Goal: Information Seeking & Learning: Learn about a topic

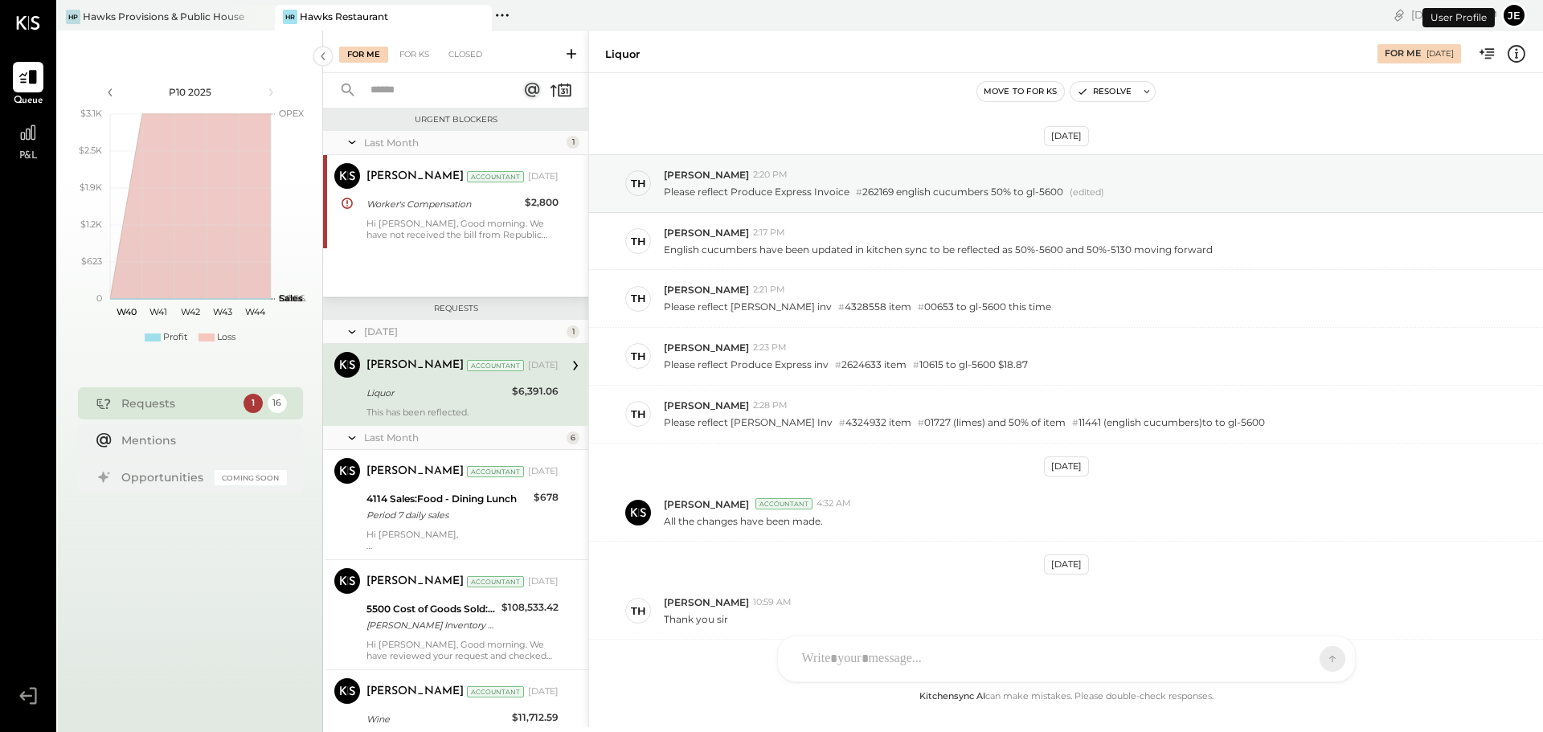
scroll to position [269, 0]
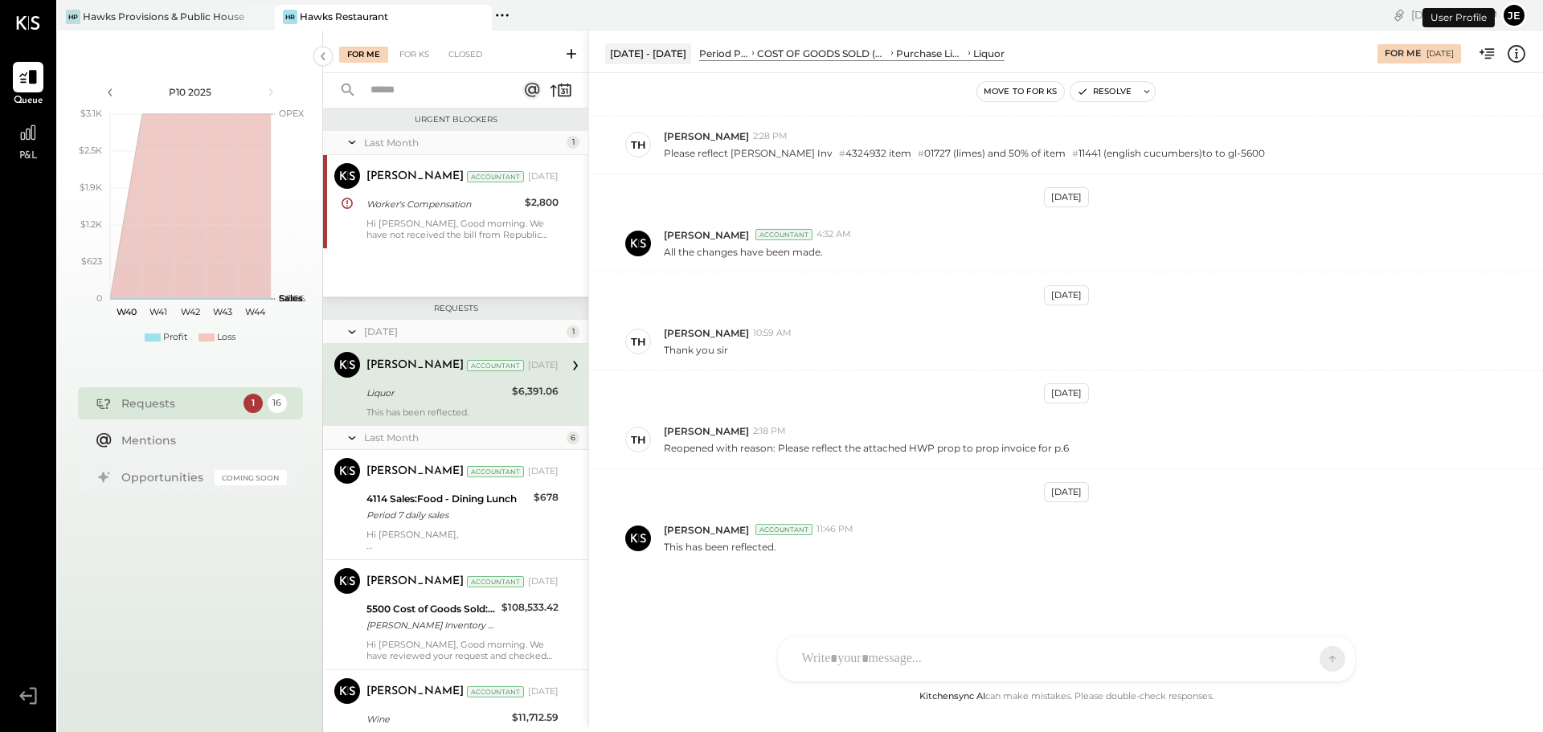
click at [1512, 10] on button "je" at bounding box center [1514, 15] width 26 height 26
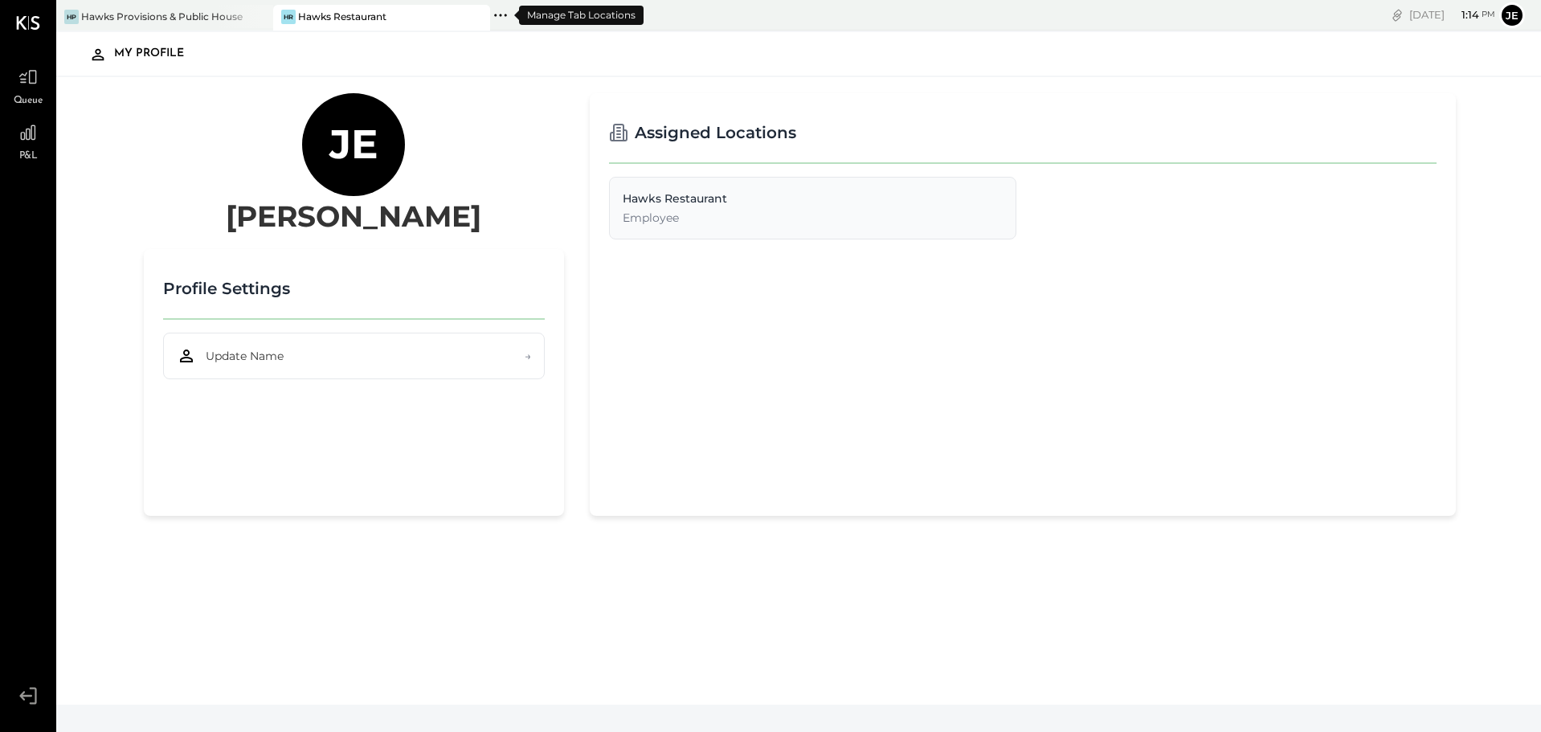
click at [506, 18] on icon at bounding box center [500, 15] width 21 height 21
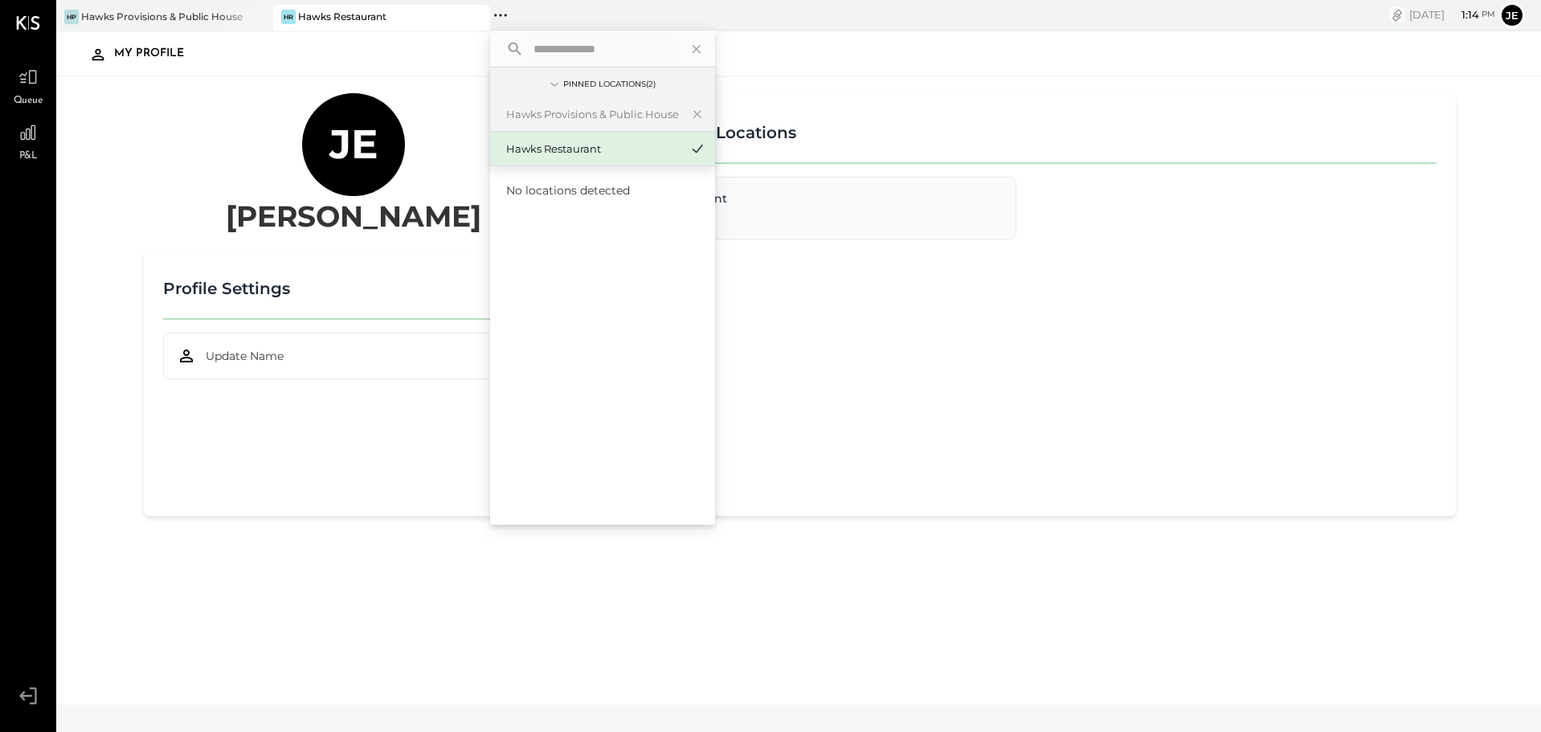
click at [1393, 14] on icon "copy link" at bounding box center [1397, 18] width 8 height 8
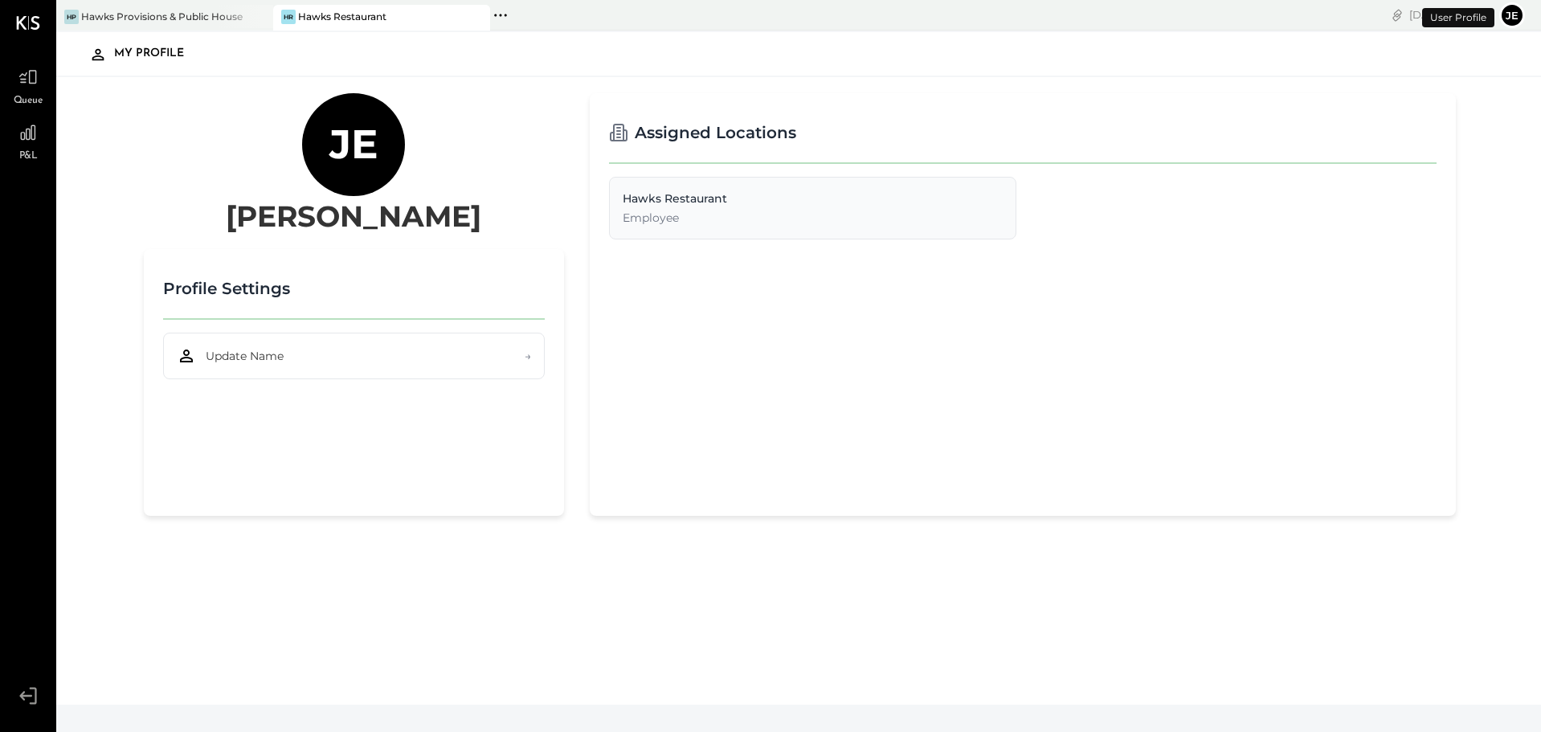
click at [1514, 14] on button "je" at bounding box center [1512, 15] width 26 height 26
drag, startPoint x: 1513, startPoint y: 14, endPoint x: 1110, endPoint y: 153, distance: 426.7
click at [1110, 153] on div "Assigned Locations" at bounding box center [1023, 137] width 828 height 51
click at [33, 25] on icon at bounding box center [28, 23] width 24 height 14
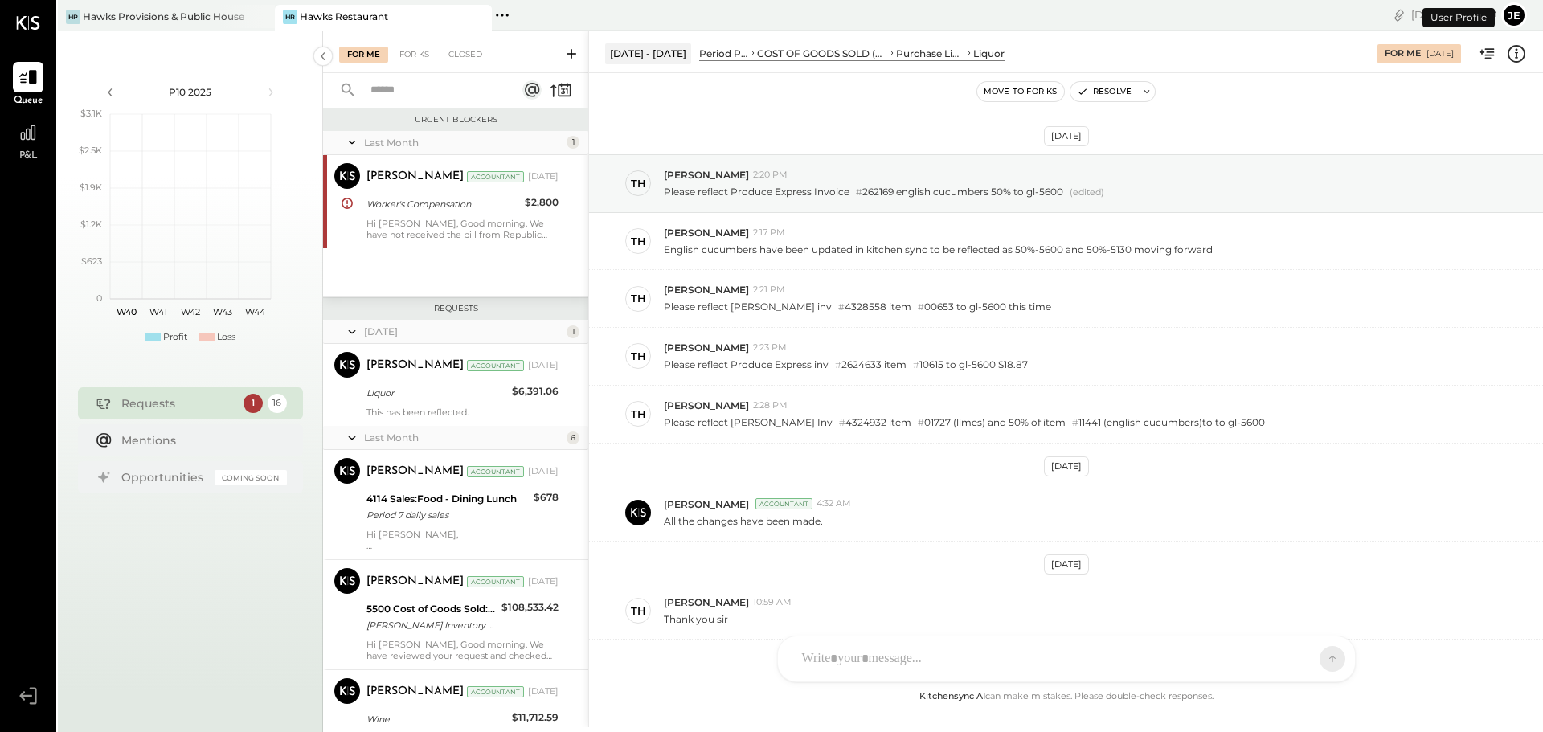
scroll to position [269, 0]
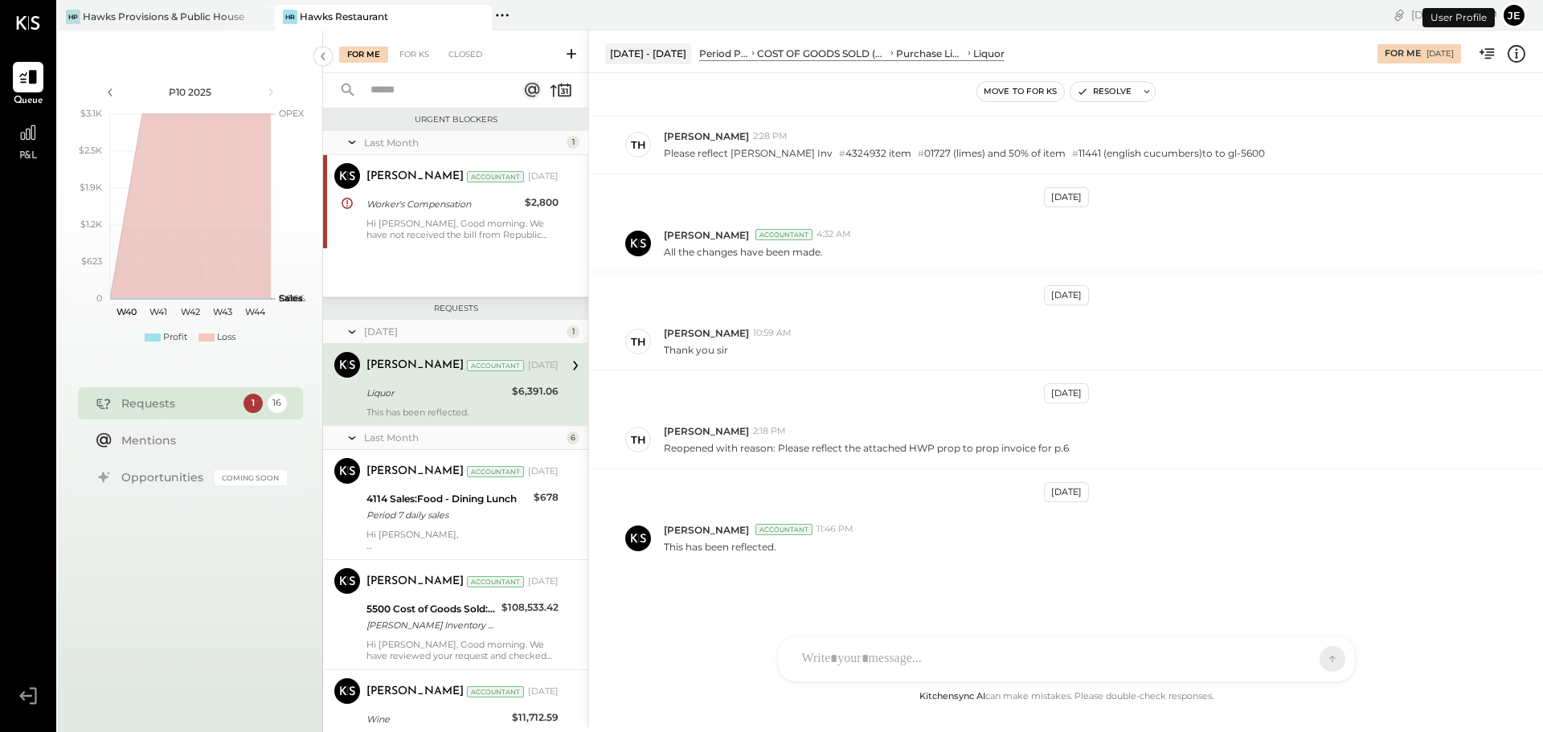
click at [1511, 22] on button "je" at bounding box center [1514, 15] width 26 height 26
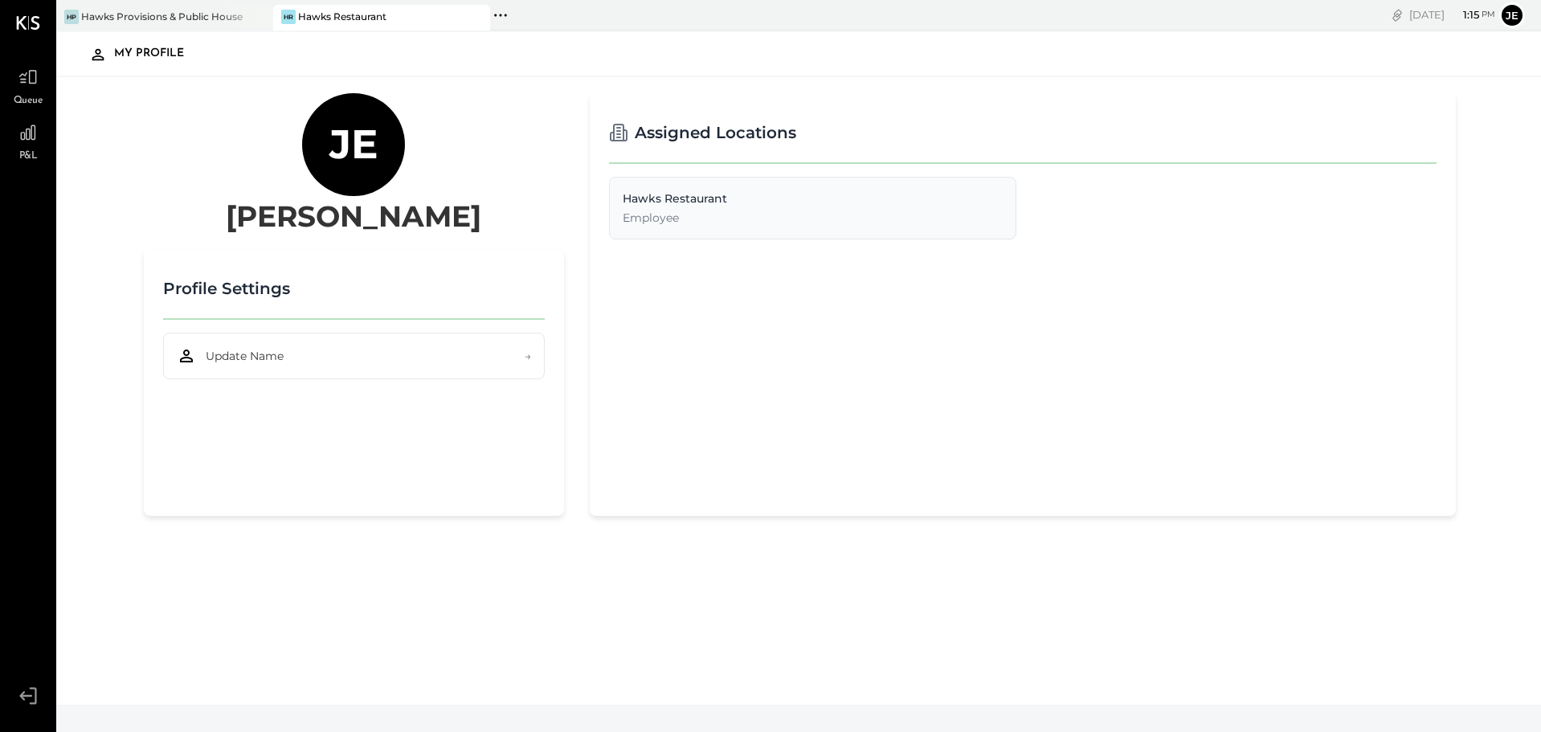
drag, startPoint x: 1514, startPoint y: 22, endPoint x: 1203, endPoint y: 324, distance: 433.6
click at [1204, 325] on div "Assigned Locations Hawks Restaurant Employee" at bounding box center [1023, 304] width 866 height 423
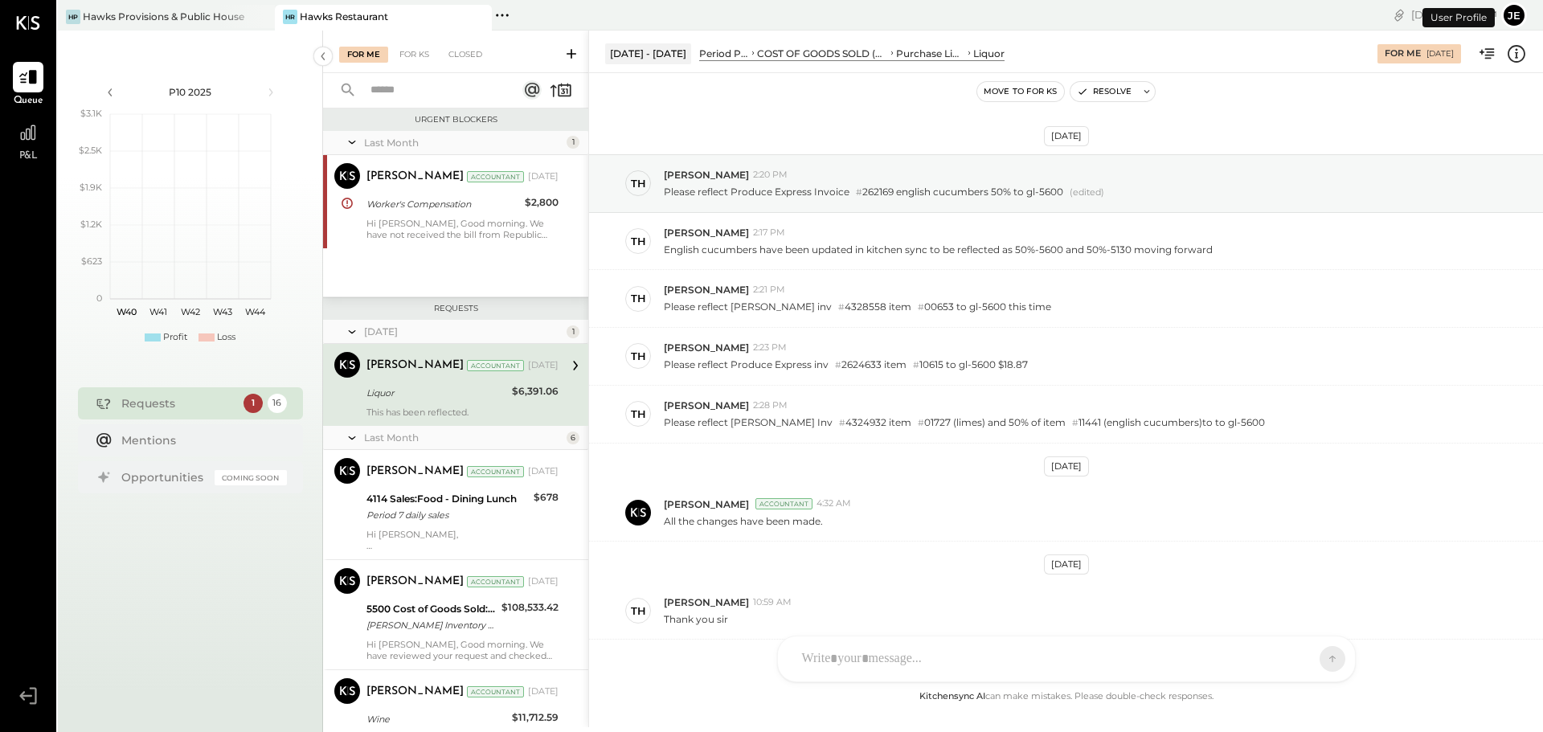
scroll to position [269, 0]
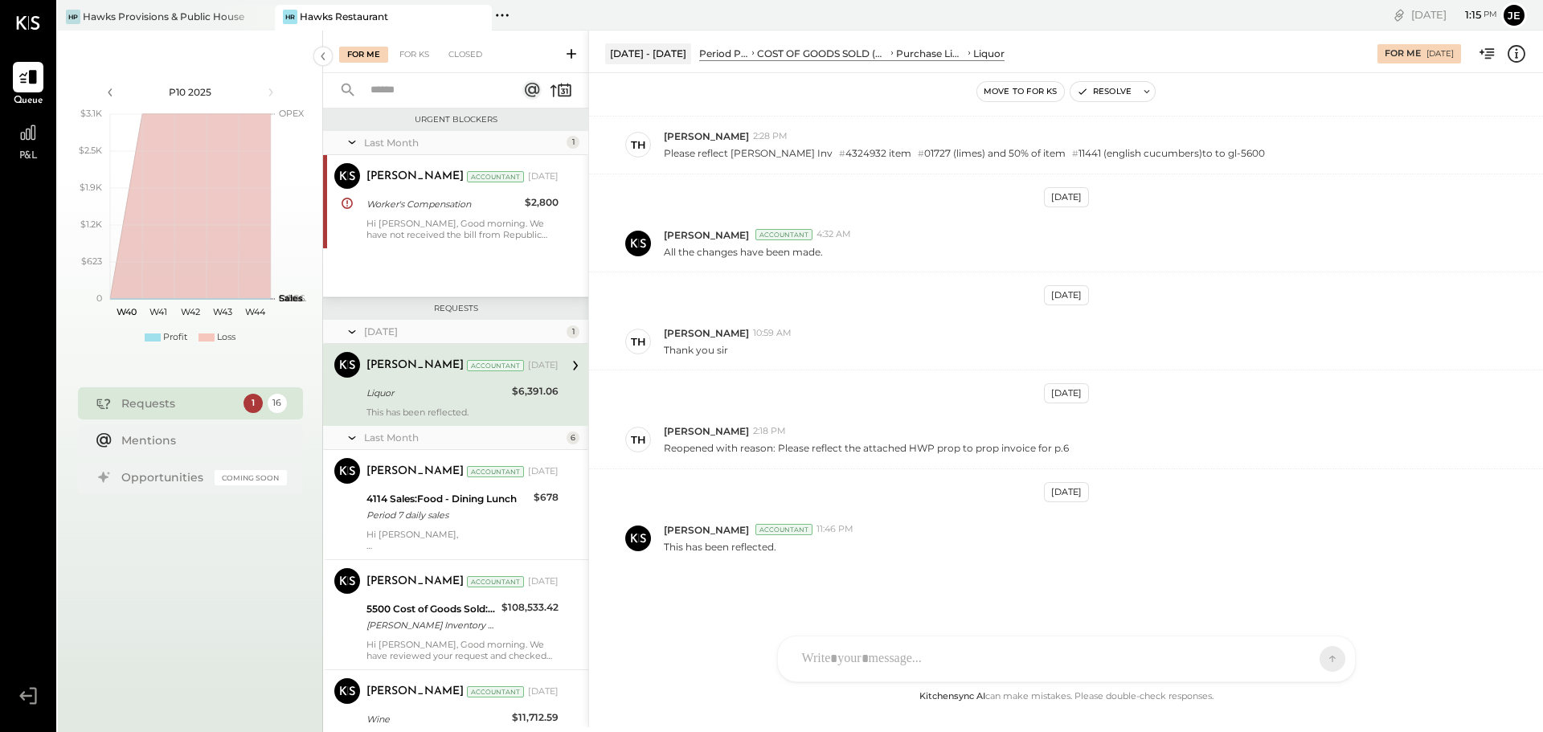
click at [1486, 55] on icon at bounding box center [1490, 53] width 10 height 10
click at [1511, 60] on icon "Close panel" at bounding box center [1515, 60] width 16 height 16
click at [22, 685] on icon at bounding box center [28, 696] width 29 height 24
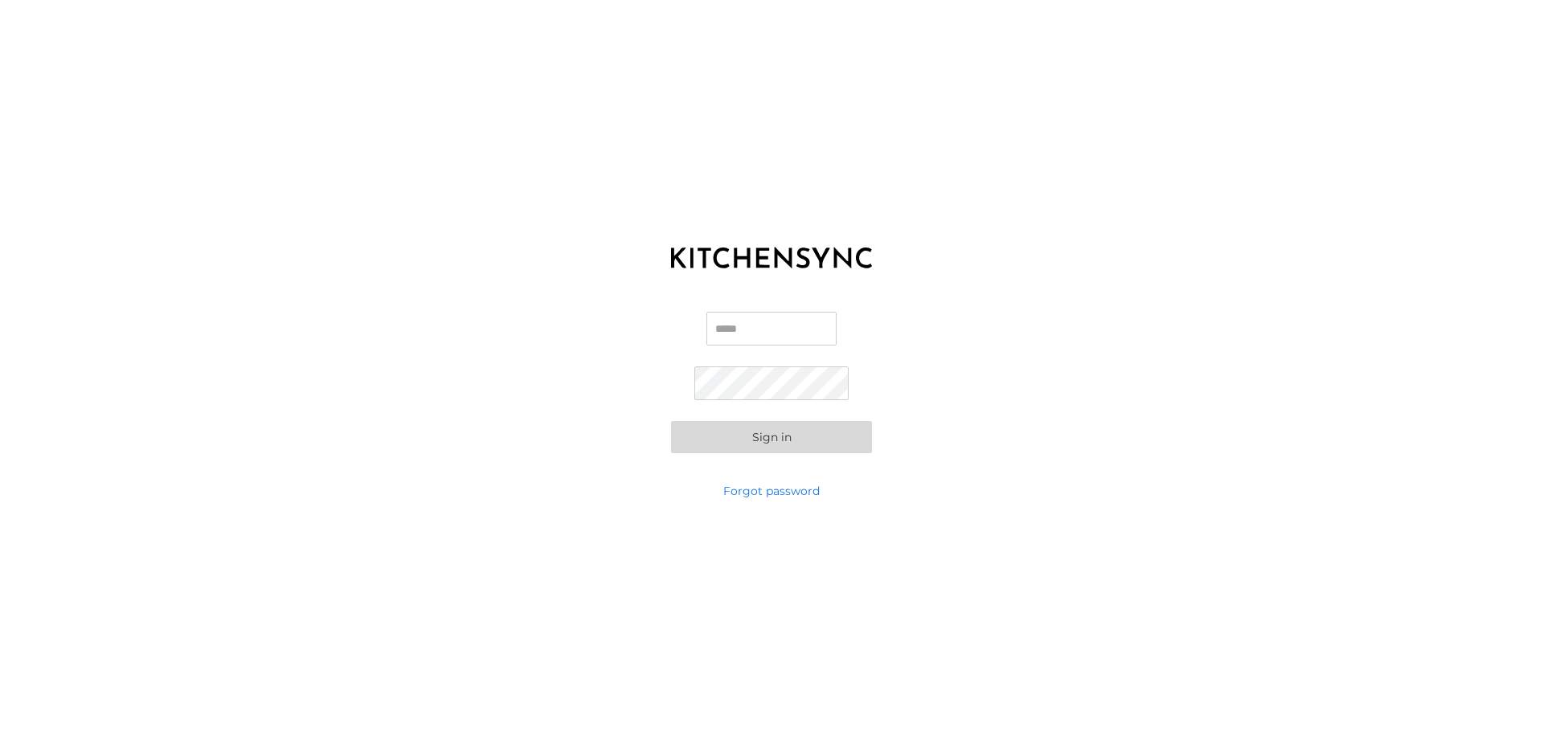
click at [775, 339] on input "Email" at bounding box center [771, 329] width 130 height 34
type input "**********"
click at [671, 421] on button "Sign in" at bounding box center [771, 437] width 201 height 32
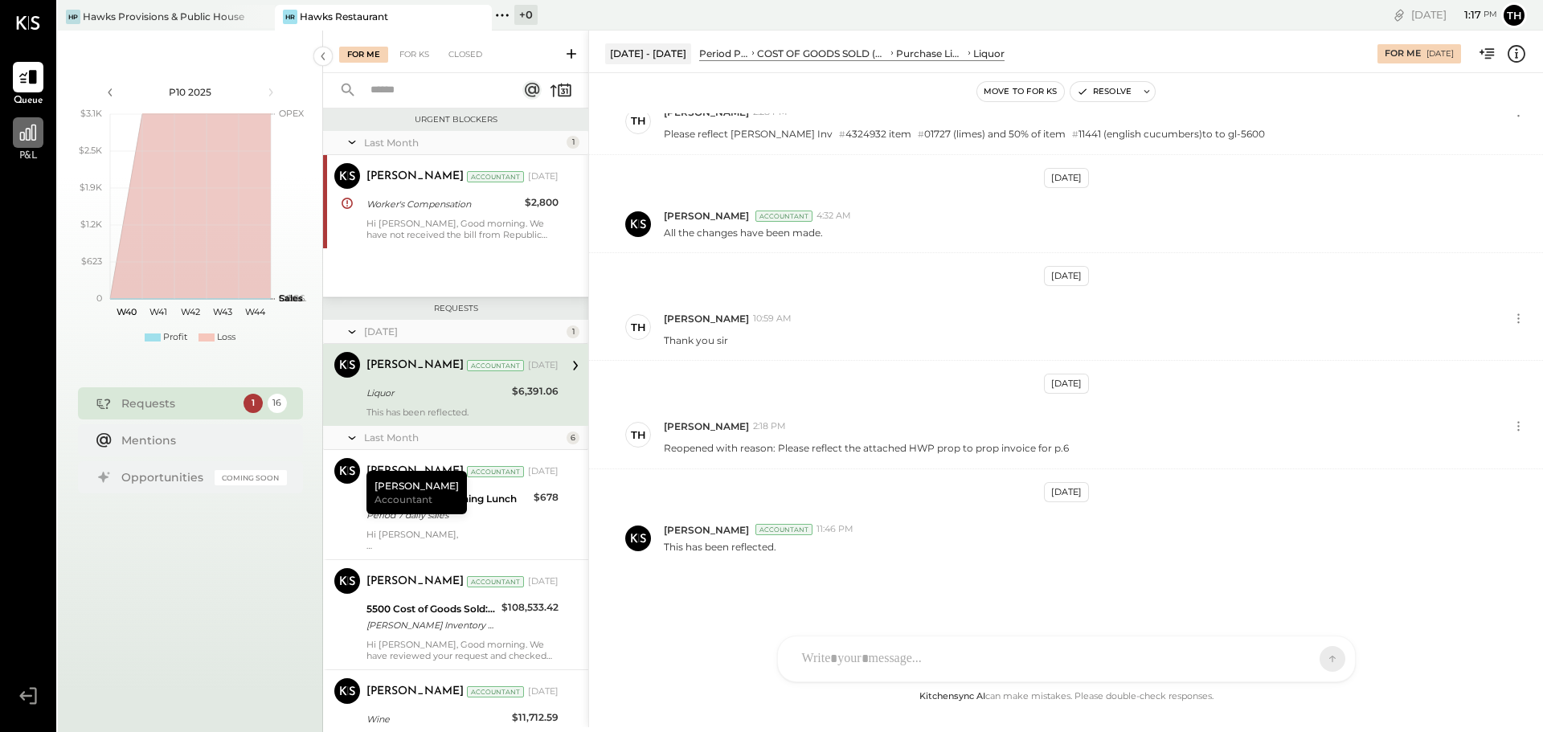
click at [24, 134] on icon at bounding box center [28, 132] width 21 height 21
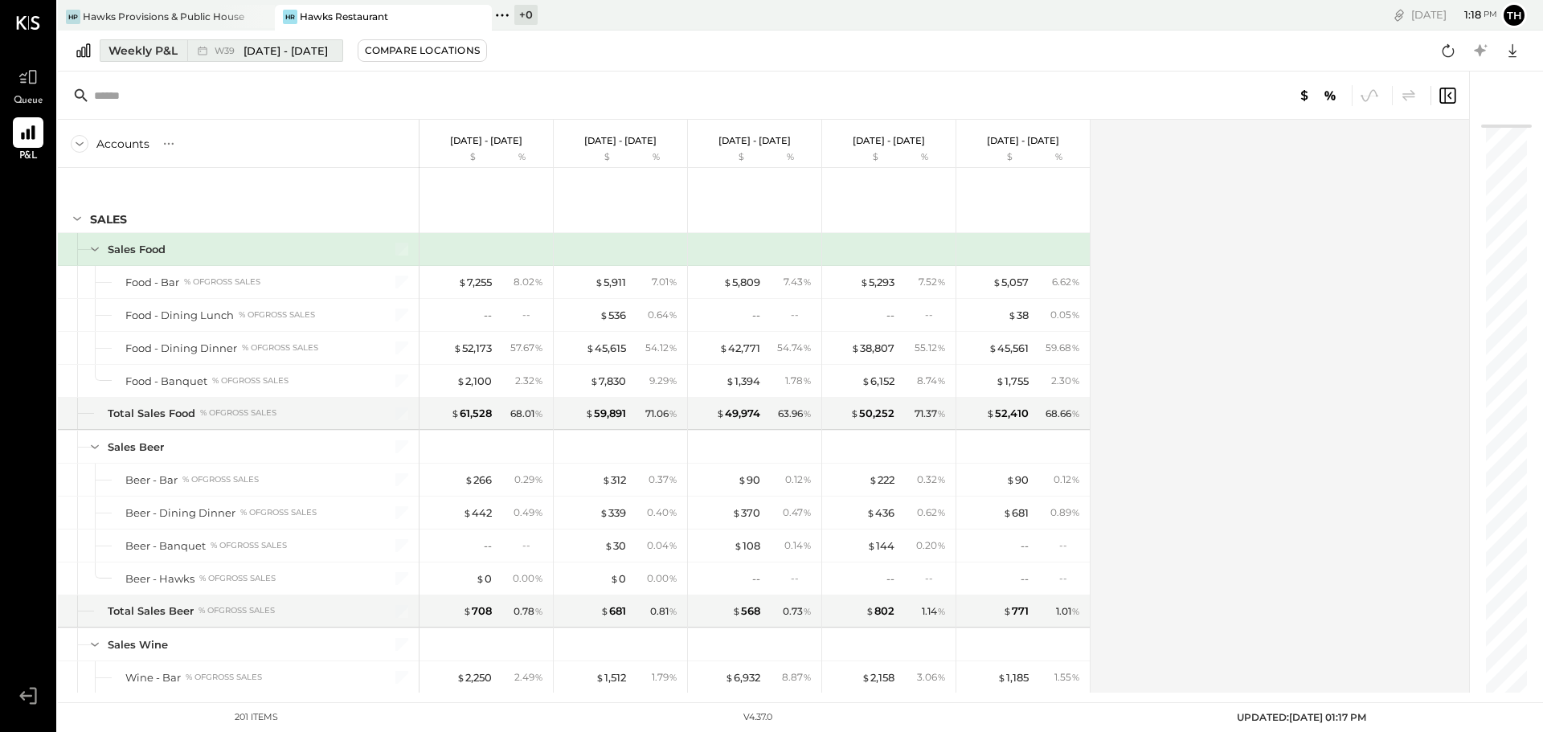
click at [257, 47] on span "[DATE] - [DATE]" at bounding box center [285, 50] width 84 height 15
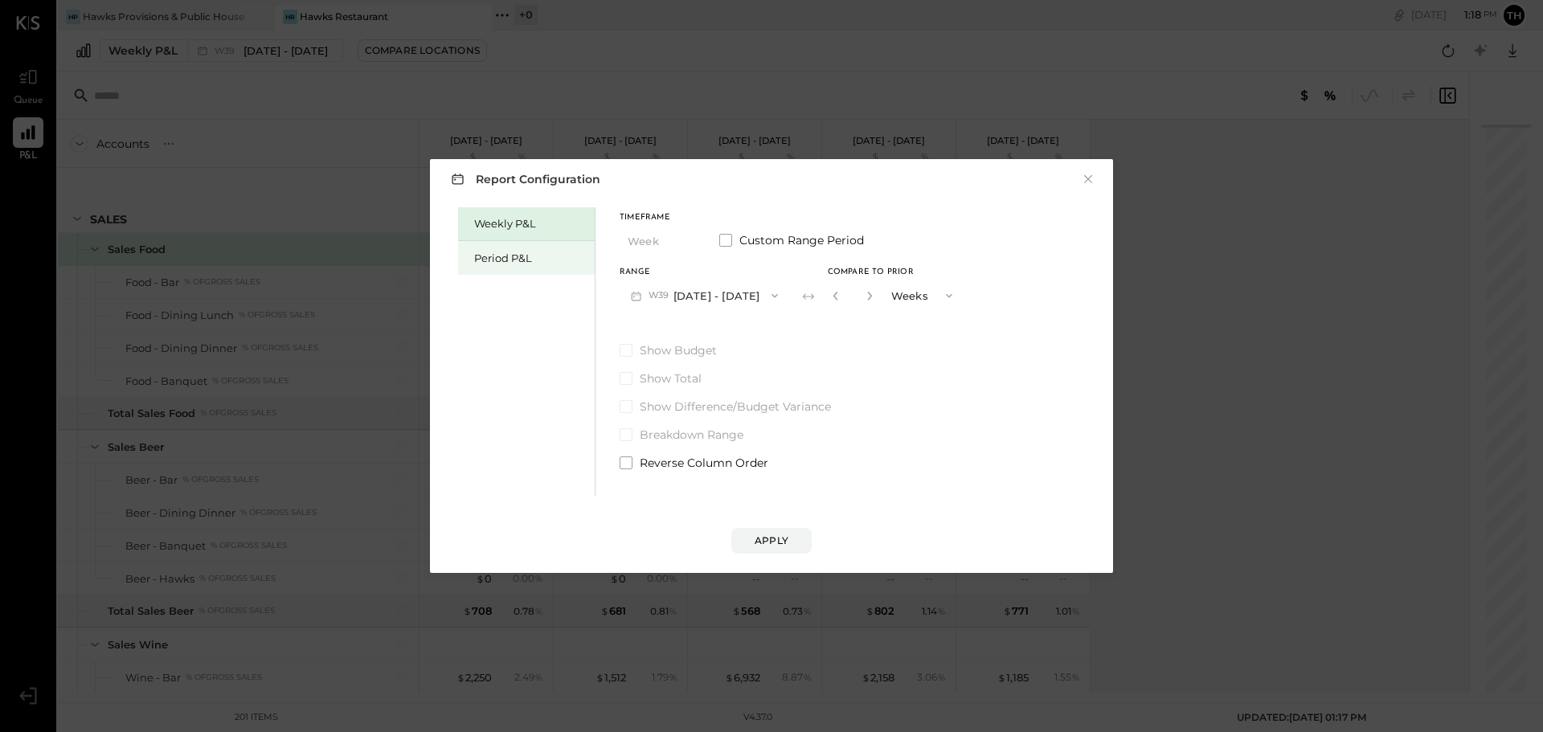
click at [492, 255] on div "Period P&L" at bounding box center [530, 258] width 112 height 15
click at [668, 298] on span "P10" at bounding box center [658, 295] width 20 height 13
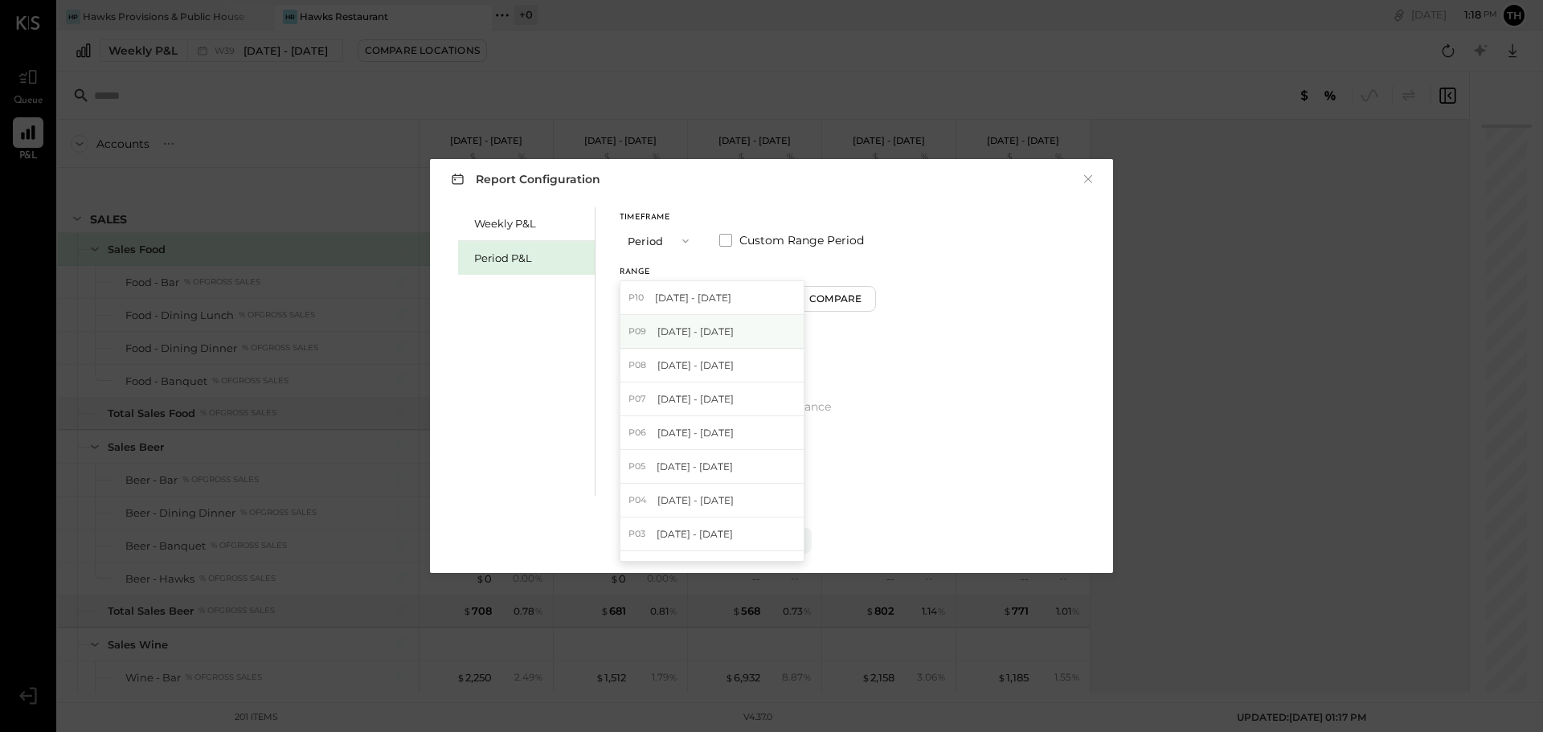
click at [653, 333] on div "P09 Sep 1 - 28, 2025" at bounding box center [711, 332] width 183 height 34
click at [760, 524] on div "Apply" at bounding box center [771, 525] width 651 height 58
click at [767, 541] on div "Apply" at bounding box center [772, 541] width 34 height 14
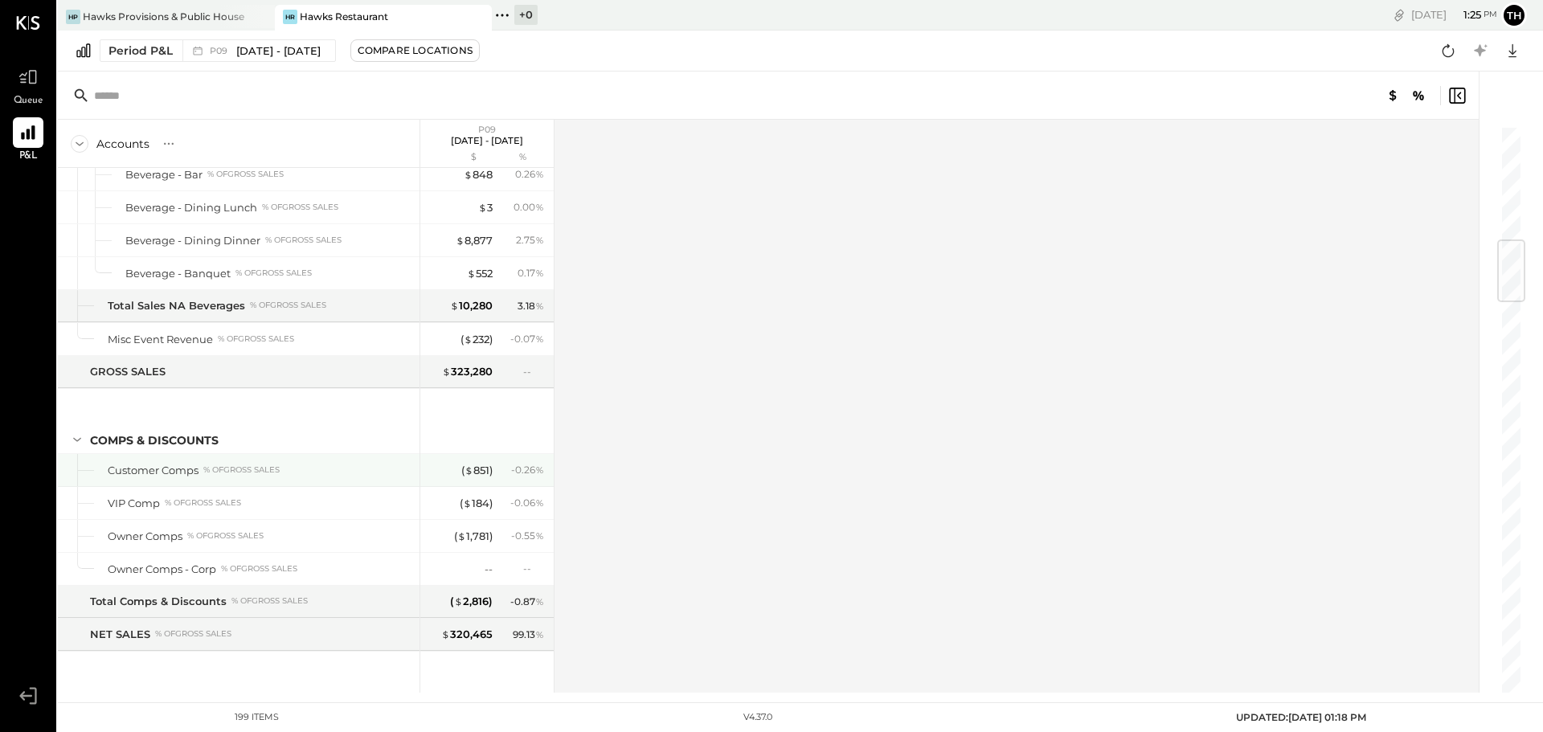
scroll to position [884, 0]
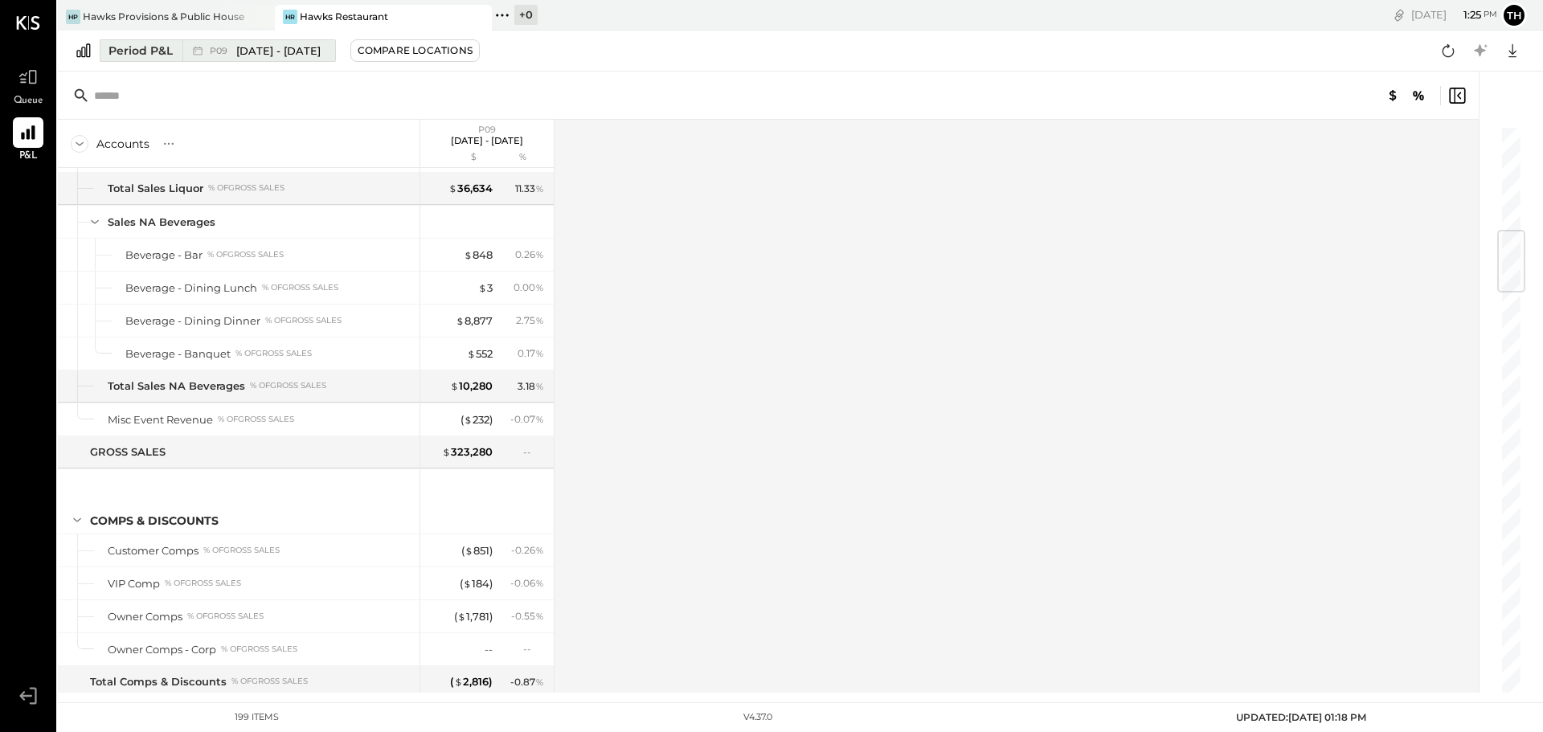
click at [277, 48] on span "[DATE] - [DATE]" at bounding box center [278, 50] width 84 height 15
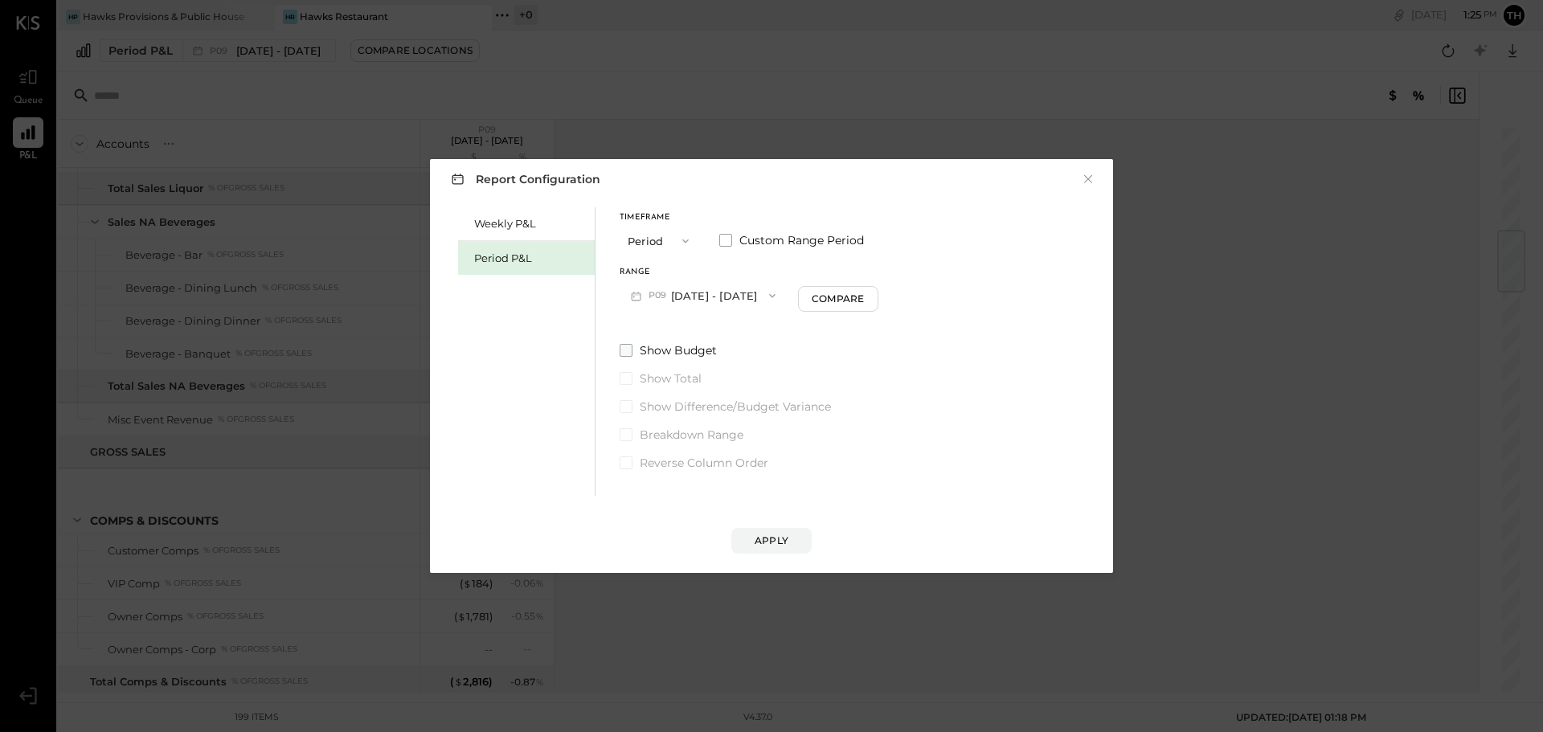
click at [626, 348] on span at bounding box center [626, 350] width 13 height 13
click at [820, 294] on div "Compare" at bounding box center [838, 299] width 52 height 14
click at [830, 299] on icon "button" at bounding box center [833, 296] width 10 height 10
click at [628, 347] on span at bounding box center [626, 350] width 13 height 13
click at [626, 405] on span at bounding box center [626, 406] width 13 height 13
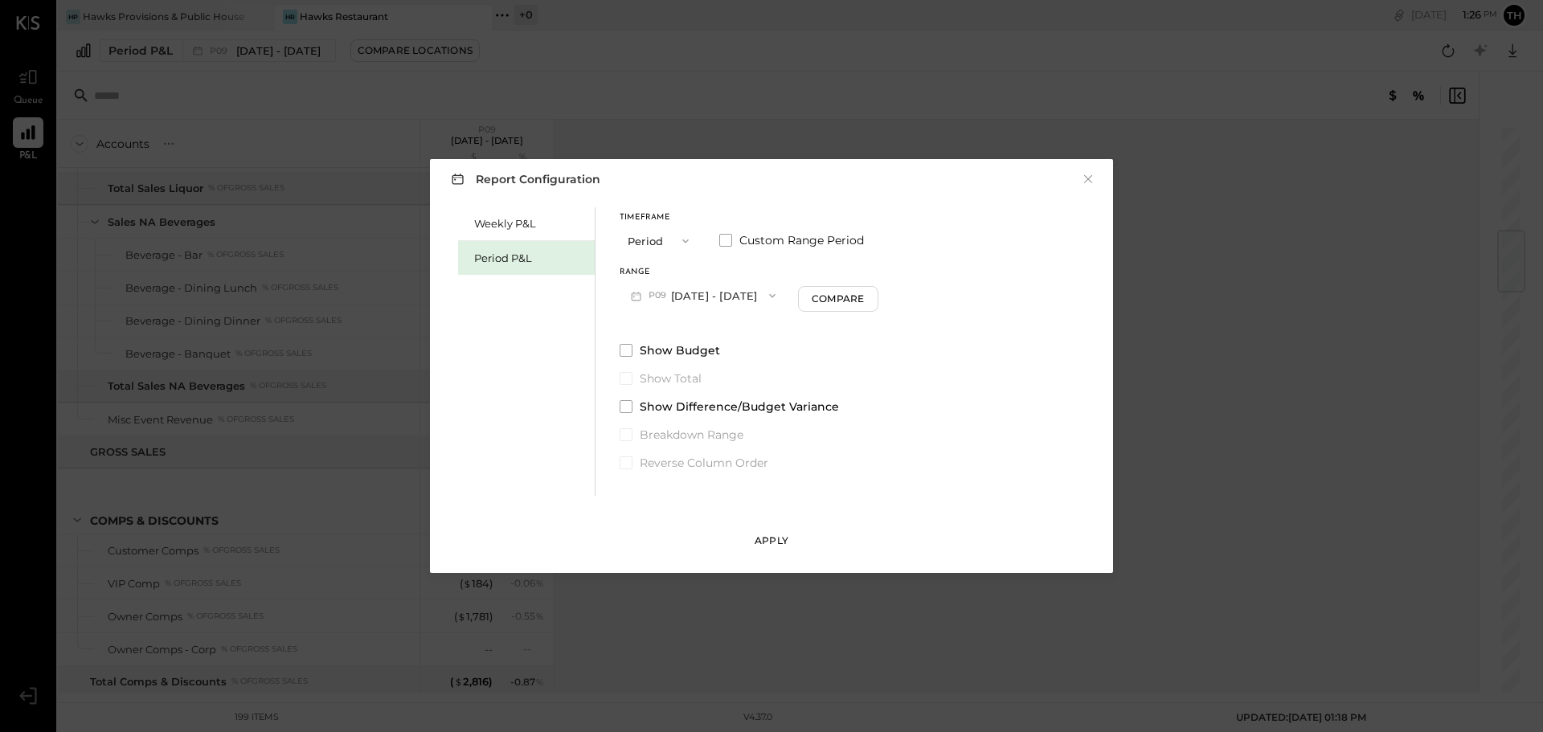
click at [771, 539] on div "Apply" at bounding box center [772, 541] width 34 height 14
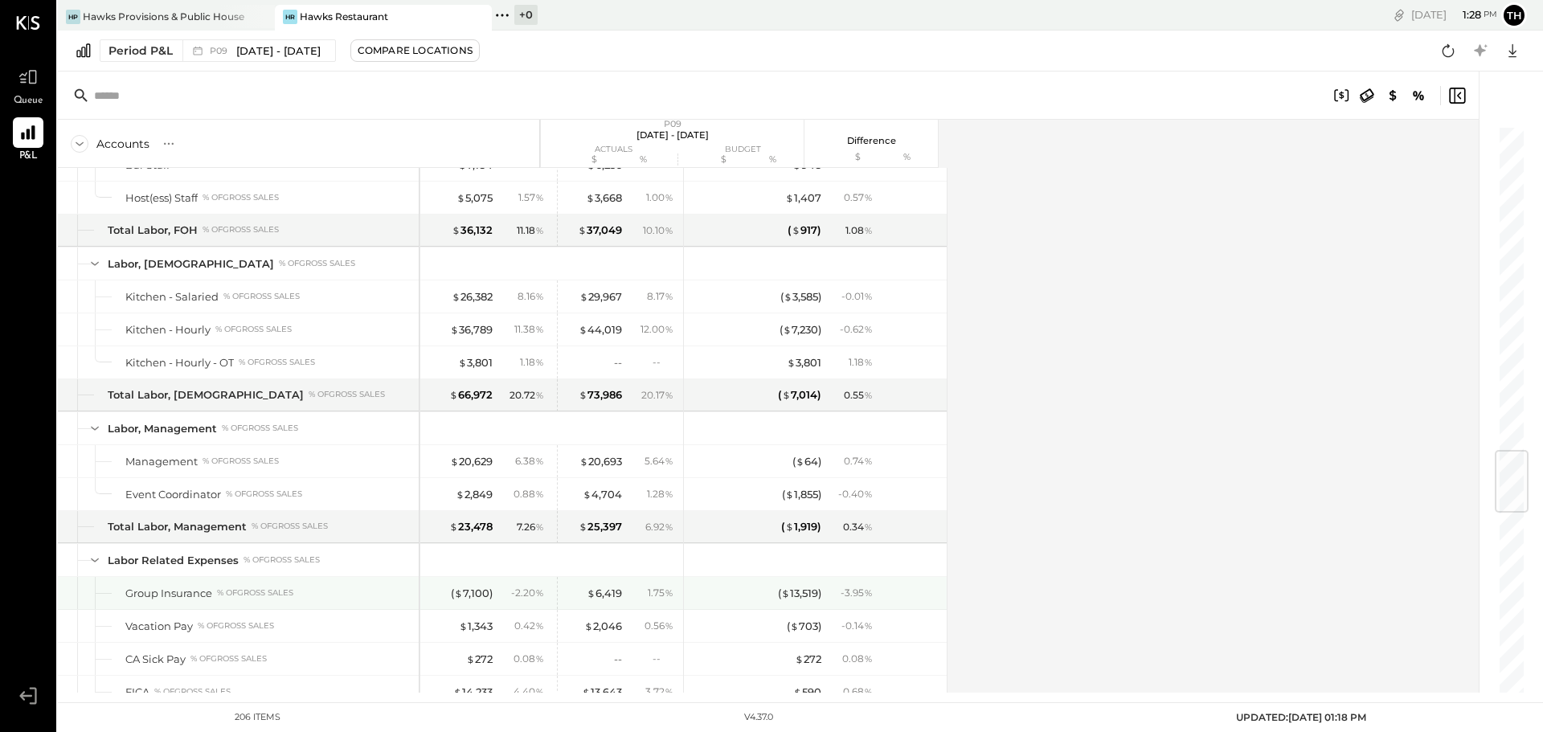
scroll to position [2732, 0]
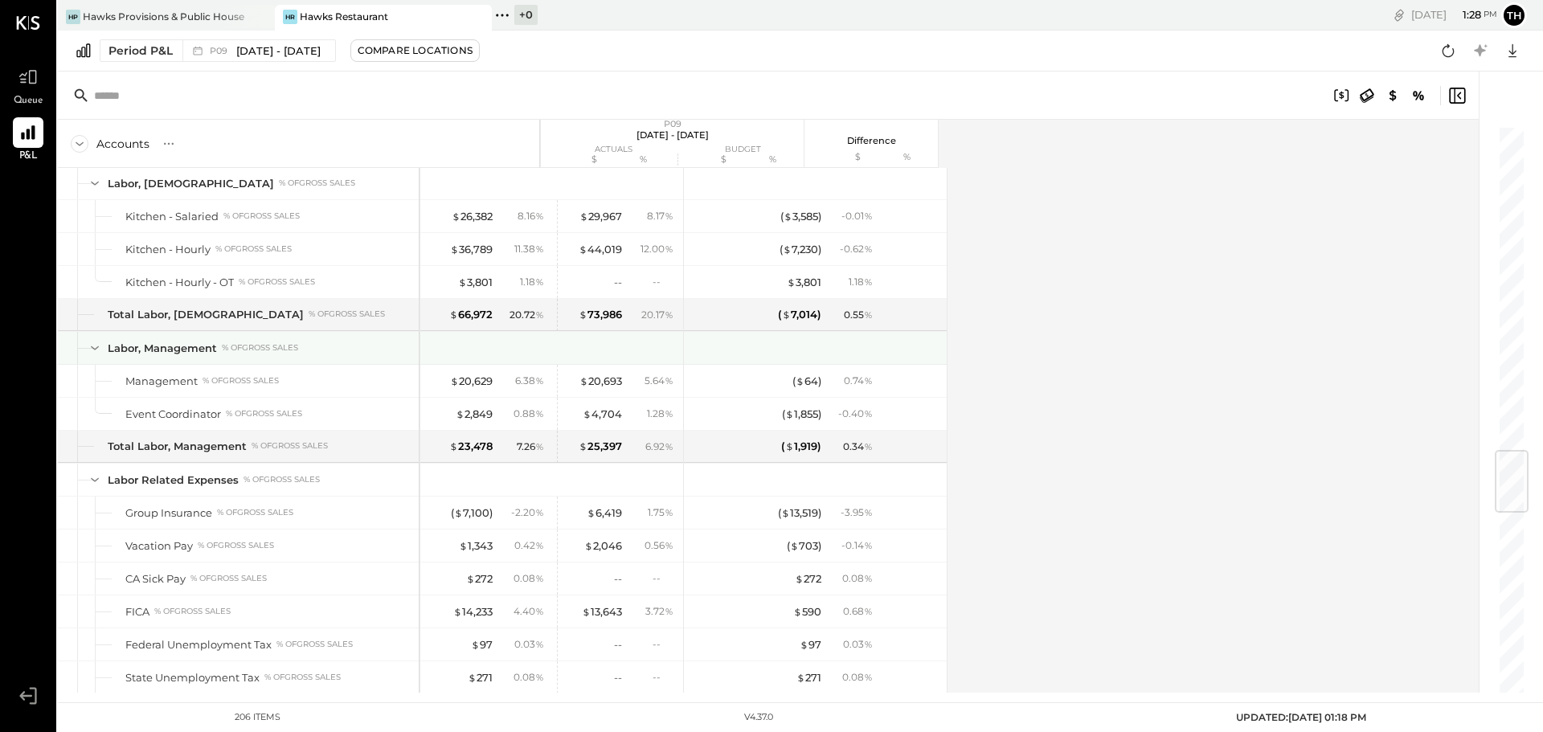
click at [93, 350] on icon at bounding box center [95, 348] width 18 height 18
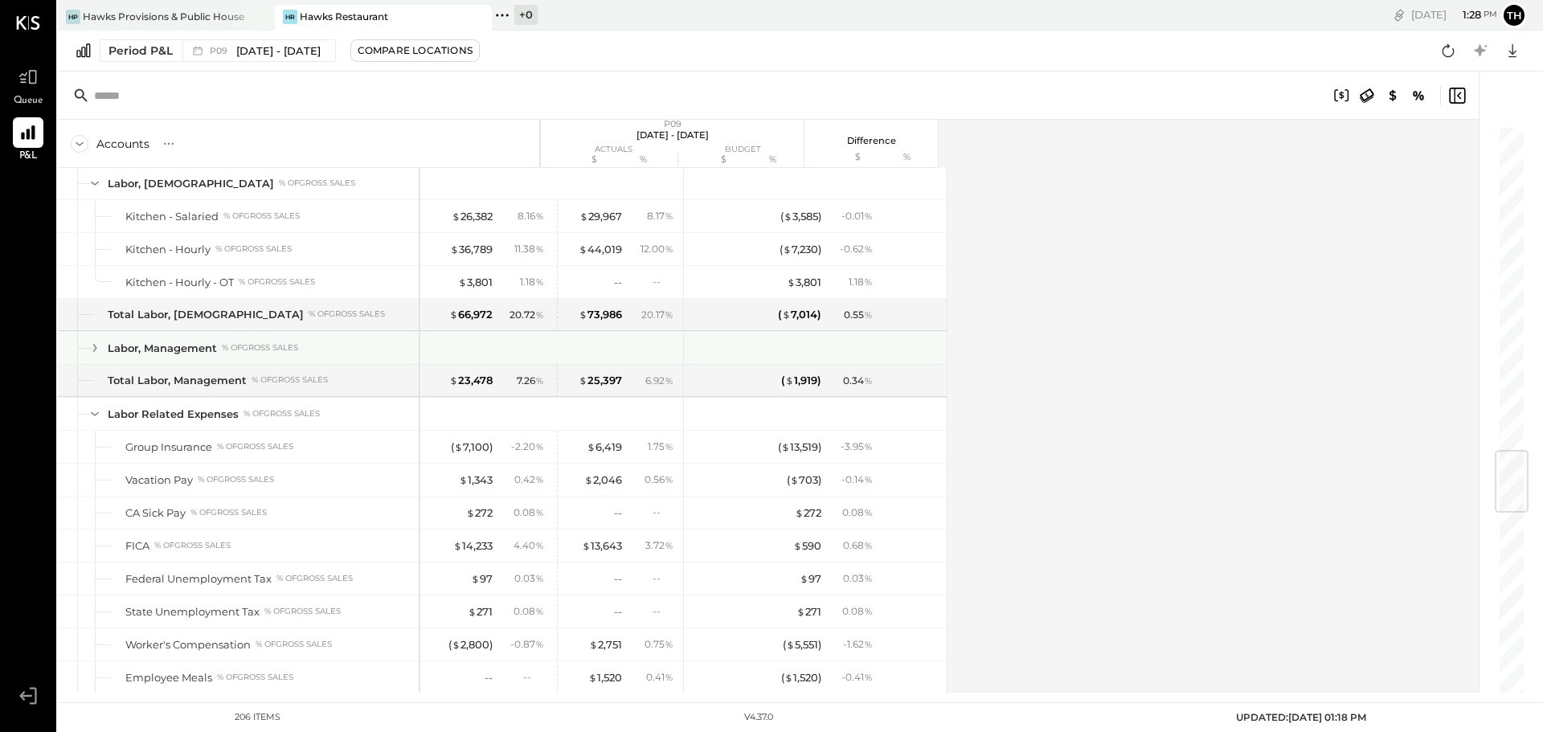
click at [93, 350] on icon at bounding box center [95, 348] width 18 height 18
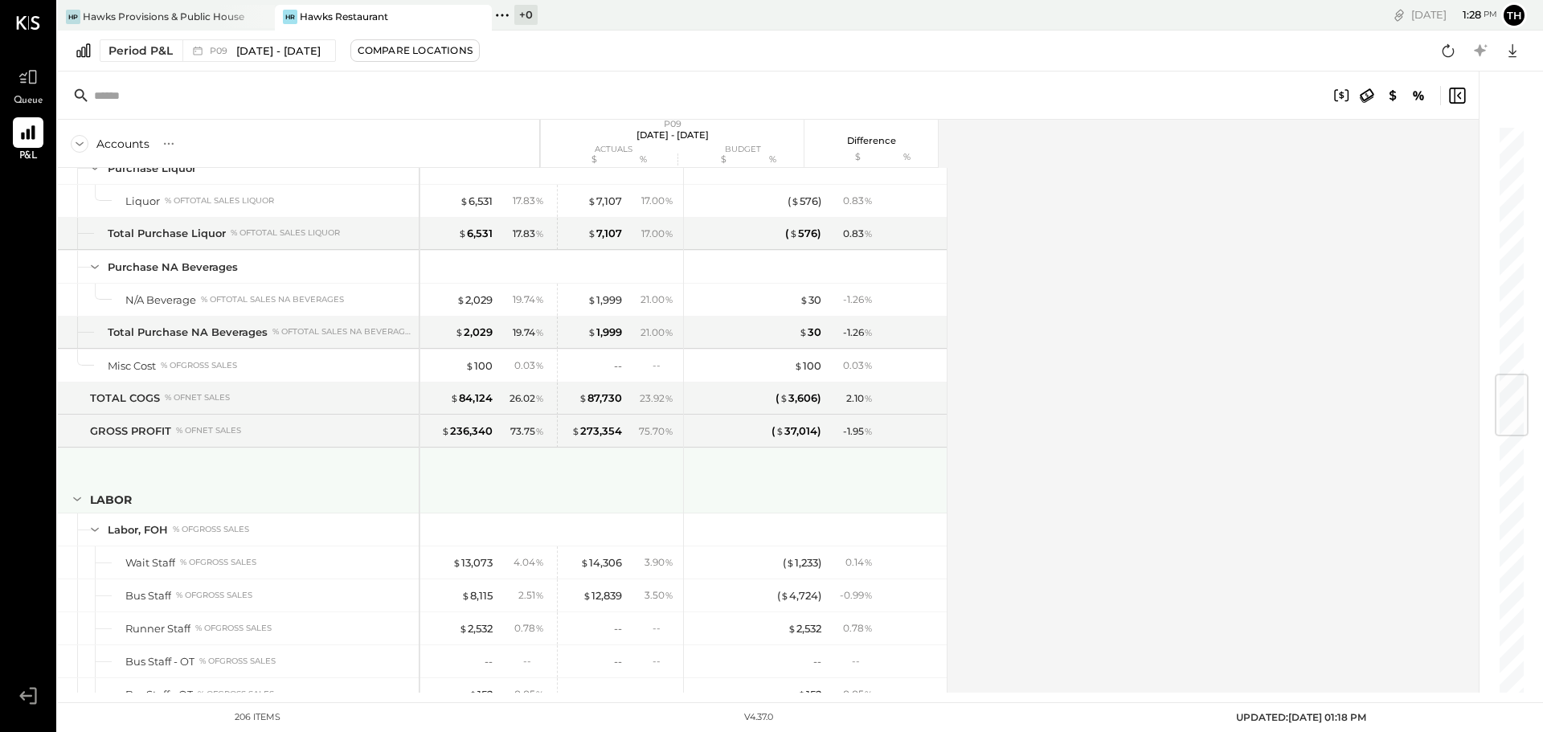
scroll to position [1929, 0]
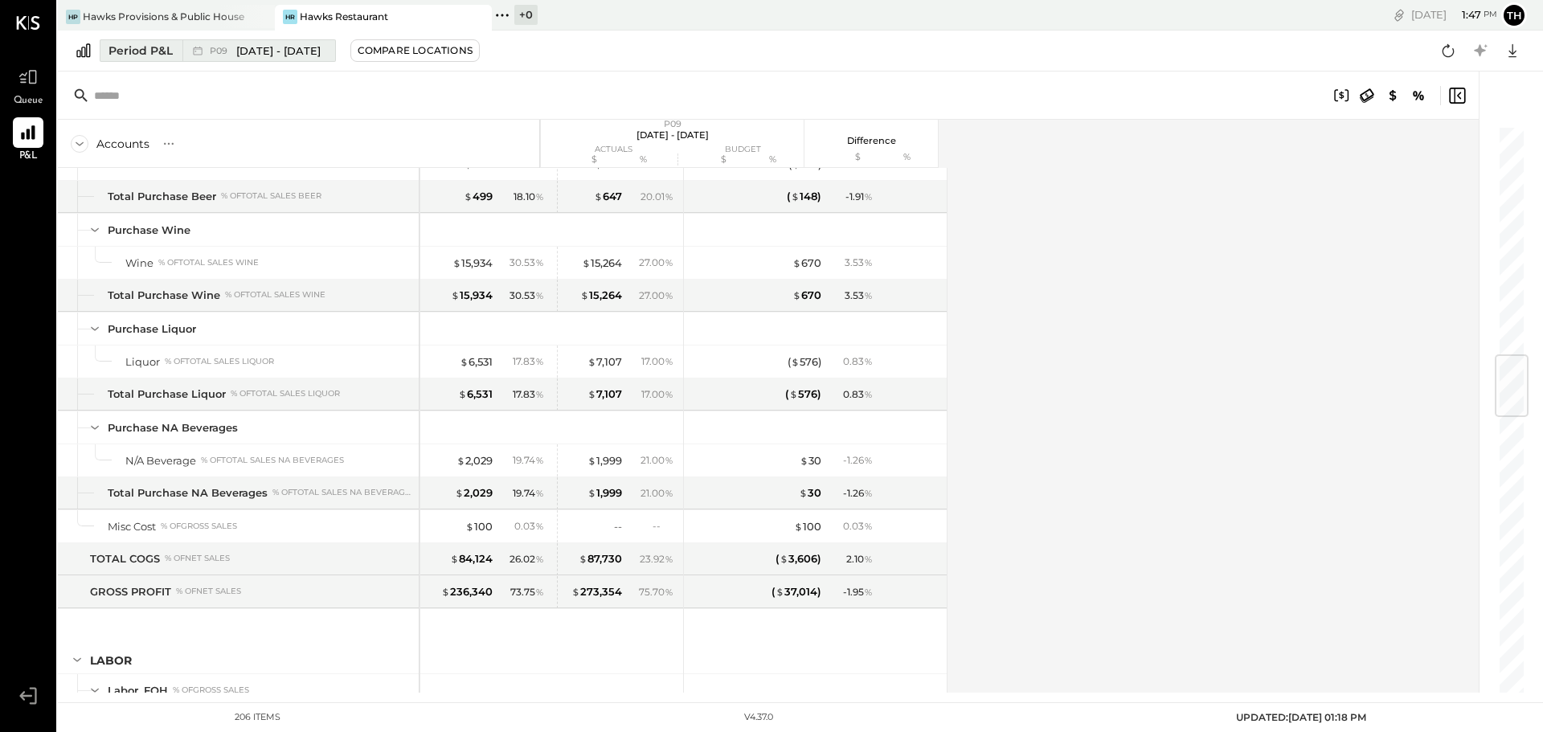
click at [242, 48] on span "[DATE] - [DATE]" at bounding box center [278, 50] width 84 height 15
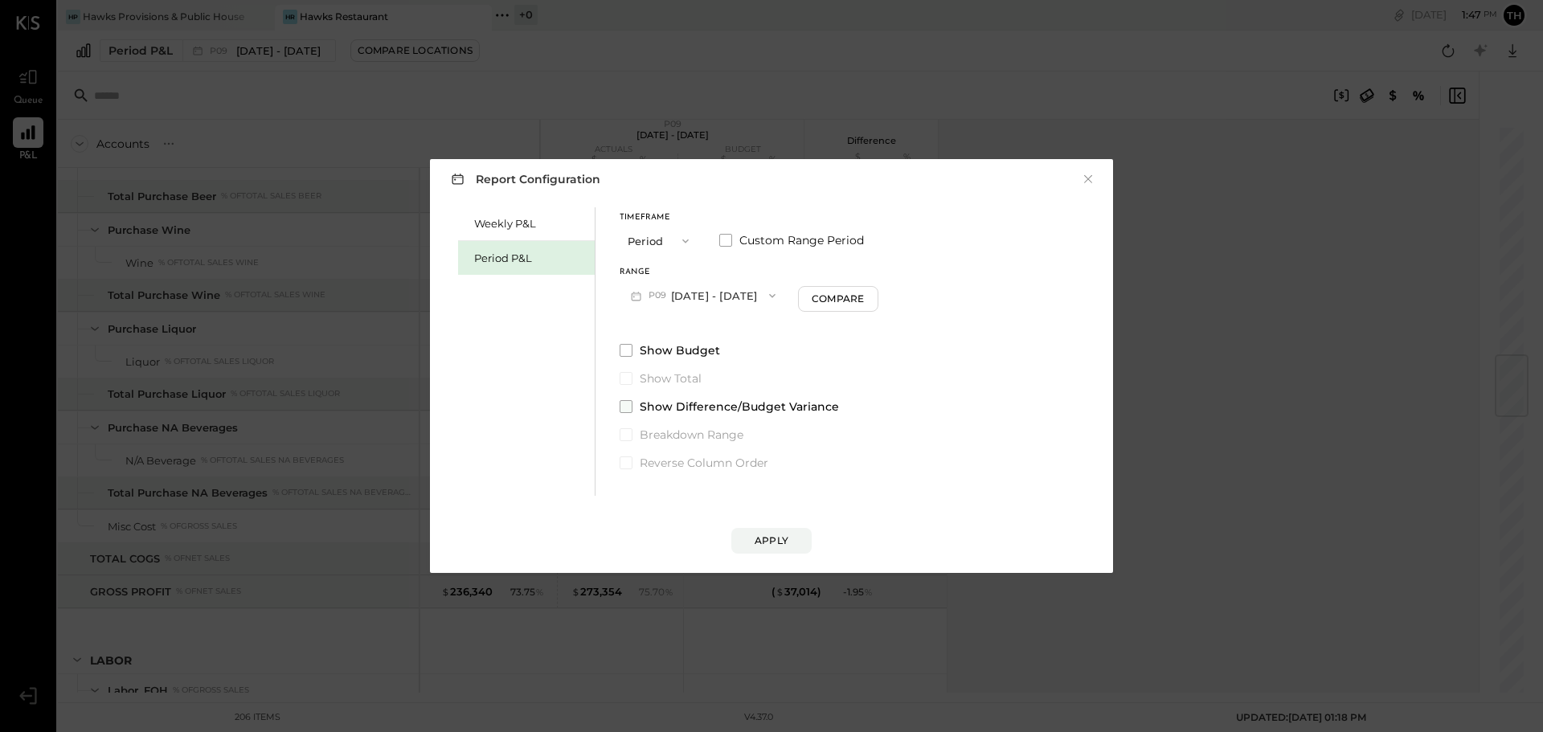
click at [622, 407] on span at bounding box center [626, 406] width 13 height 13
click at [765, 536] on div "Apply" at bounding box center [772, 541] width 34 height 14
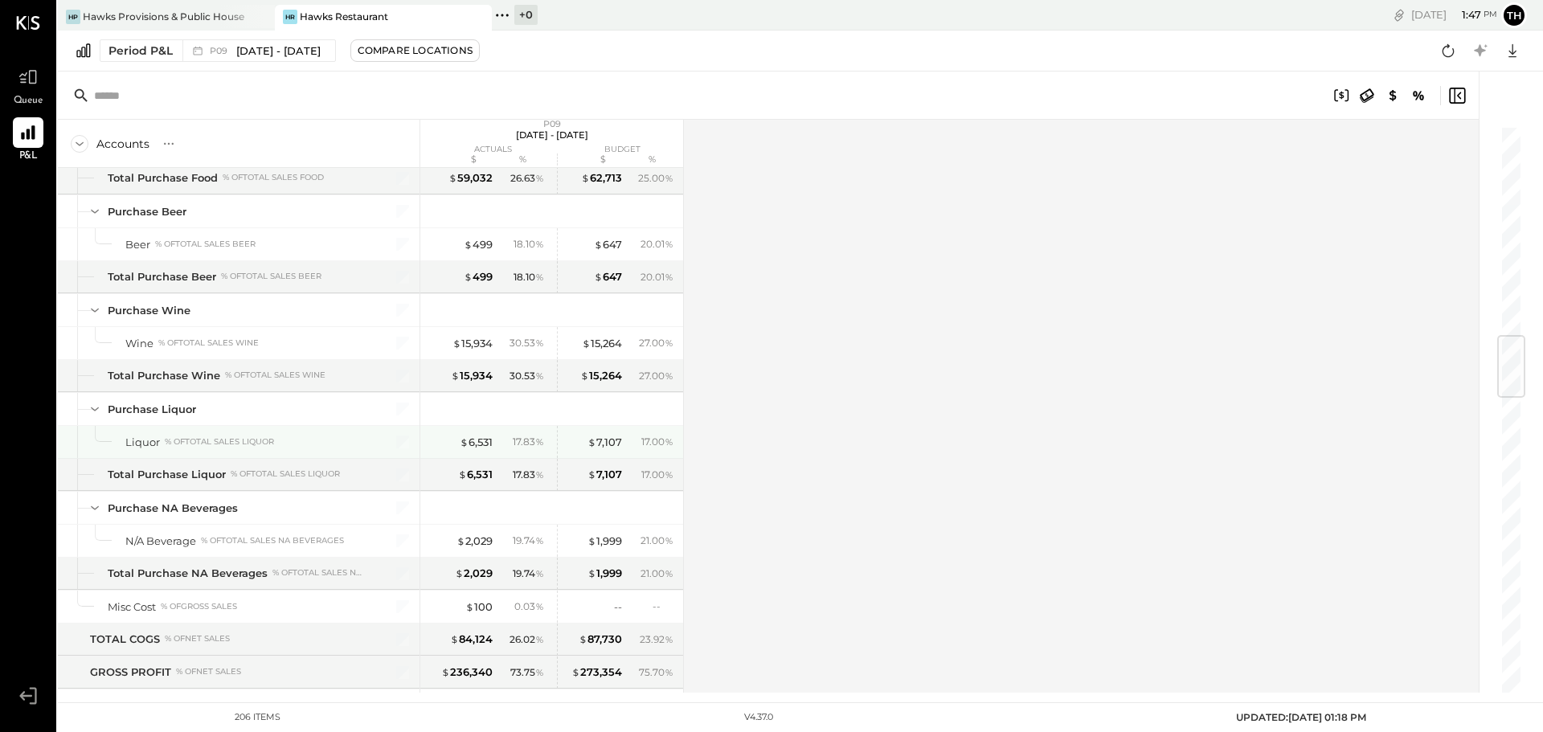
scroll to position [1768, 0]
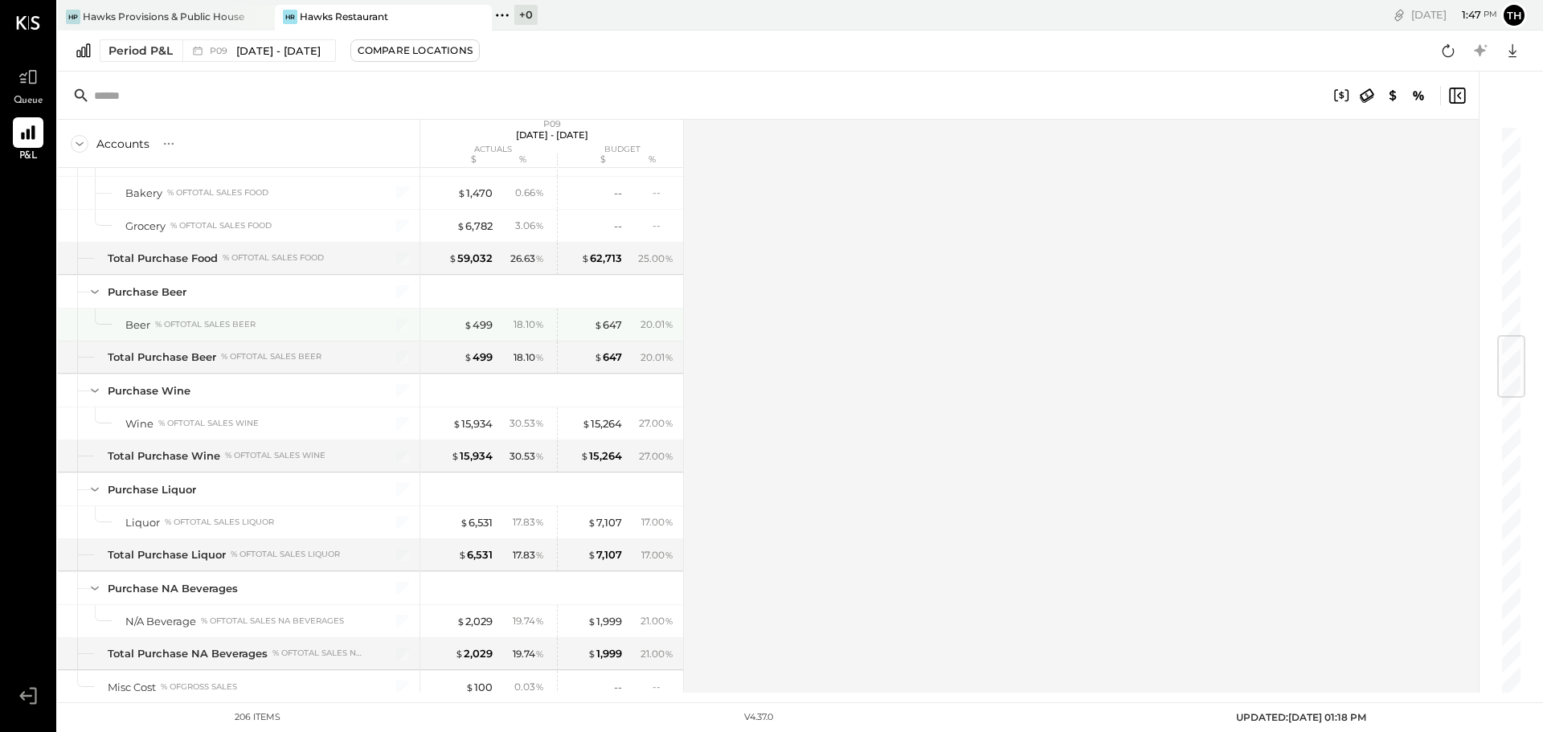
click at [603, 323] on div "$ 647" at bounding box center [608, 324] width 28 height 15
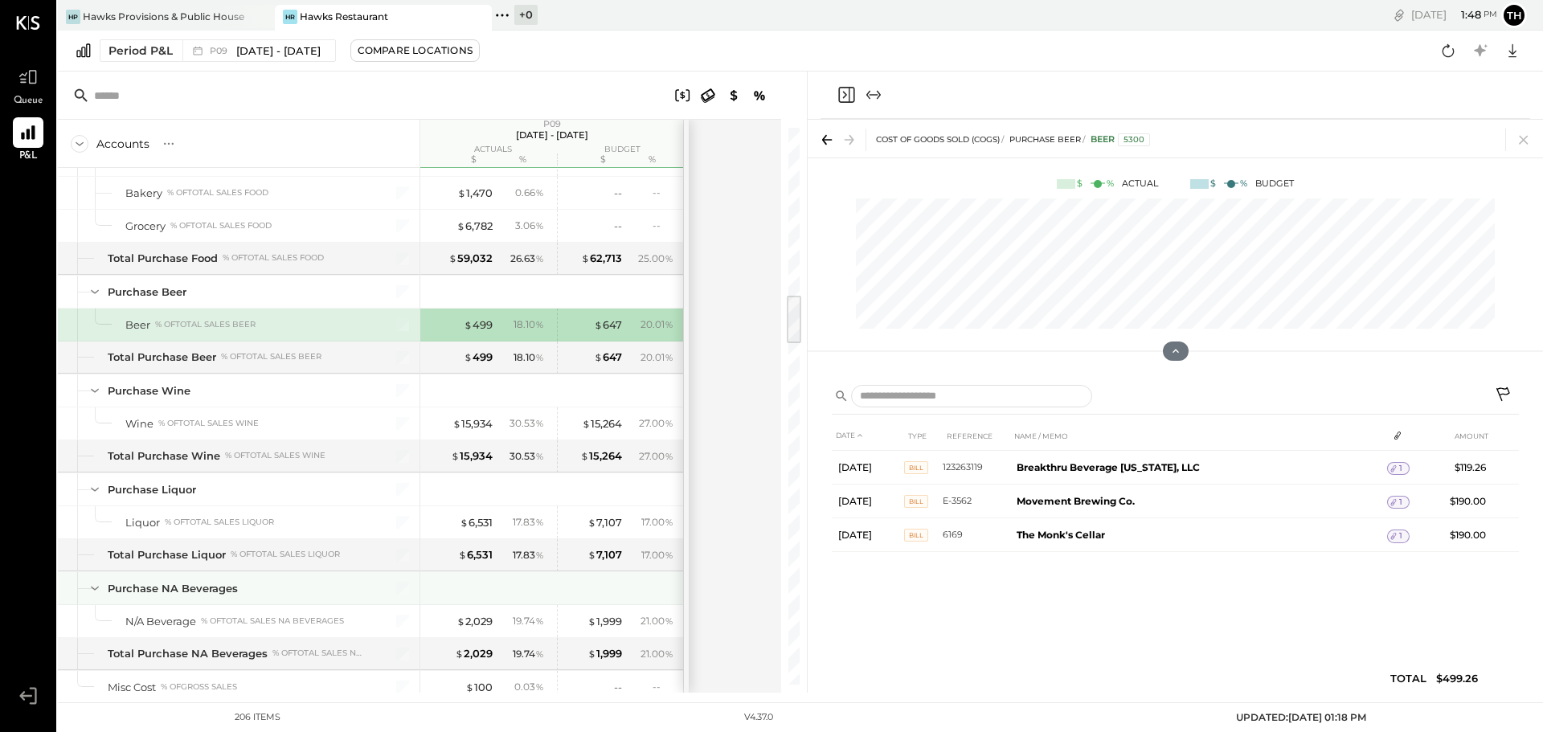
scroll to position [2009, 0]
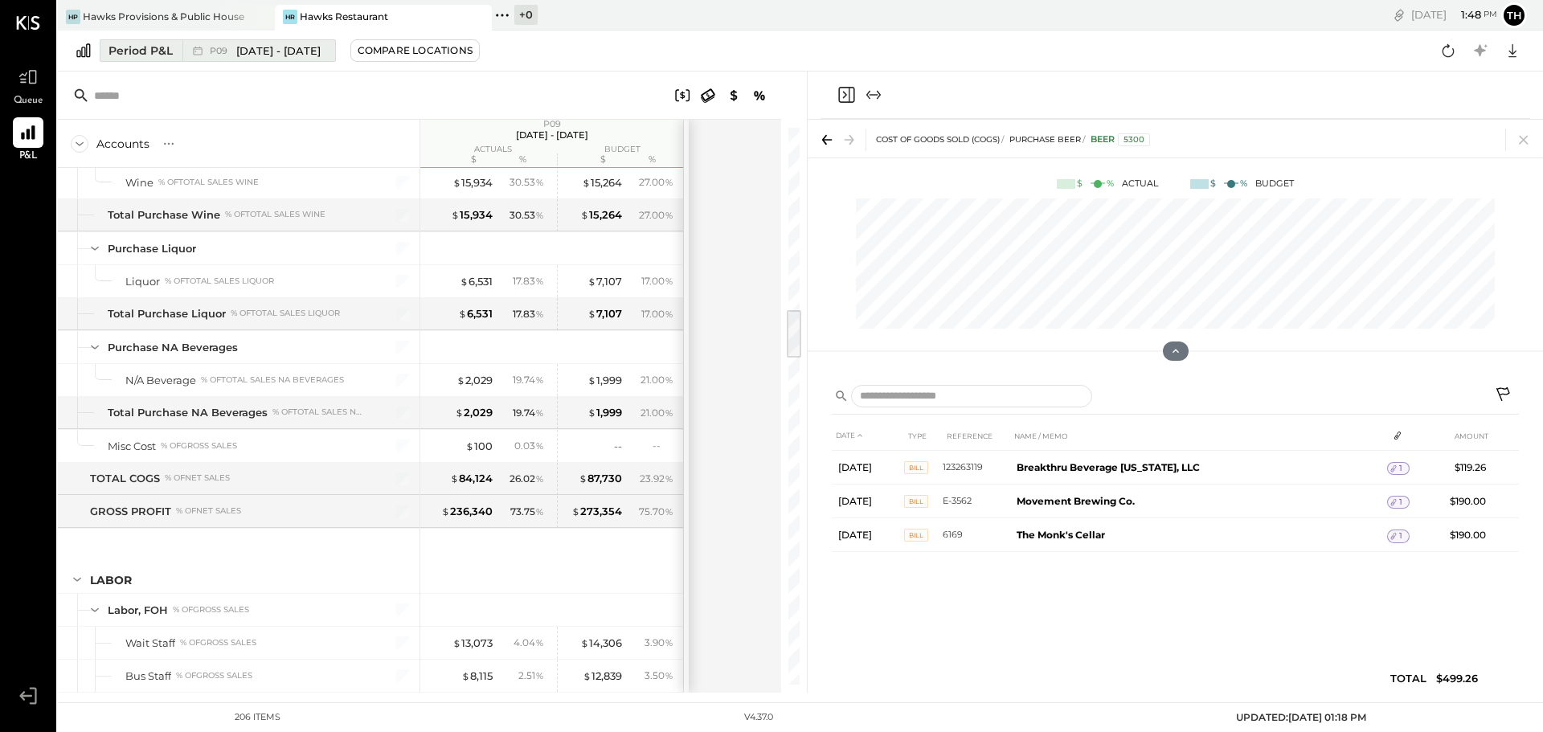
click at [236, 51] on span "[DATE] - [DATE]" at bounding box center [278, 50] width 84 height 15
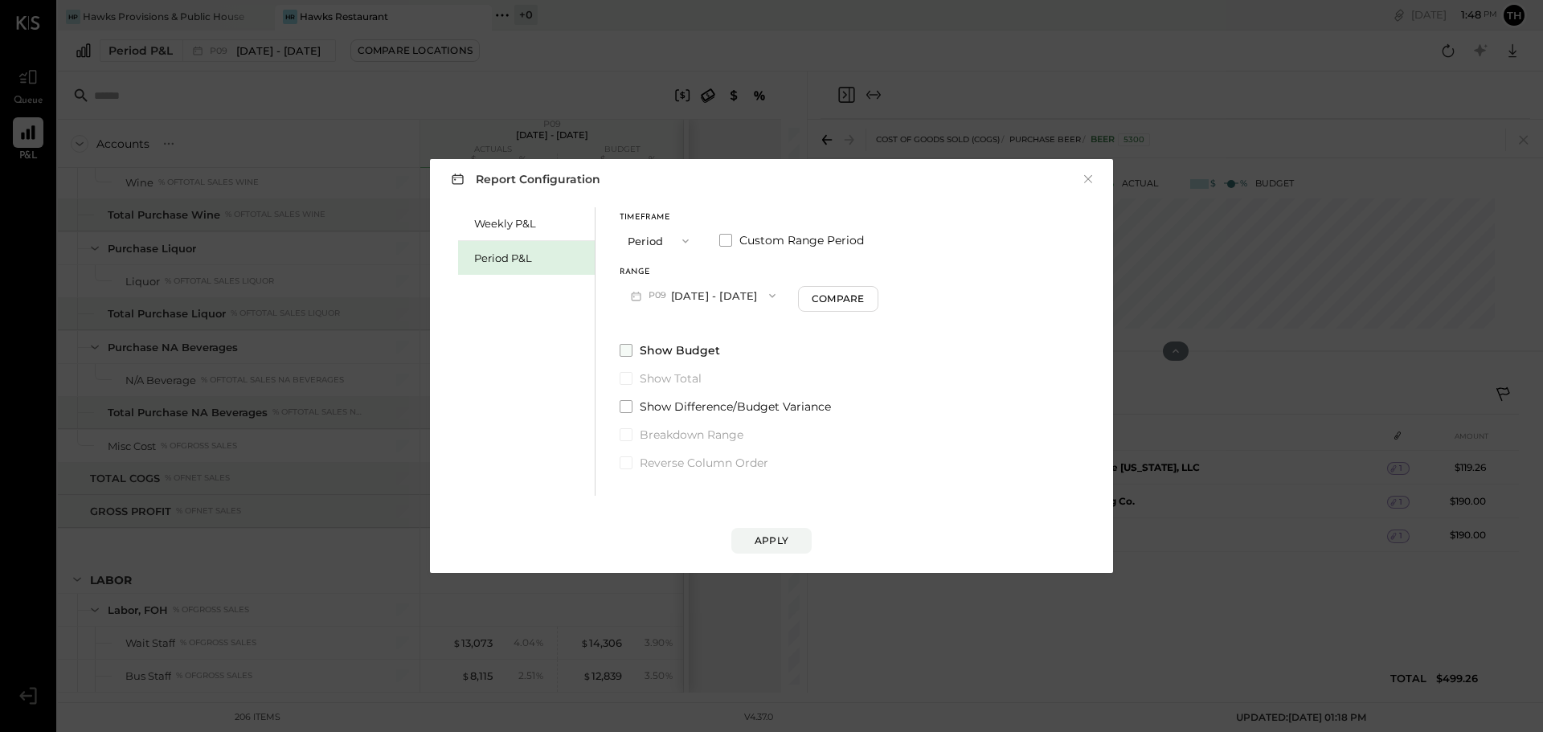
click at [624, 346] on span at bounding box center [626, 350] width 13 height 13
click at [762, 533] on button "Apply" at bounding box center [771, 541] width 80 height 26
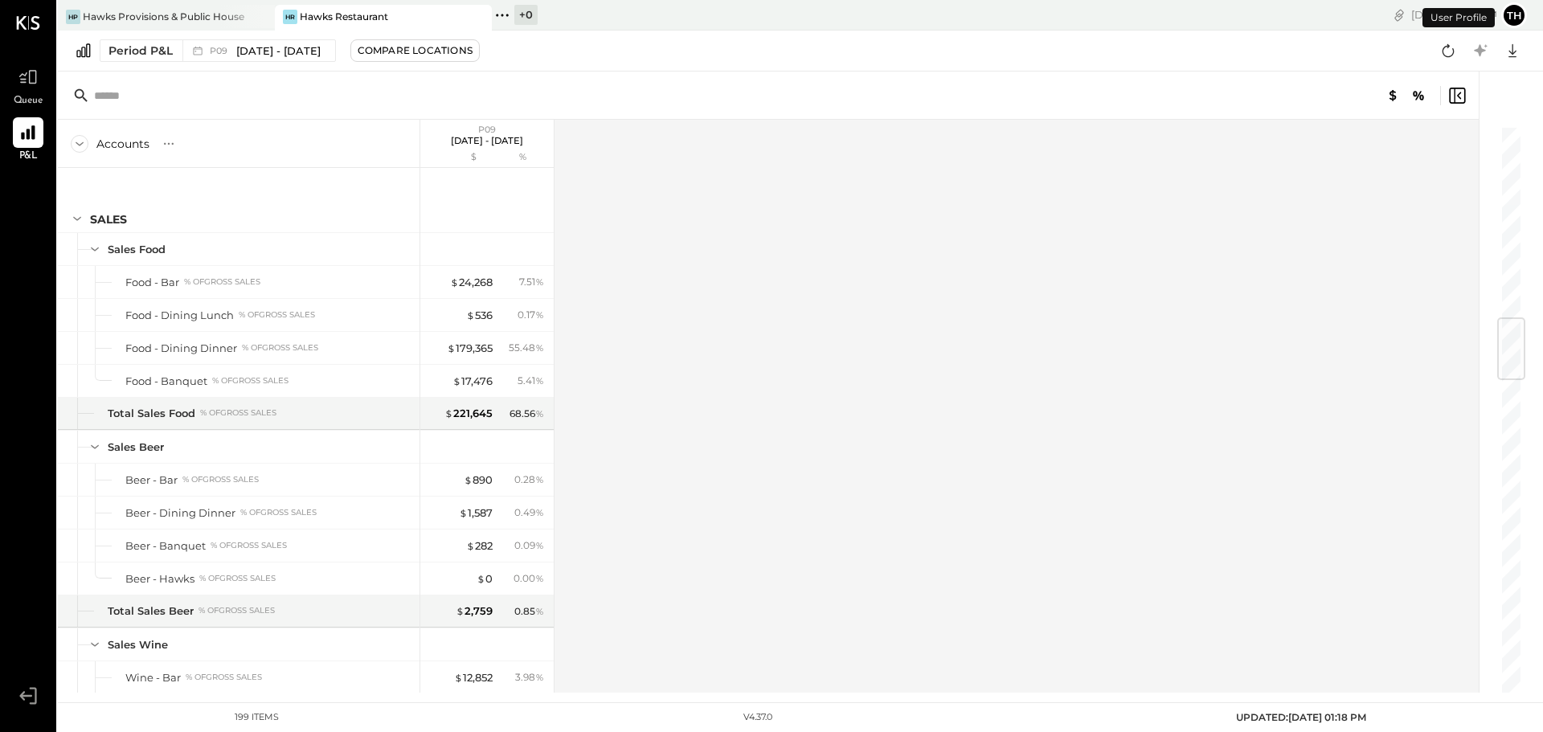
scroll to position [1614, 0]
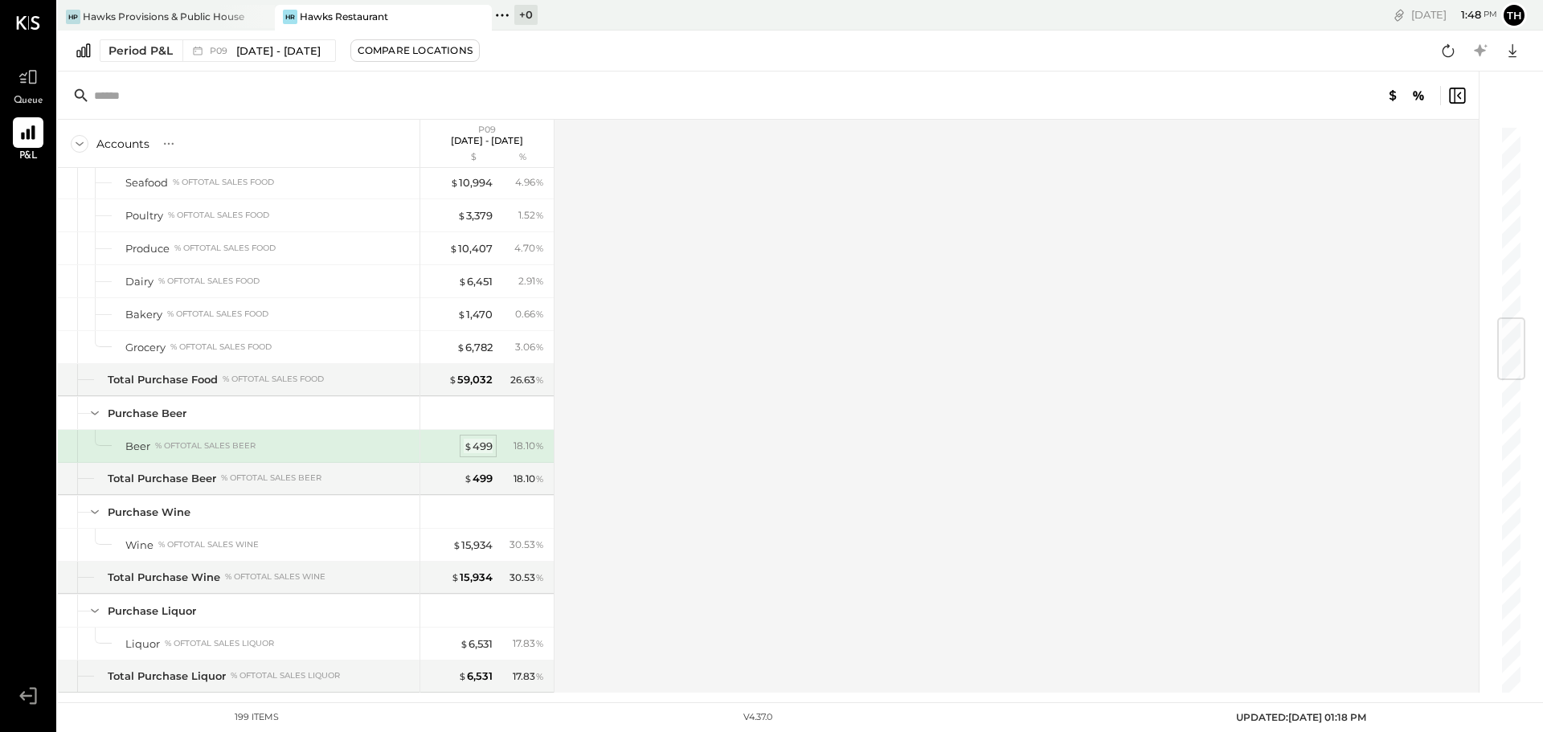
click at [480, 446] on div "$ 499" at bounding box center [478, 446] width 29 height 15
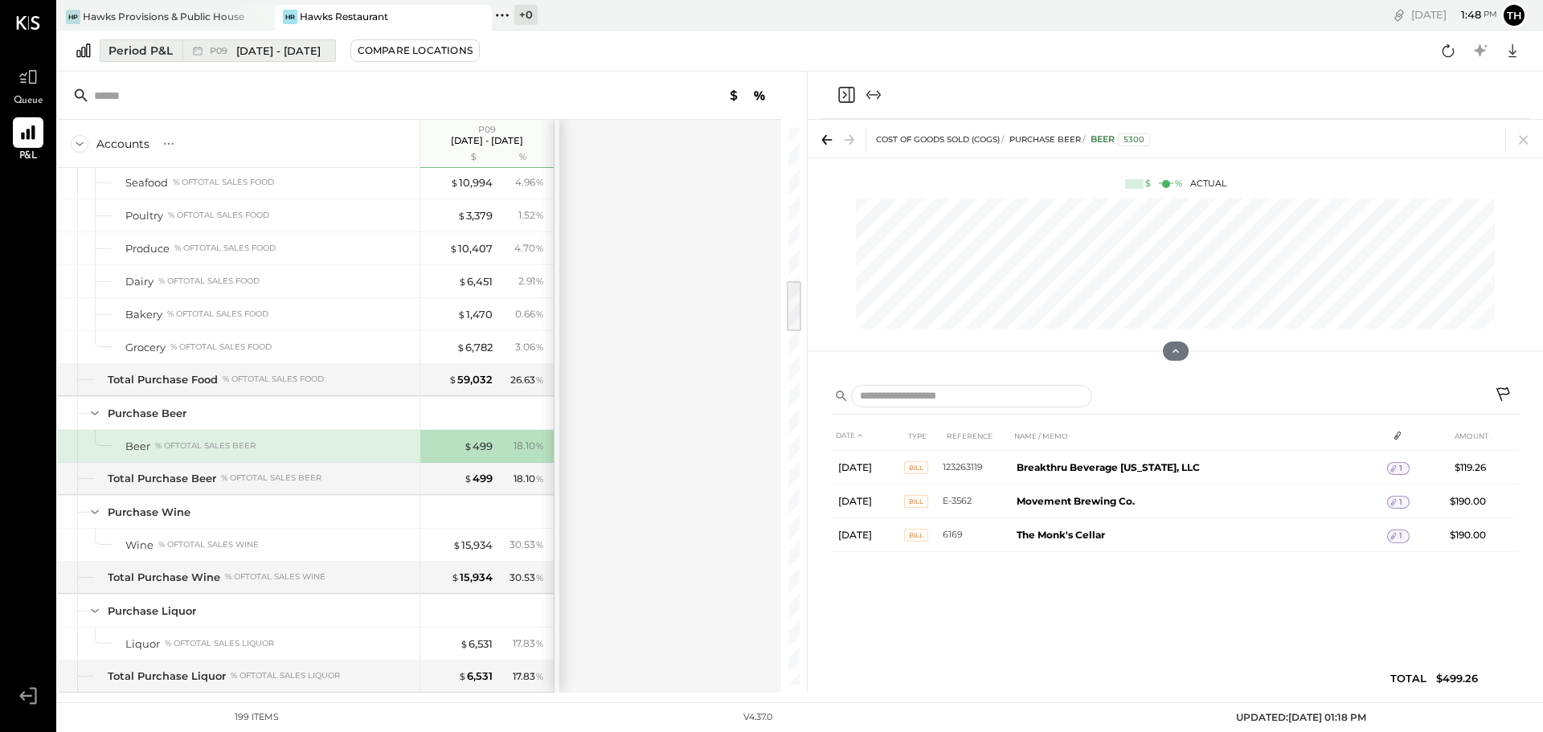
click at [256, 50] on span "[DATE] - [DATE]" at bounding box center [278, 50] width 84 height 15
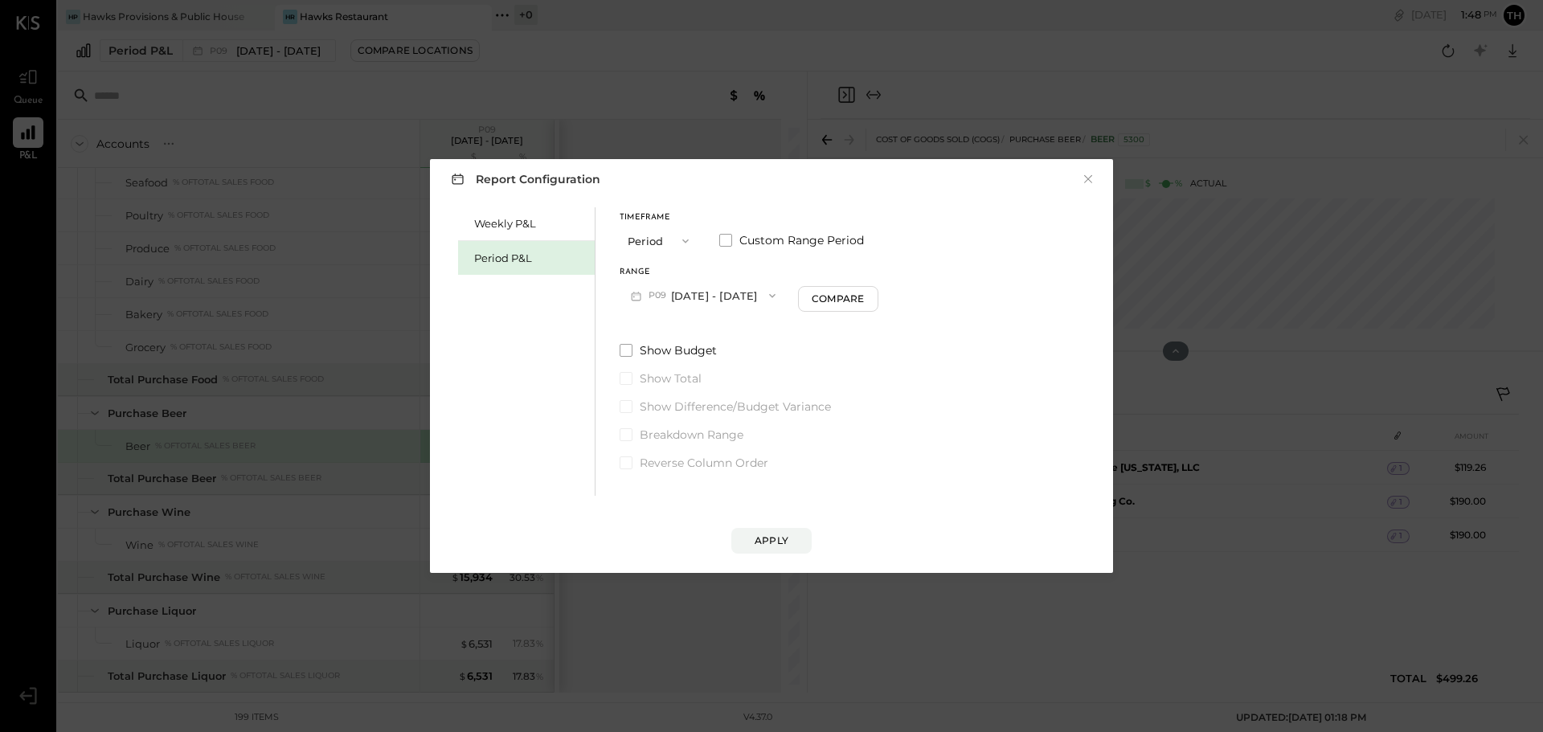
click at [673, 295] on button "P09 [DATE] - [DATE]" at bounding box center [703, 295] width 167 height 30
click at [662, 360] on span "[DATE] - [DATE]" at bounding box center [695, 365] width 76 height 14
click at [763, 538] on div "Apply" at bounding box center [772, 541] width 34 height 14
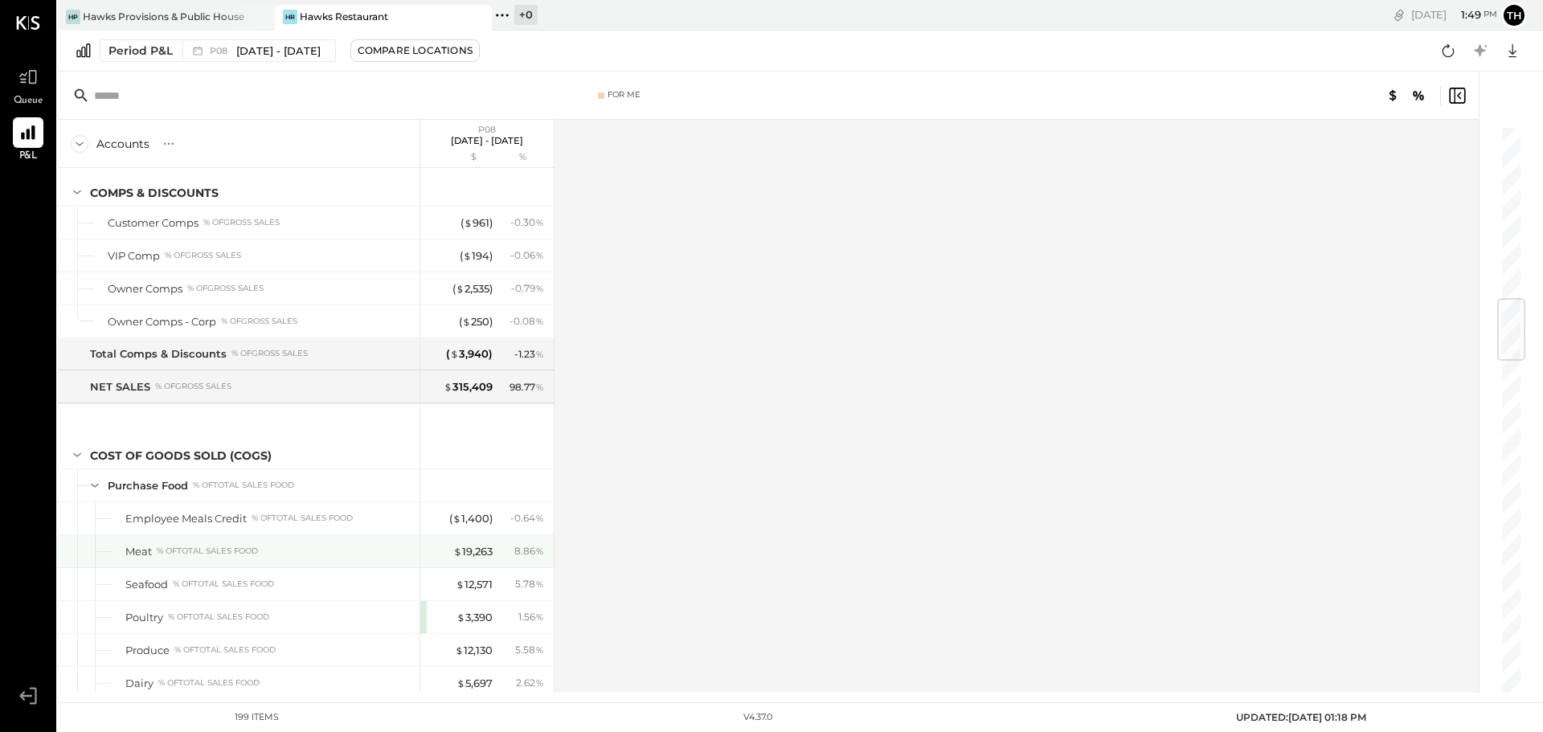
scroll to position [1694, 0]
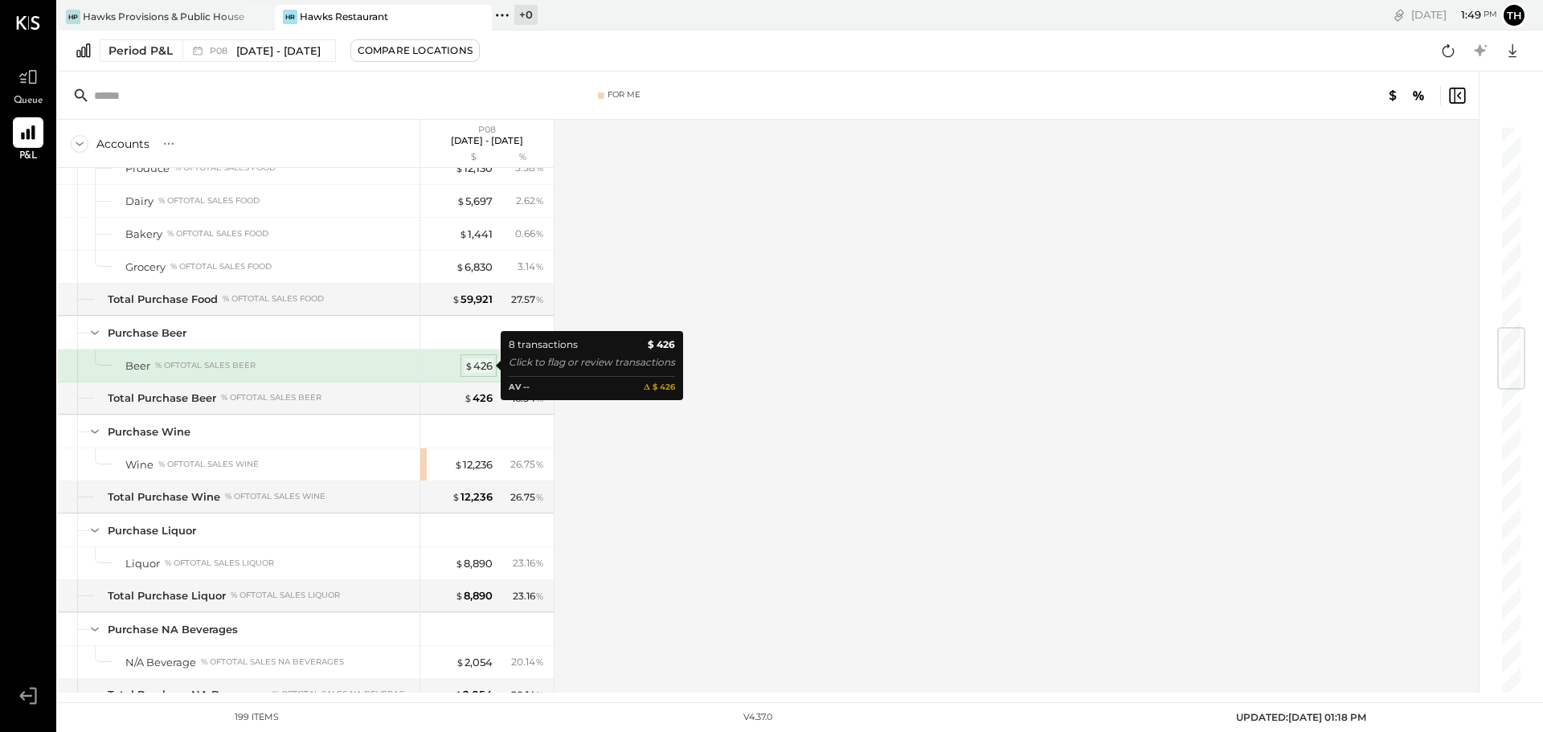
click at [487, 364] on div "$ 426" at bounding box center [478, 365] width 28 height 15
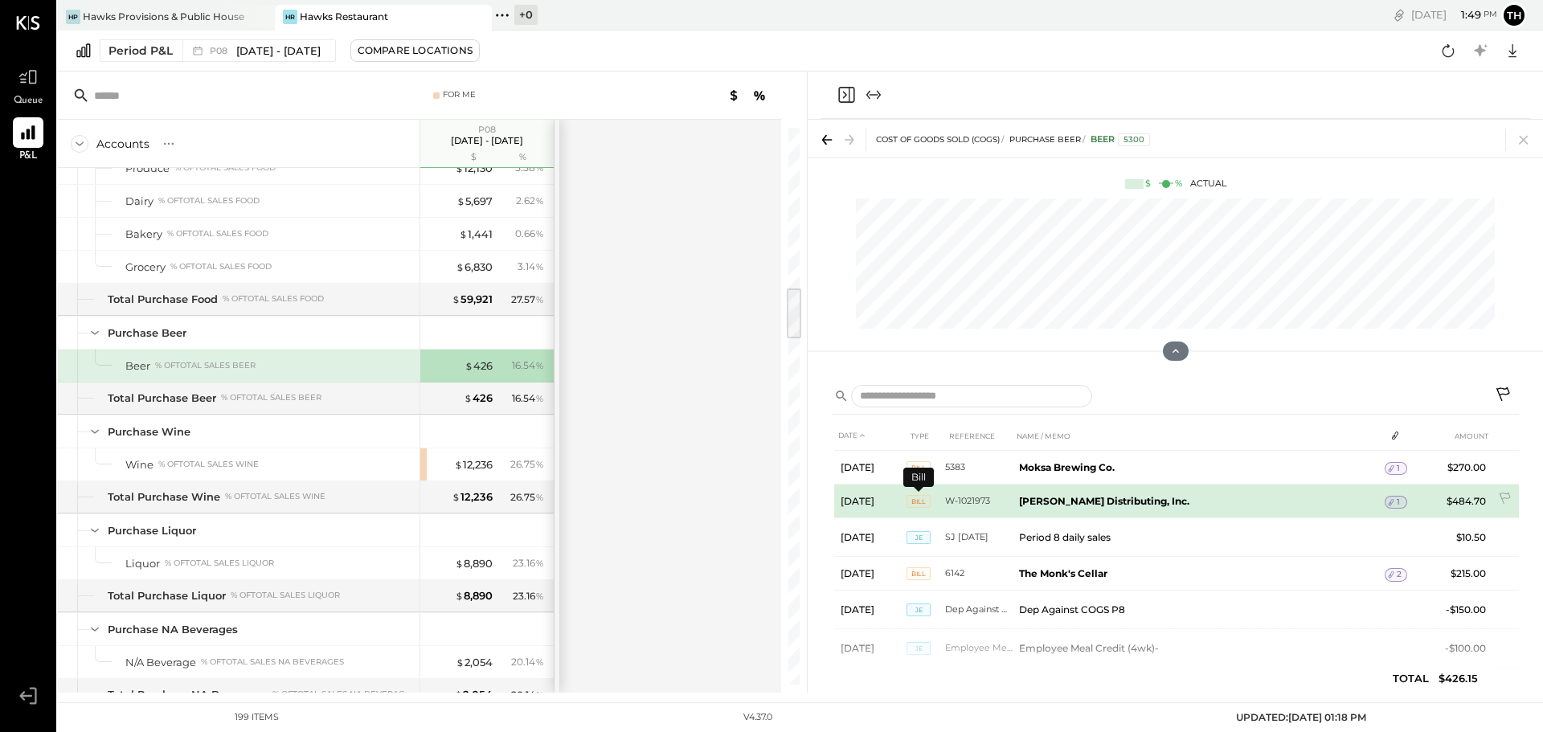
click at [911, 497] on span "BILL" at bounding box center [918, 501] width 24 height 13
click at [925, 503] on span "BILL" at bounding box center [918, 501] width 24 height 13
click at [1397, 501] on span "1" at bounding box center [1398, 502] width 3 height 11
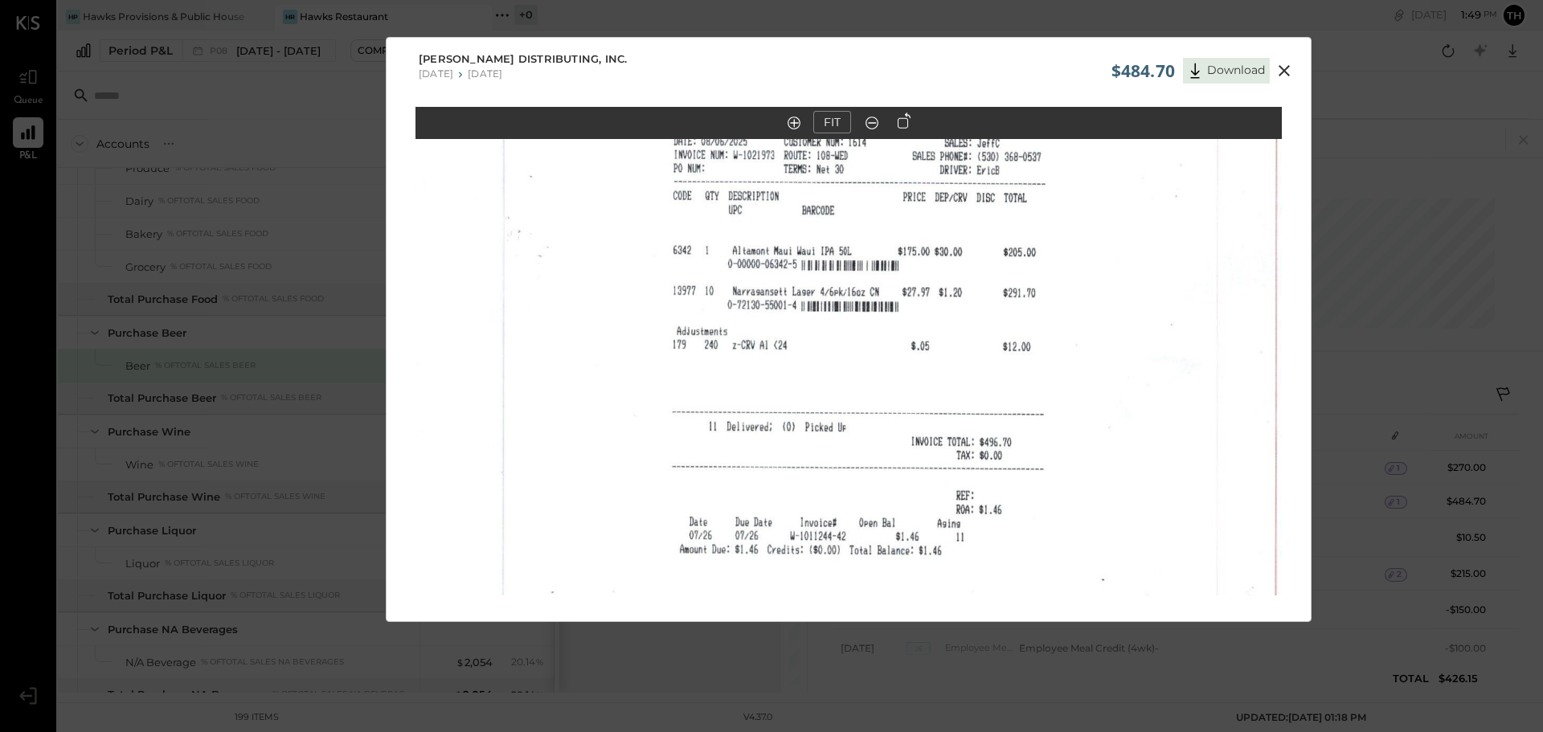
click at [1285, 75] on icon at bounding box center [1283, 70] width 19 height 19
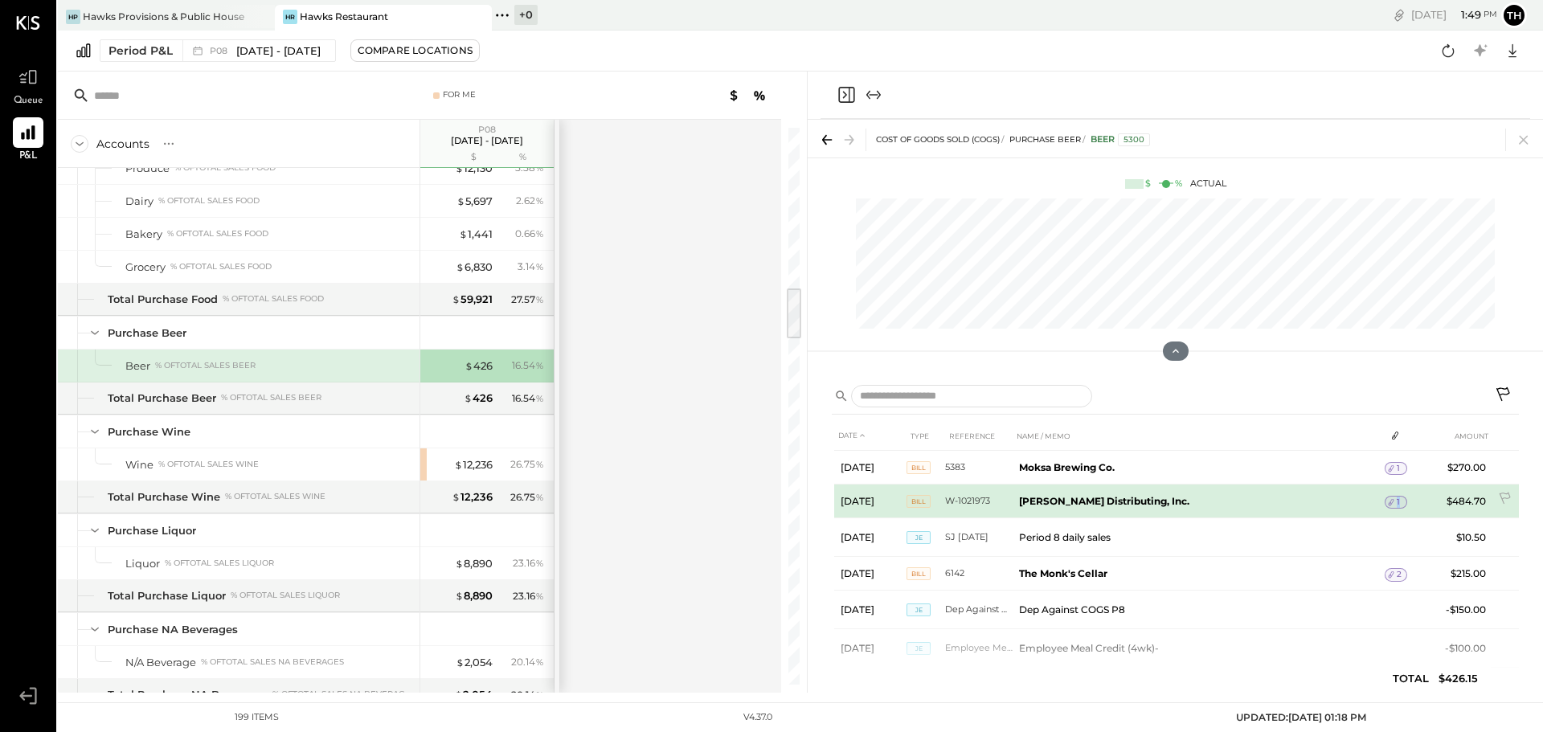
click at [1397, 501] on span "1" at bounding box center [1398, 502] width 3 height 11
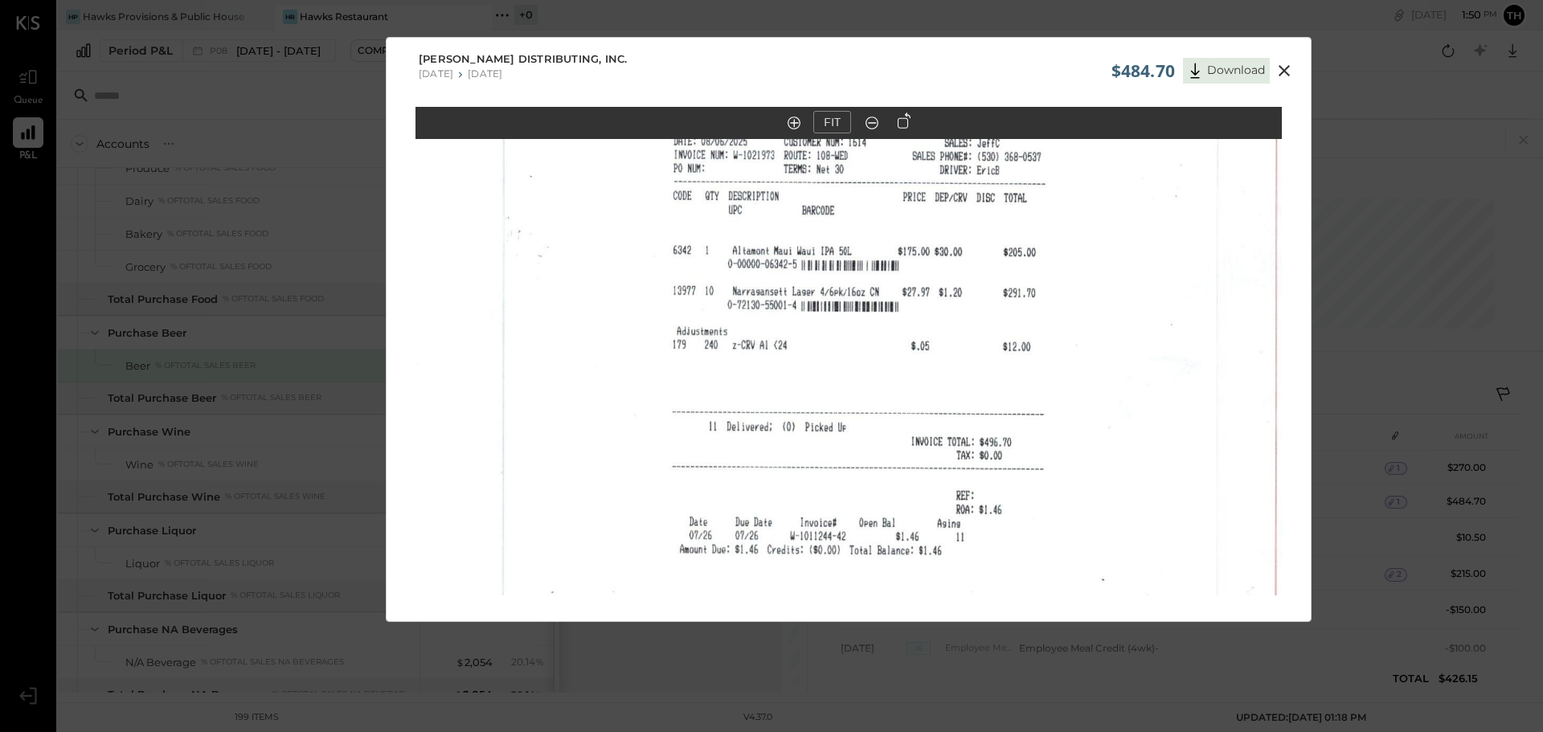
click at [1274, 55] on div "$484.70 Download" at bounding box center [1204, 67] width 187 height 34
click at [1278, 67] on icon at bounding box center [1283, 70] width 19 height 19
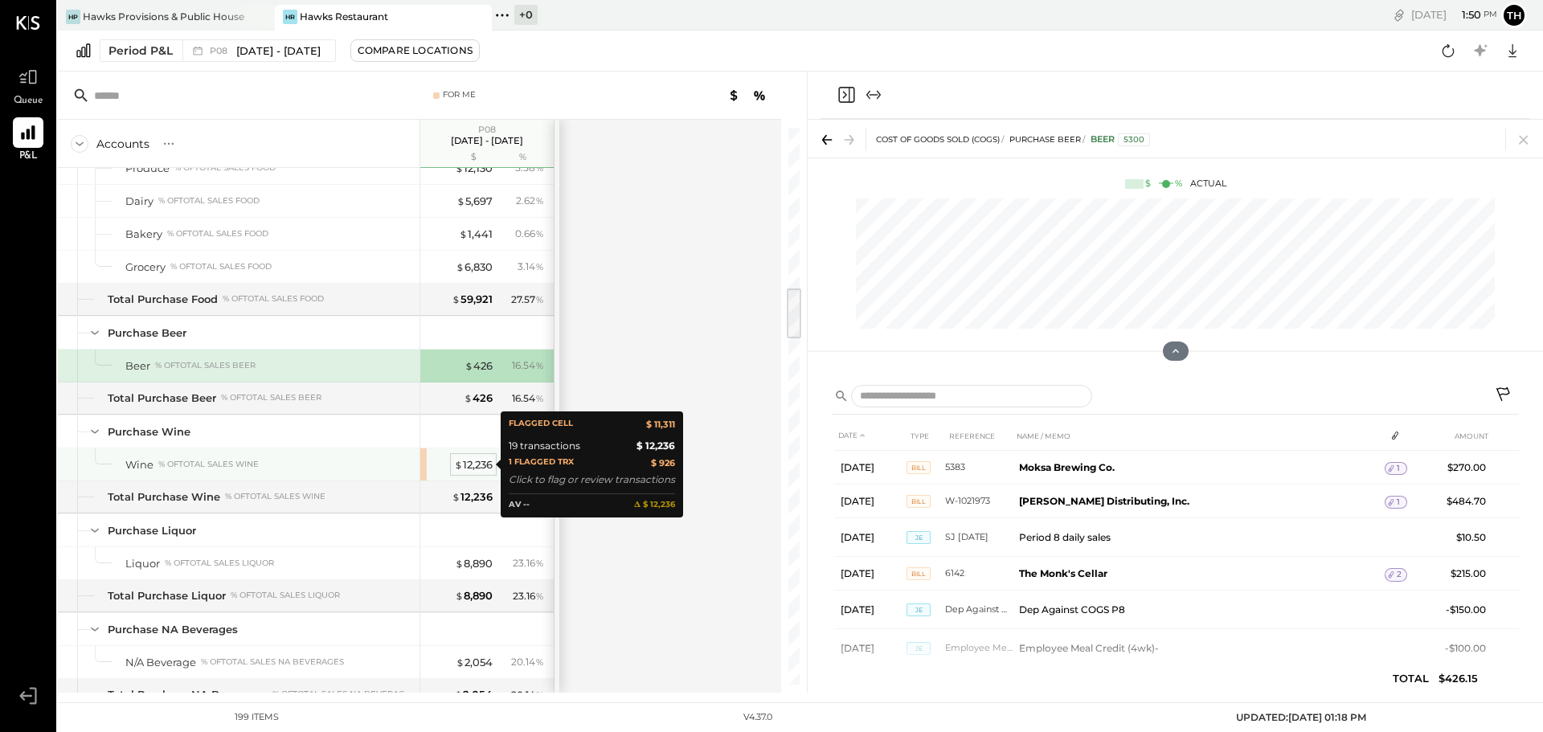
click at [476, 464] on div "$ 12,236" at bounding box center [473, 464] width 39 height 15
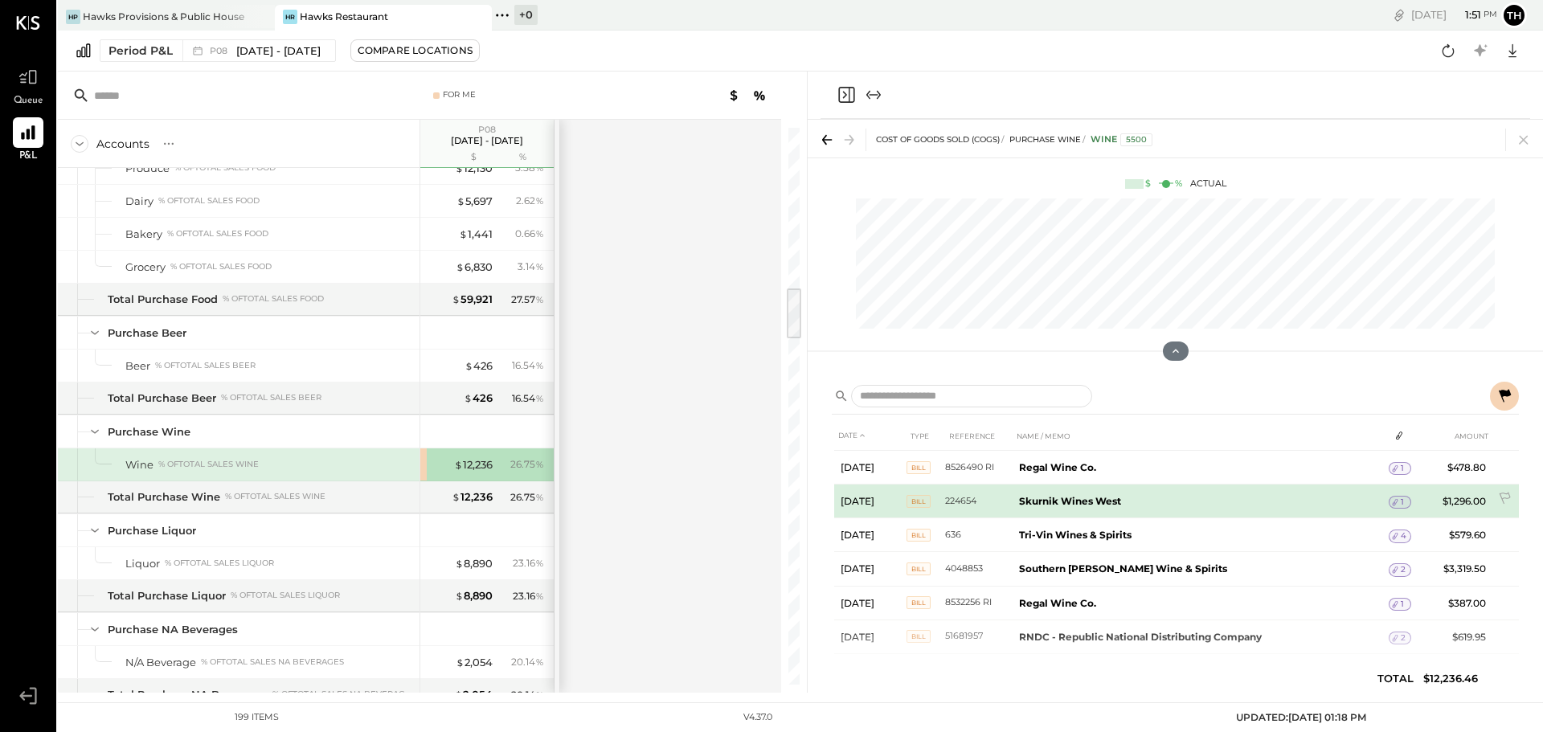
click at [1397, 497] on icon at bounding box center [1394, 502] width 11 height 11
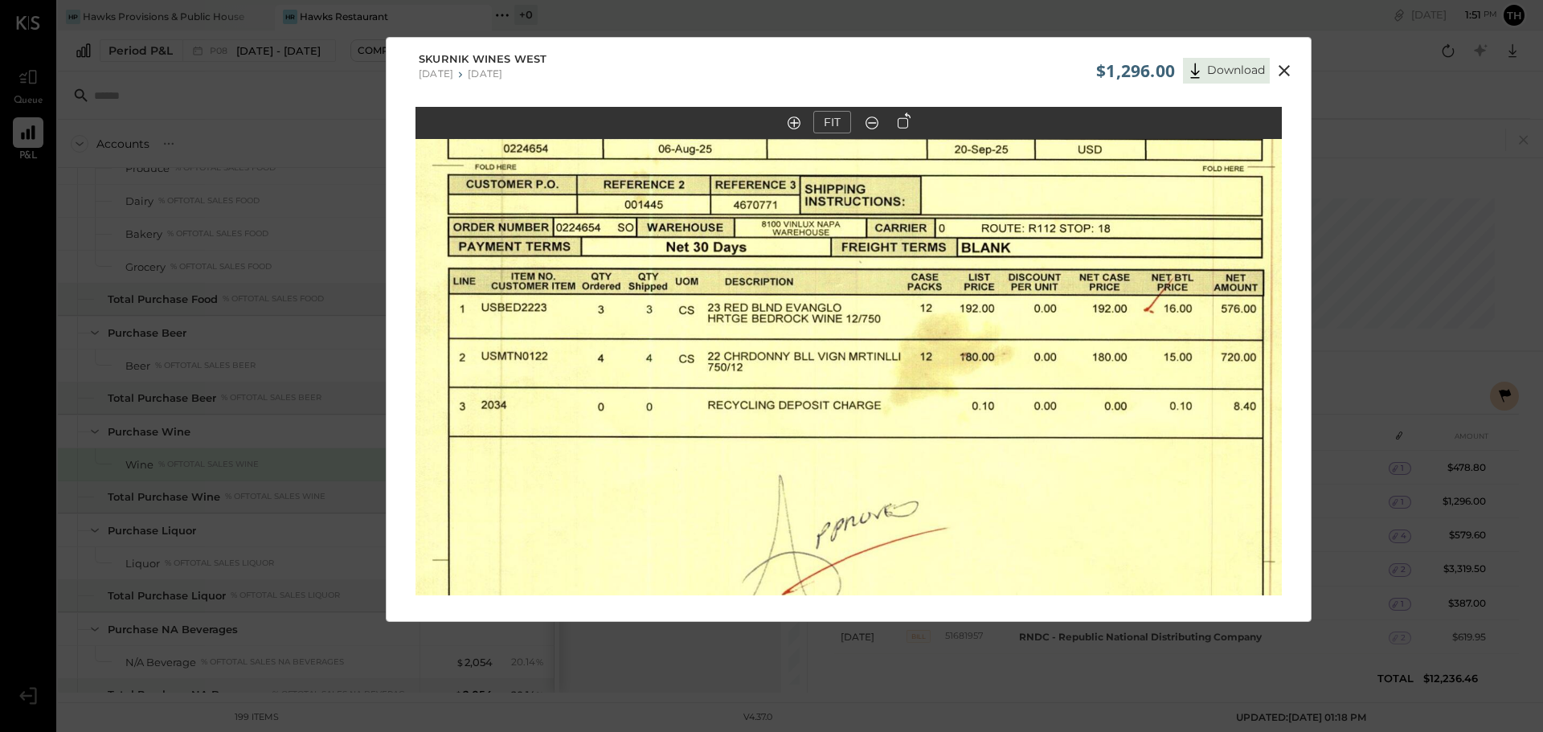
click at [1279, 69] on icon at bounding box center [1283, 70] width 19 height 19
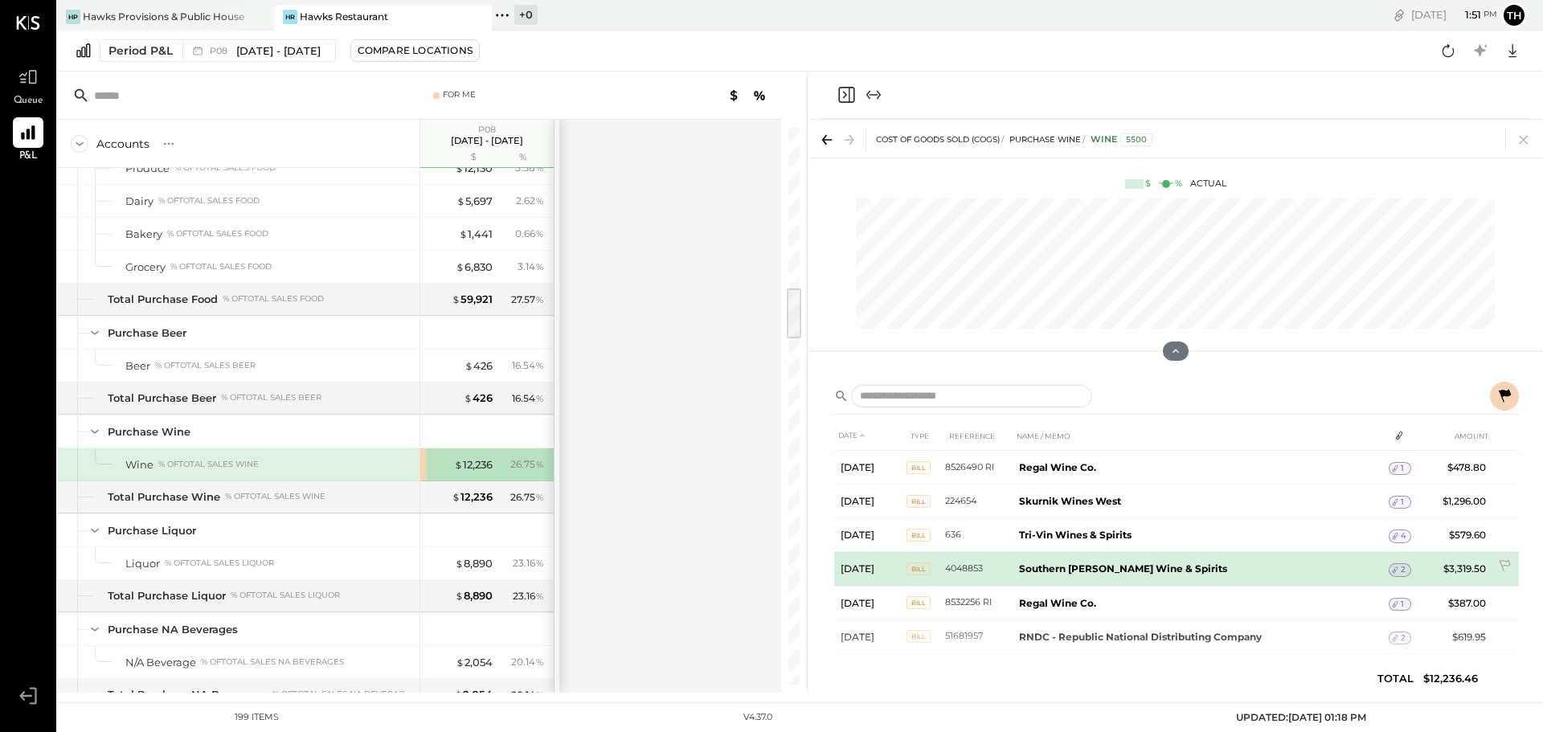
click at [1395, 567] on icon at bounding box center [1395, 570] width 6 height 7
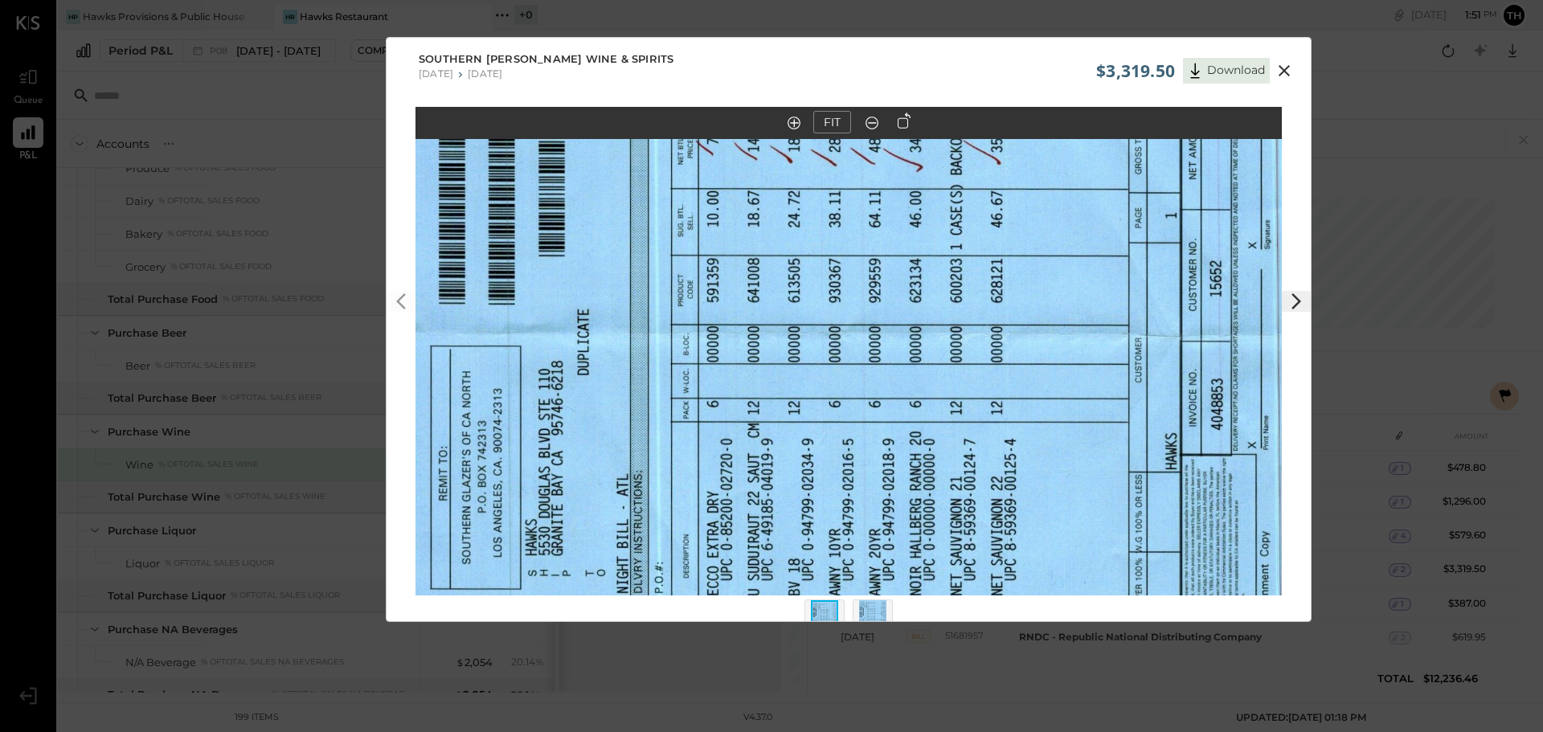
click at [898, 125] on icon at bounding box center [904, 120] width 13 height 16
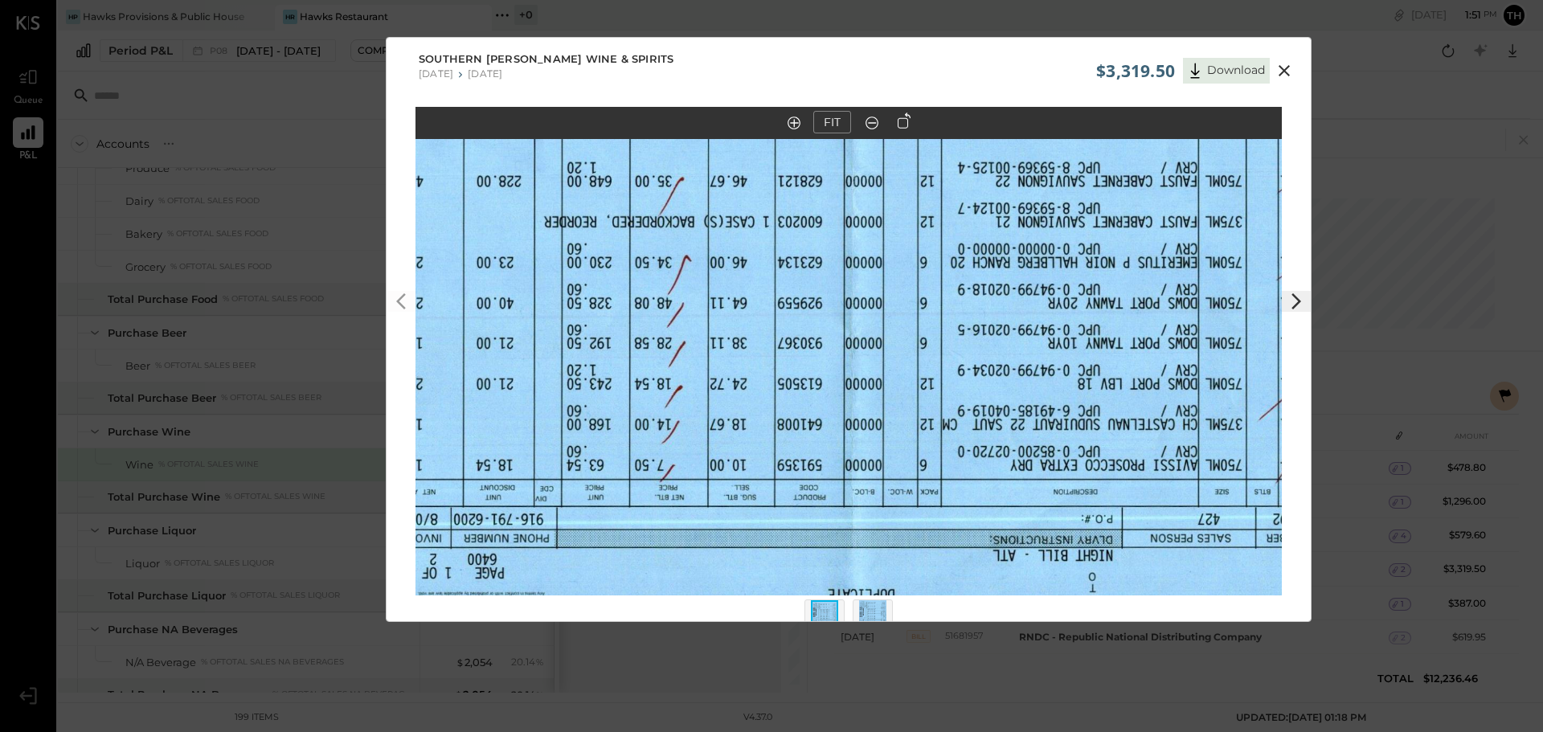
click at [898, 125] on icon at bounding box center [904, 120] width 13 height 16
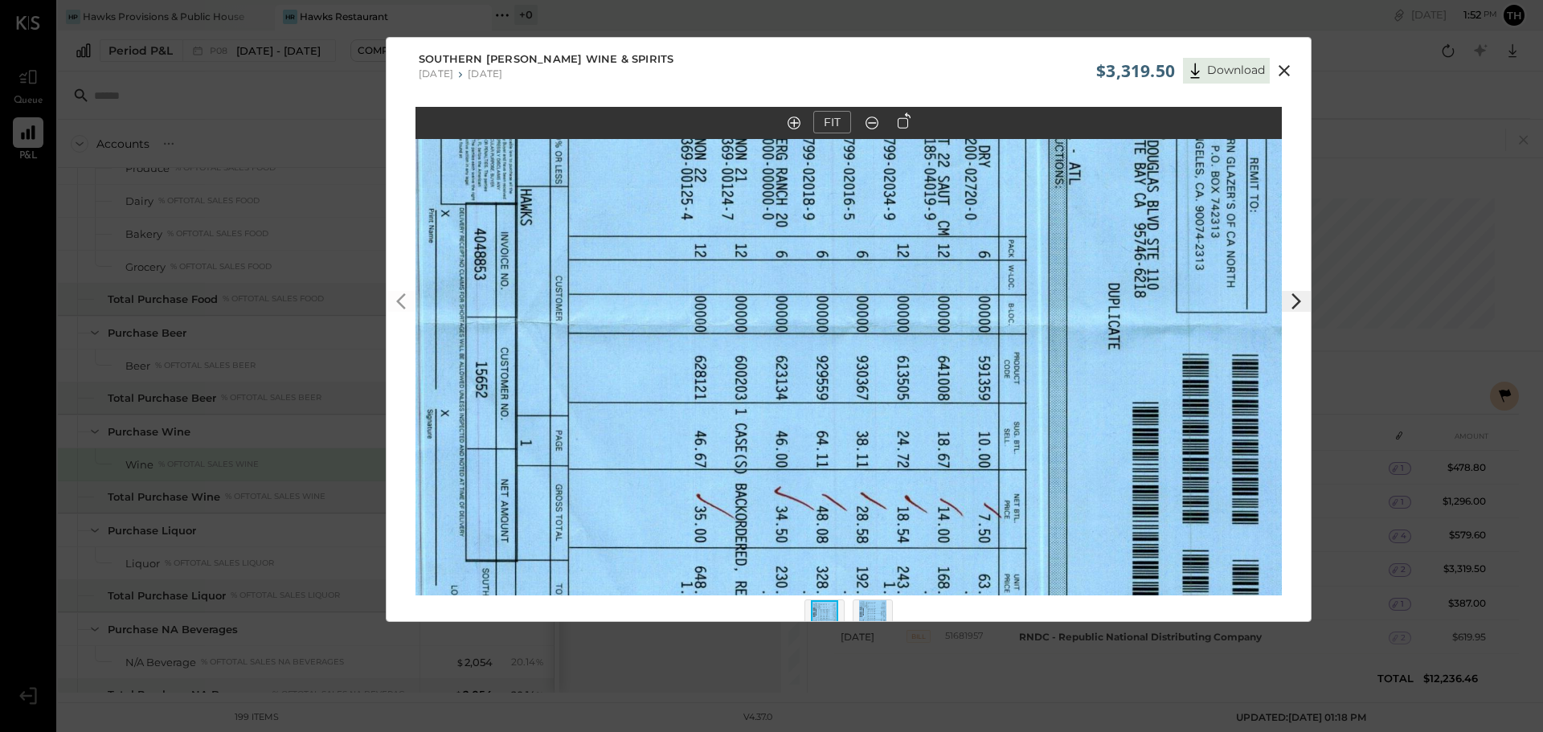
click at [898, 125] on icon at bounding box center [904, 120] width 13 height 16
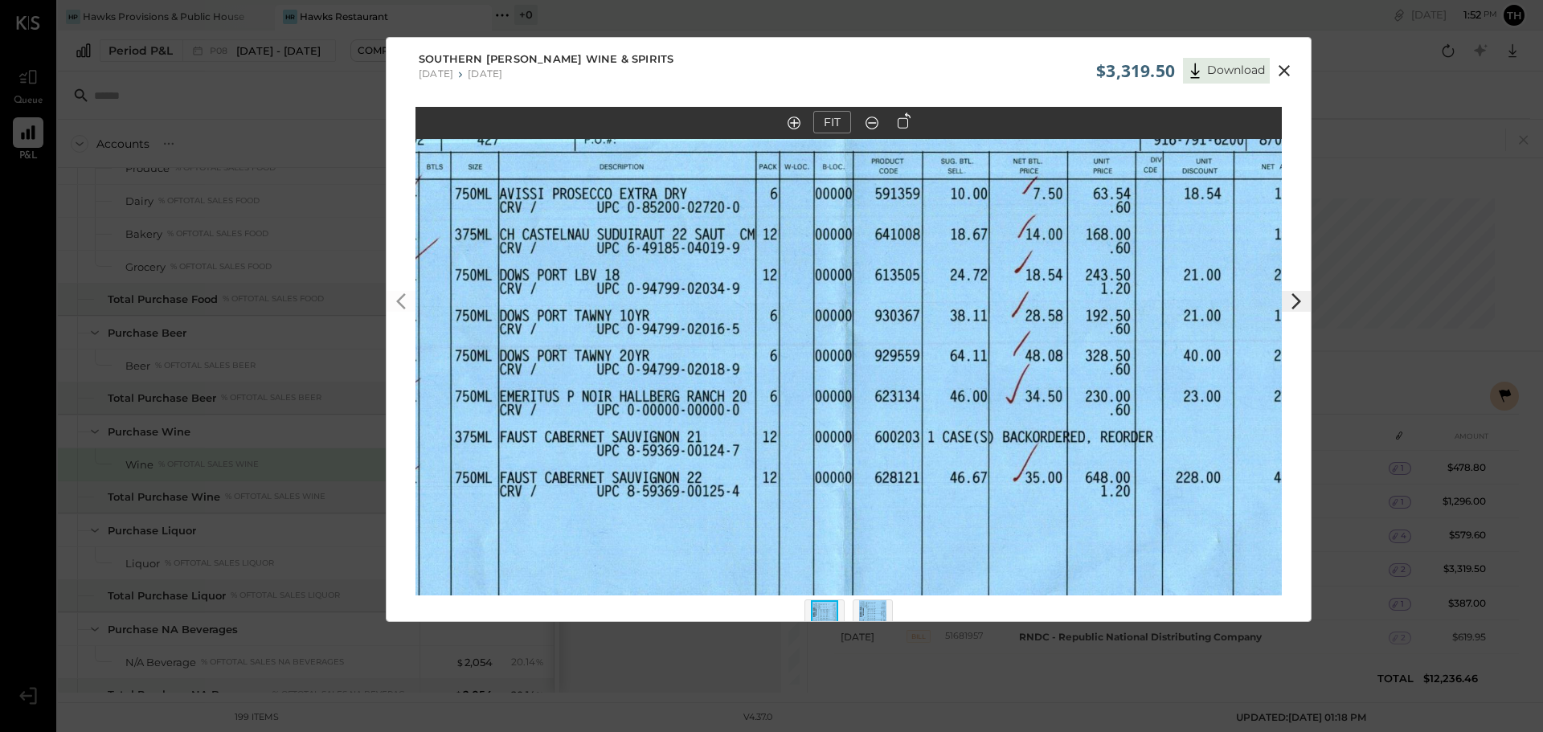
click at [865, 616] on img at bounding box center [872, 617] width 27 height 35
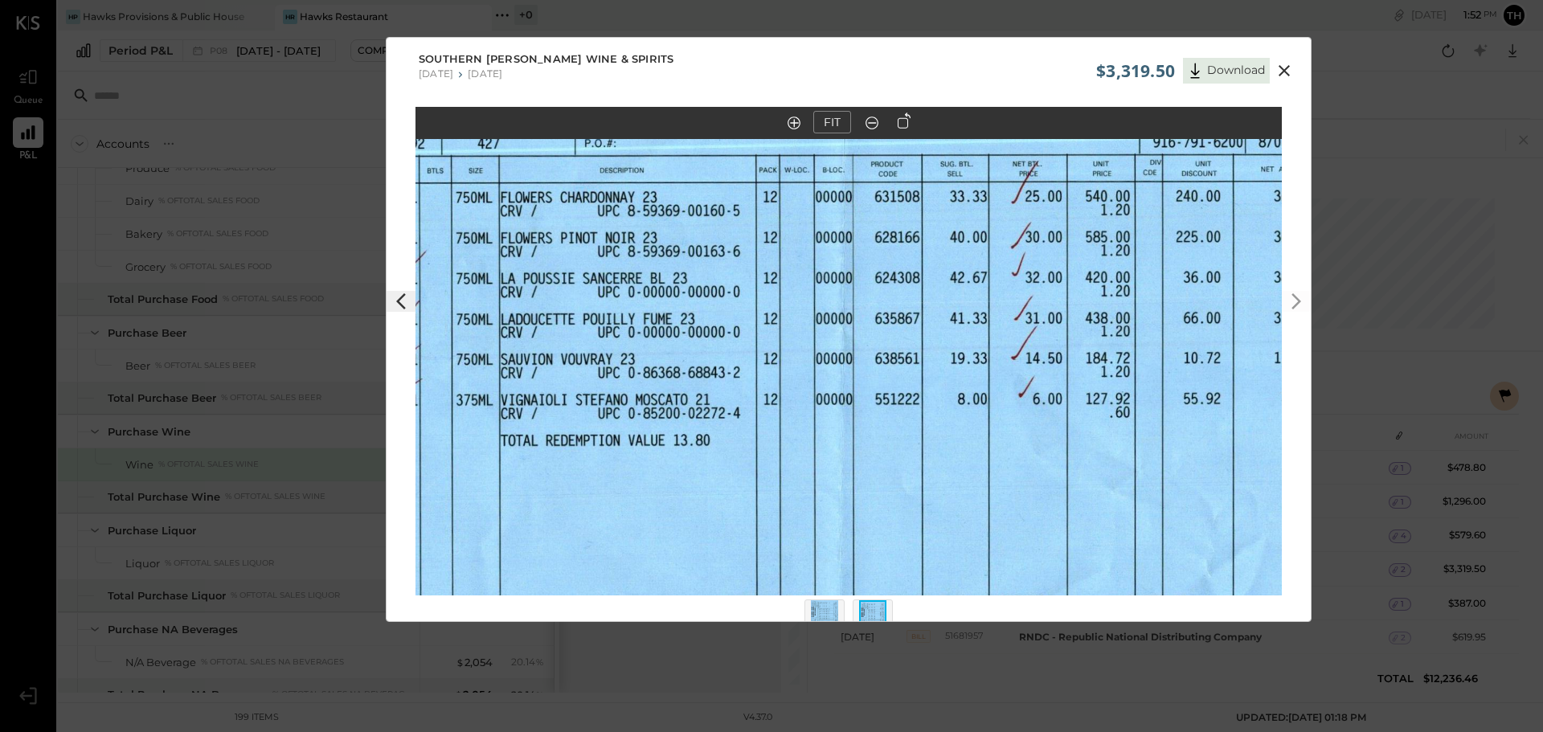
click at [861, 121] on button at bounding box center [872, 123] width 26 height 22
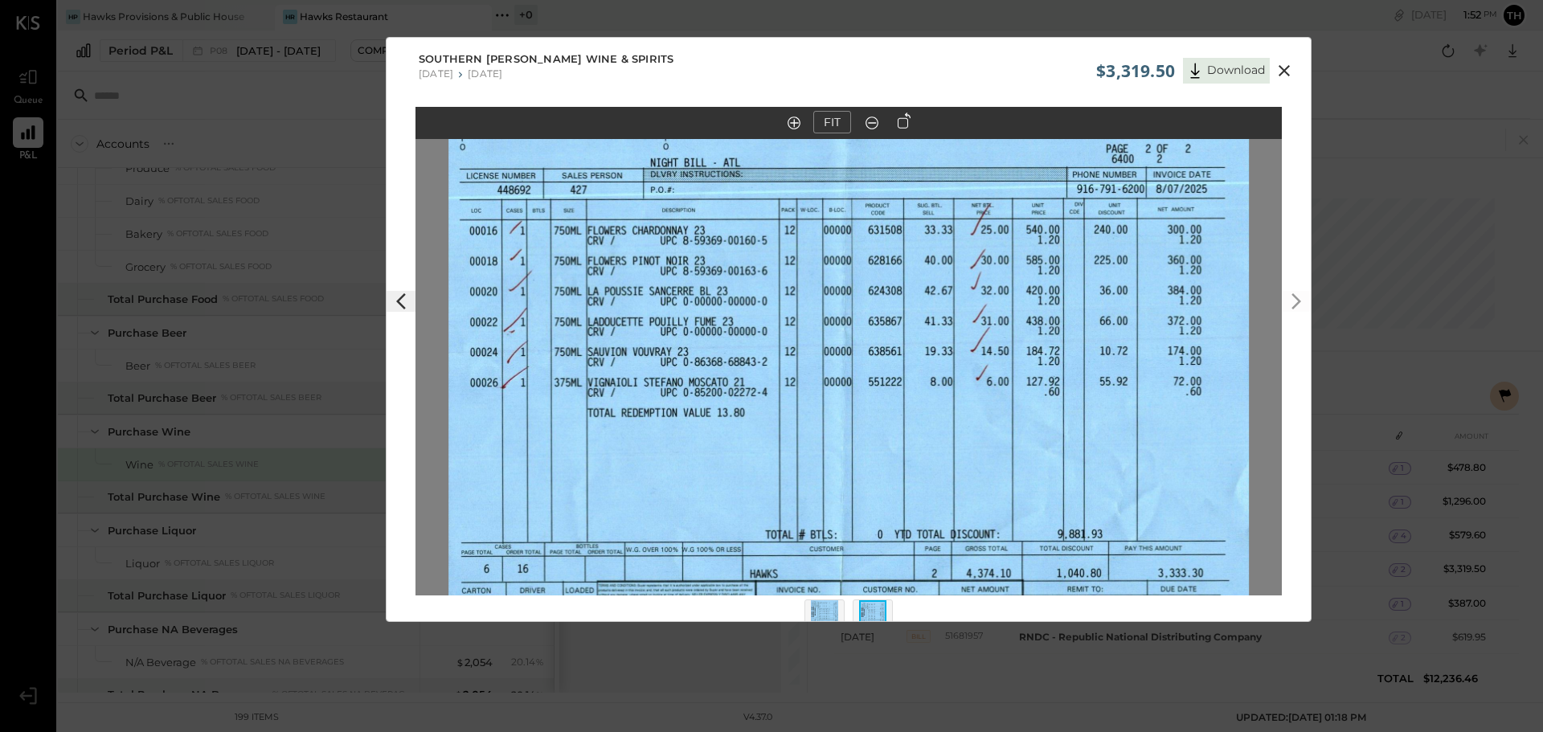
click at [831, 114] on button "FIT" at bounding box center [832, 122] width 38 height 22
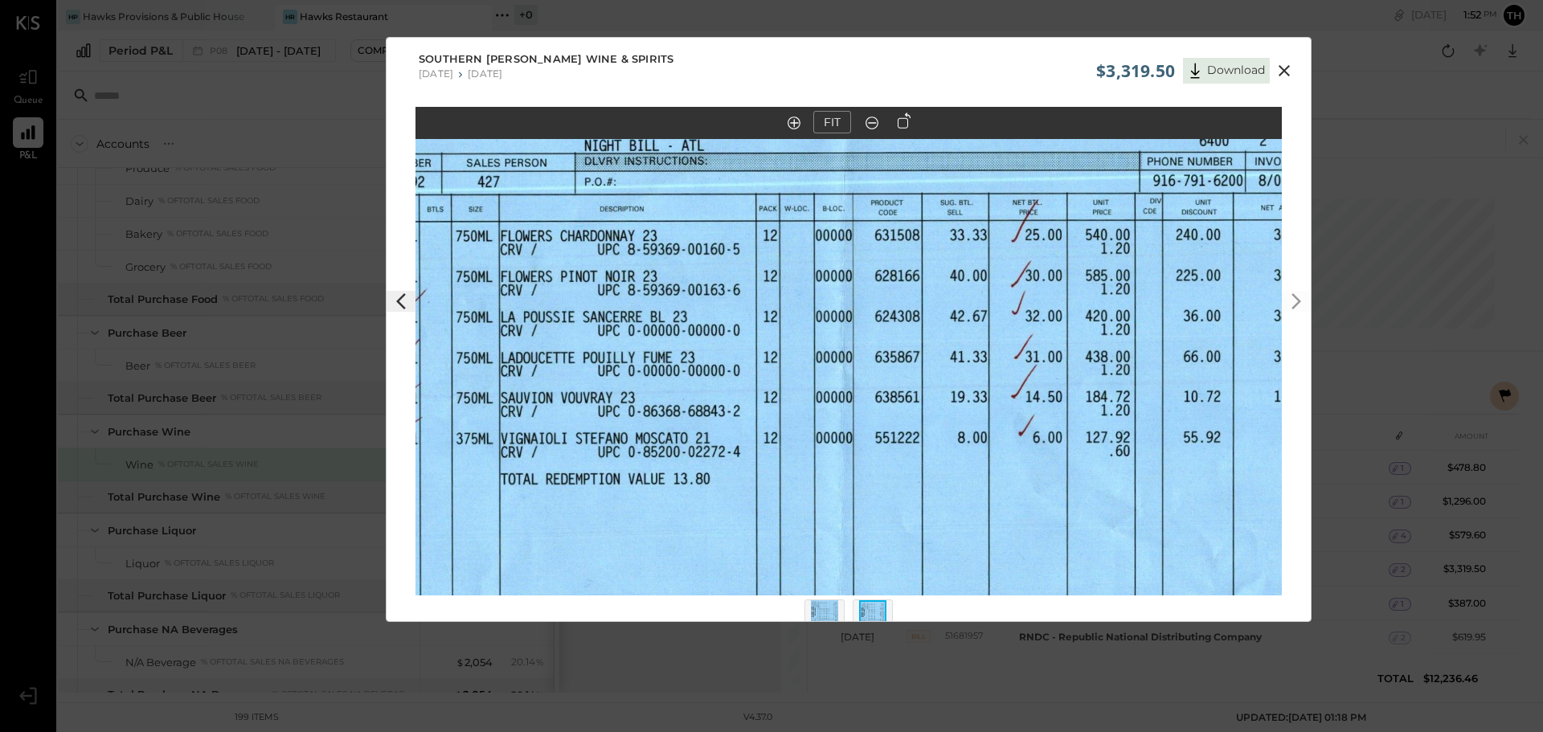
click at [871, 120] on icon at bounding box center [872, 122] width 16 height 21
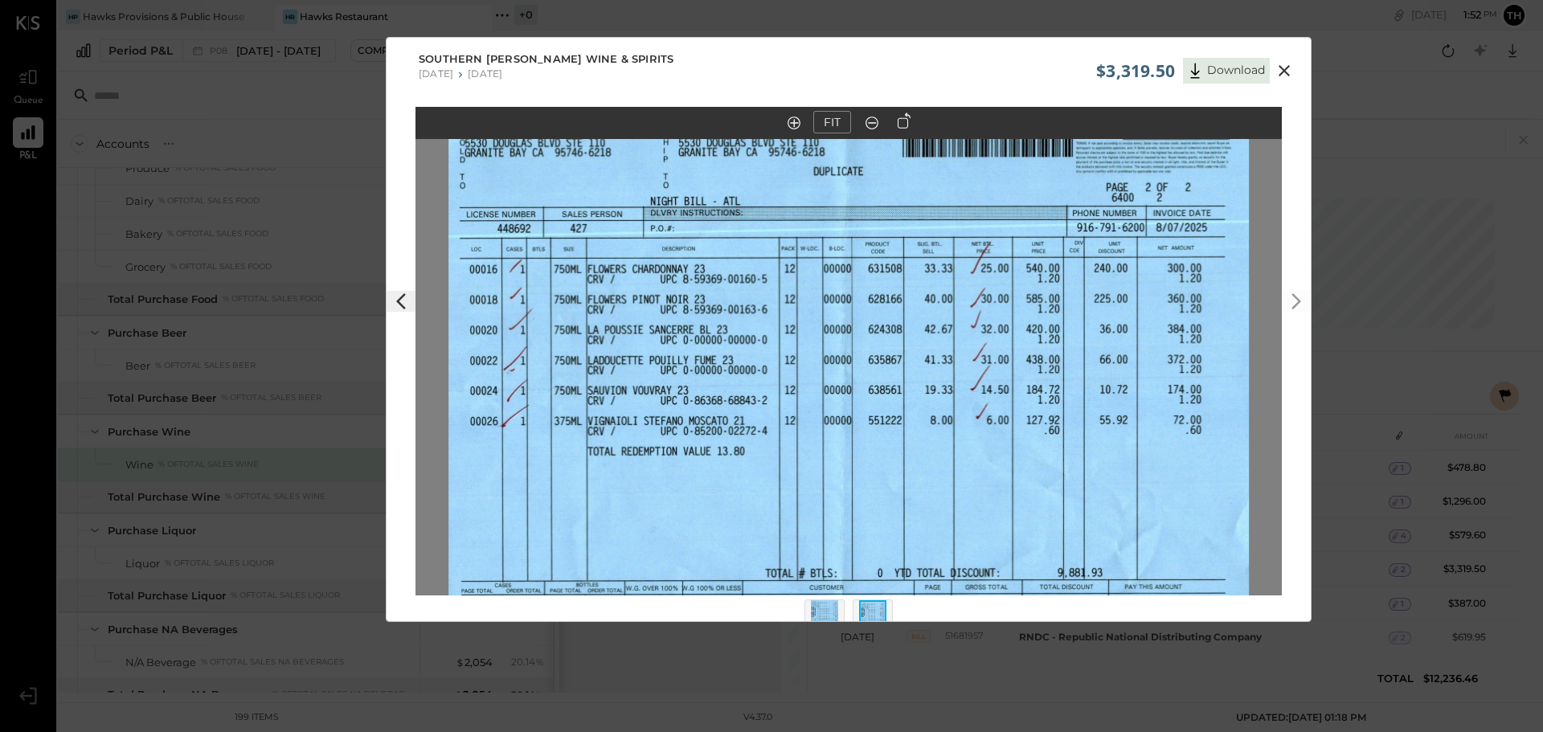
click at [1280, 67] on icon at bounding box center [1283, 70] width 11 height 11
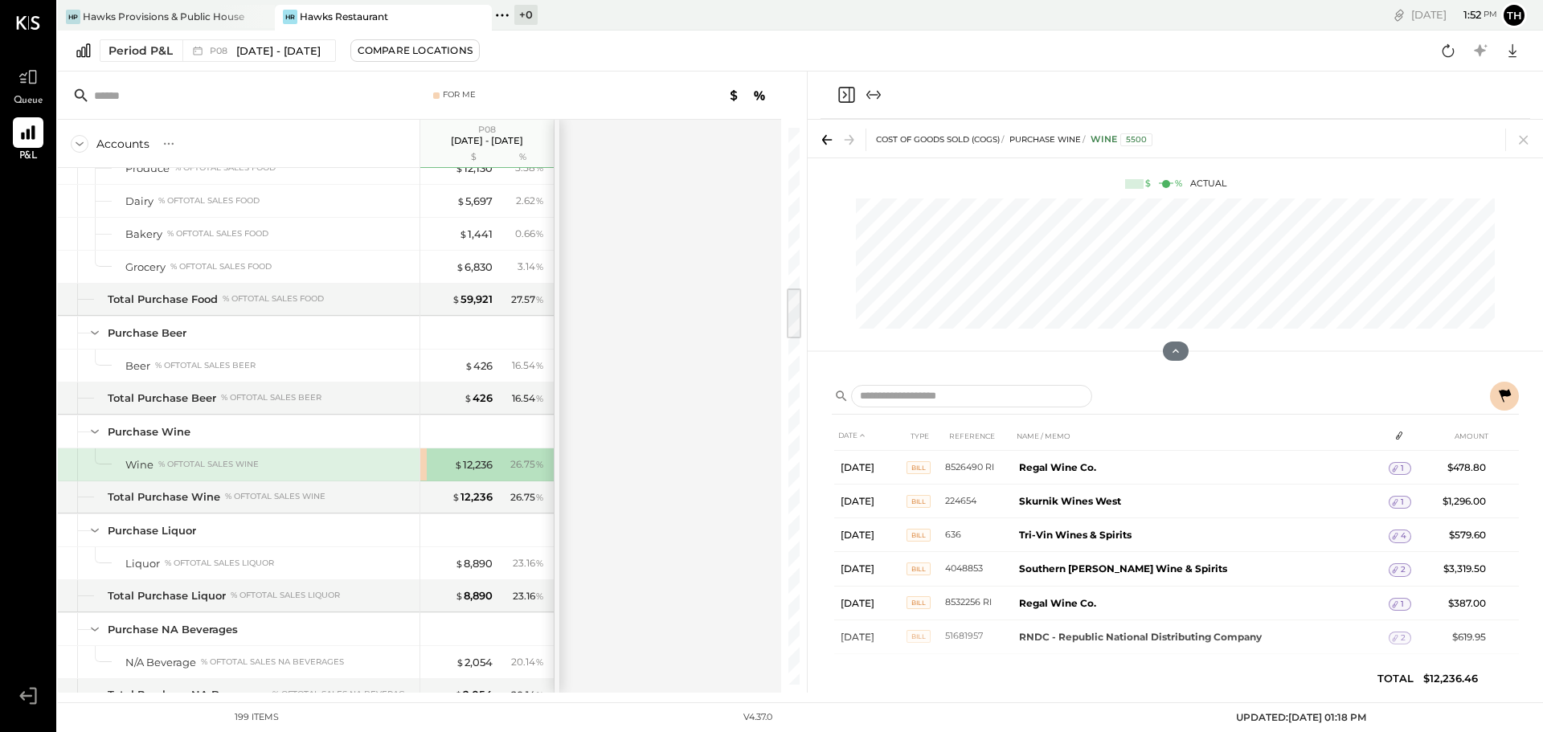
click at [654, 406] on div "Accounts S % GL P08 Aug 4 - 31, 2025 $ % SALES Sales Food Food - Bar % of GROSS…" at bounding box center [421, 406] width 726 height 573
click at [468, 460] on div "$ 12,236" at bounding box center [473, 464] width 39 height 15
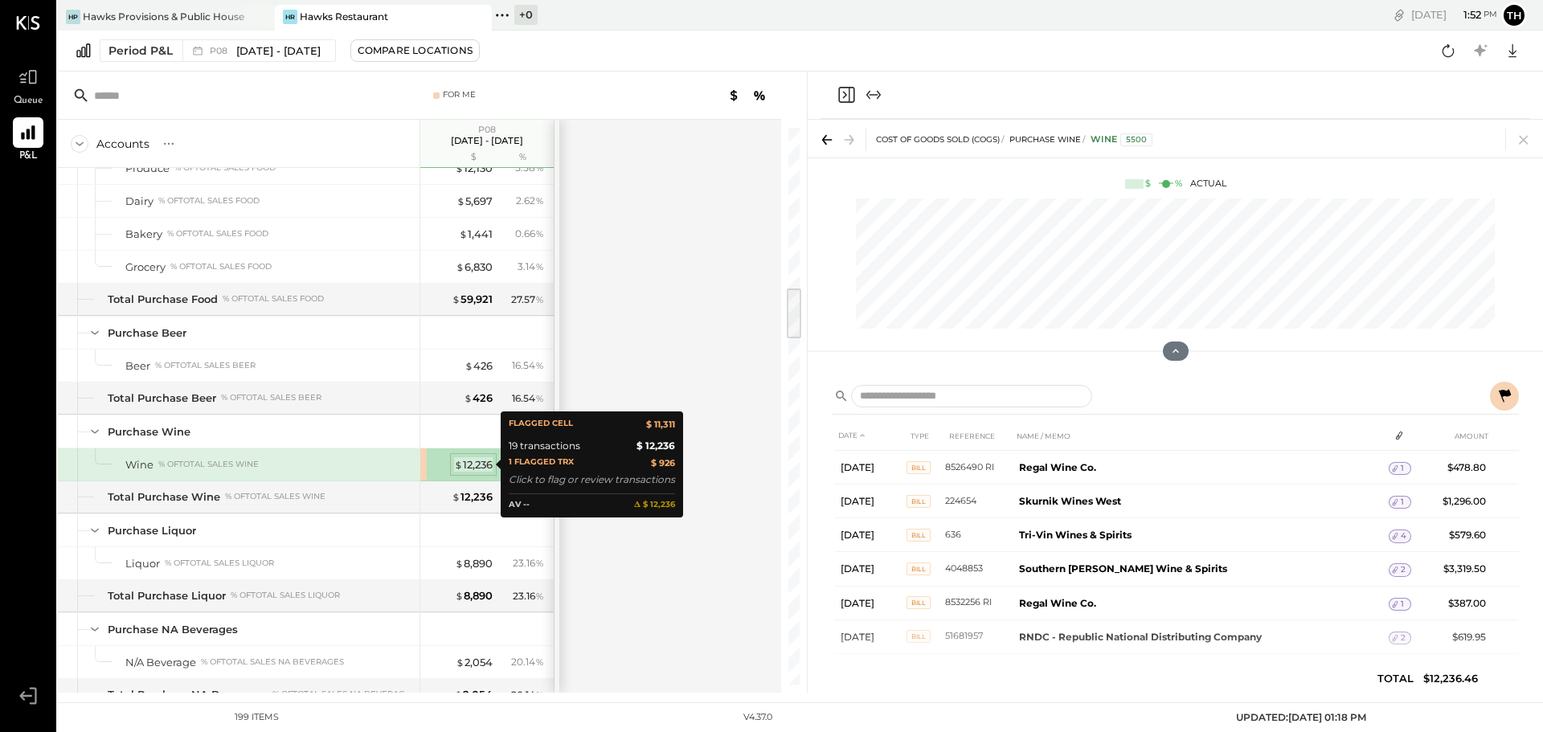
click at [480, 464] on div "$ 12,236" at bounding box center [473, 464] width 39 height 15
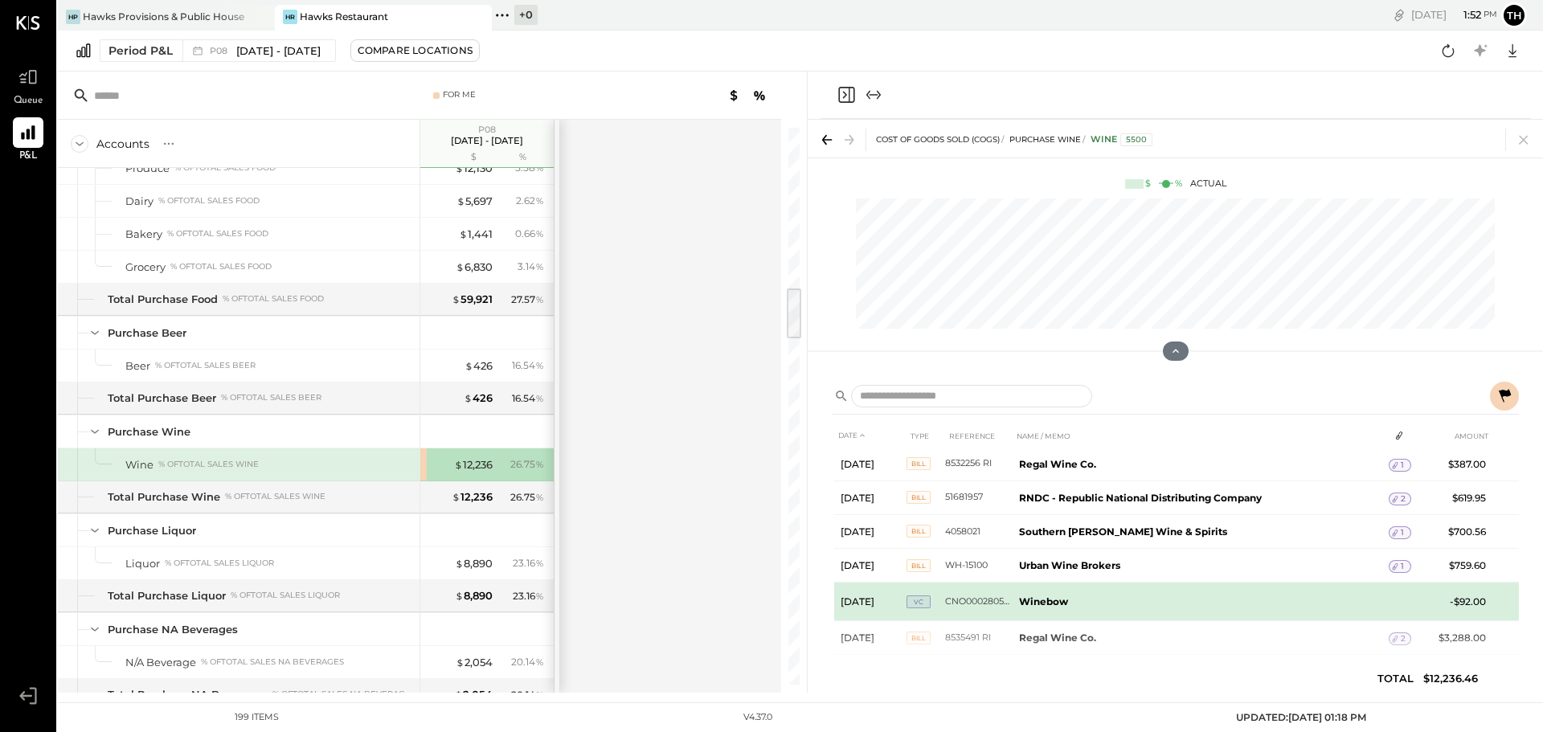
scroll to position [161, 0]
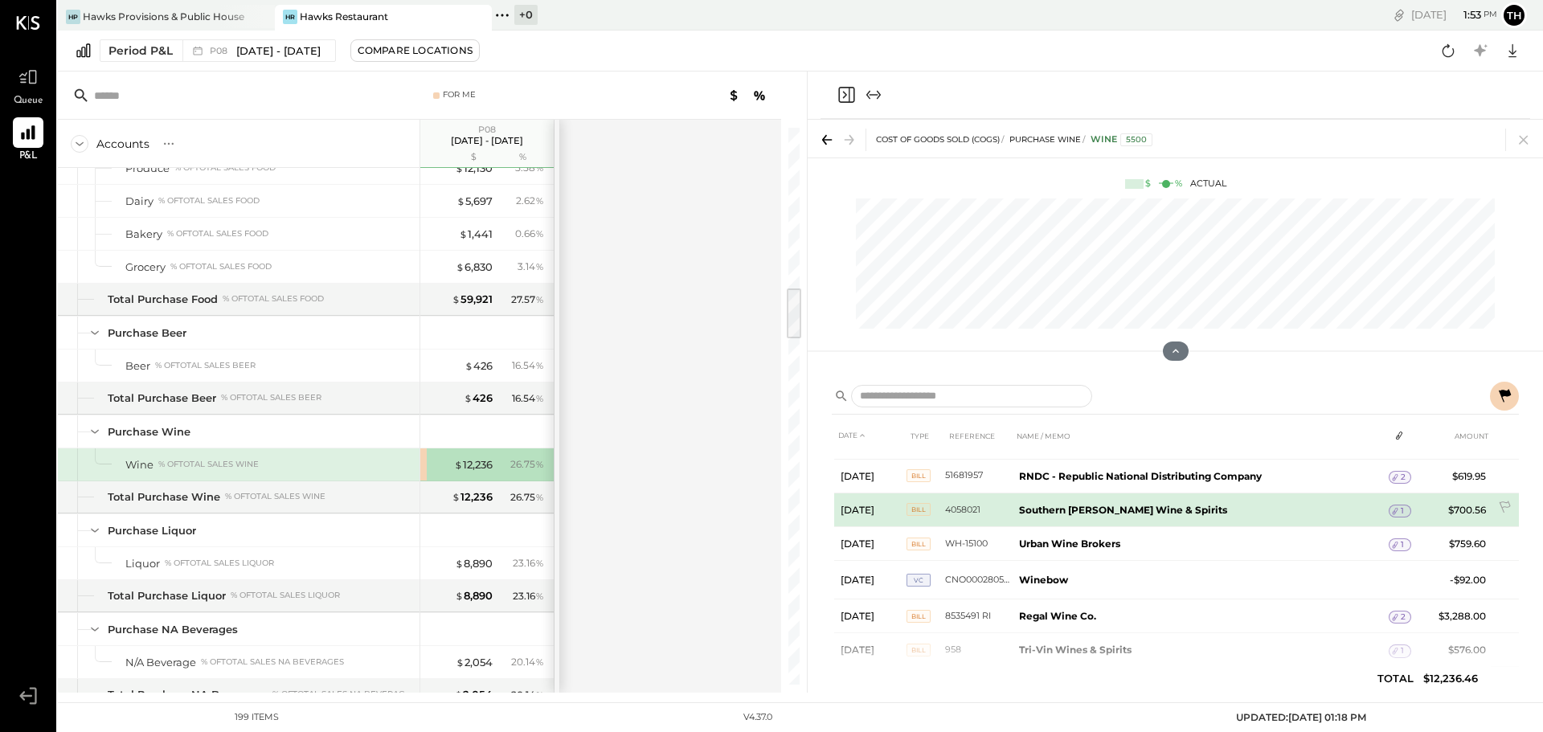
click at [1397, 508] on icon at bounding box center [1394, 510] width 11 height 11
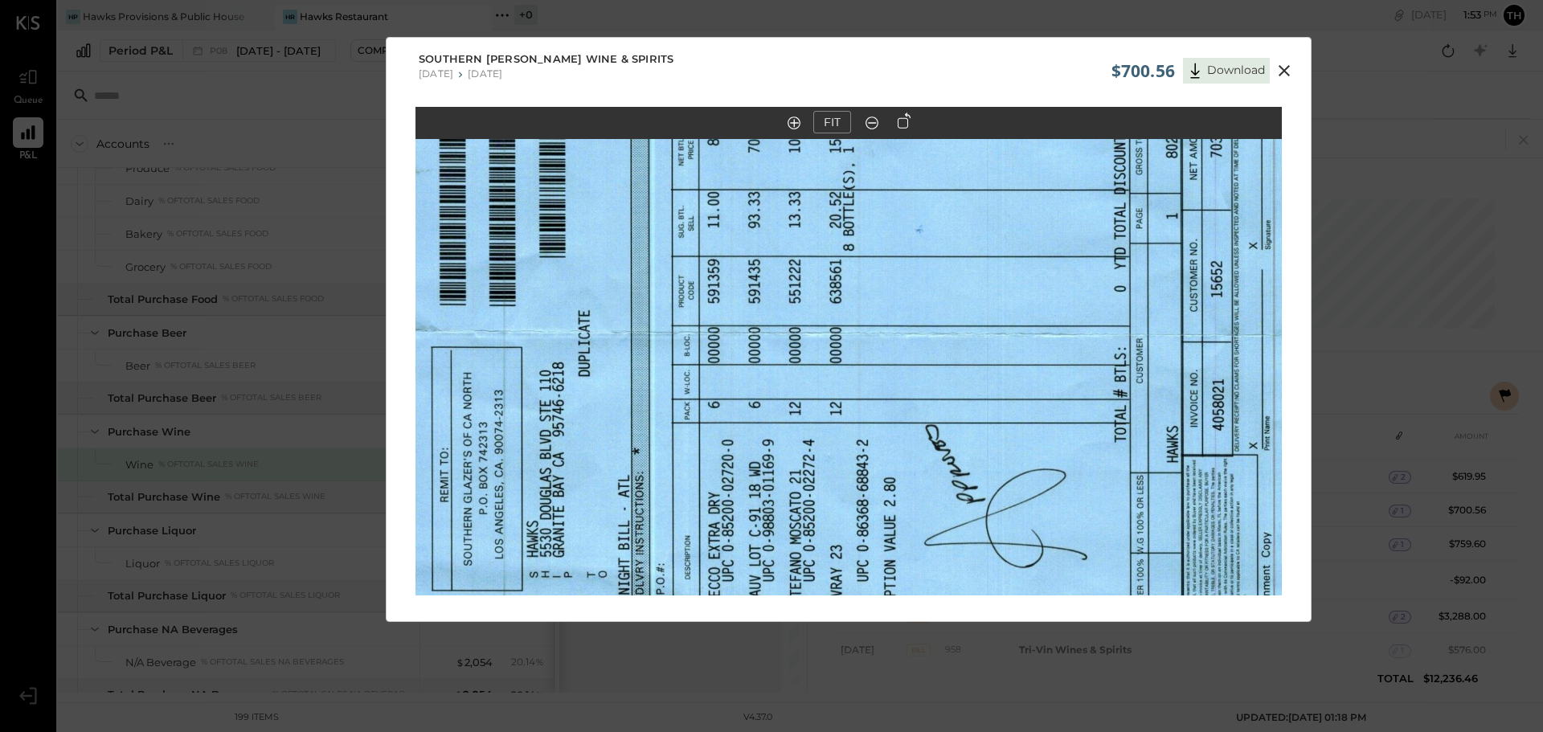
click at [898, 122] on icon at bounding box center [904, 120] width 13 height 16
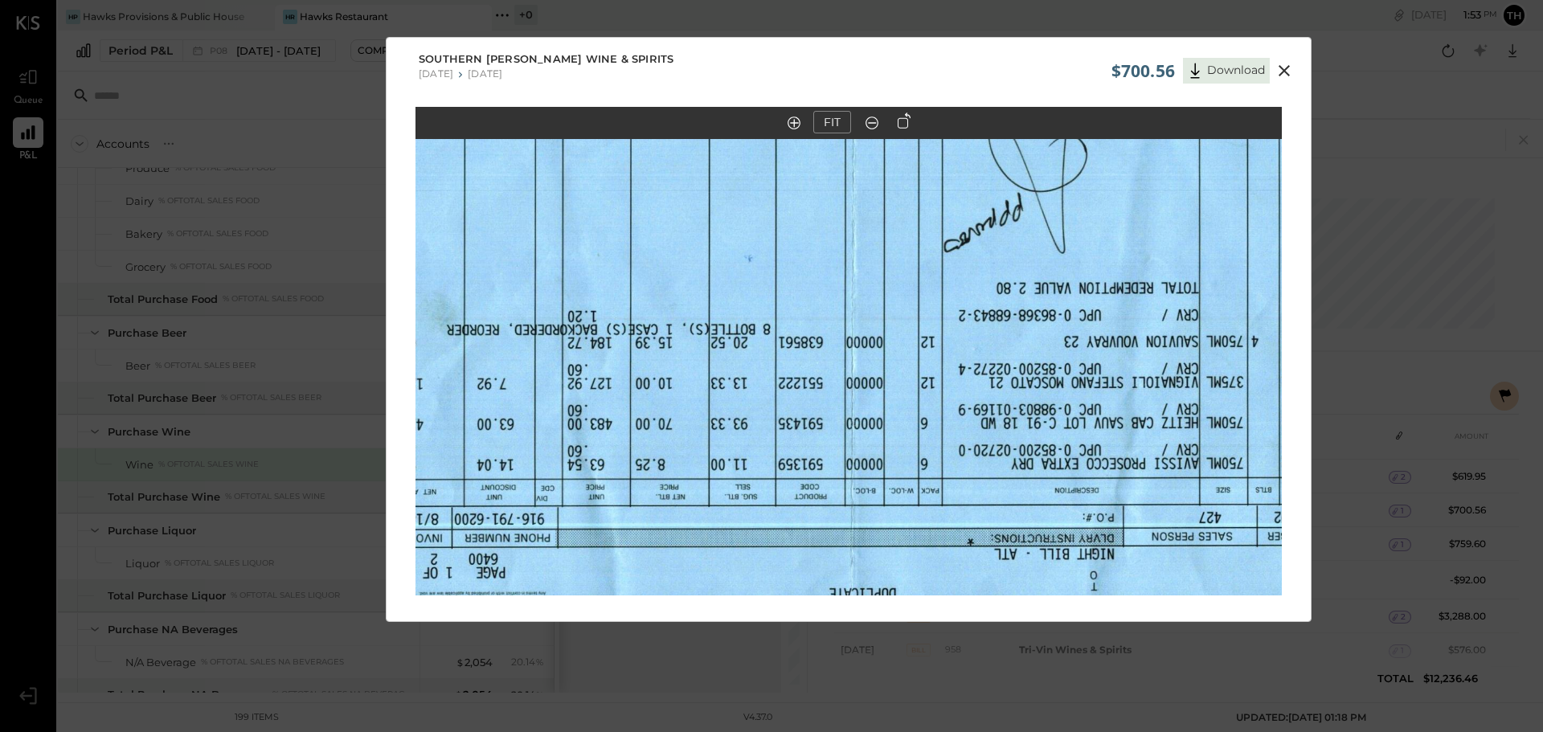
click at [898, 122] on icon at bounding box center [904, 120] width 13 height 16
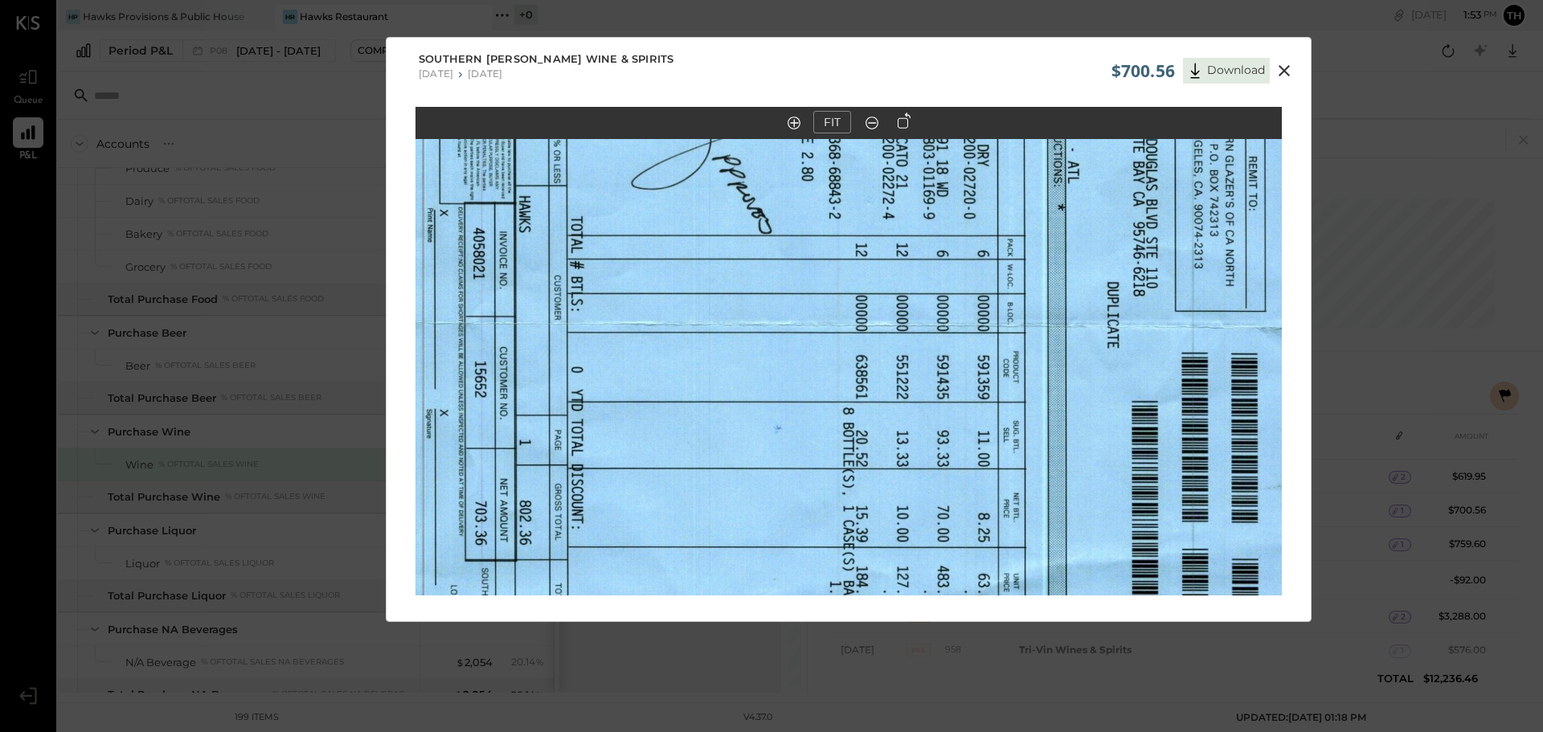
click at [898, 122] on icon at bounding box center [904, 120] width 13 height 16
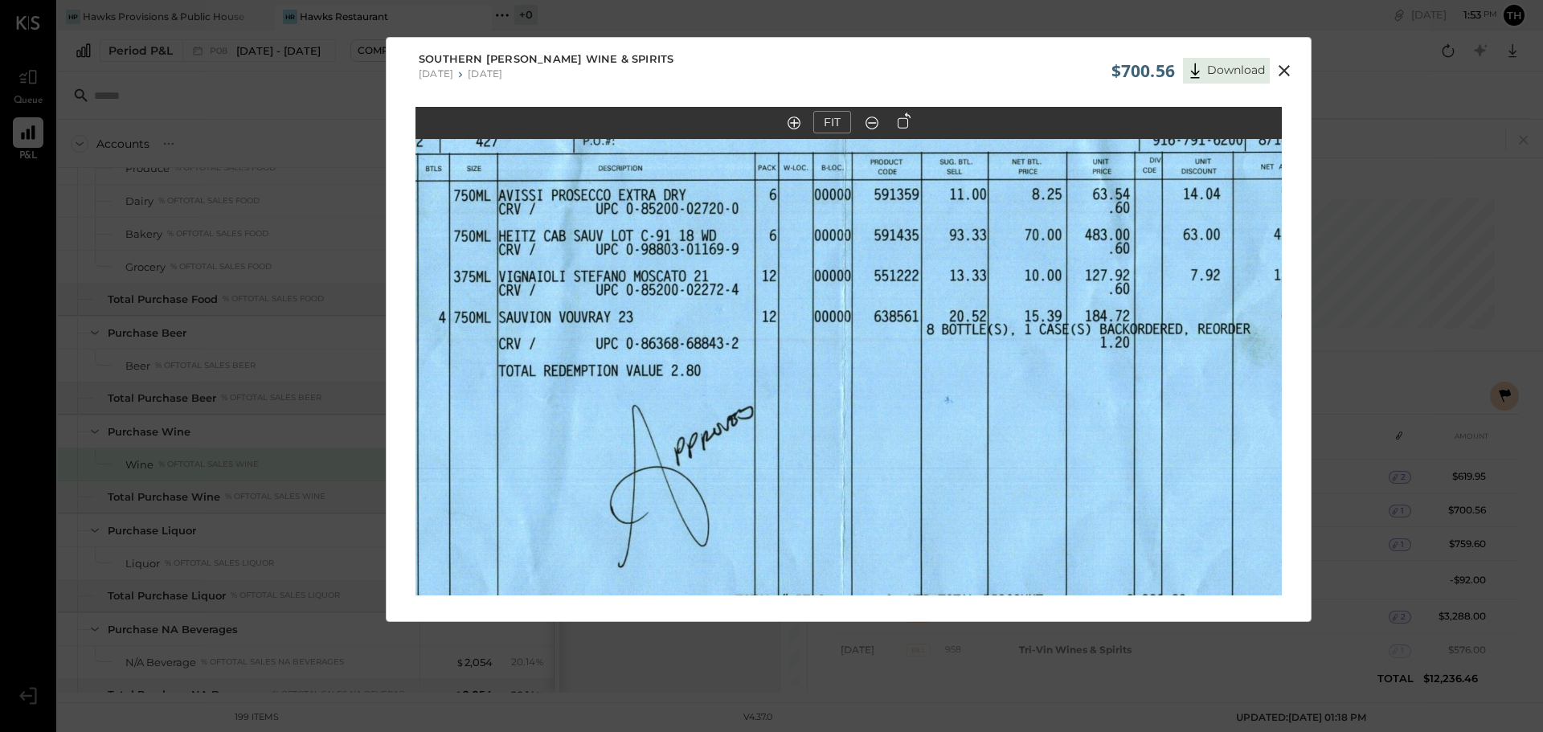
click at [871, 122] on icon at bounding box center [872, 122] width 16 height 21
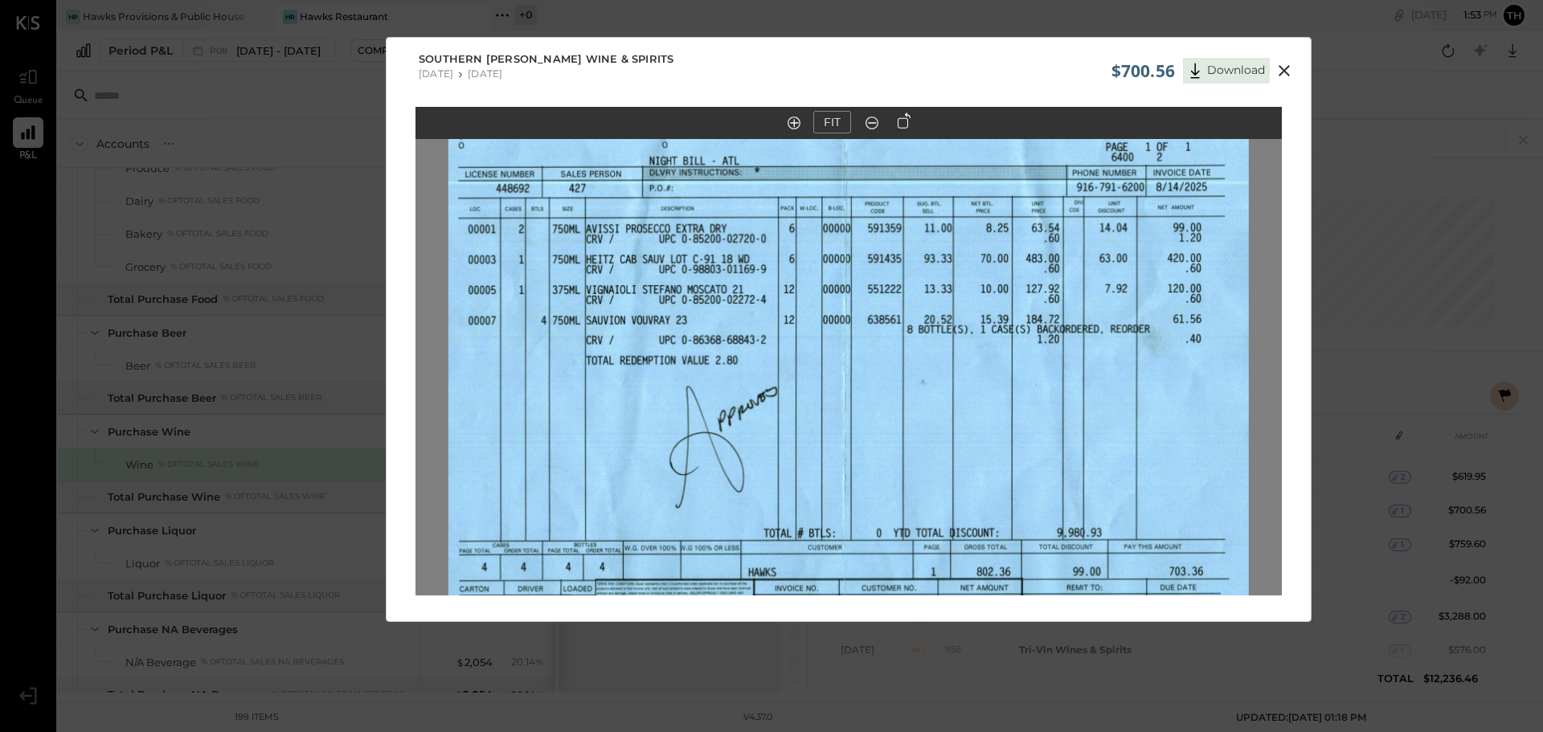
click at [1282, 69] on icon at bounding box center [1283, 70] width 19 height 19
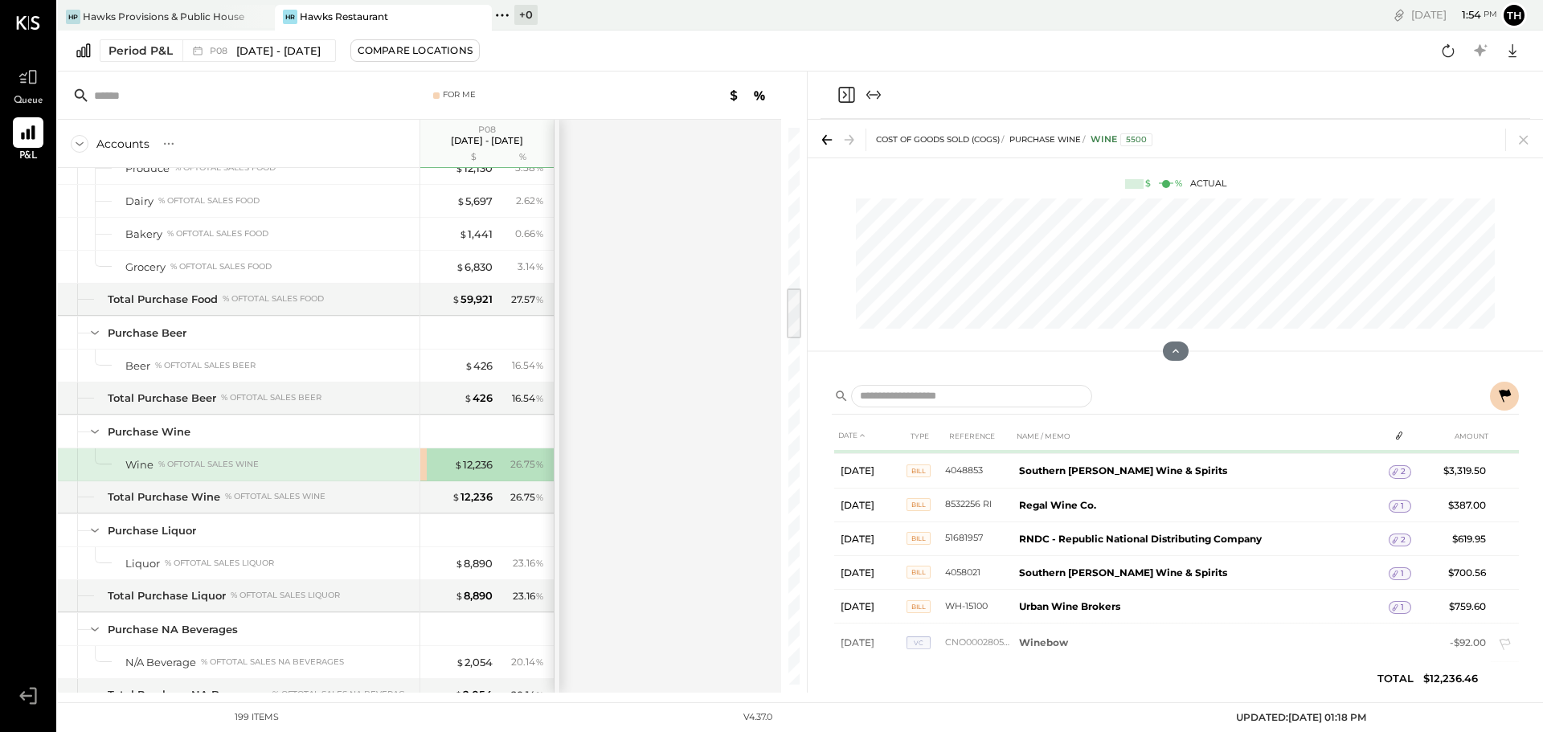
scroll to position [0, 0]
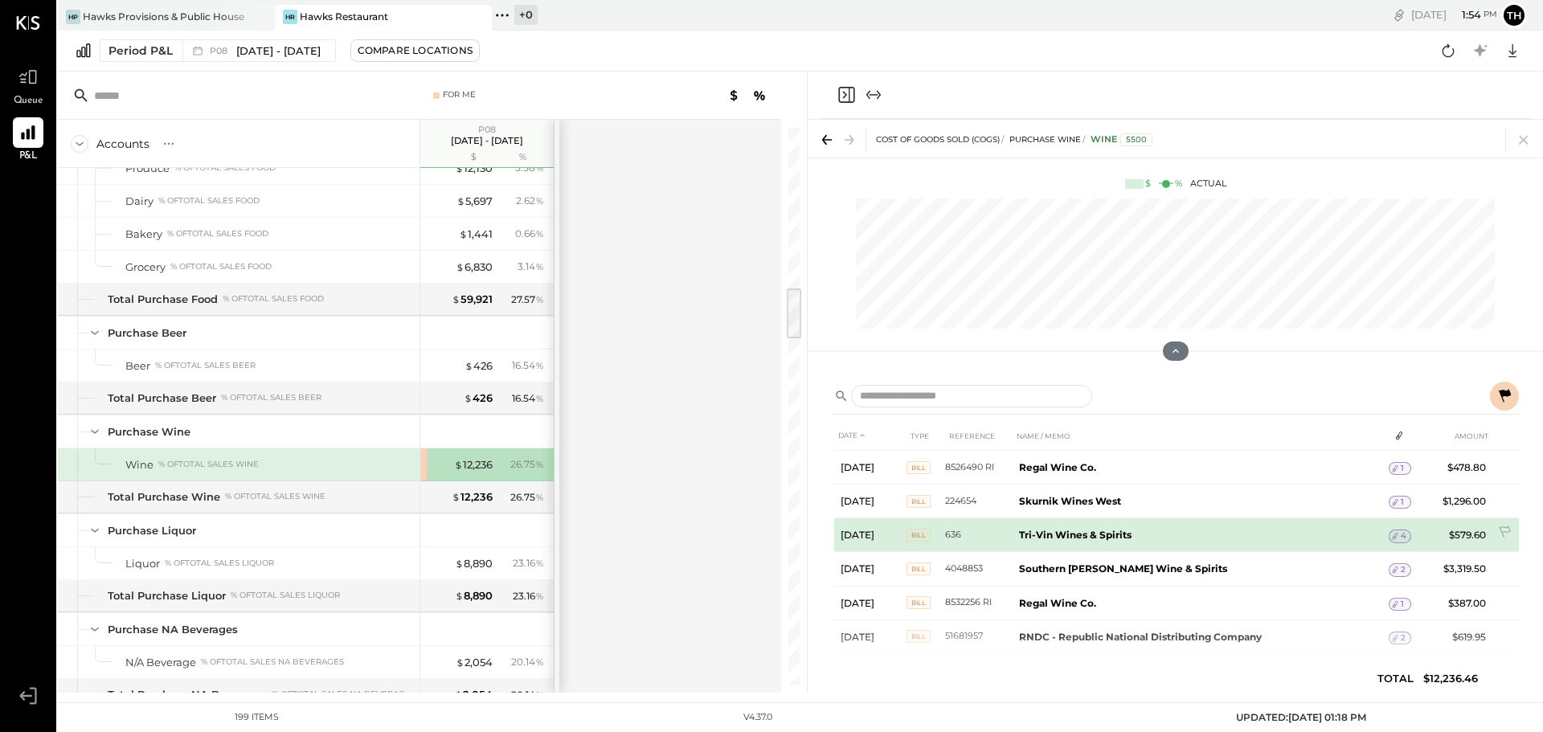
click at [1393, 534] on icon at bounding box center [1394, 535] width 11 height 11
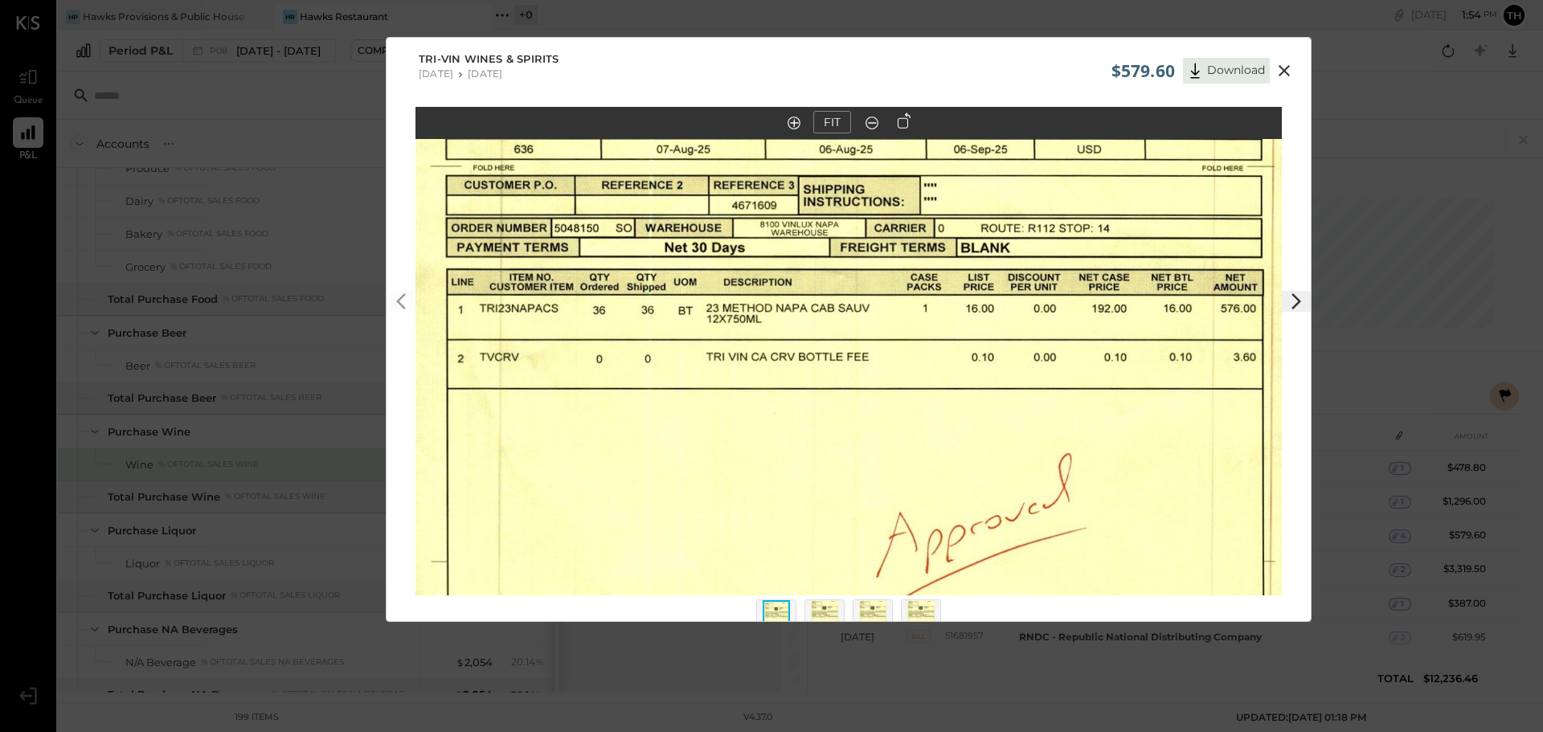
click at [870, 129] on icon at bounding box center [872, 122] width 16 height 21
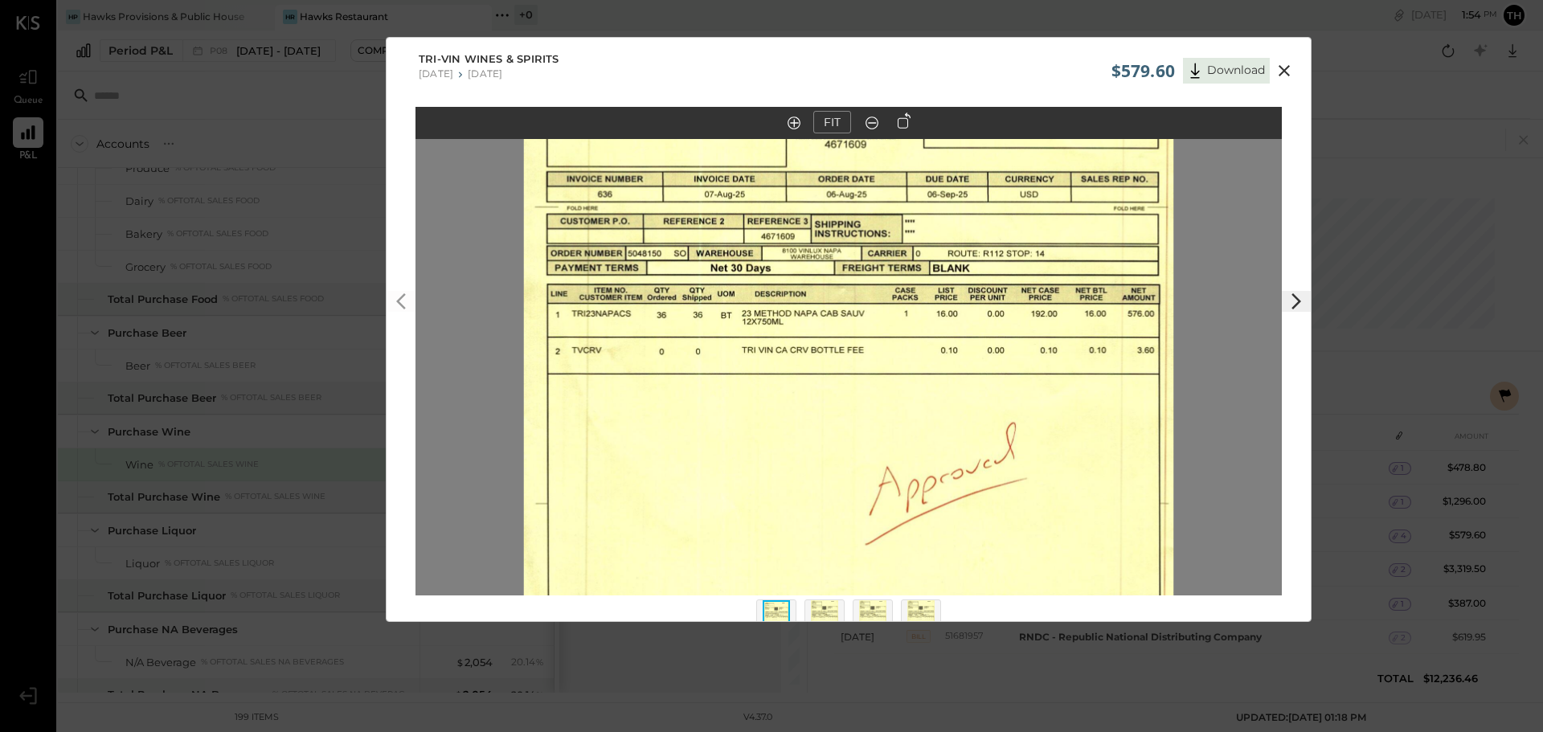
click at [870, 129] on icon at bounding box center [872, 122] width 16 height 21
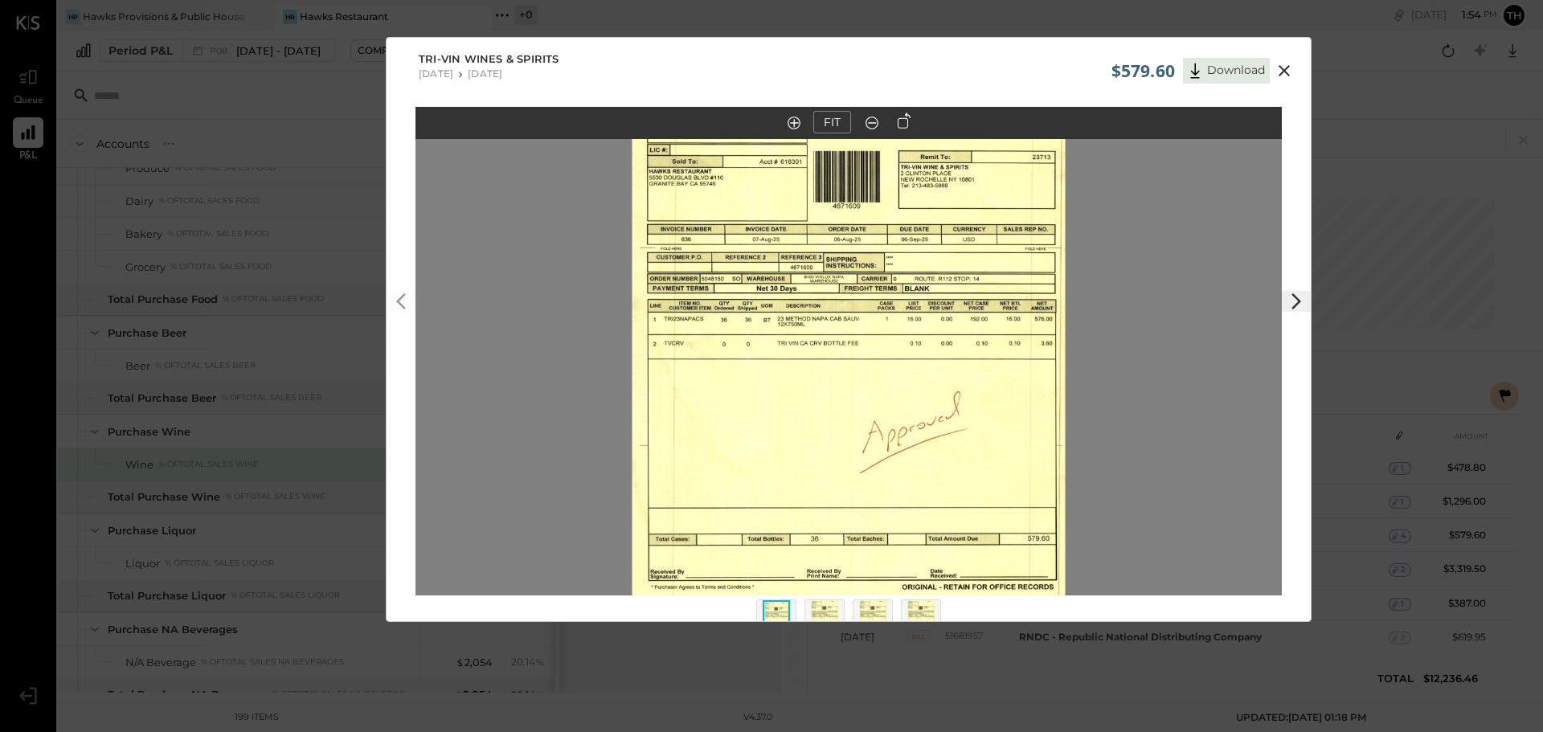
click at [816, 603] on img at bounding box center [824, 617] width 27 height 35
click at [878, 610] on img at bounding box center [872, 617] width 27 height 35
click at [921, 609] on img at bounding box center [920, 617] width 27 height 35
click at [779, 609] on img at bounding box center [776, 617] width 27 height 35
click at [1272, 72] on button at bounding box center [1284, 70] width 29 height 21
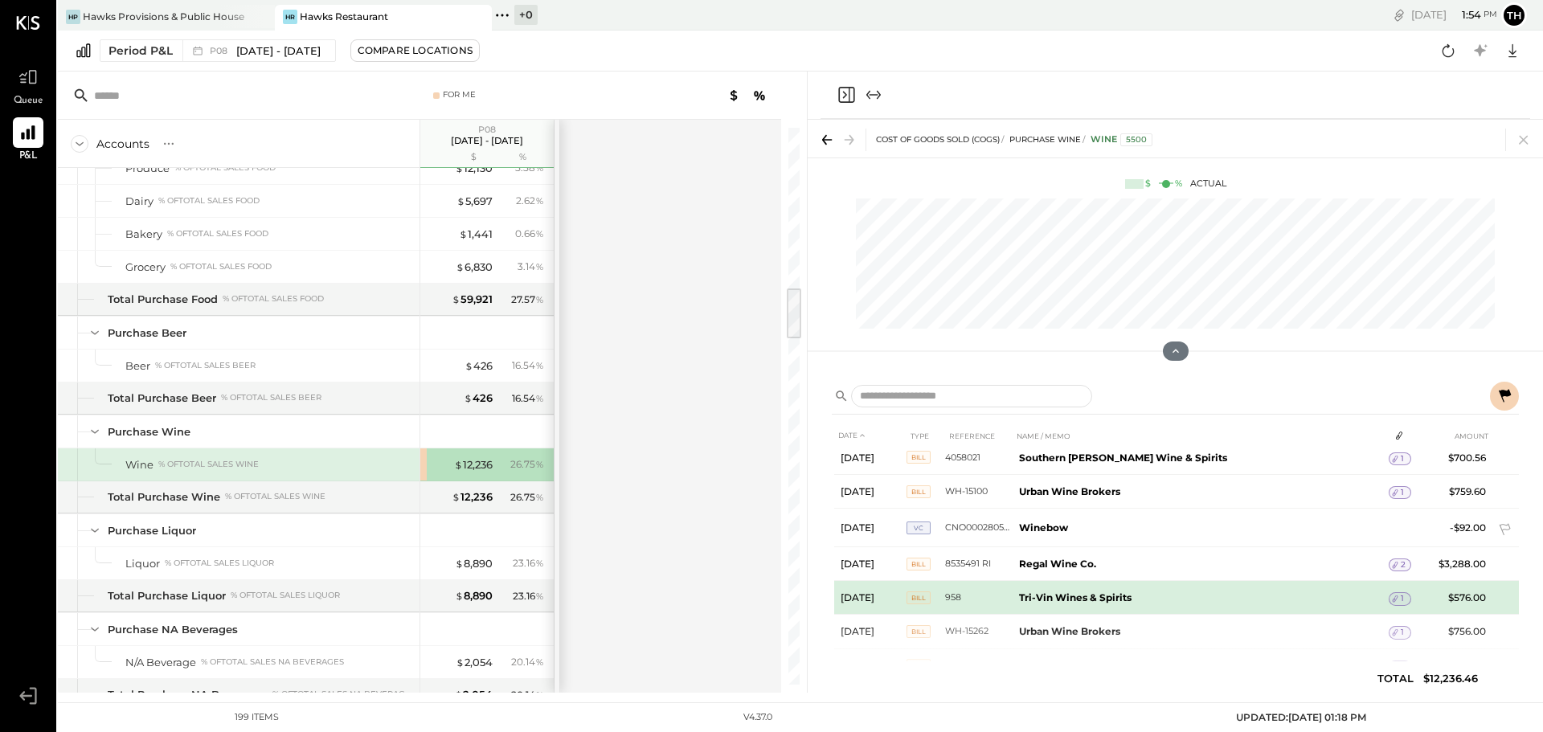
scroll to position [241, 0]
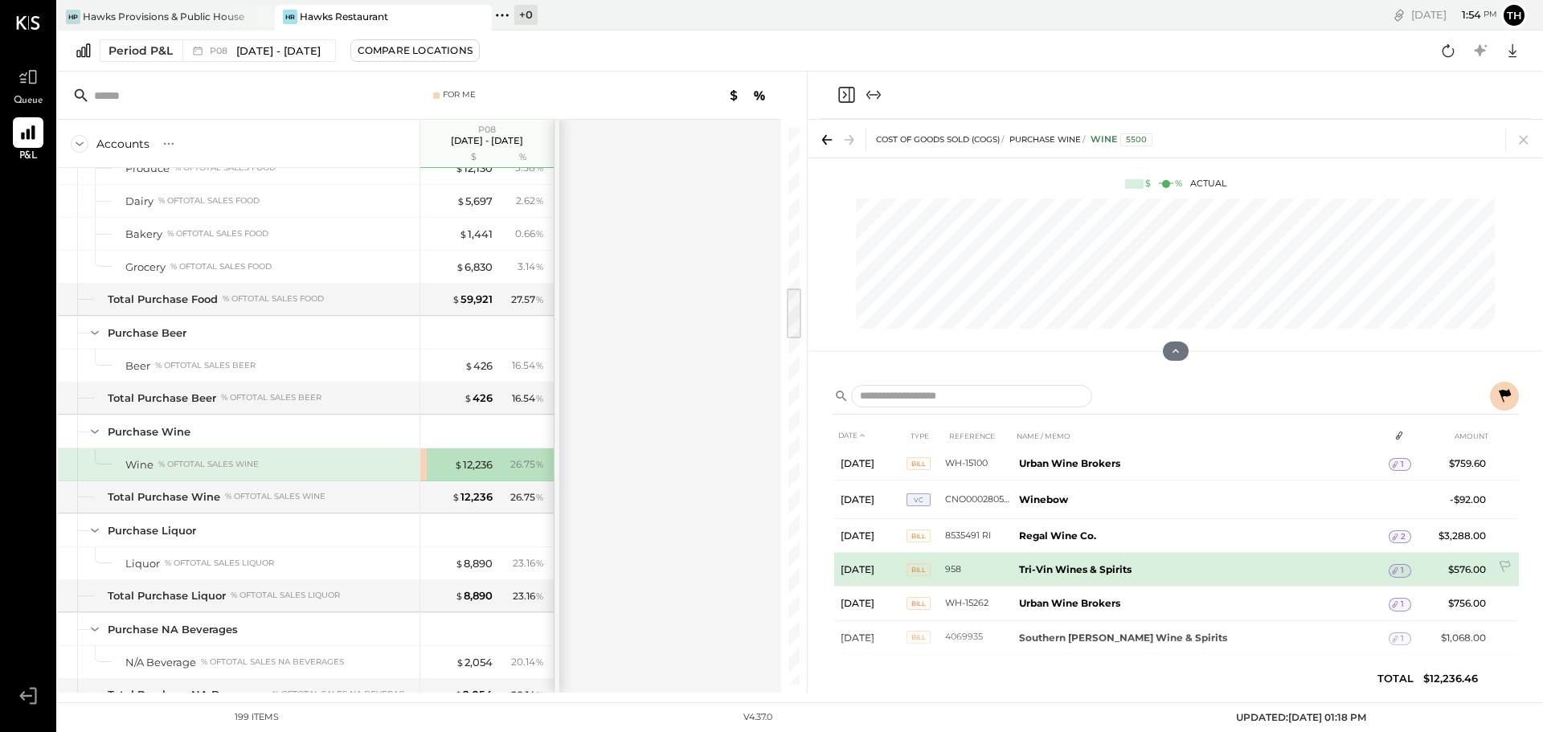
click at [1401, 572] on span "1" at bounding box center [1402, 570] width 3 height 11
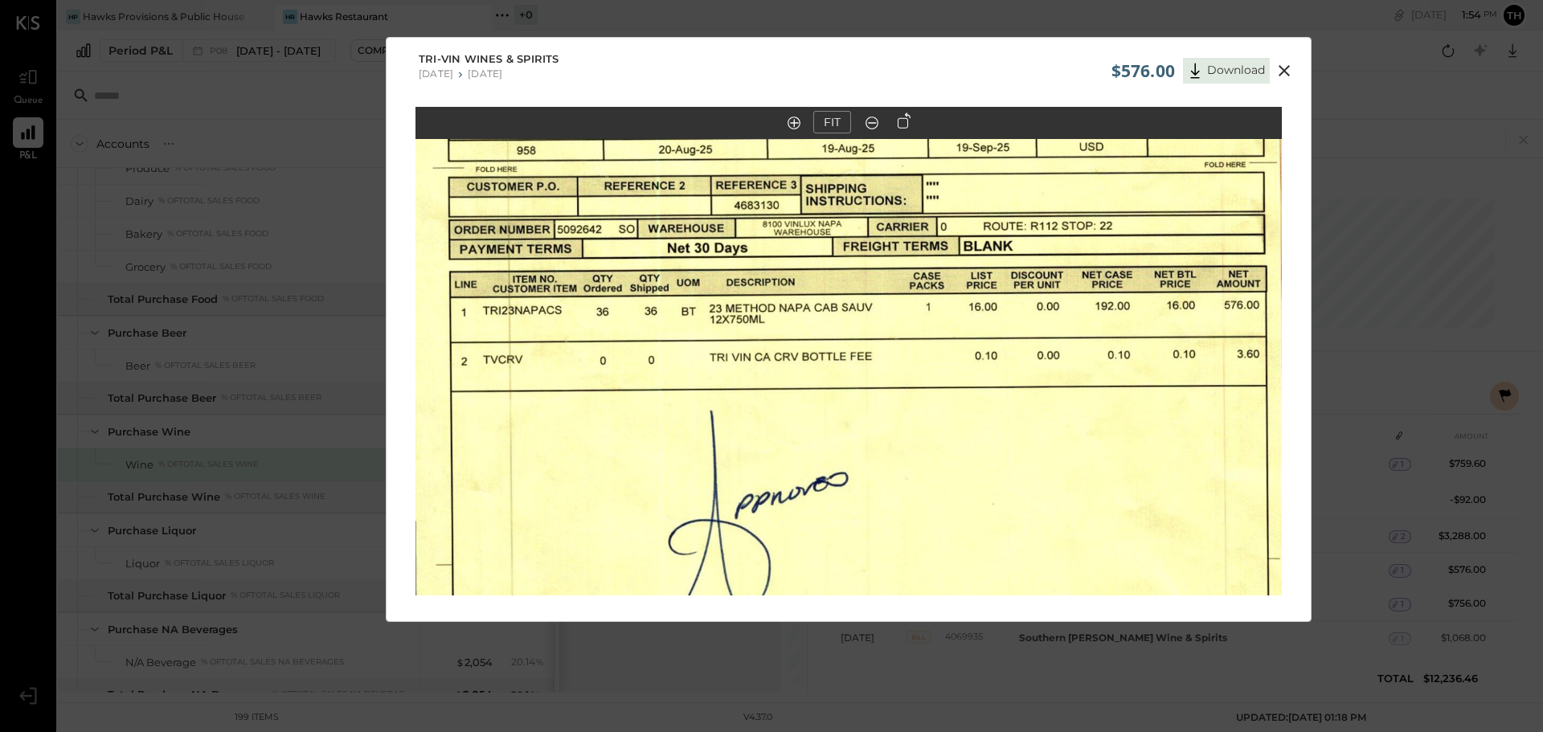
click at [1282, 74] on icon at bounding box center [1283, 70] width 19 height 19
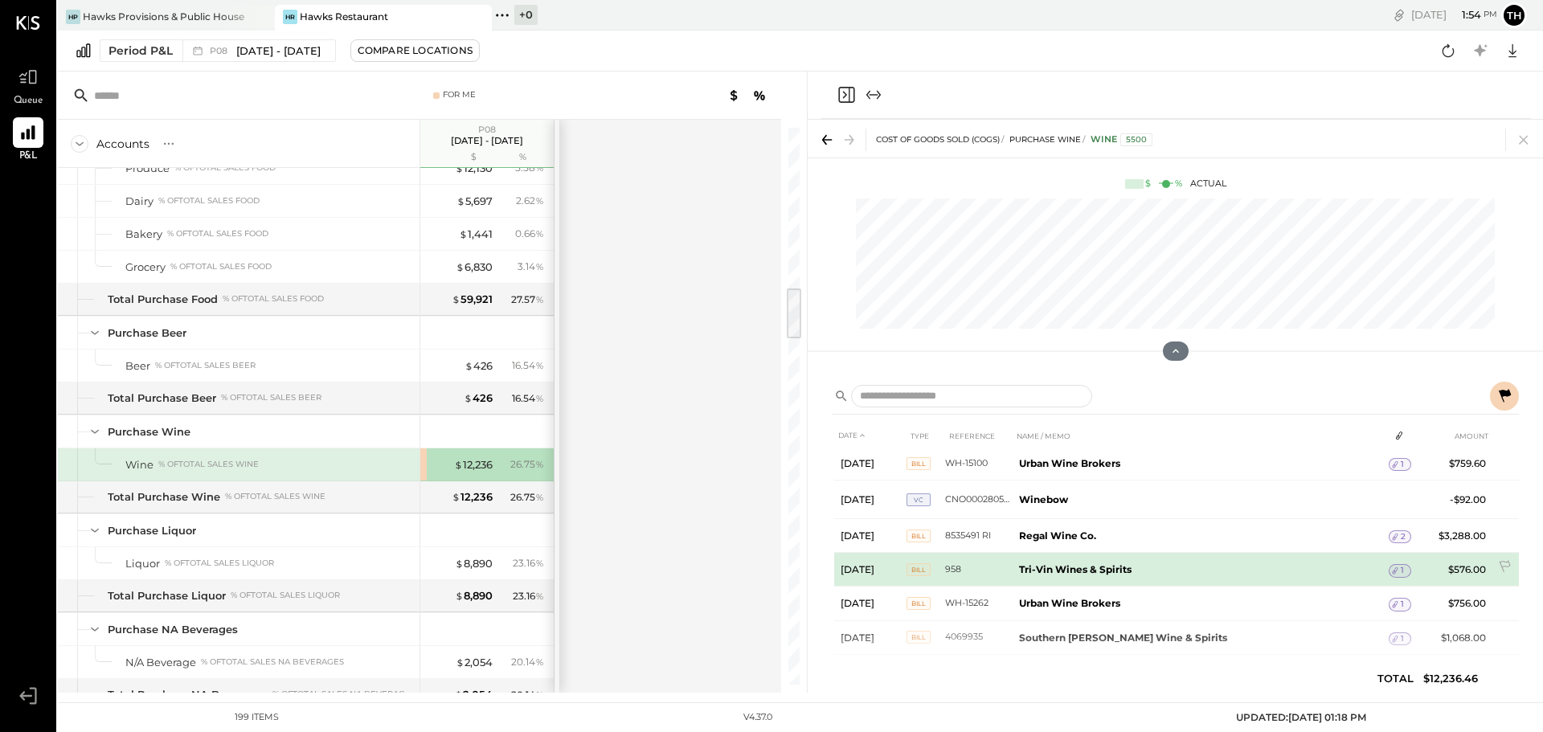
click at [1047, 572] on b "Tri-Vin Wines & Spirits" at bounding box center [1075, 569] width 112 height 12
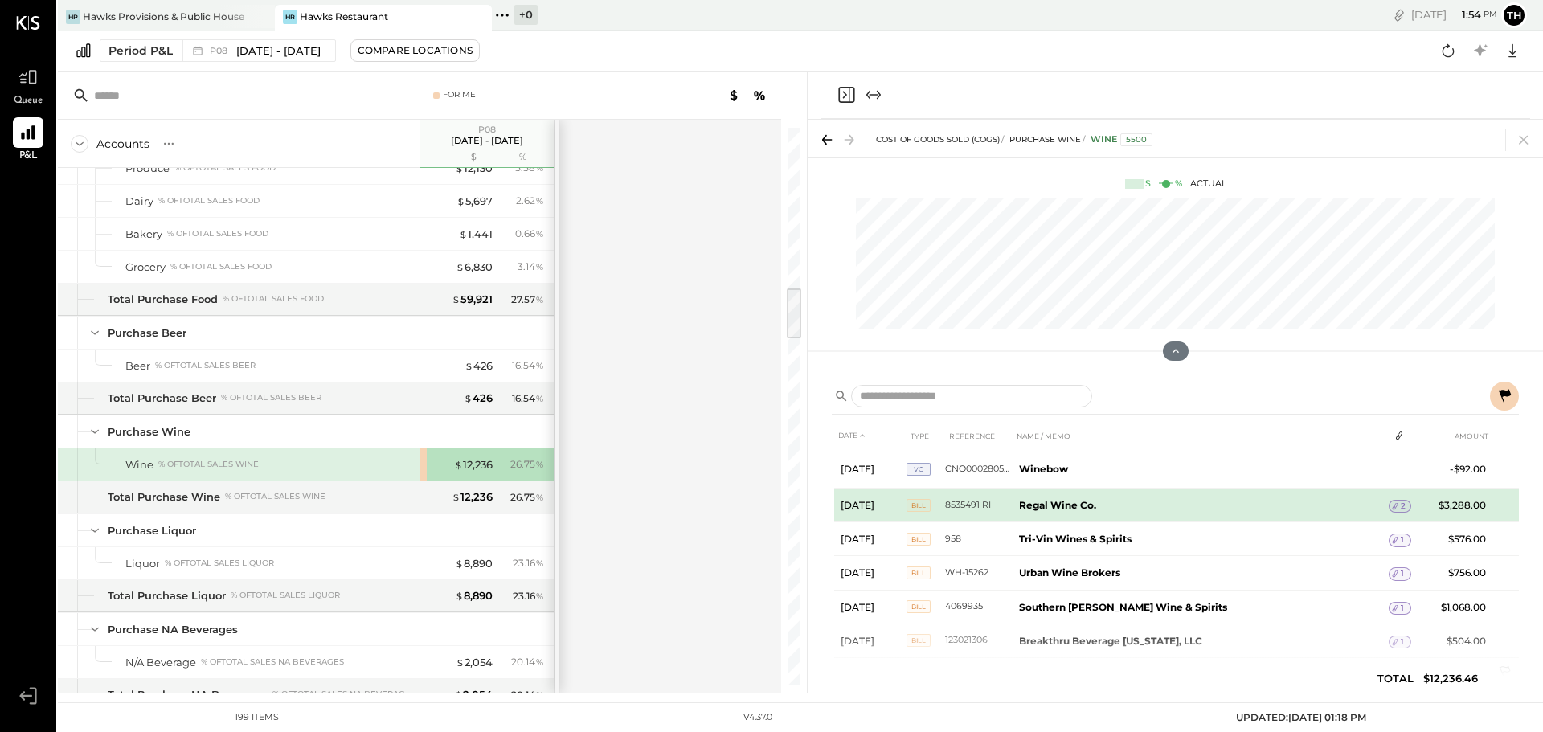
scroll to position [240, 0]
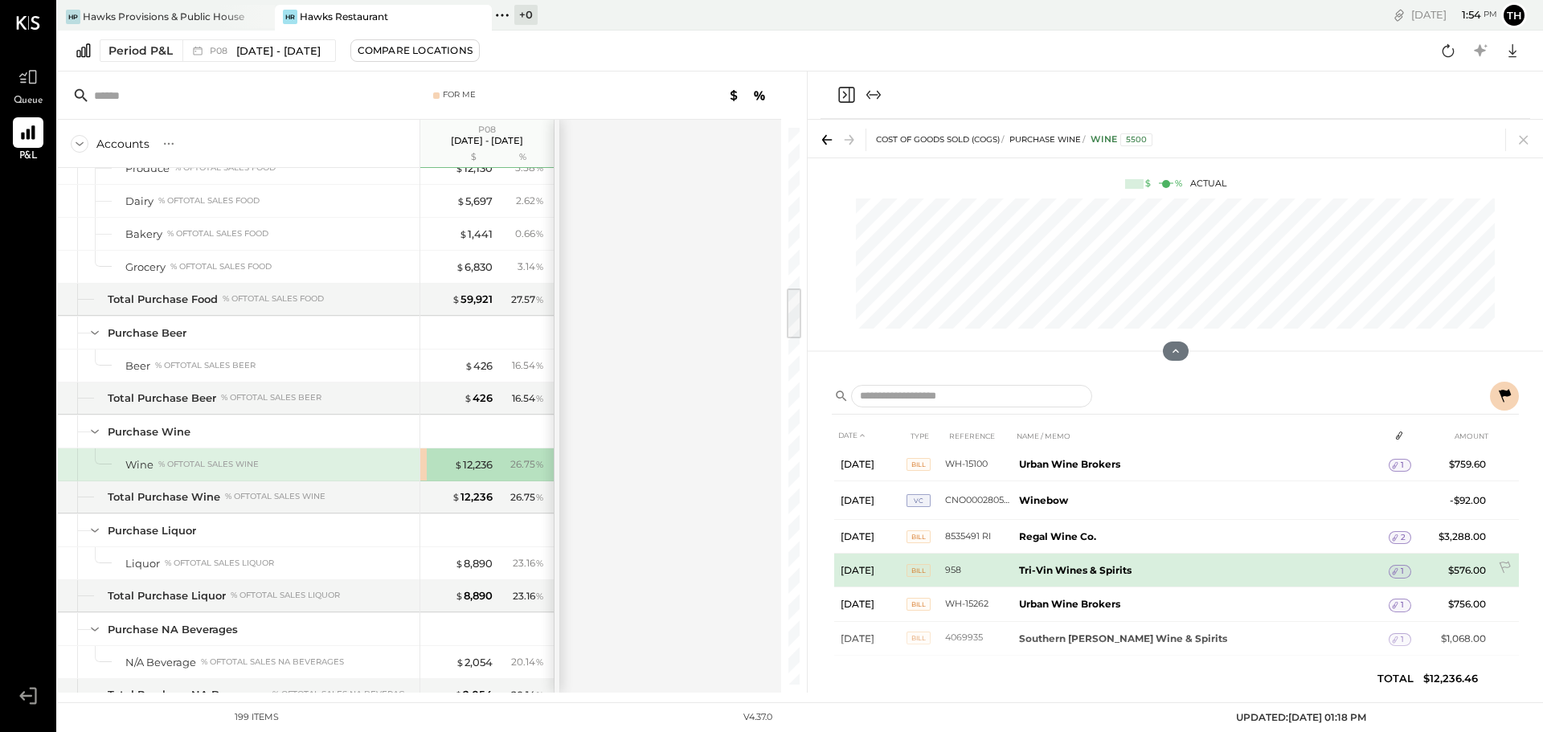
click at [1397, 568] on icon at bounding box center [1394, 571] width 11 height 11
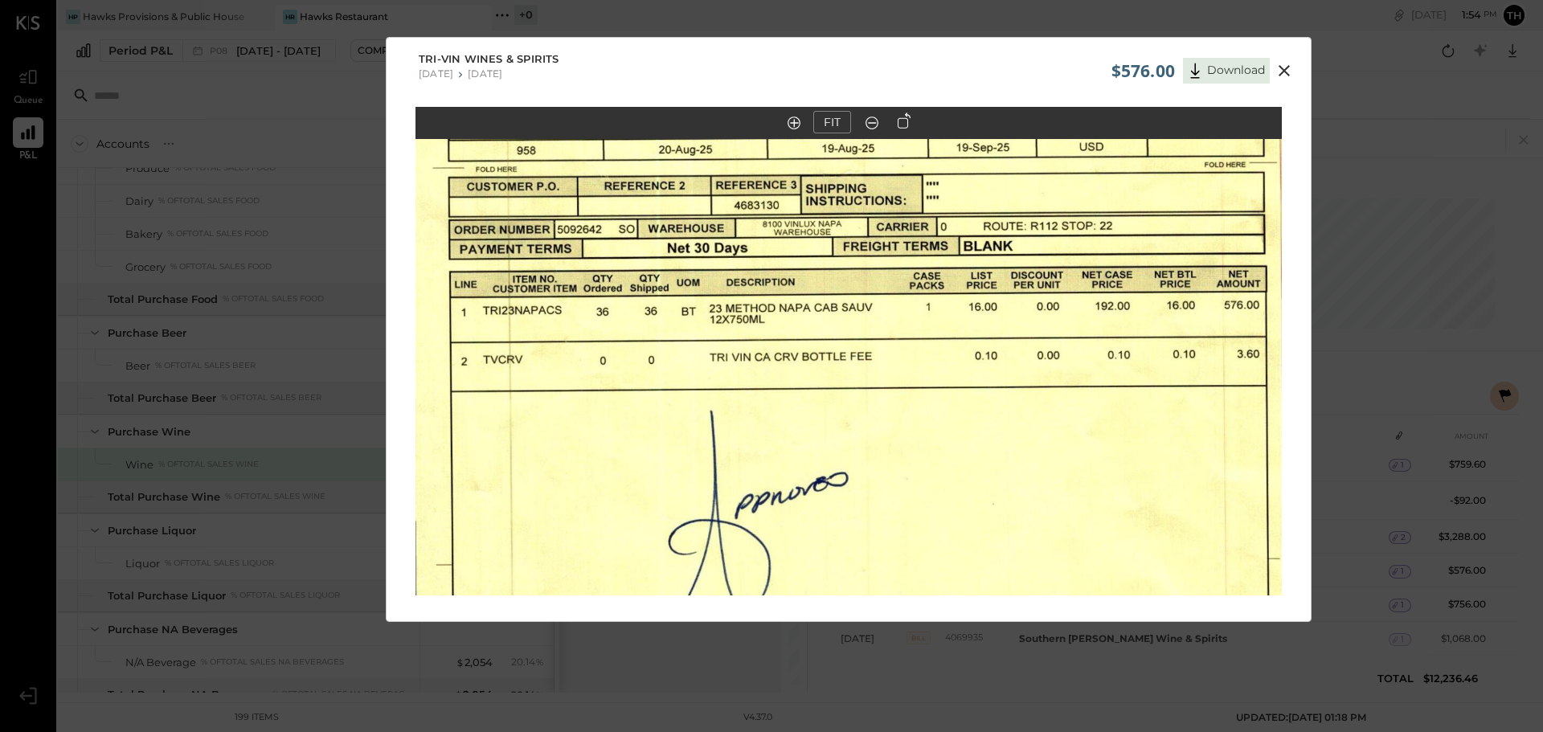
click at [1290, 74] on icon at bounding box center [1283, 70] width 19 height 19
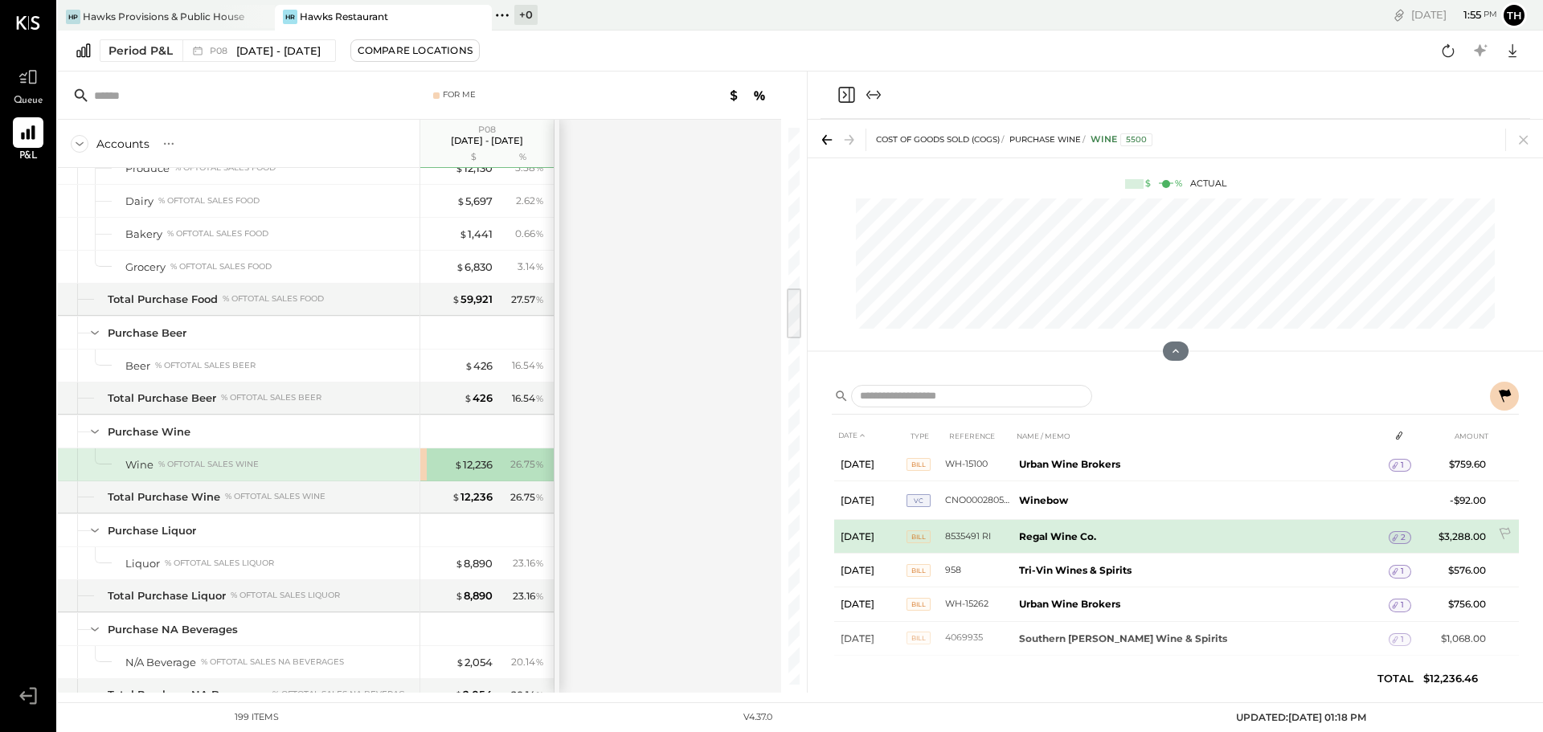
click at [1402, 535] on span "2" at bounding box center [1403, 537] width 5 height 11
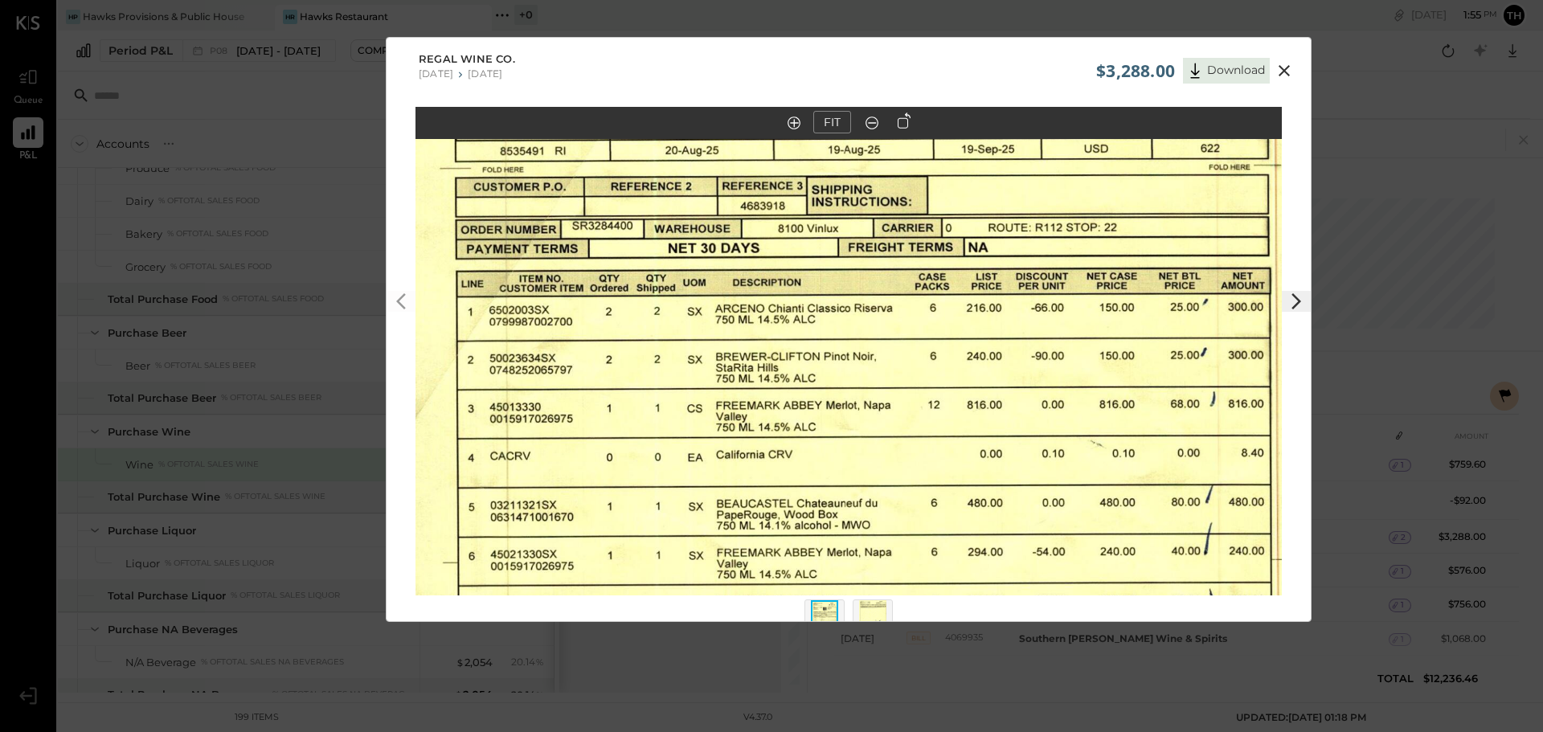
click at [873, 125] on icon at bounding box center [872, 122] width 16 height 21
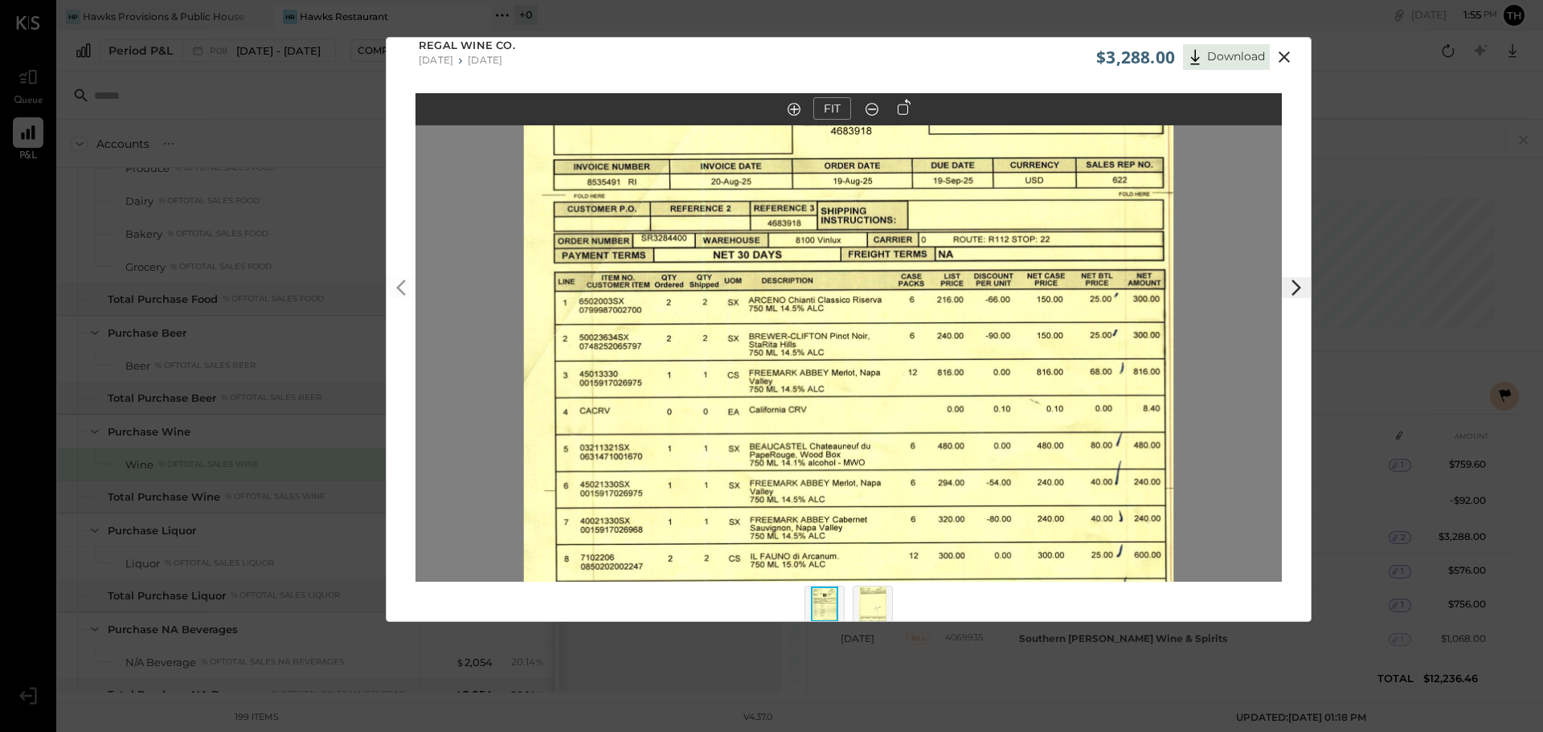
scroll to position [34, 0]
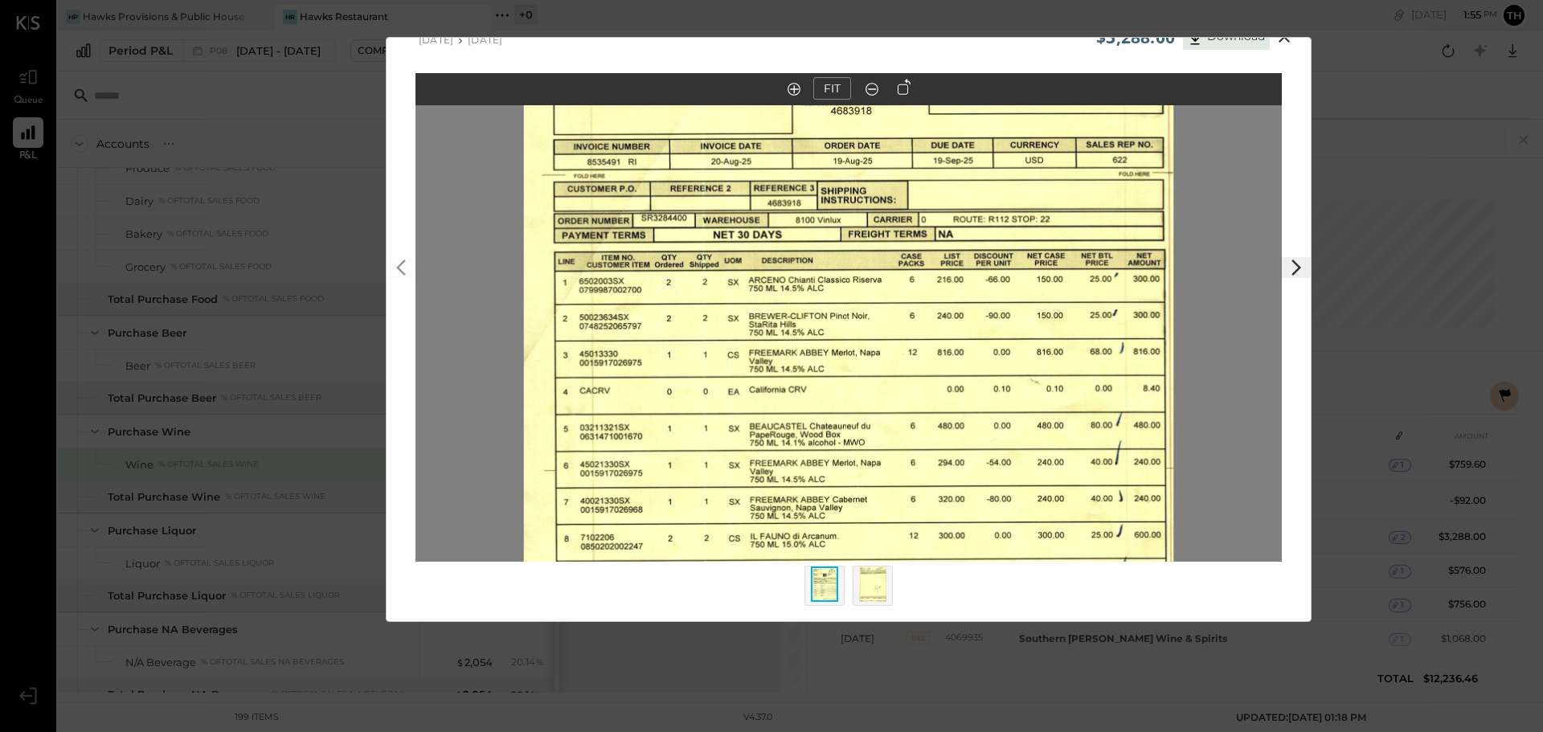
click at [861, 575] on img at bounding box center [872, 584] width 27 height 35
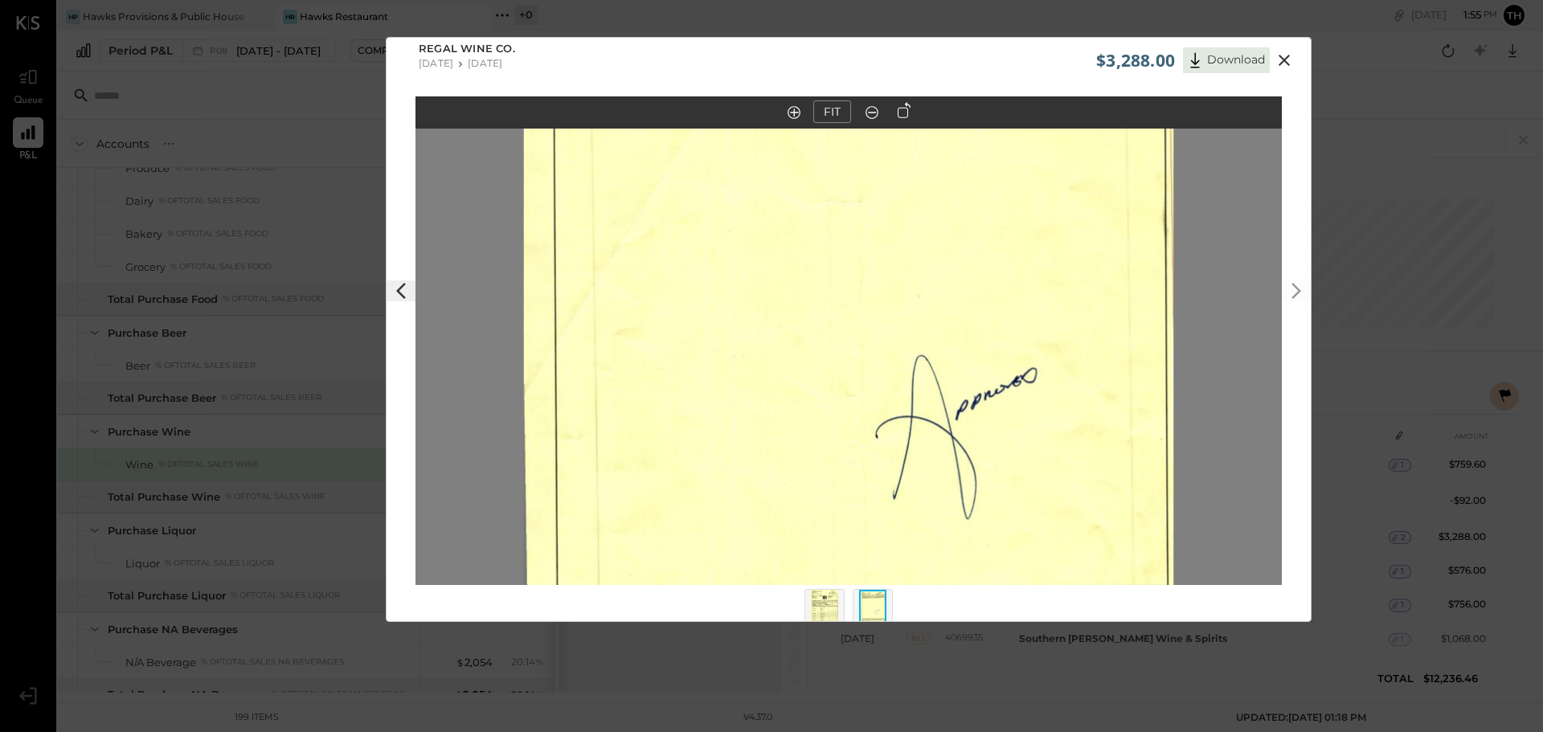
scroll to position [0, 0]
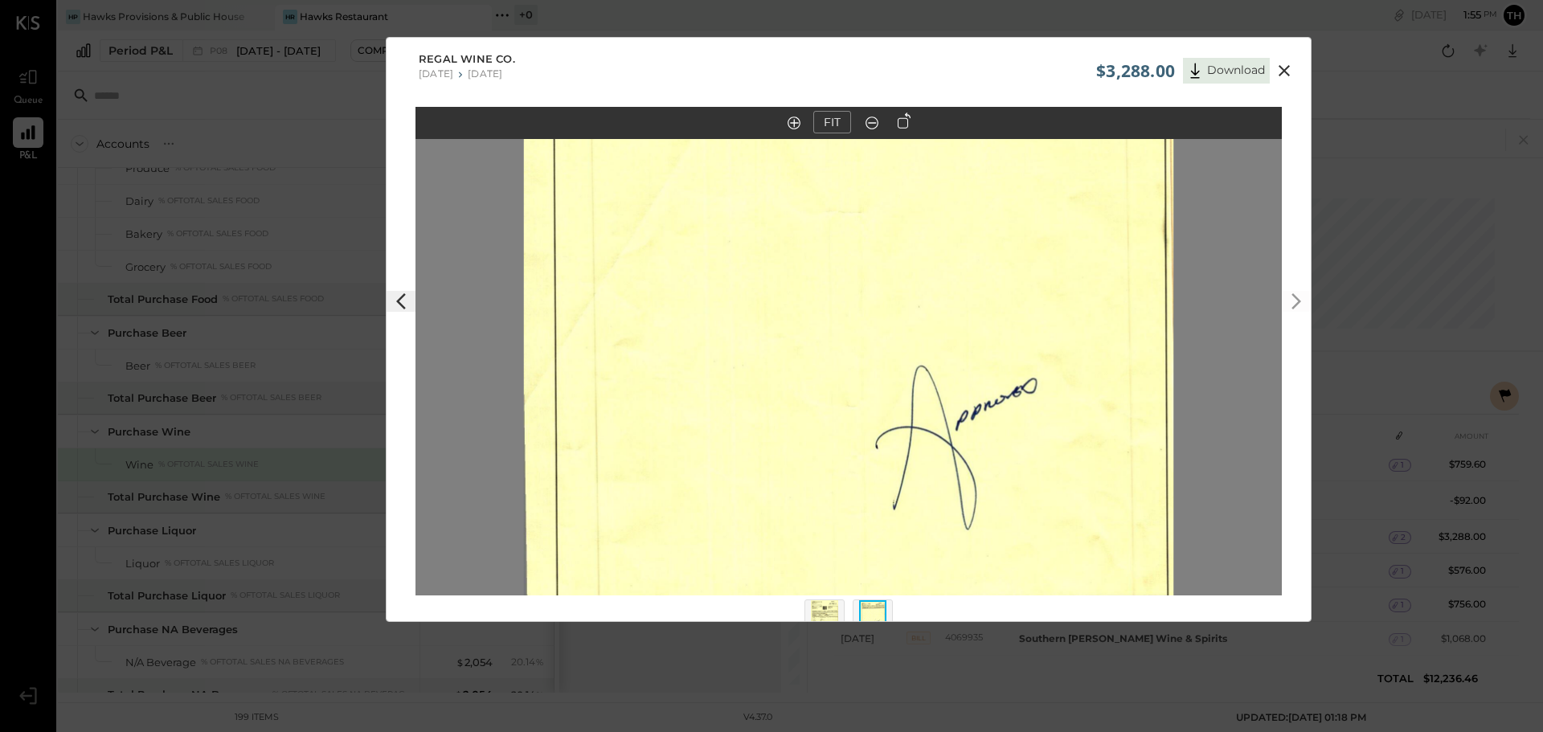
click at [869, 125] on icon at bounding box center [872, 122] width 16 height 21
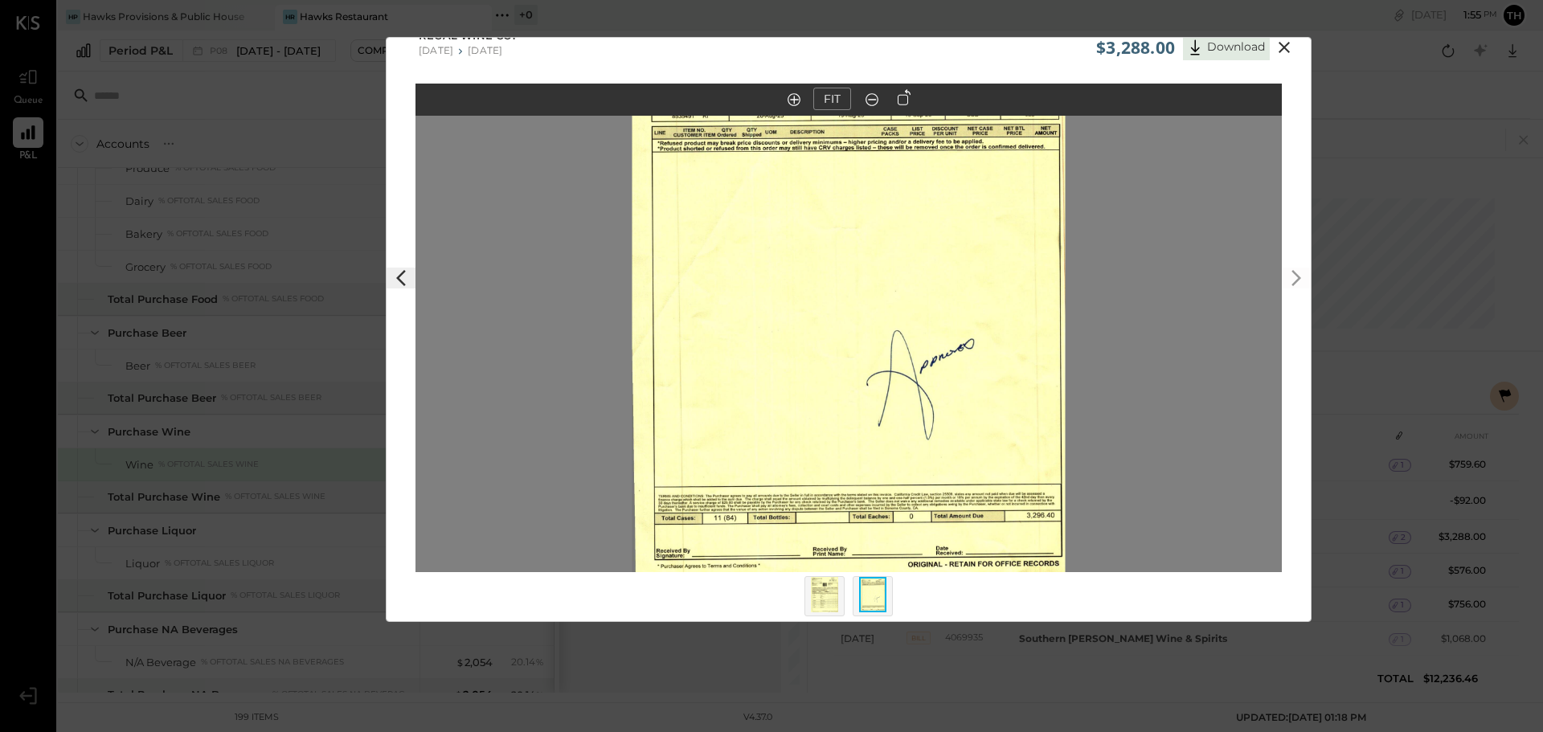
scroll to position [34, 0]
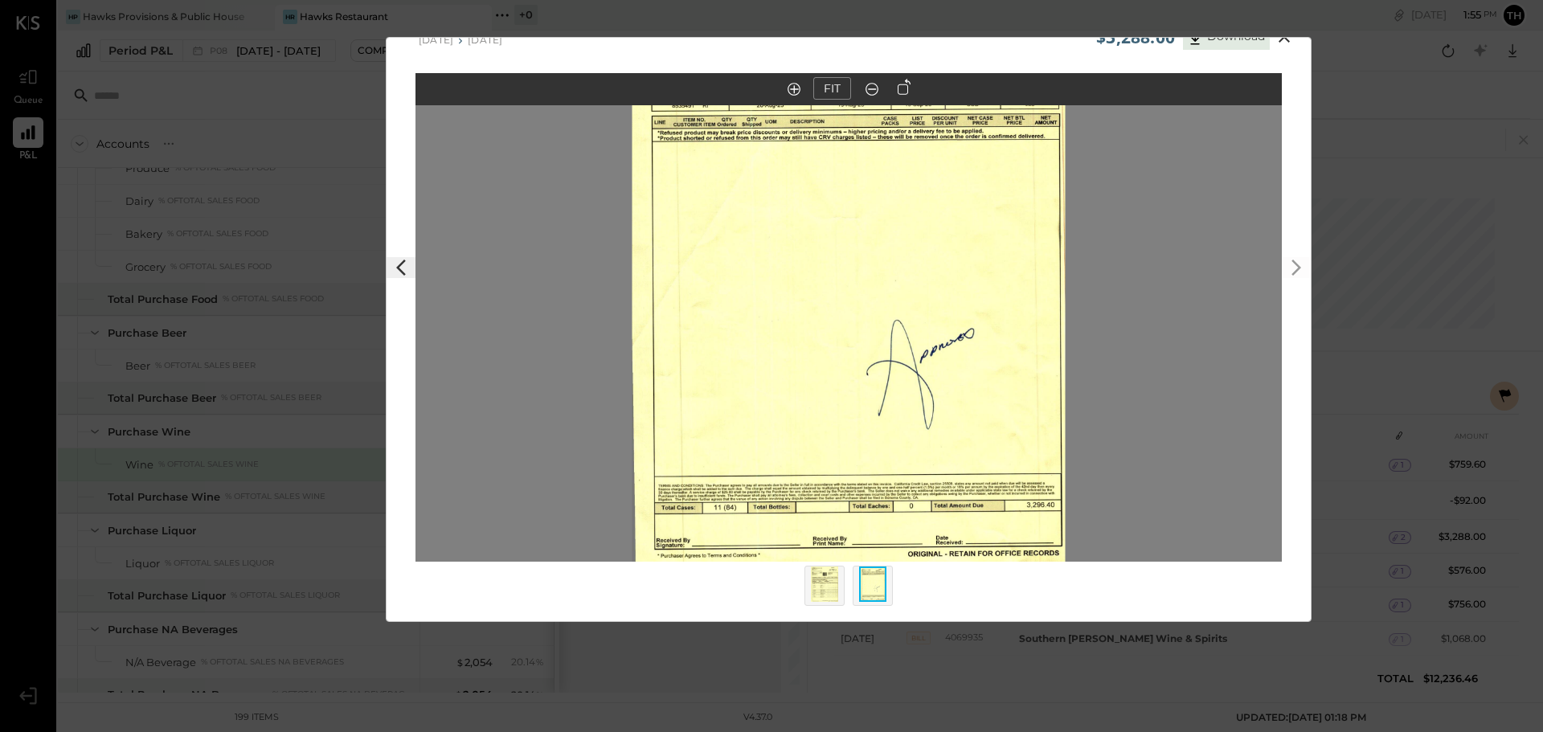
click at [828, 587] on img at bounding box center [824, 584] width 27 height 35
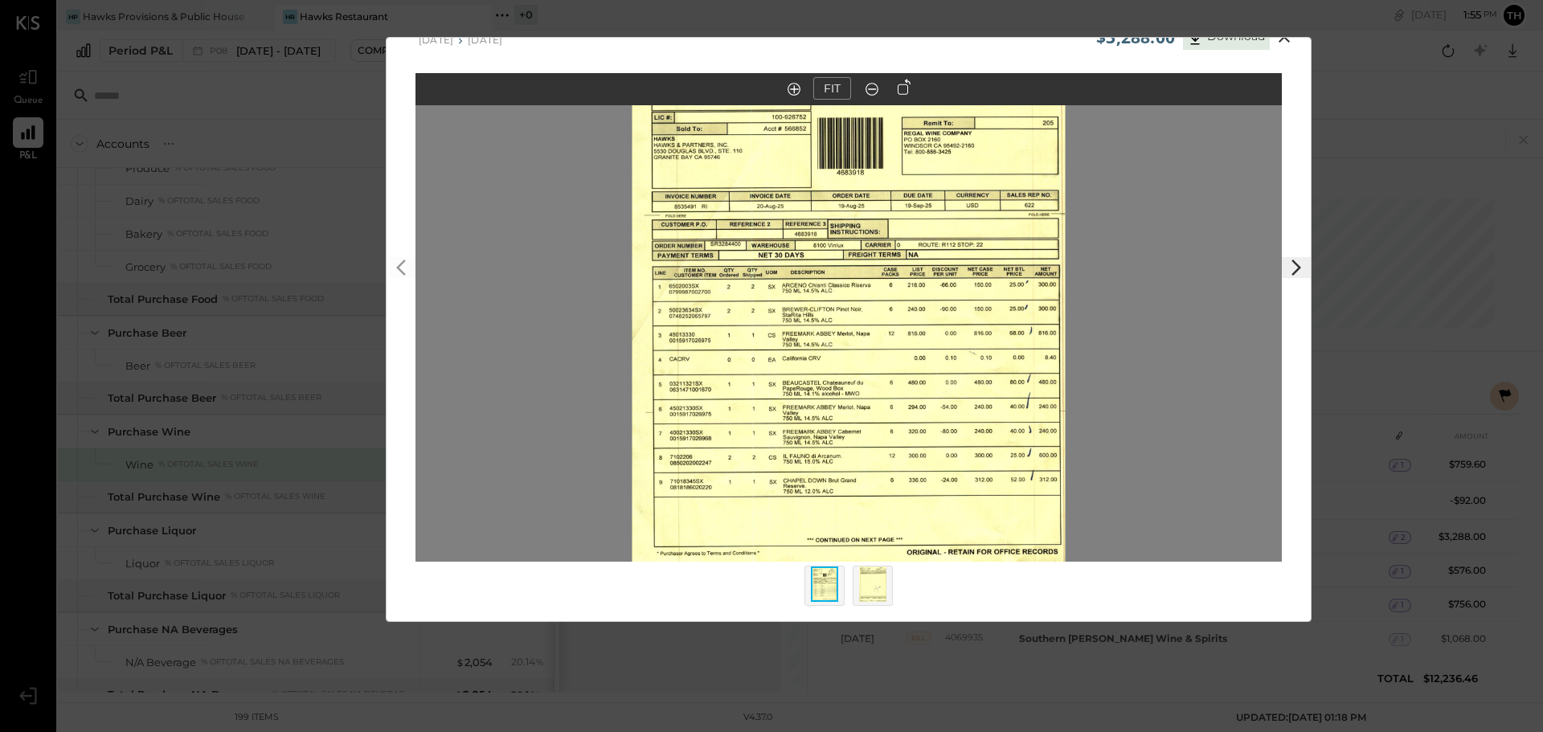
click at [882, 595] on img at bounding box center [872, 584] width 27 height 35
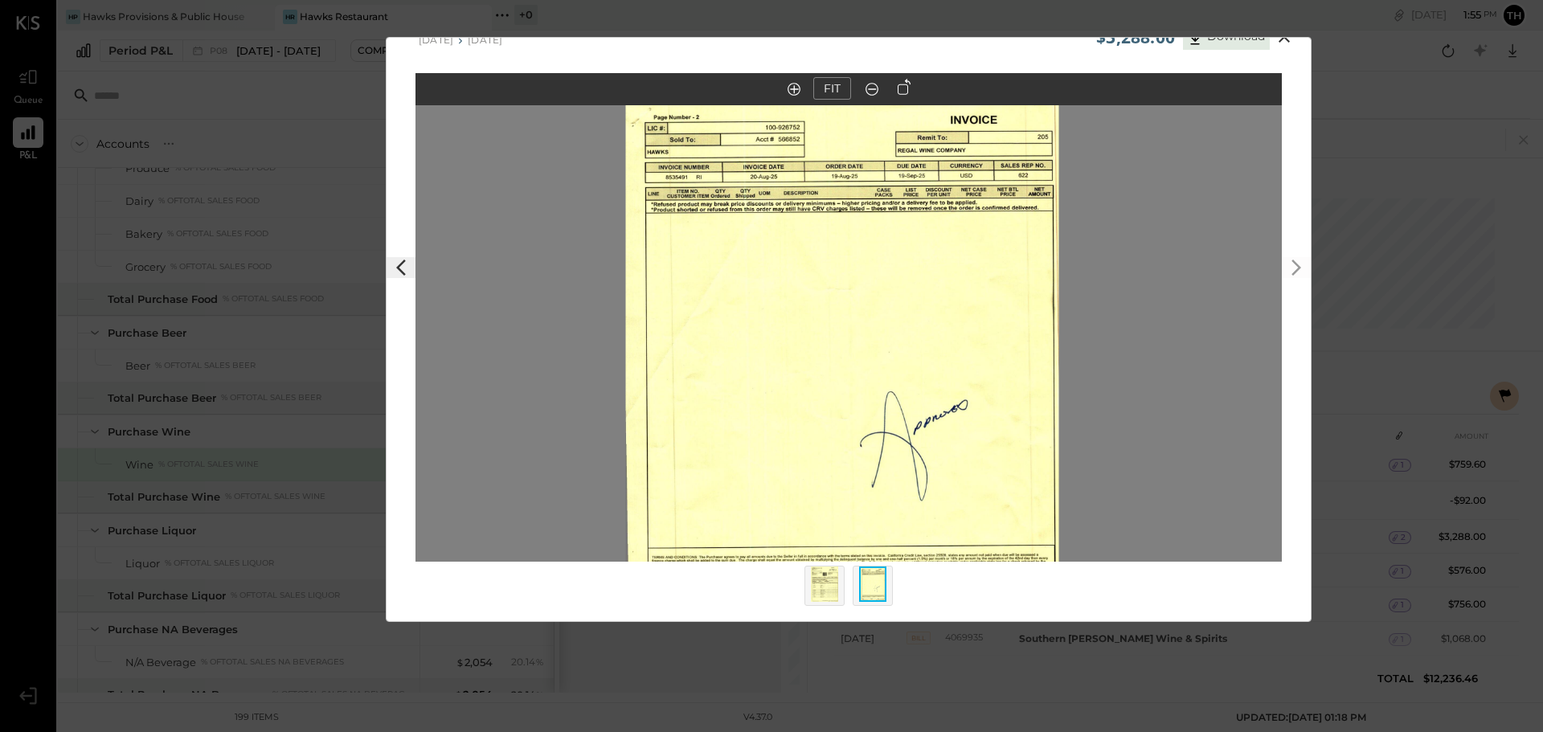
drag, startPoint x: 931, startPoint y: 291, endPoint x: 925, endPoint y: 362, distance: 71.8
click at [925, 362] on img at bounding box center [842, 367] width 433 height 534
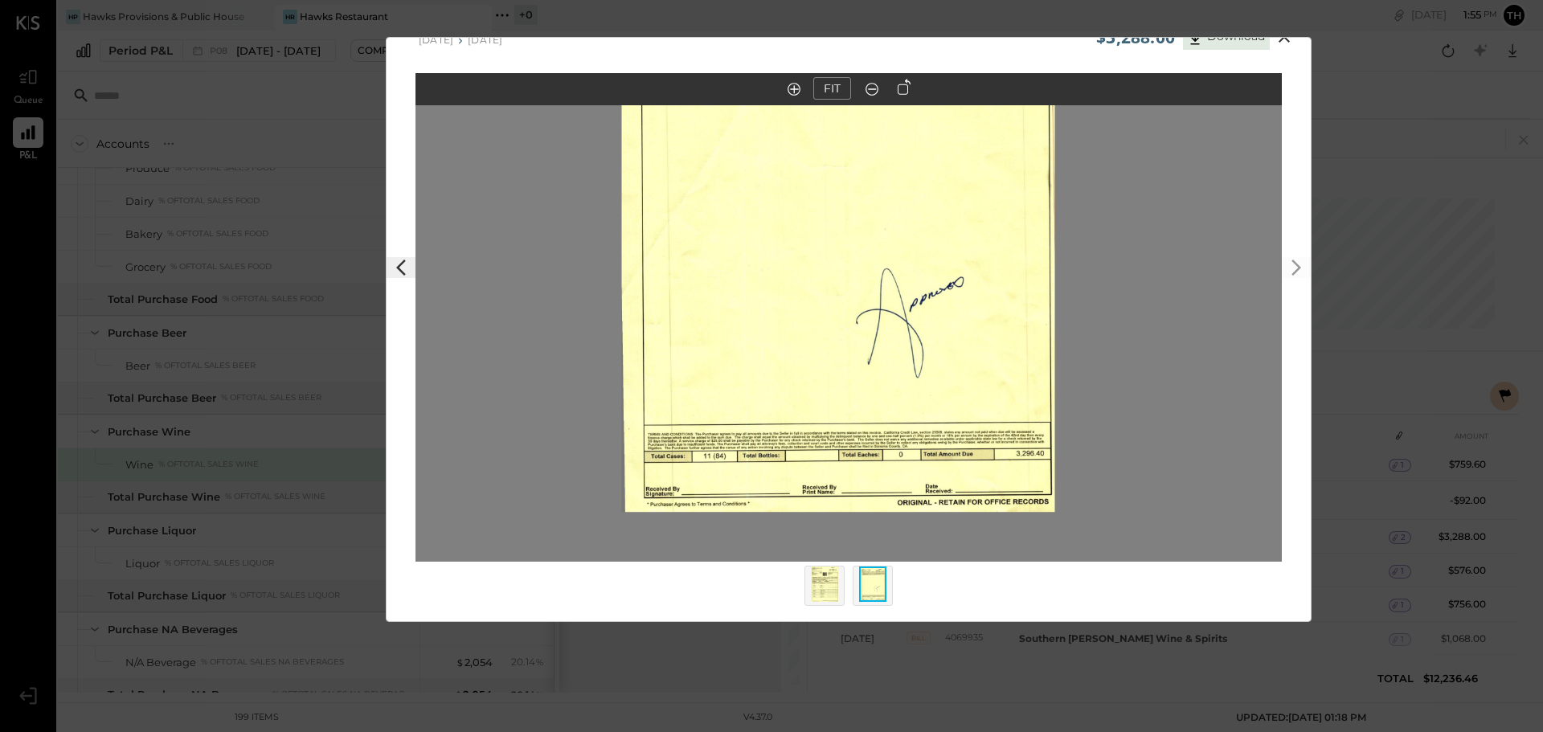
drag, startPoint x: 914, startPoint y: 374, endPoint x: 910, endPoint y: 251, distance: 123.0
click at [910, 251] on img at bounding box center [838, 244] width 433 height 534
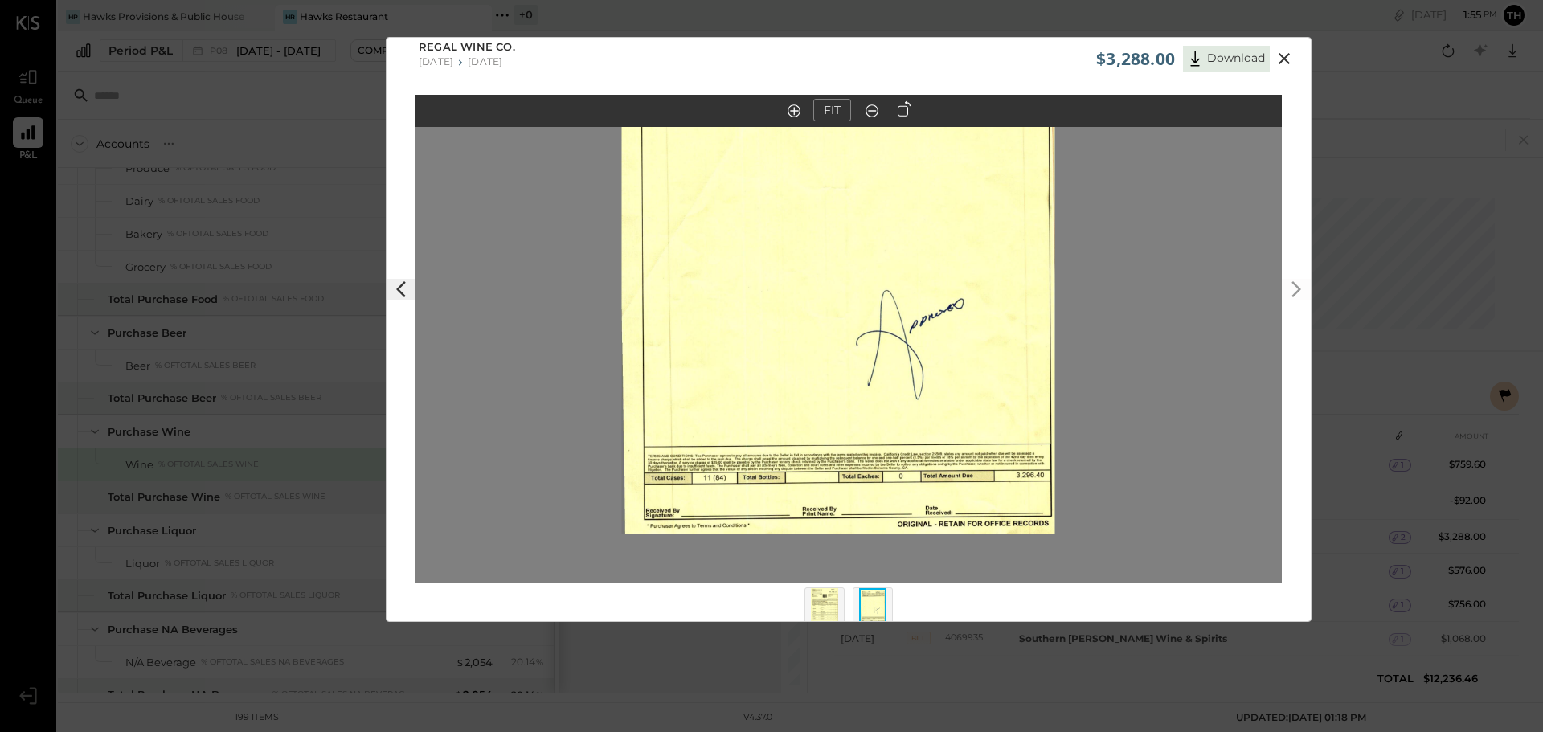
scroll to position [0, 0]
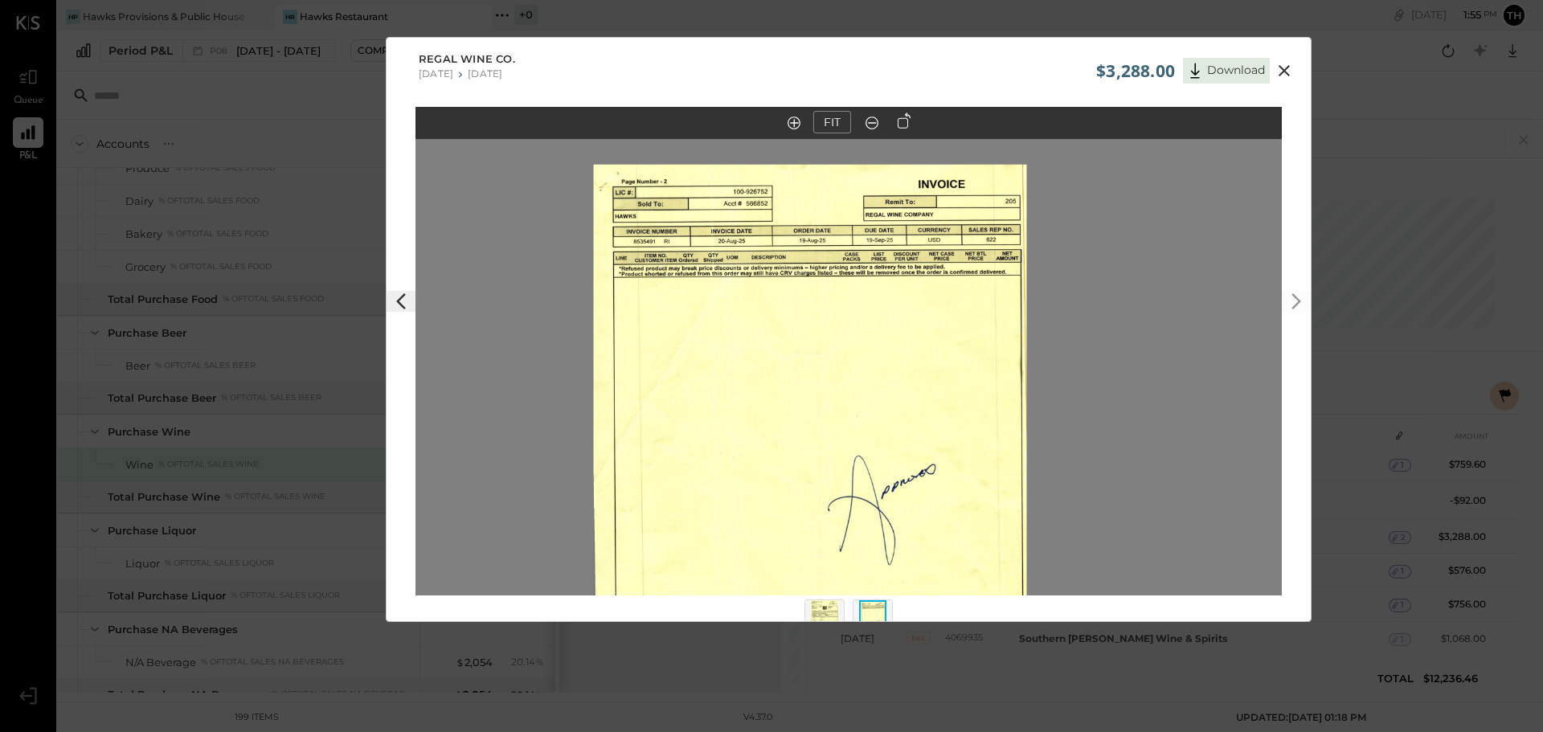
drag, startPoint x: 918, startPoint y: 250, endPoint x: 893, endPoint y: 366, distance: 119.1
click at [890, 401] on img at bounding box center [810, 431] width 433 height 534
click at [401, 295] on icon at bounding box center [400, 301] width 19 height 19
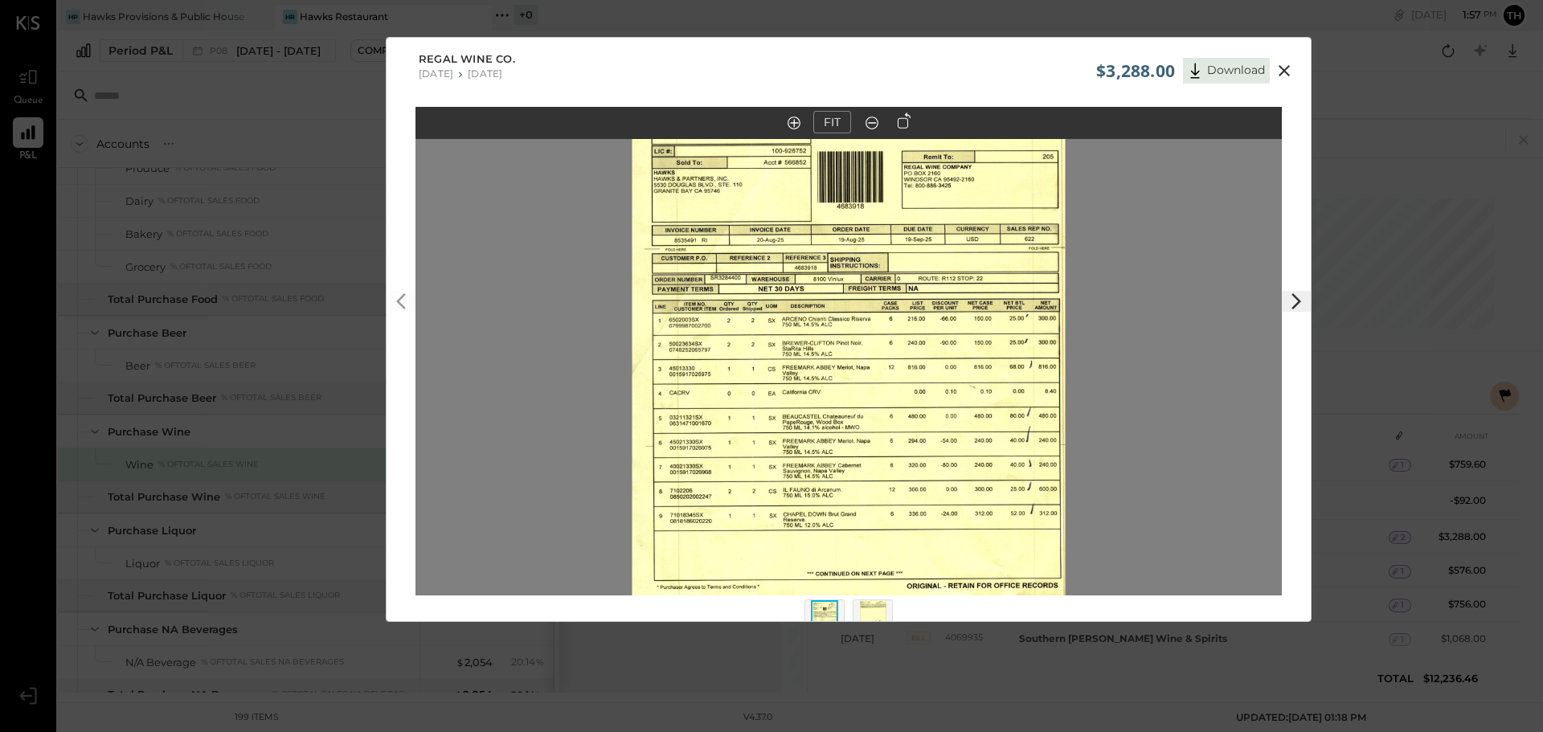
click at [1286, 70] on icon at bounding box center [1283, 70] width 19 height 19
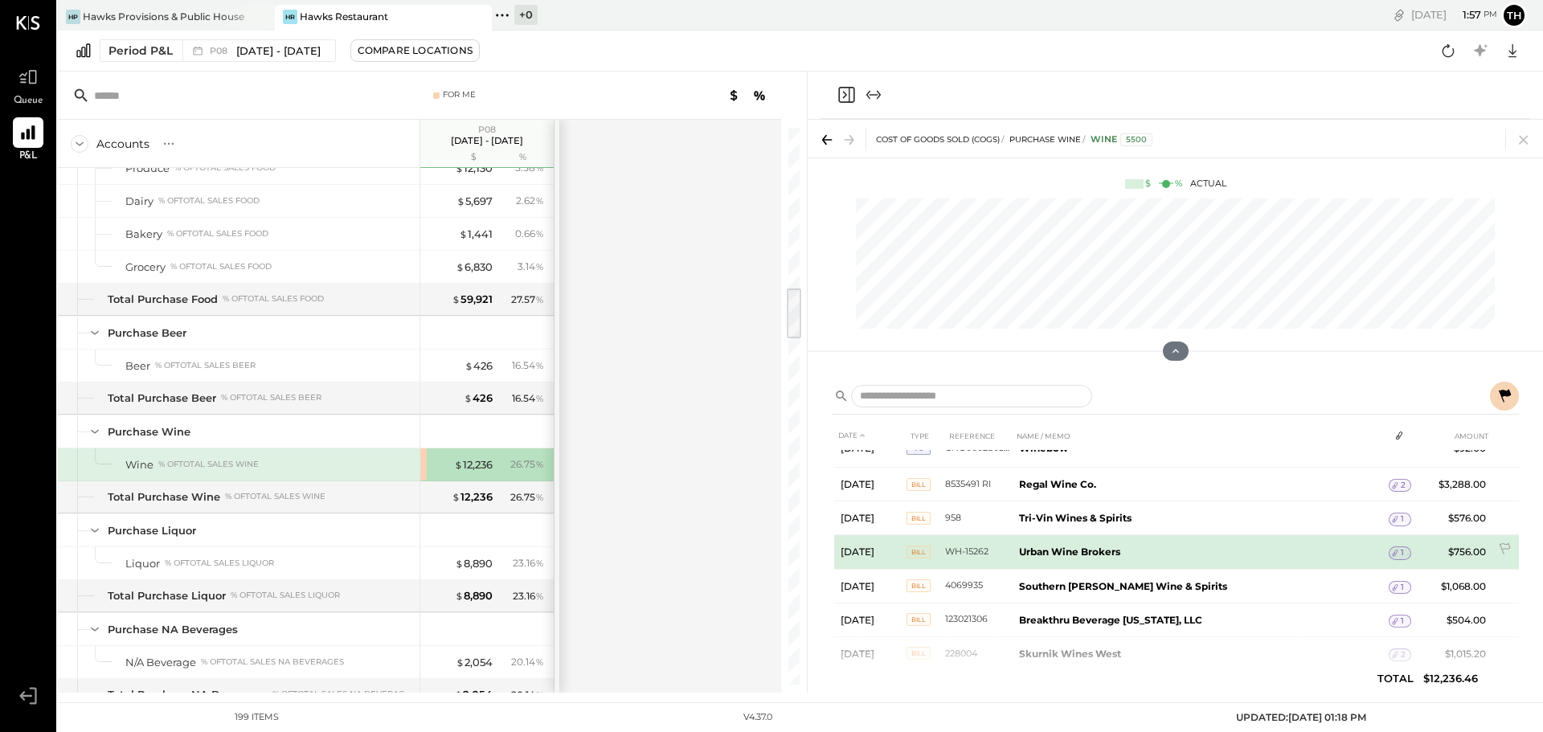
scroll to position [321, 0]
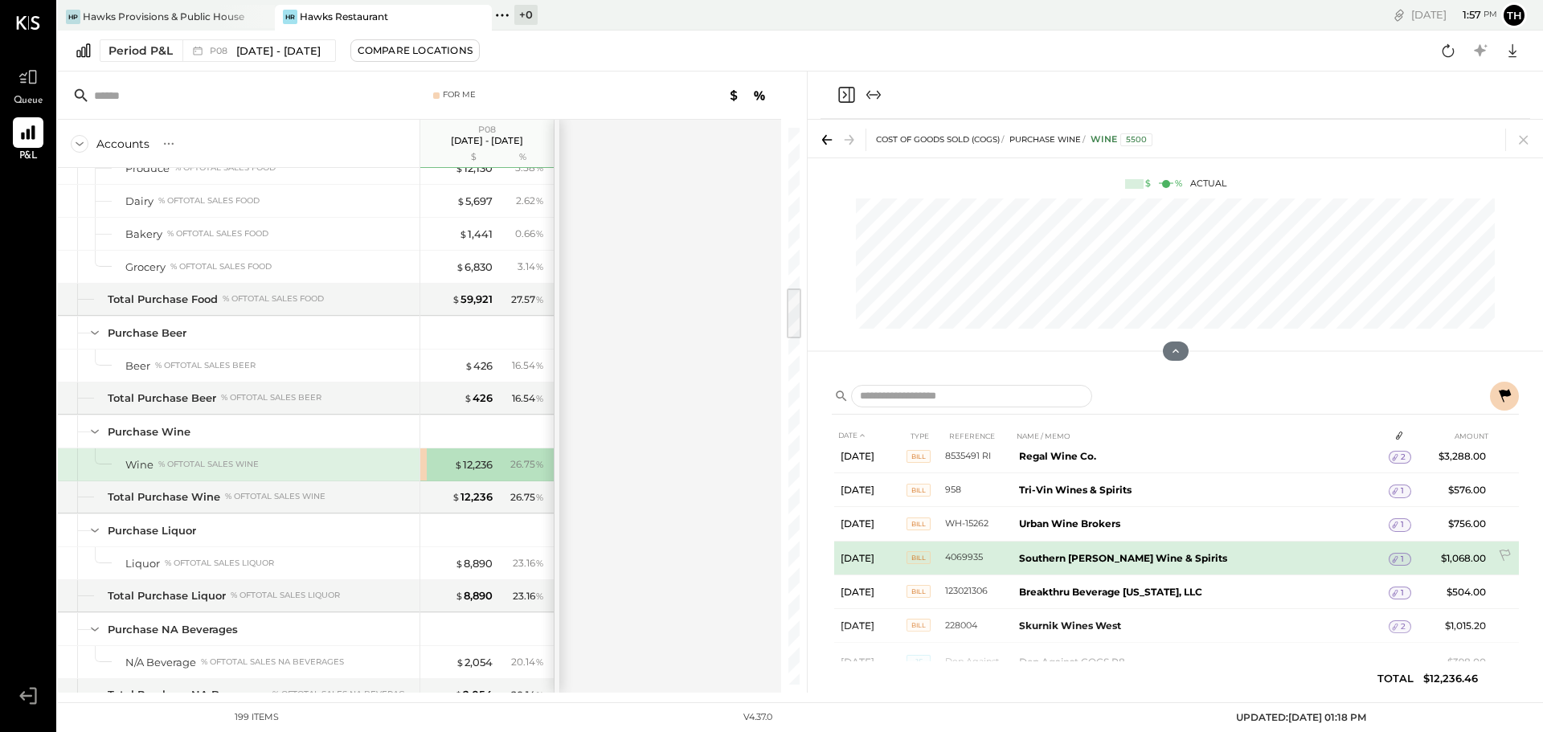
click at [1401, 558] on span "1" at bounding box center [1402, 559] width 3 height 11
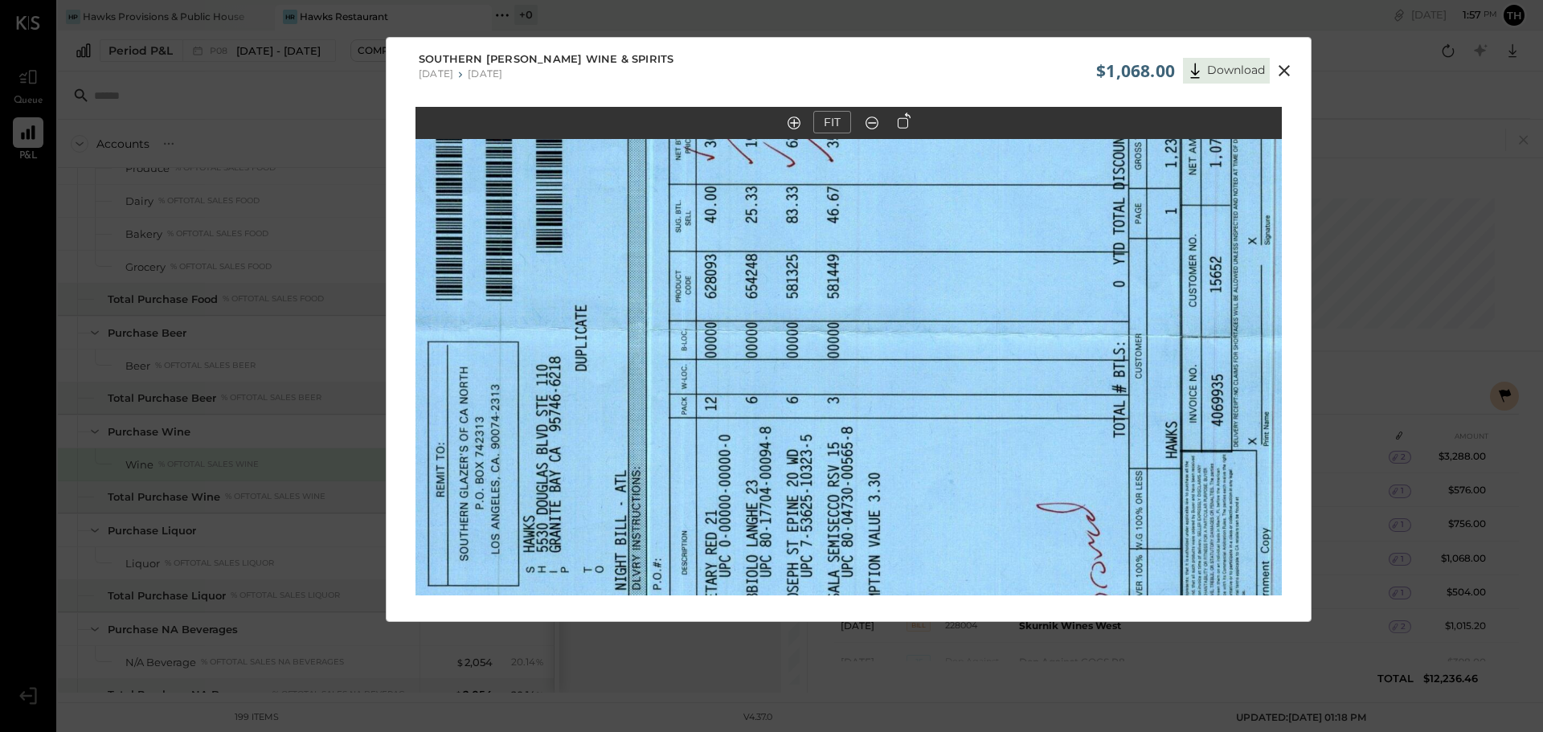
click at [898, 125] on icon at bounding box center [904, 120] width 13 height 16
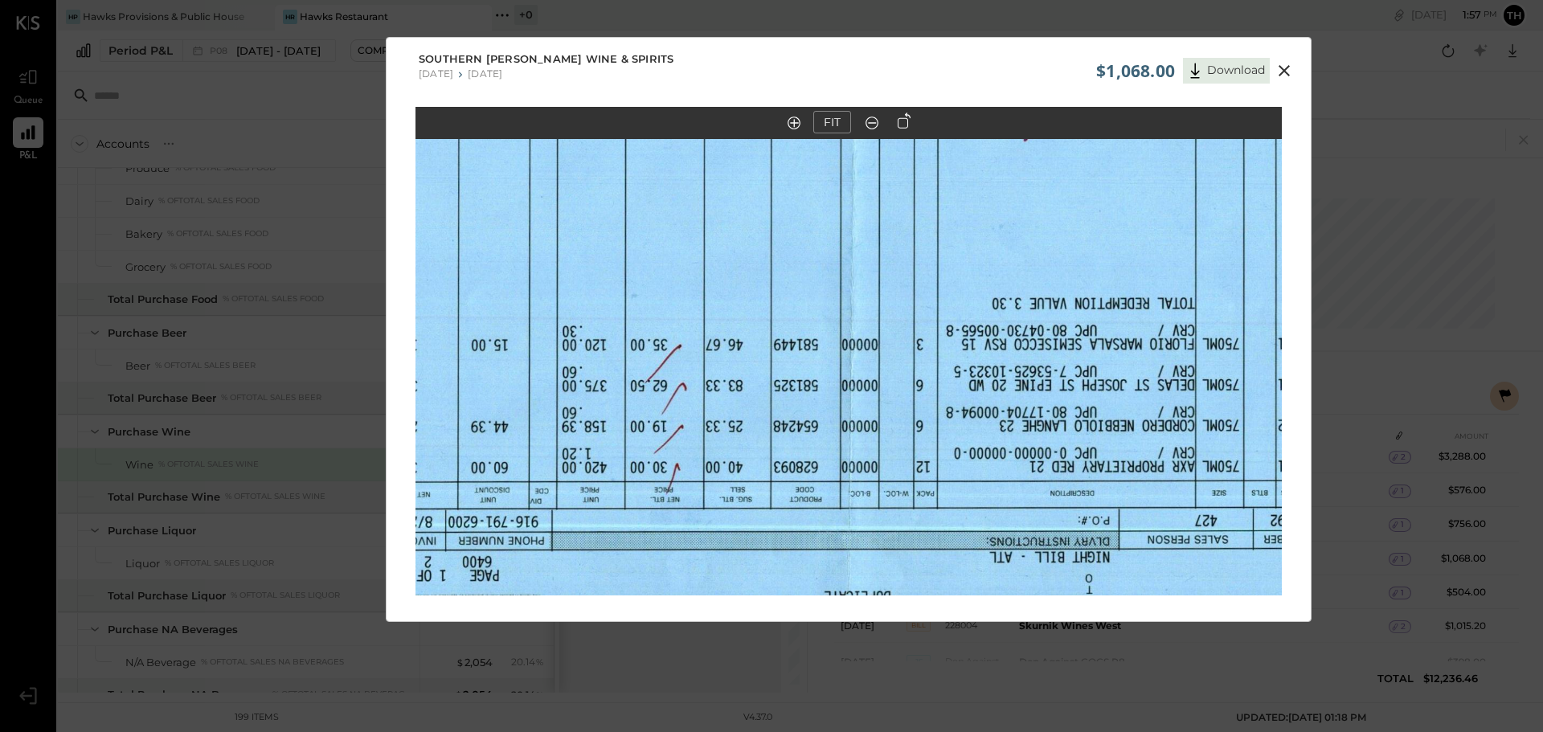
click at [898, 125] on icon at bounding box center [904, 120] width 13 height 16
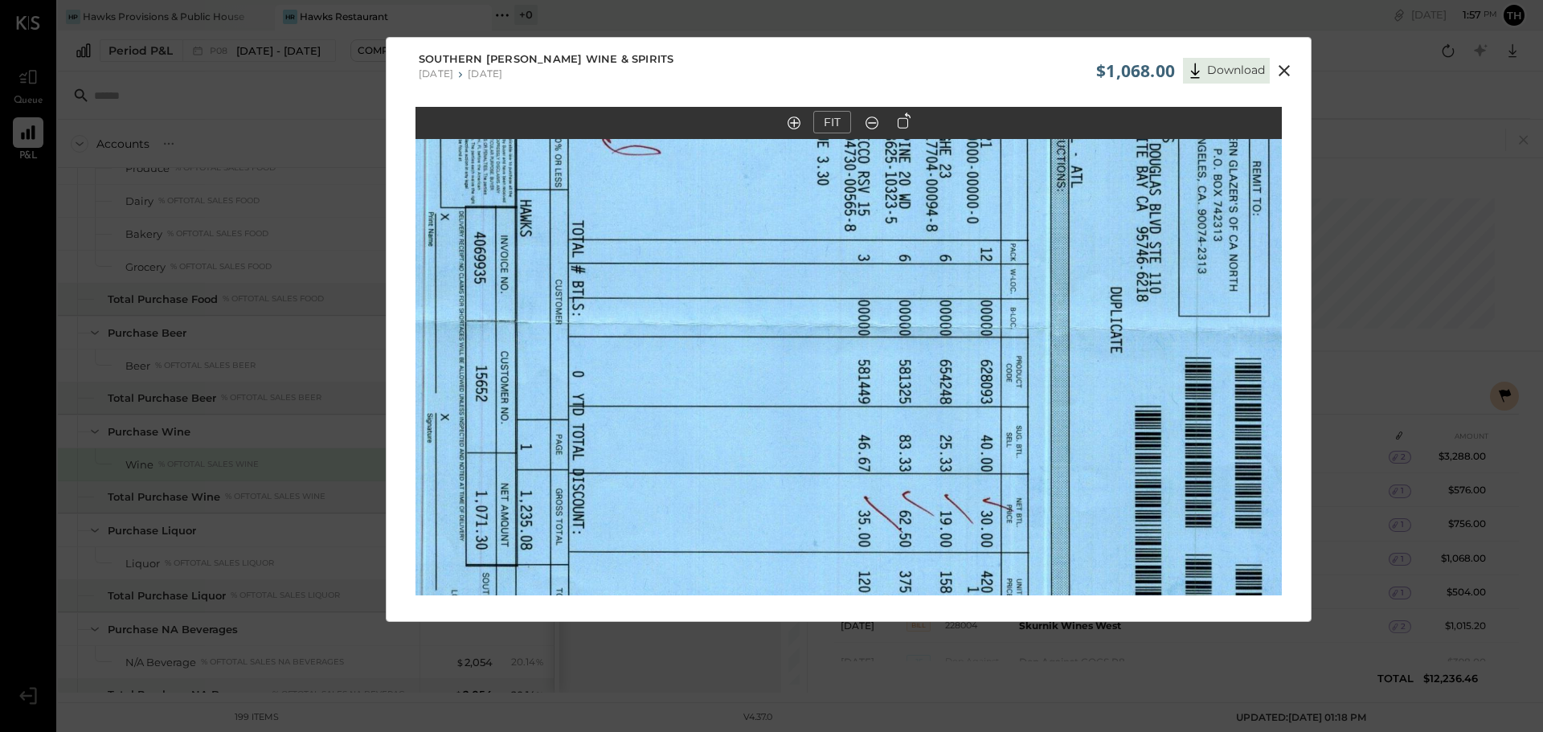
click at [898, 125] on icon at bounding box center [904, 120] width 13 height 16
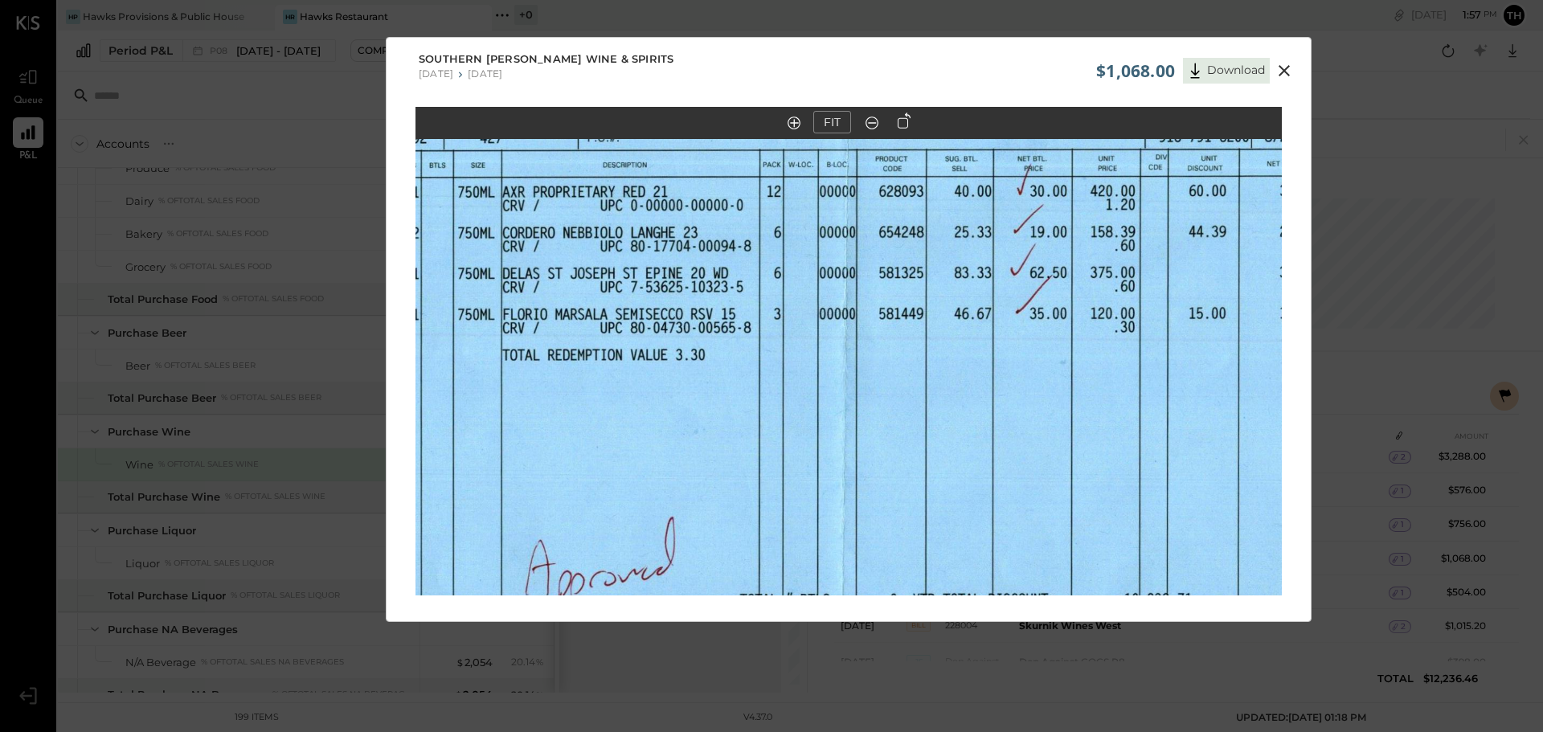
click at [1280, 67] on icon at bounding box center [1283, 70] width 11 height 11
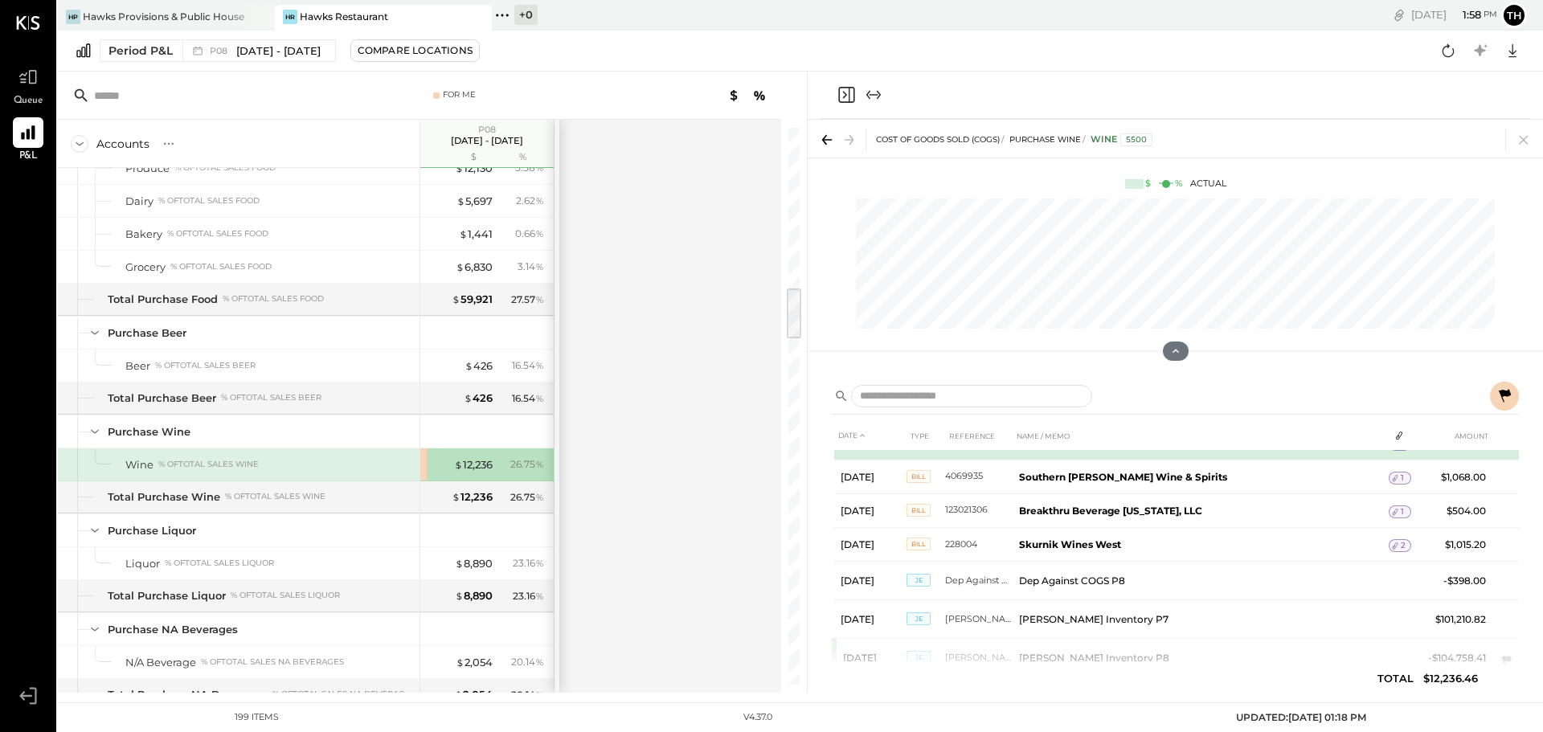
scroll to position [481, 0]
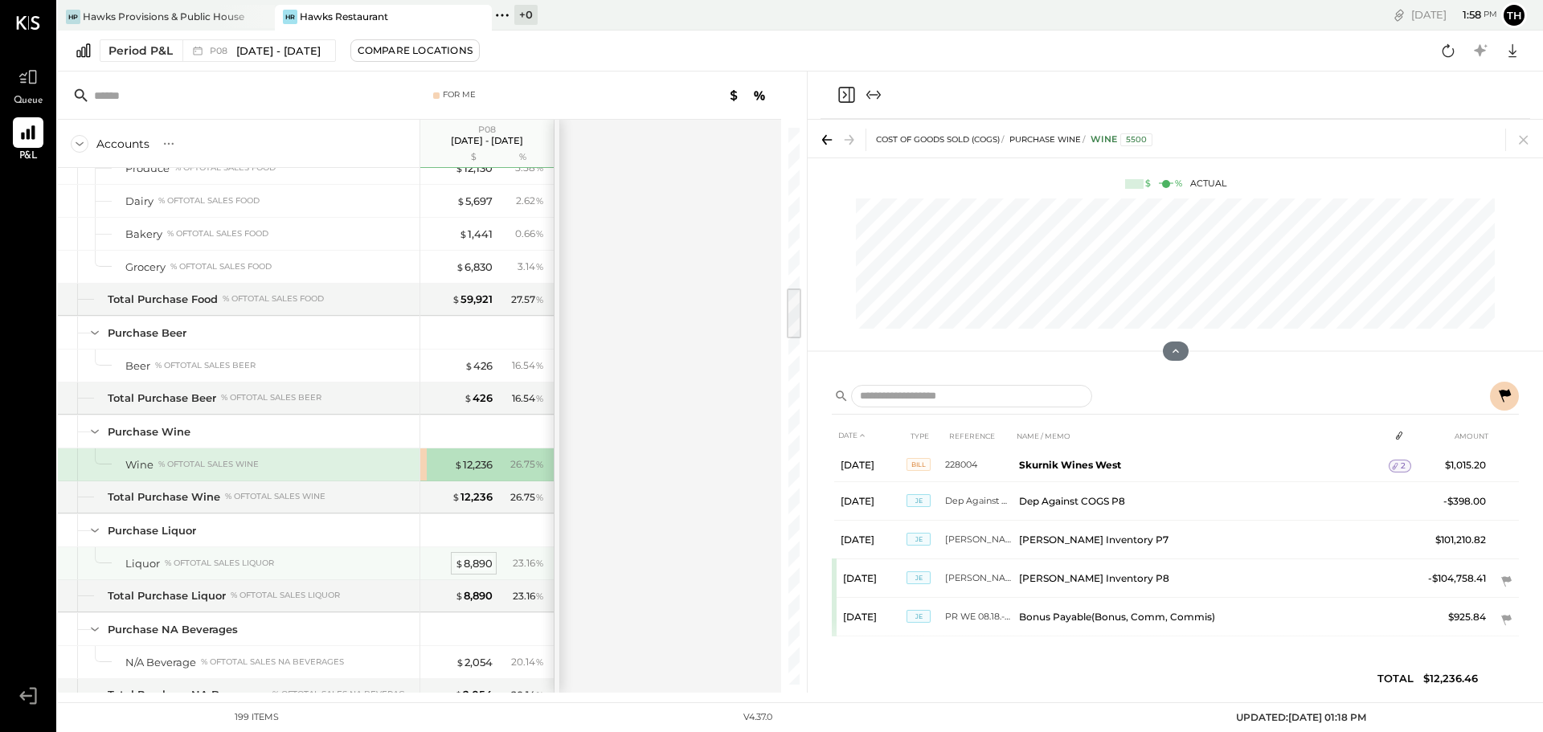
click at [476, 560] on div "$ 8,890" at bounding box center [474, 563] width 38 height 15
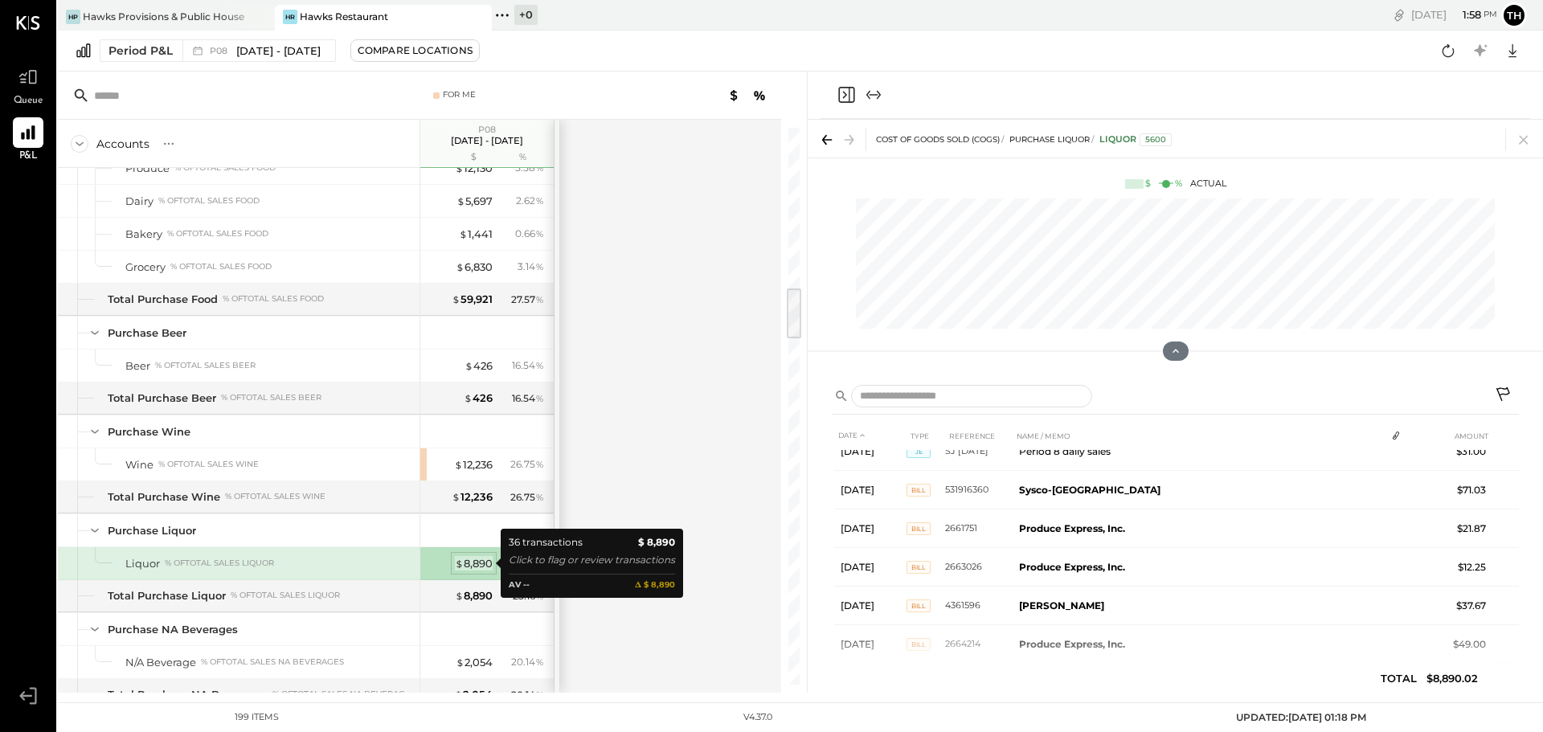
scroll to position [540, 0]
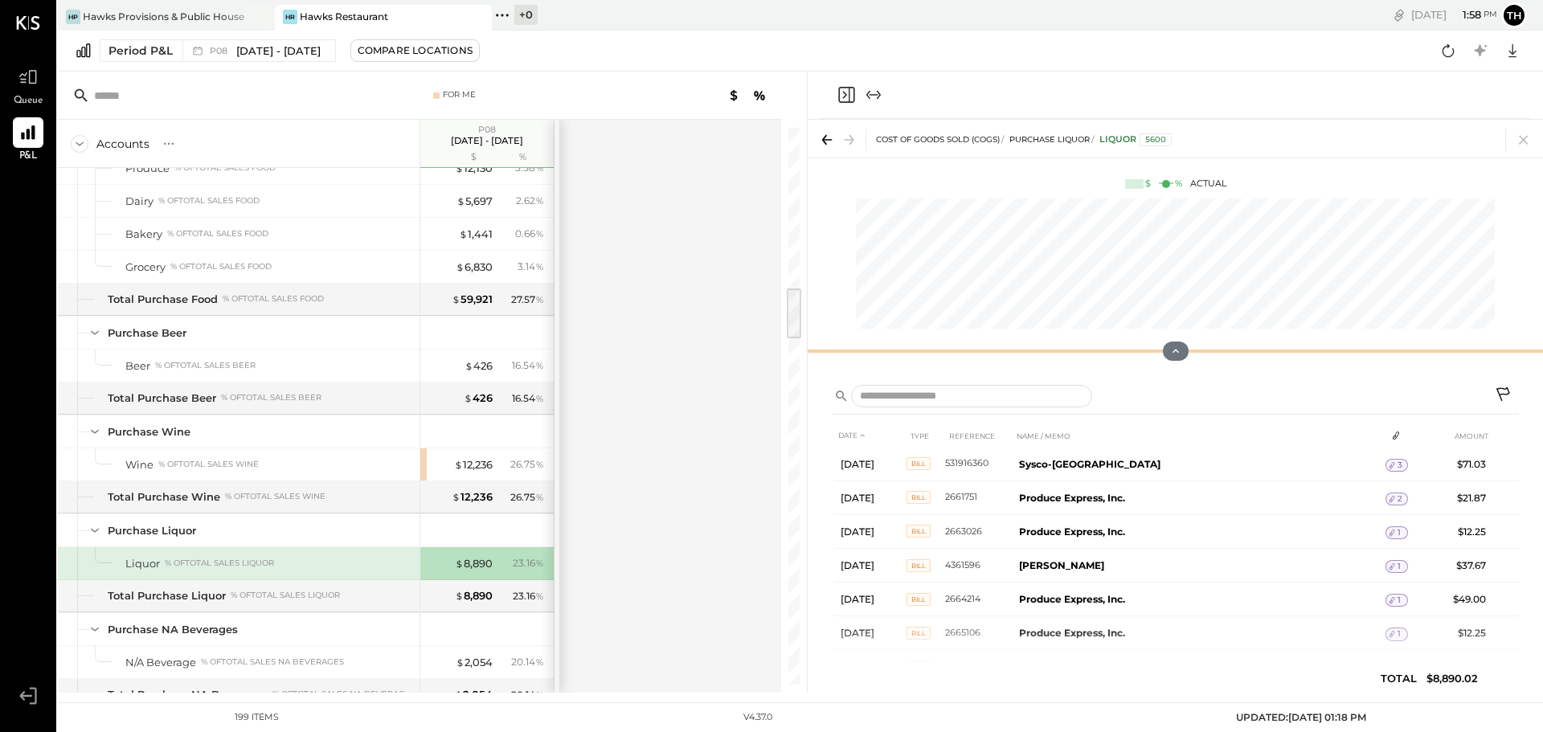
scroll to position [486, 0]
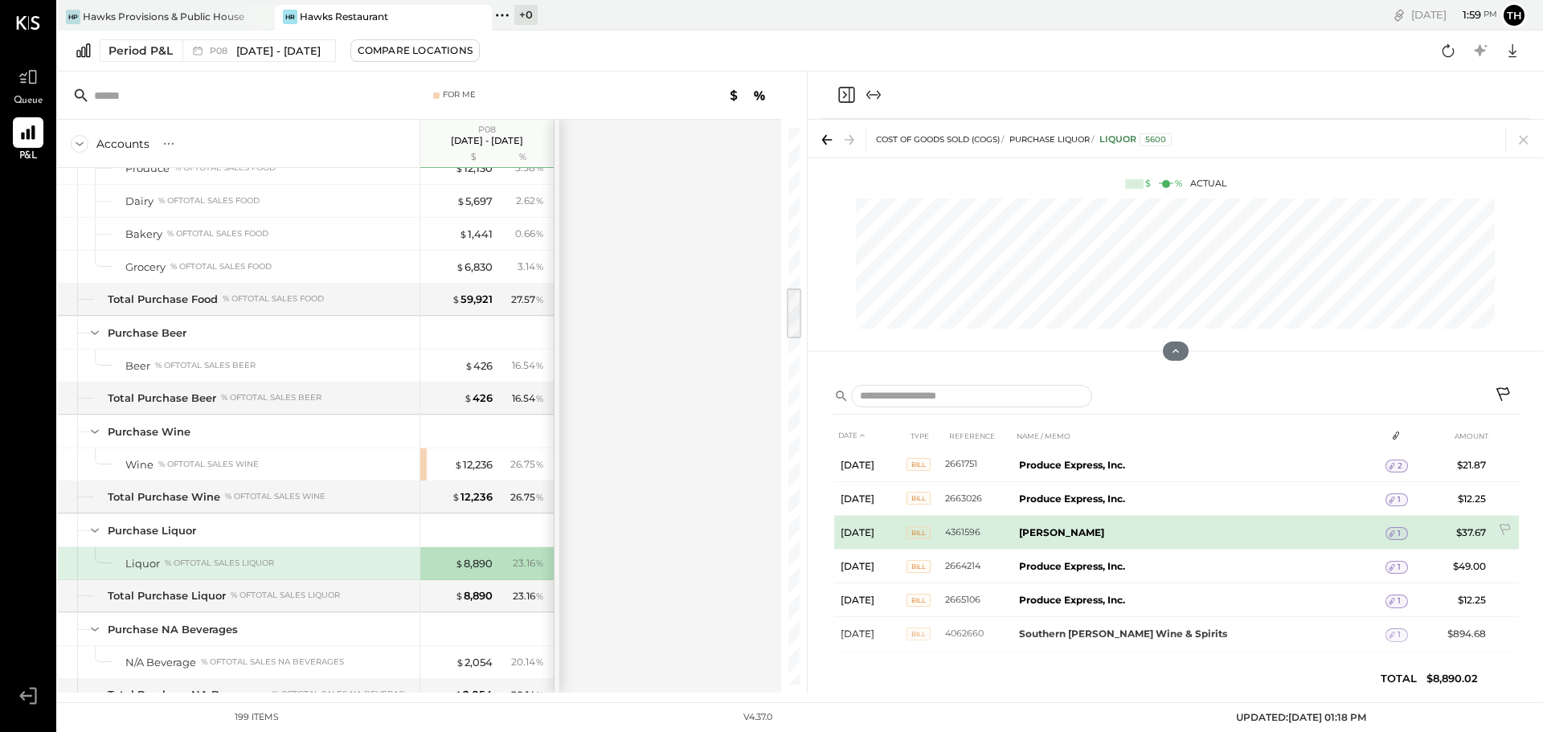
click at [1254, 526] on td "Greenleaf" at bounding box center [1198, 532] width 373 height 34
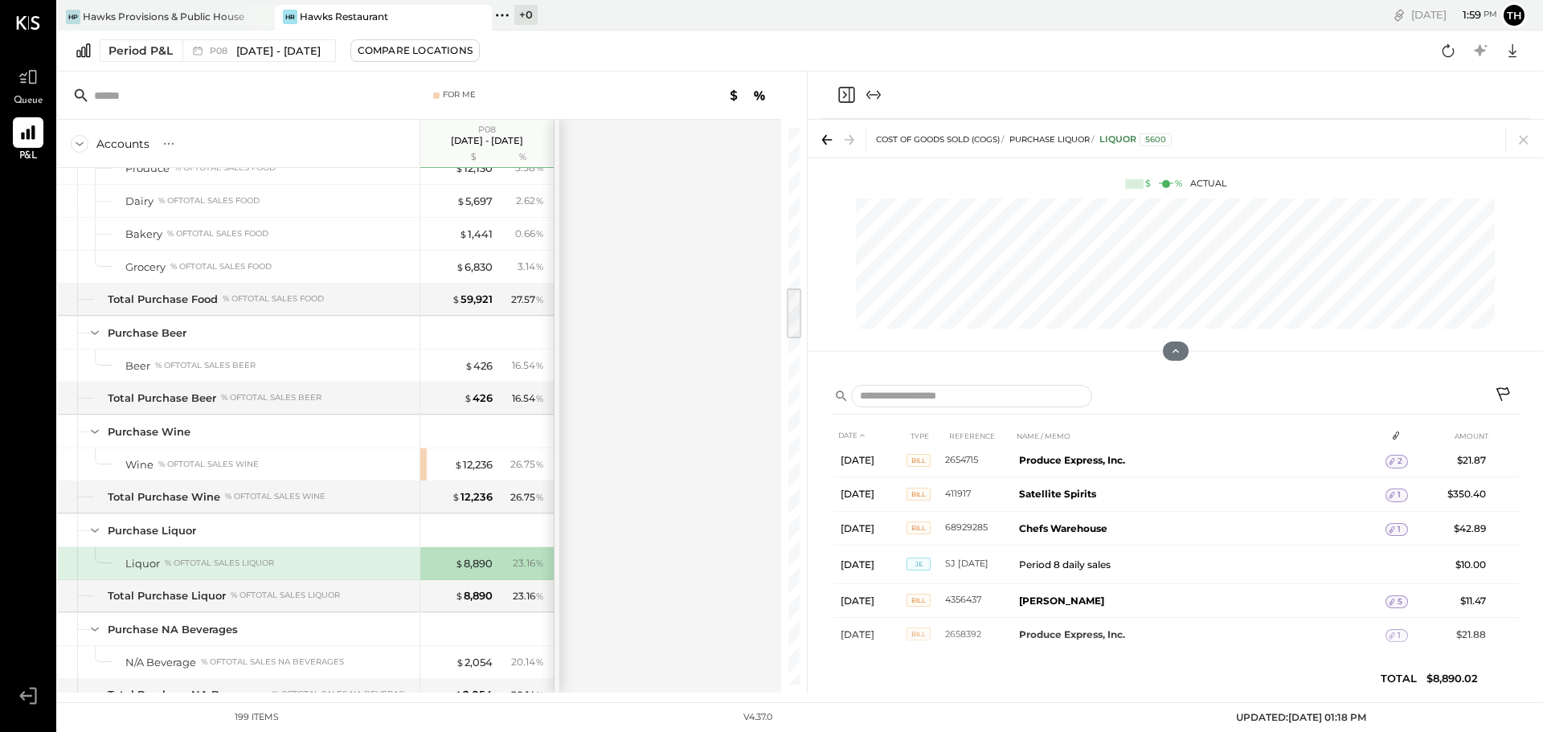
scroll to position [0, 0]
click at [1207, 373] on div "COST OF GOODS SOLD (COGS) Purchase Liquor Liquor 5600 $ % Actual" at bounding box center [1175, 247] width 735 height 254
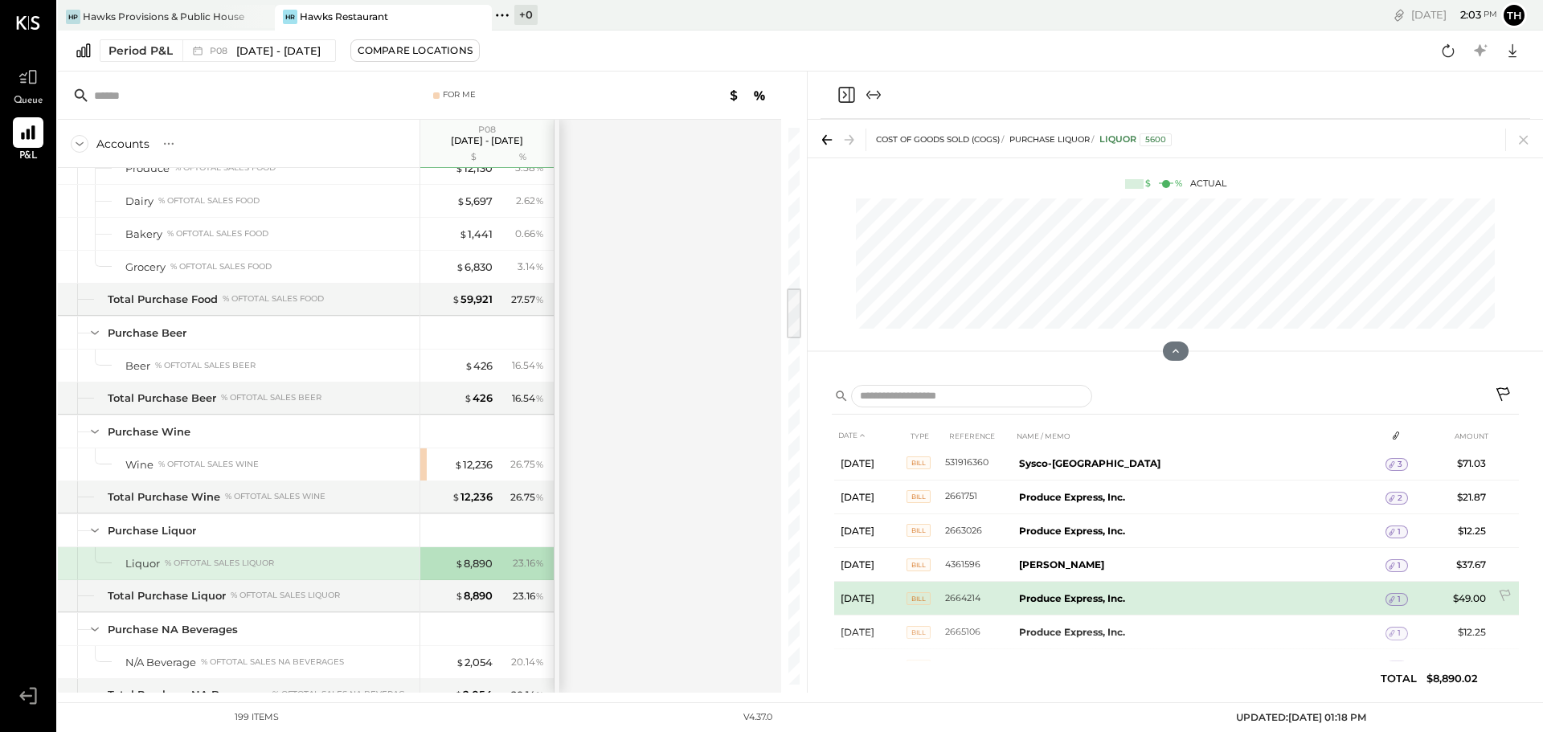
scroll to position [562, 0]
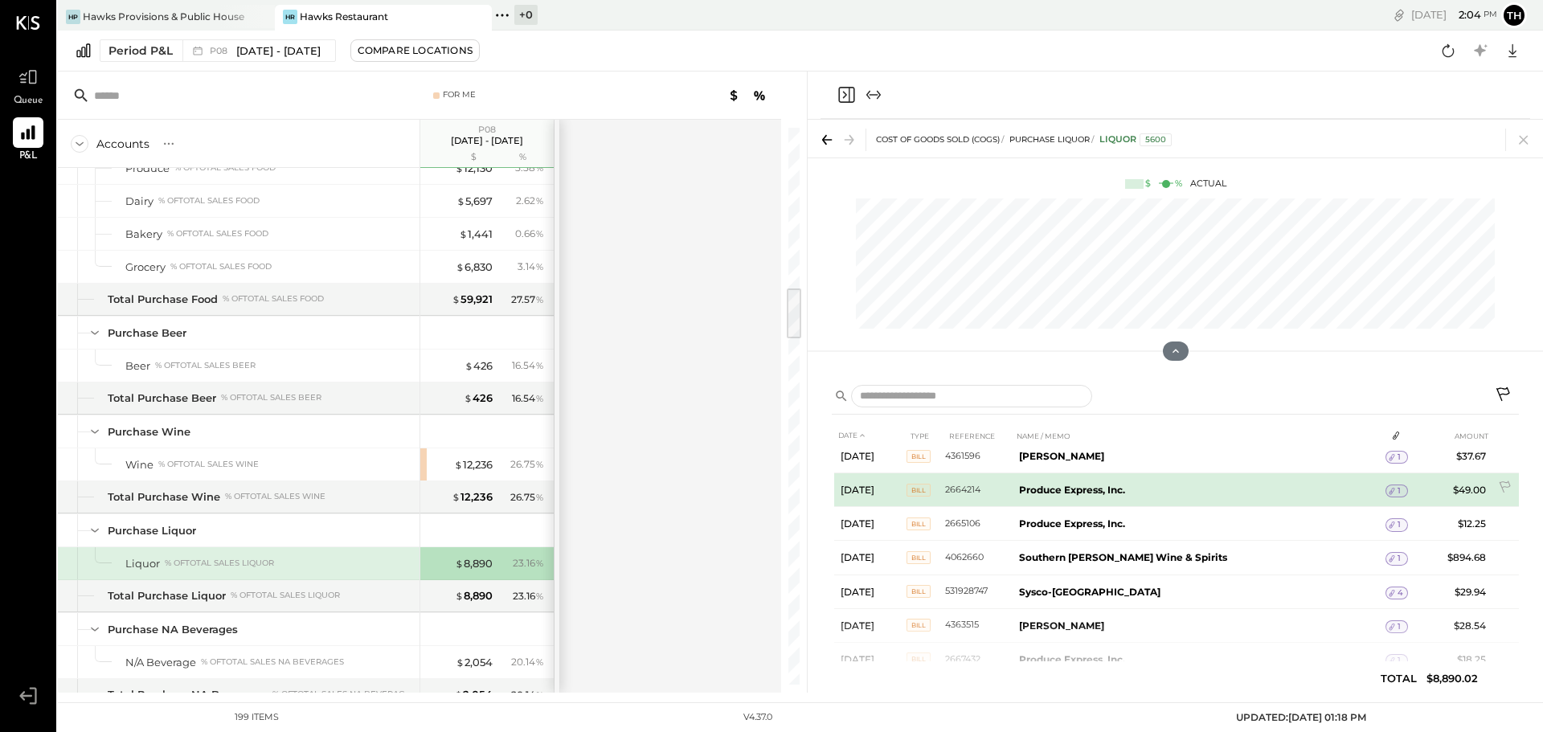
click at [1386, 490] on icon at bounding box center [1391, 490] width 11 height 11
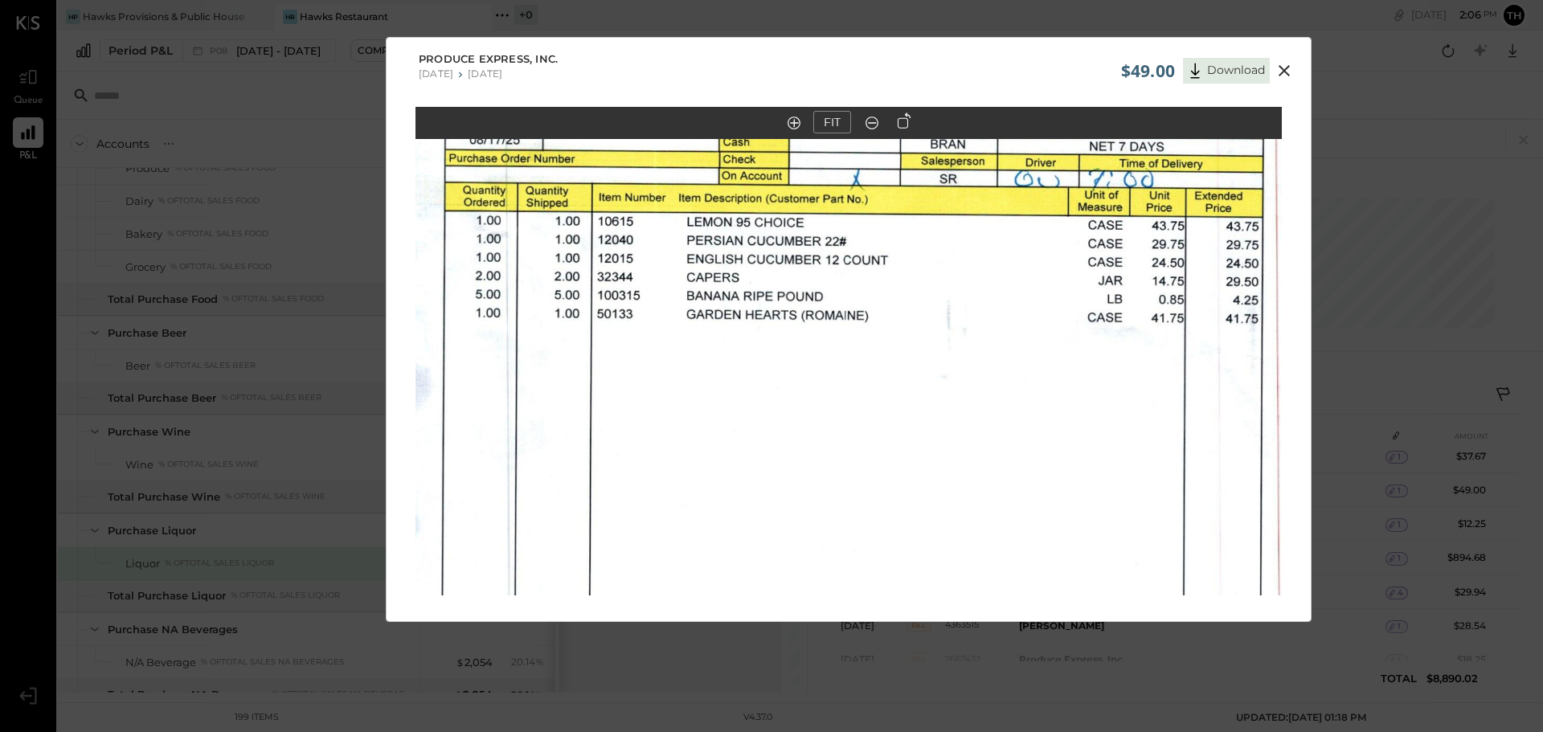
click at [1277, 65] on icon at bounding box center [1283, 70] width 19 height 19
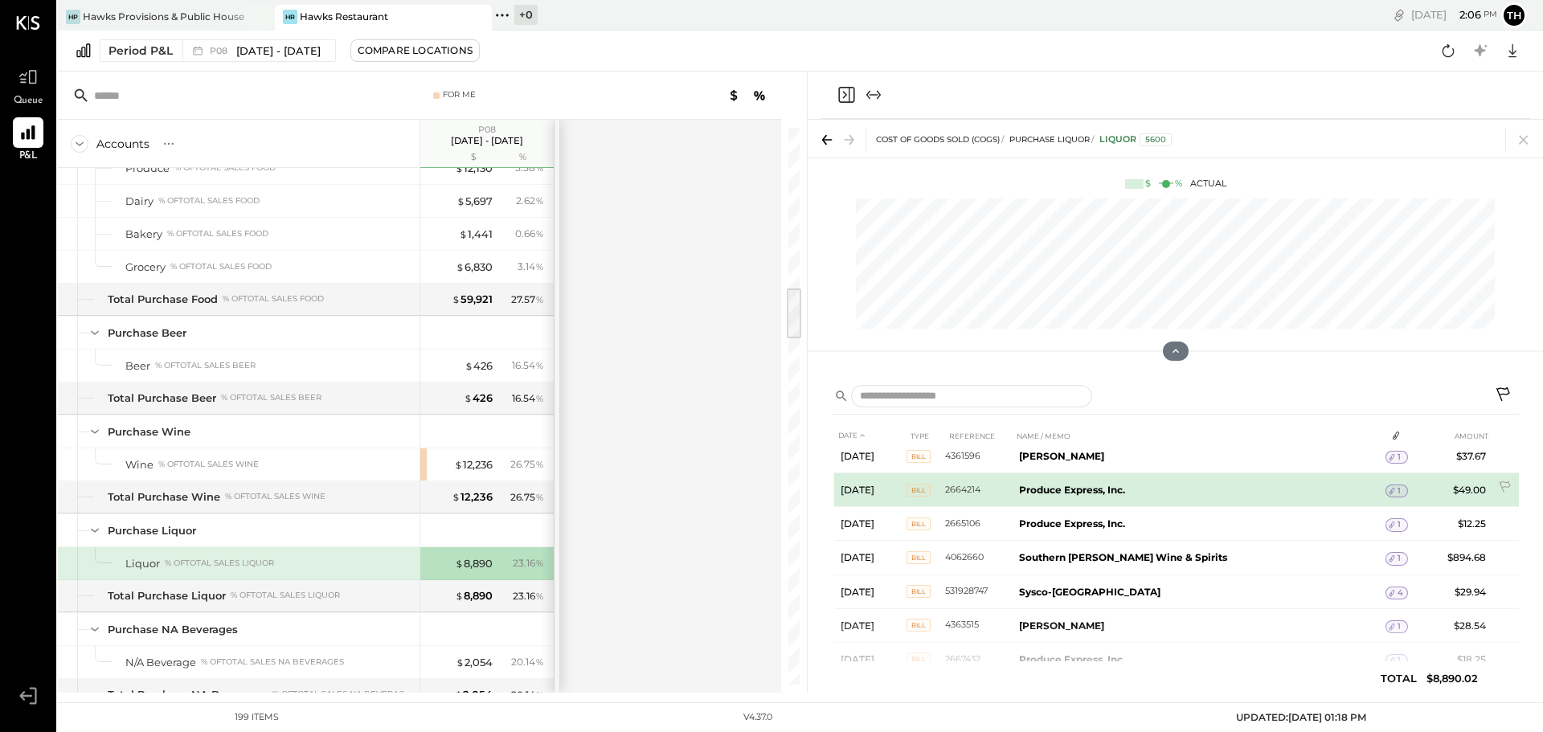
click at [1386, 488] on icon at bounding box center [1391, 490] width 11 height 11
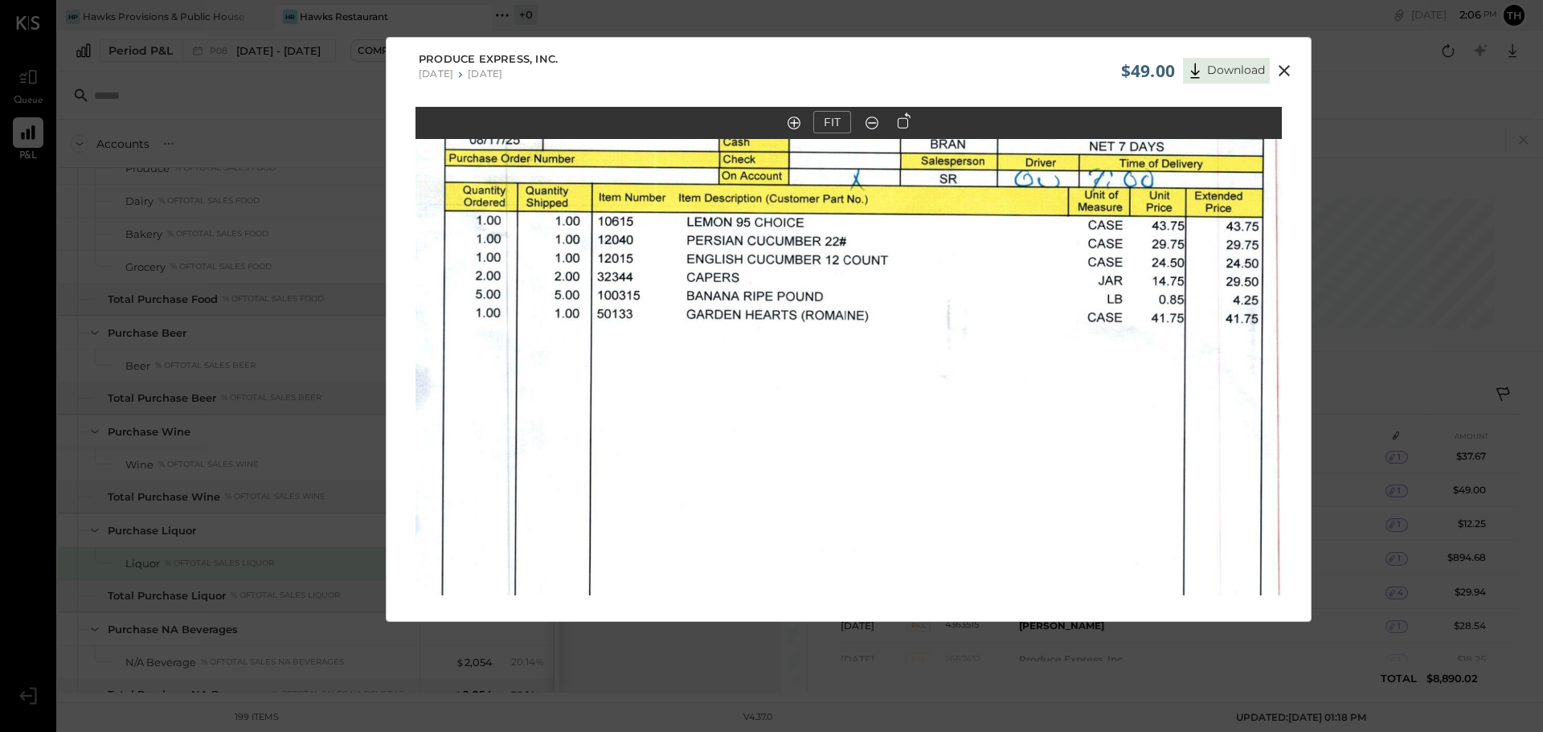
click at [1285, 74] on icon at bounding box center [1283, 70] width 19 height 19
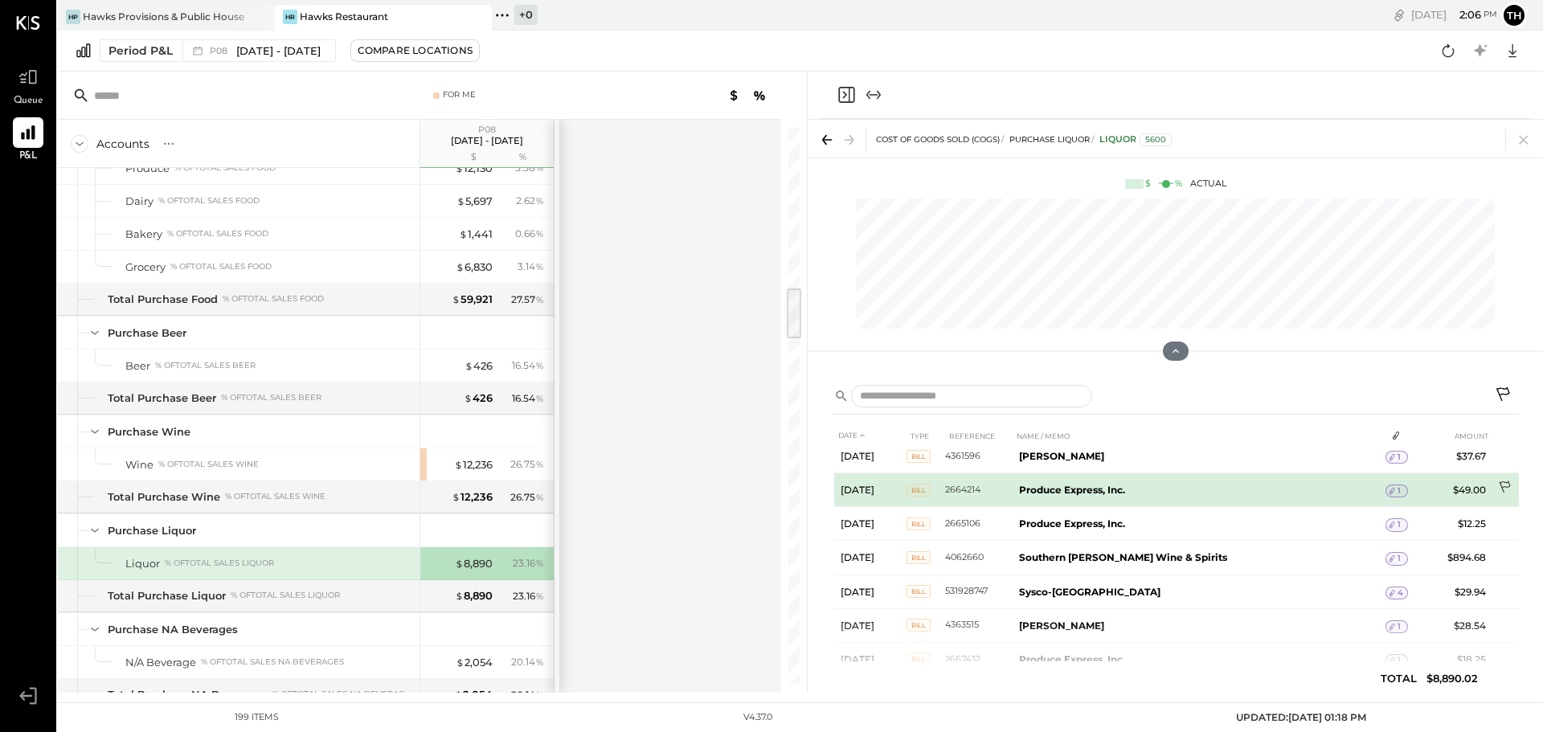
click at [1502, 484] on icon at bounding box center [1506, 489] width 16 height 16
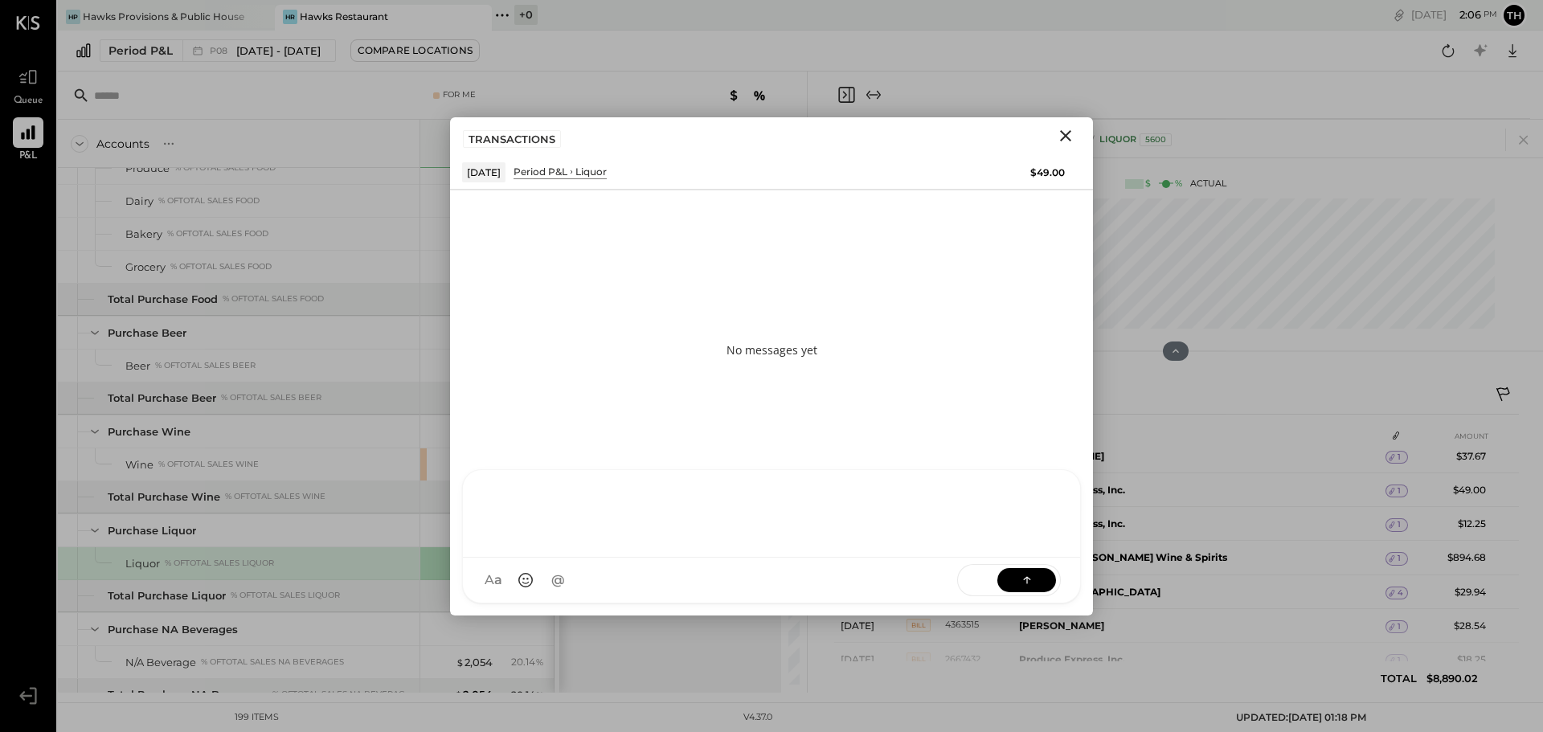
click at [535, 607] on div "HT Harsh Talajiya CR Chintan R Dave M molly M michael J jesse MB Manoj Bhagat M…" at bounding box center [771, 536] width 643 height 158
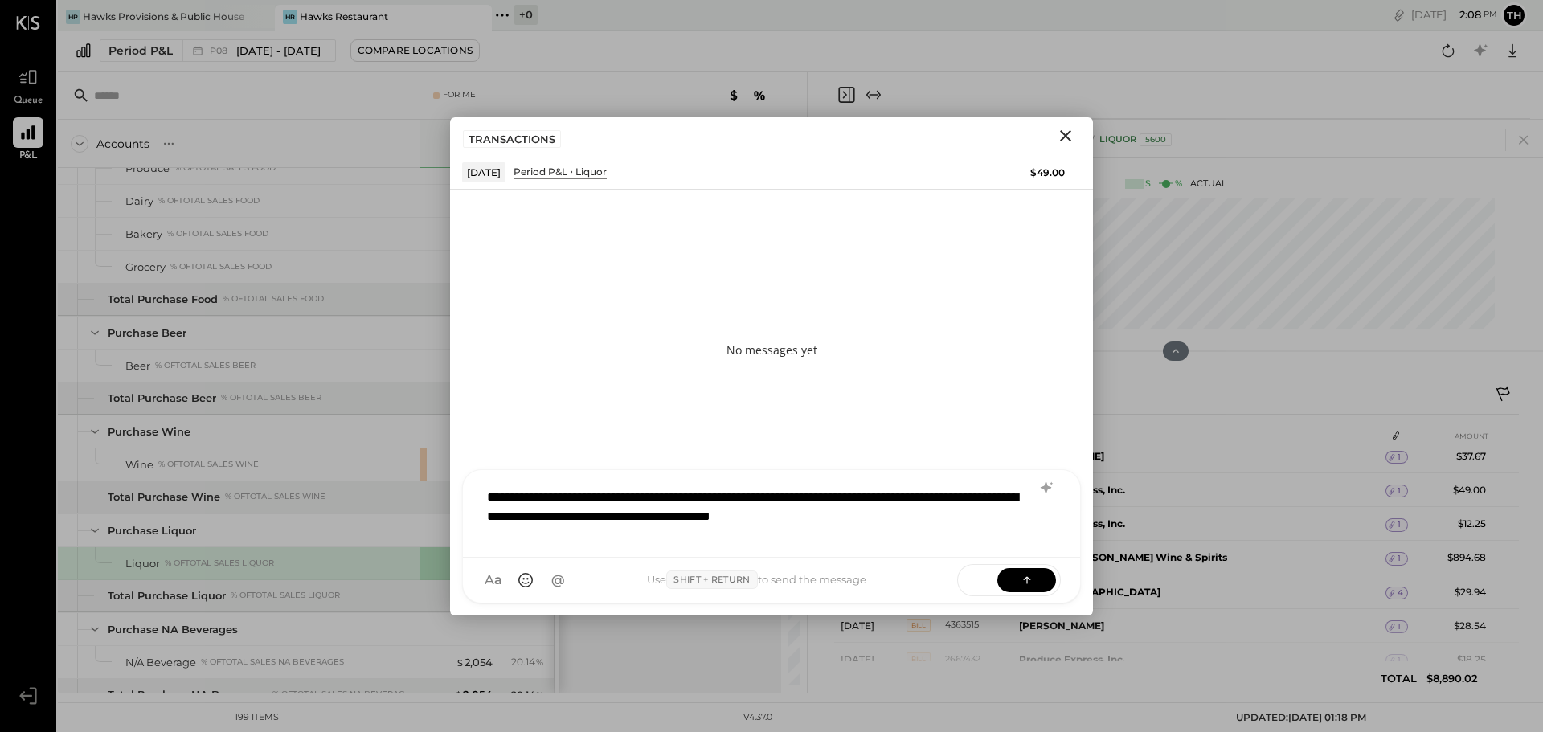
click at [588, 518] on div "**********" at bounding box center [771, 512] width 585 height 64
click at [559, 516] on div "**********" at bounding box center [771, 512] width 585 height 64
click at [847, 518] on div "**********" at bounding box center [771, 512] width 585 height 64
click at [1017, 579] on button at bounding box center [1026, 579] width 59 height 24
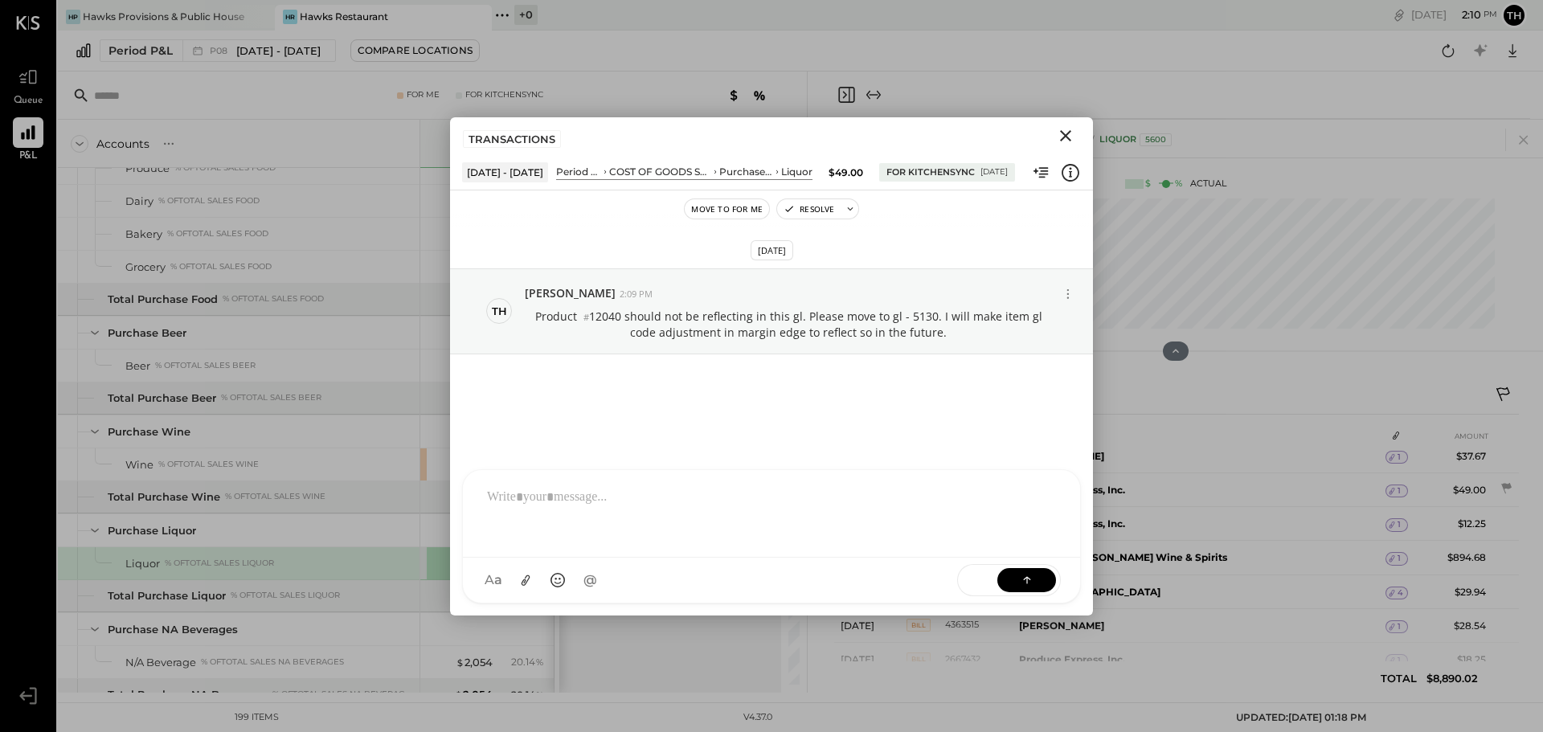
click at [1071, 132] on icon "Close" at bounding box center [1065, 135] width 19 height 19
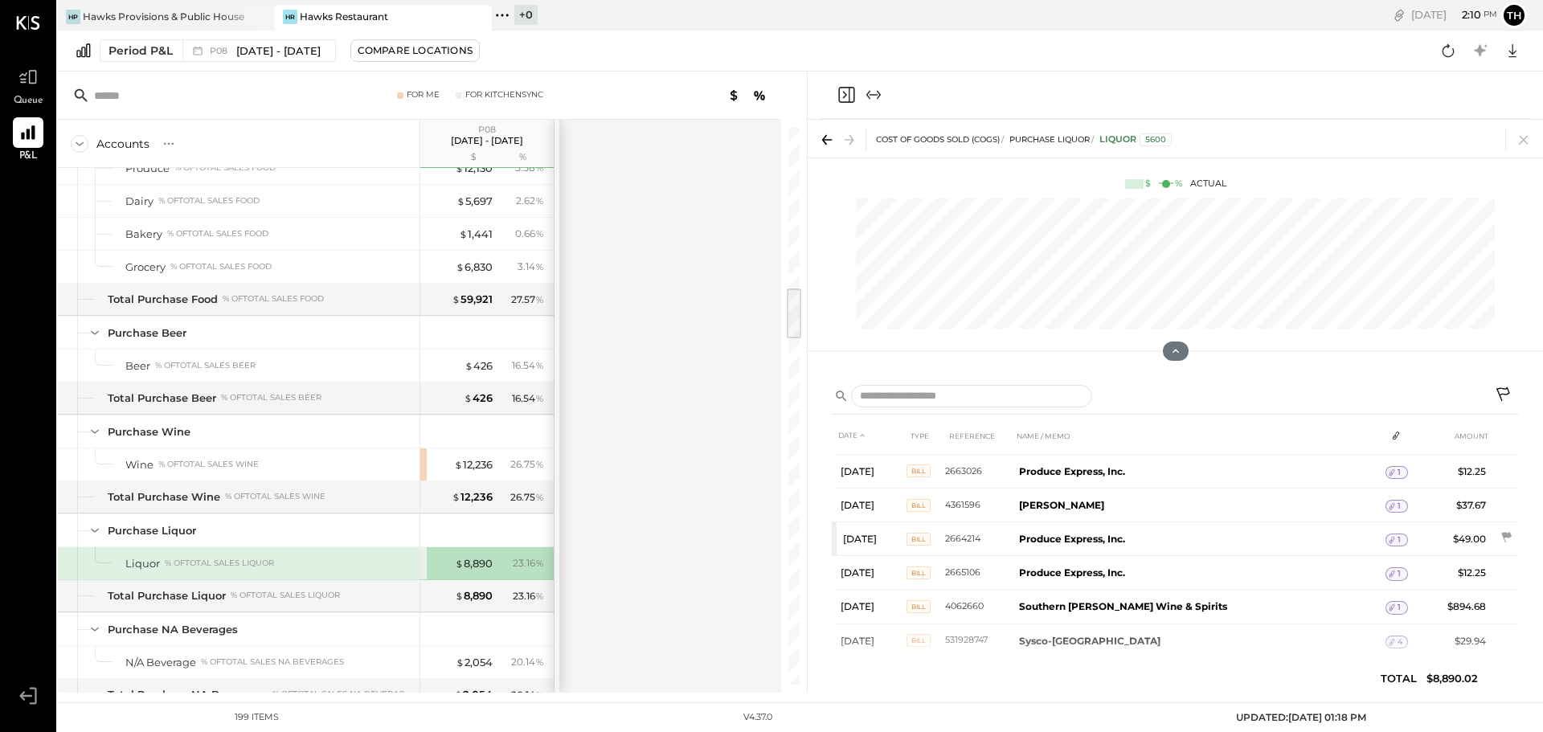
scroll to position [504, 0]
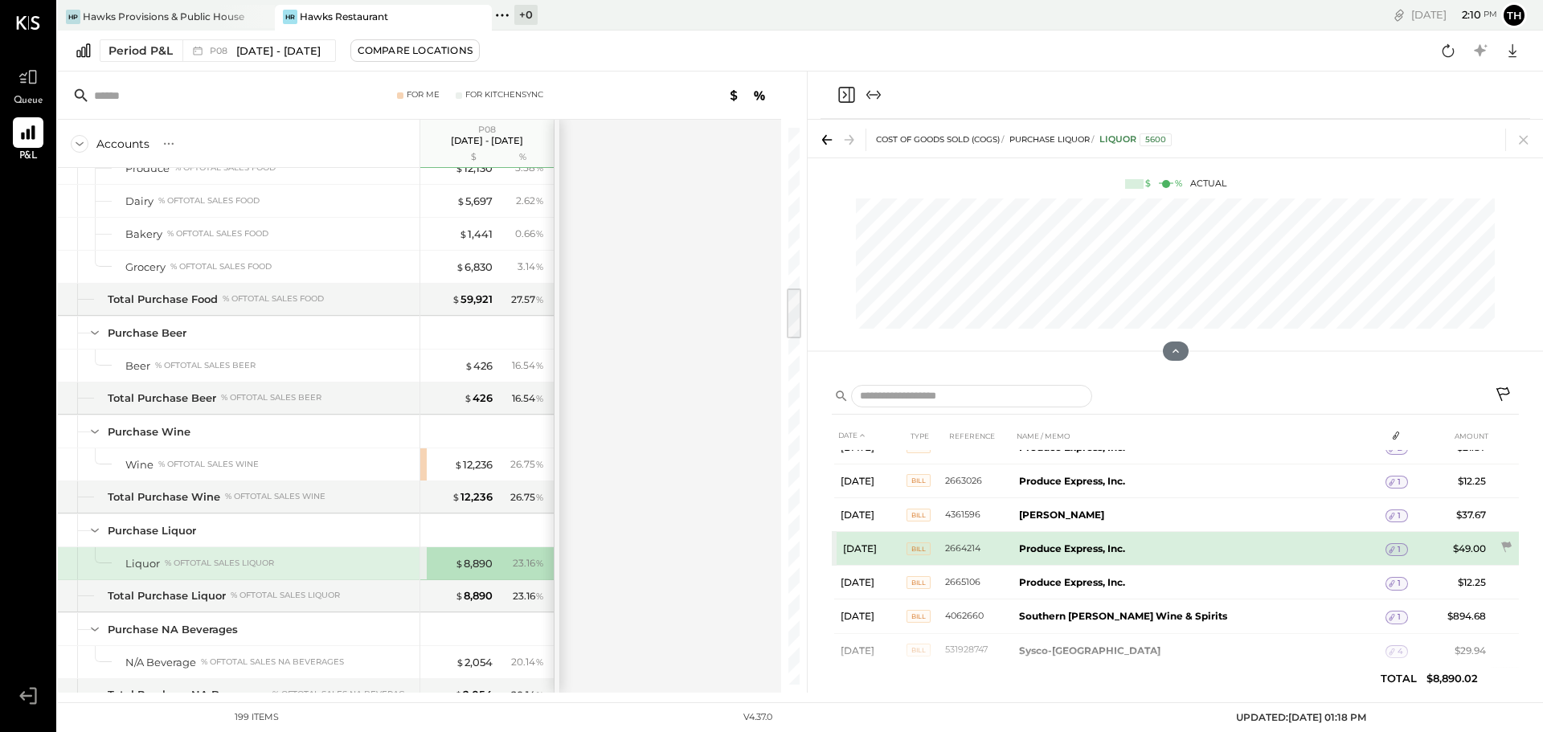
click at [1397, 546] on span "1" at bounding box center [1398, 549] width 3 height 11
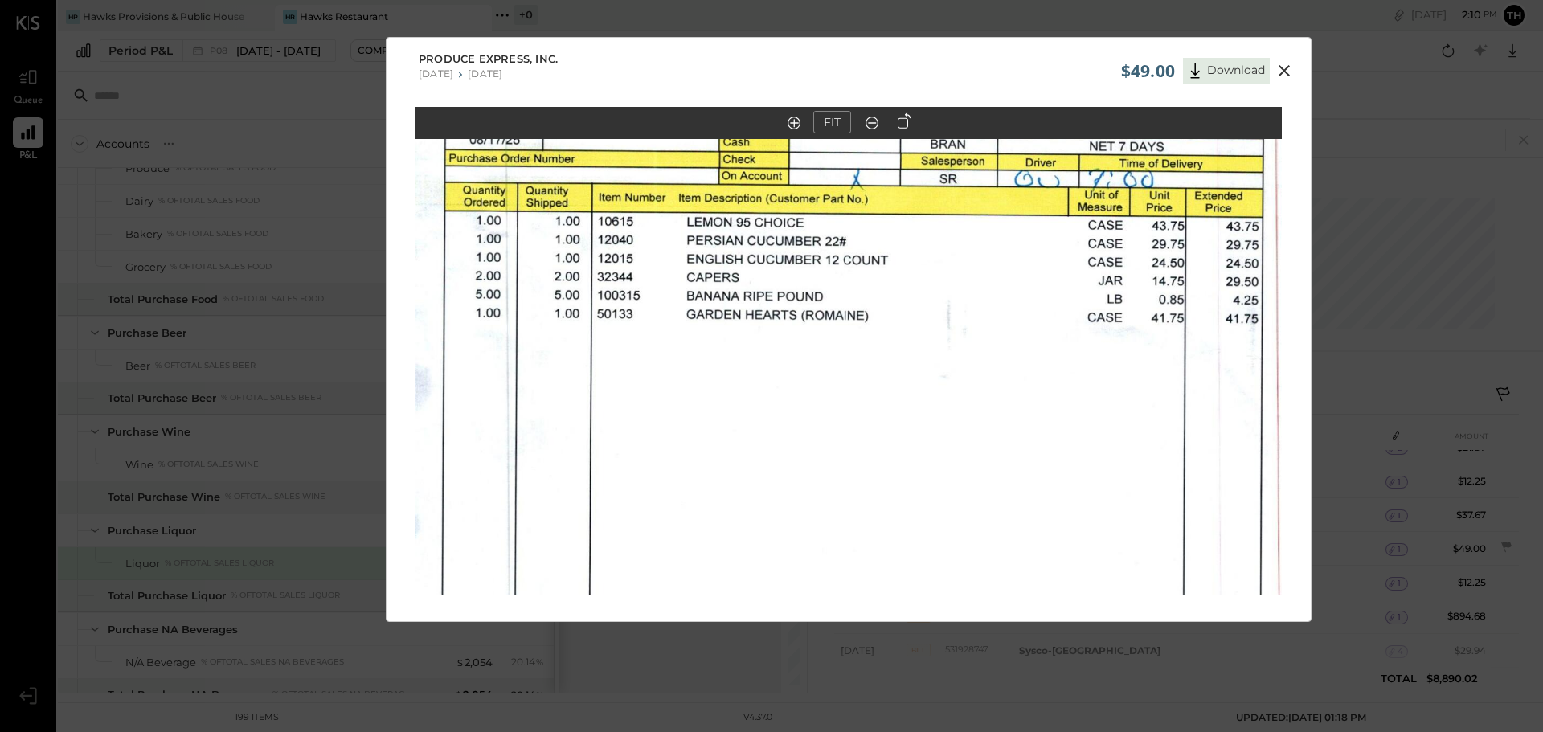
click at [1284, 76] on icon at bounding box center [1283, 70] width 19 height 19
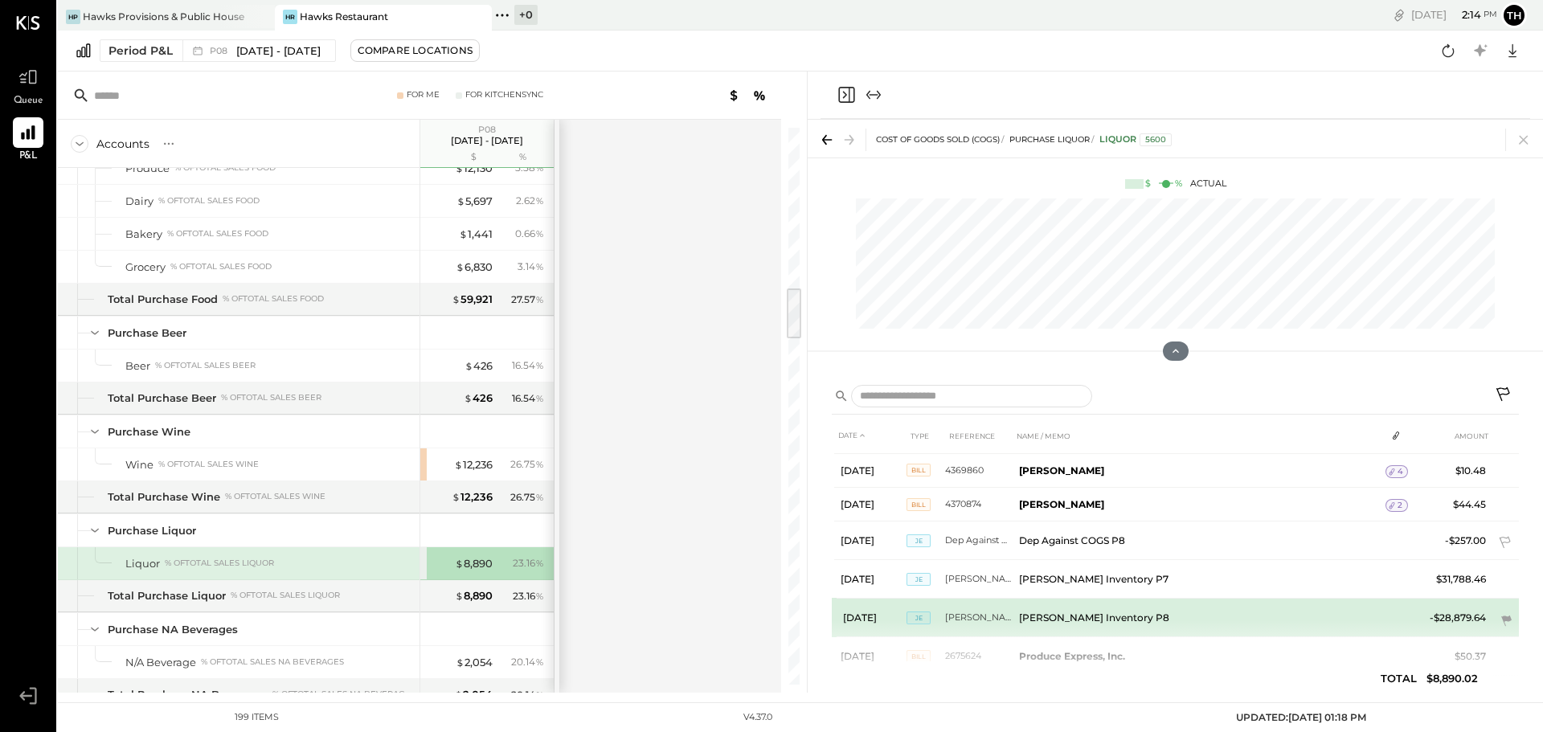
scroll to position [1066, 0]
click at [923, 616] on span "BILL" at bounding box center [918, 617] width 24 height 13
click at [922, 621] on span "BILL" at bounding box center [918, 617] width 24 height 13
click at [1152, 620] on td "Produce Express, Inc." at bounding box center [1198, 617] width 373 height 39
click at [1385, 608] on td at bounding box center [1396, 613] width 22 height 31
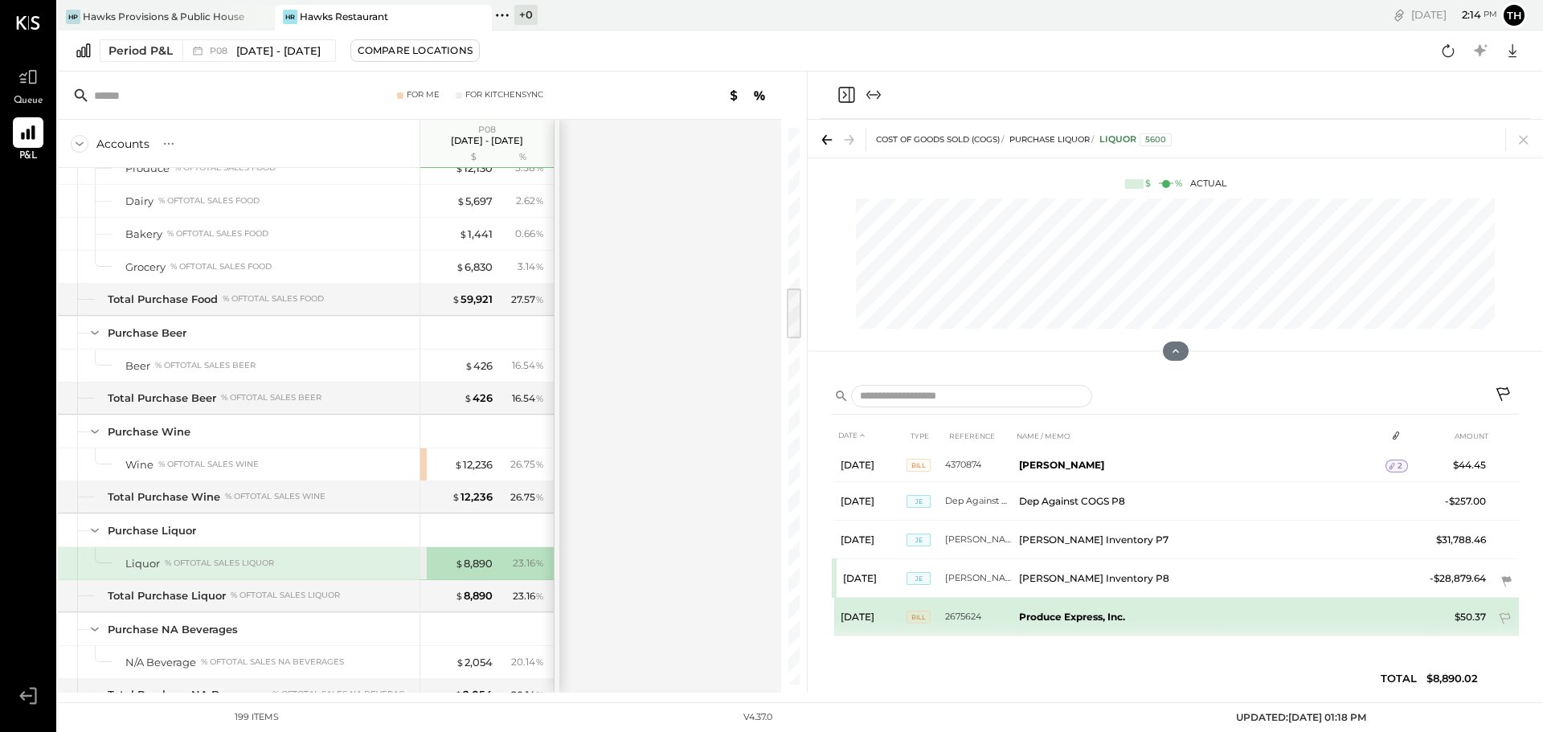
click at [1401, 610] on tr "Aug 31, 25 BILL 2675624 Produce Express, Inc. $50.37" at bounding box center [1176, 617] width 685 height 39
click at [1387, 616] on tr "Aug 31, 25 BILL 2675624 Produce Express, Inc. $50.37" at bounding box center [1176, 617] width 685 height 39
click at [1070, 614] on b "Produce Express, Inc." at bounding box center [1072, 617] width 106 height 12
click at [1190, 615] on td "Produce Express, Inc." at bounding box center [1198, 617] width 373 height 39
click at [1504, 618] on icon at bounding box center [1506, 620] width 16 height 16
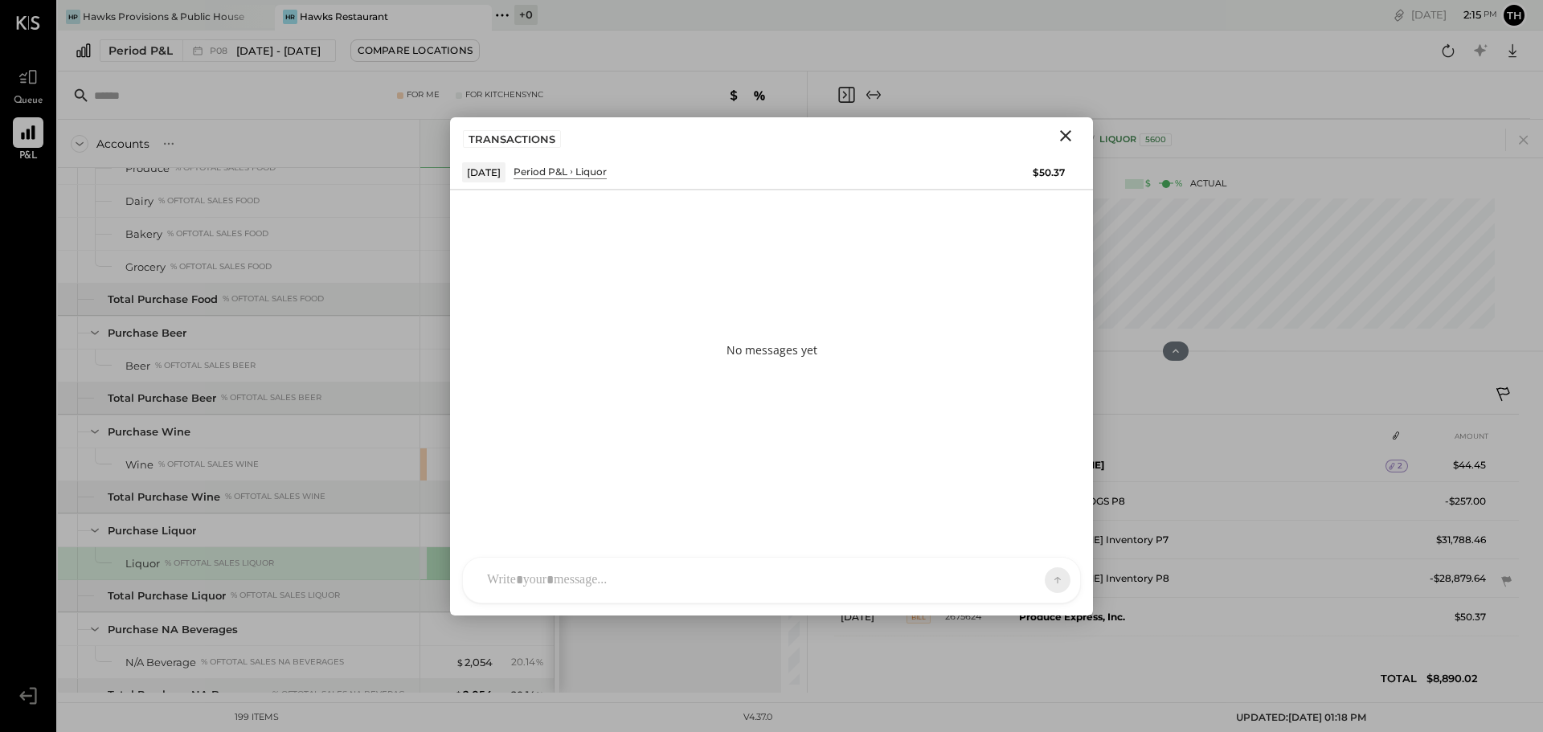
click at [567, 576] on div at bounding box center [771, 580] width 617 height 45
click at [1030, 574] on icon at bounding box center [1027, 579] width 16 height 16
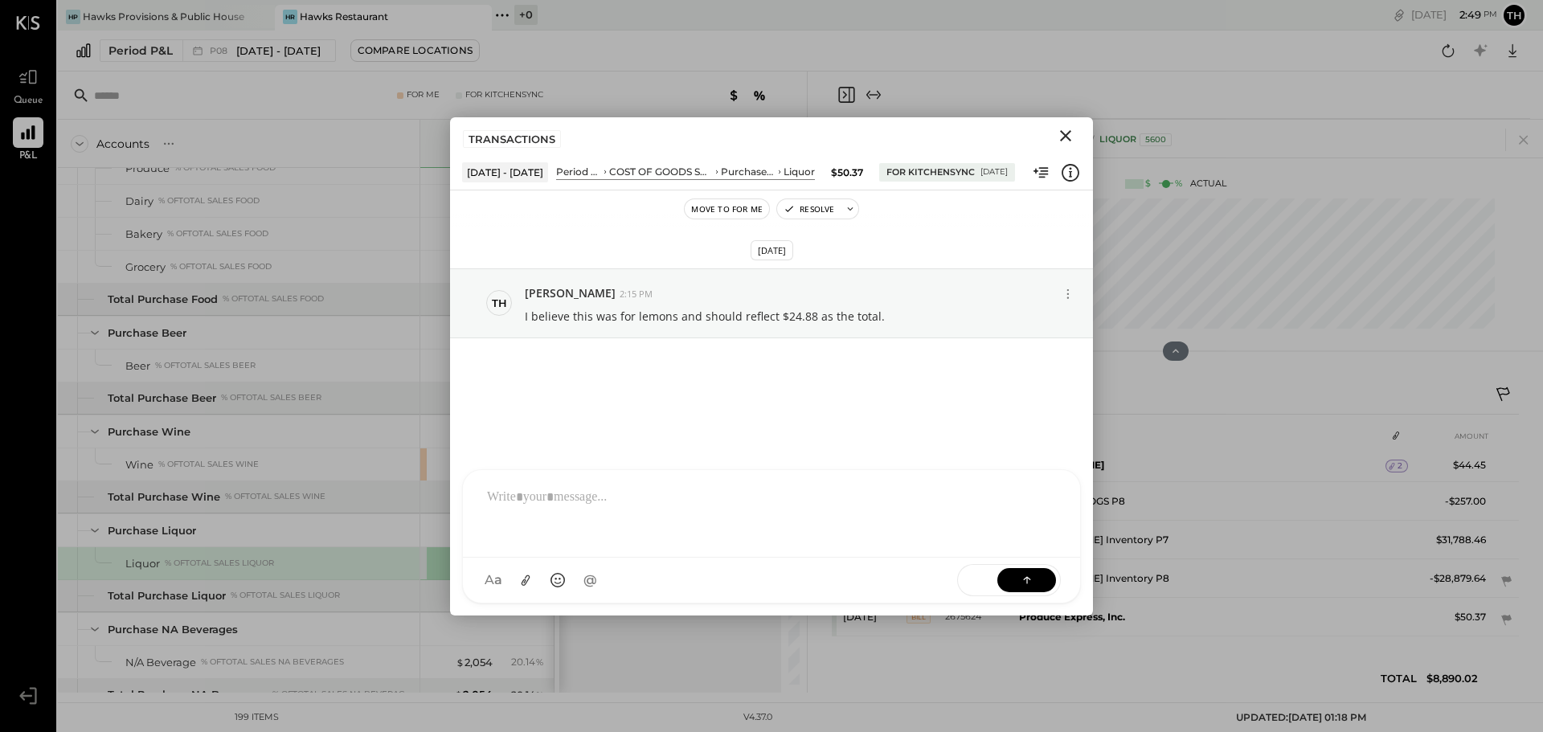
click at [1068, 139] on icon "Close" at bounding box center [1065, 135] width 19 height 19
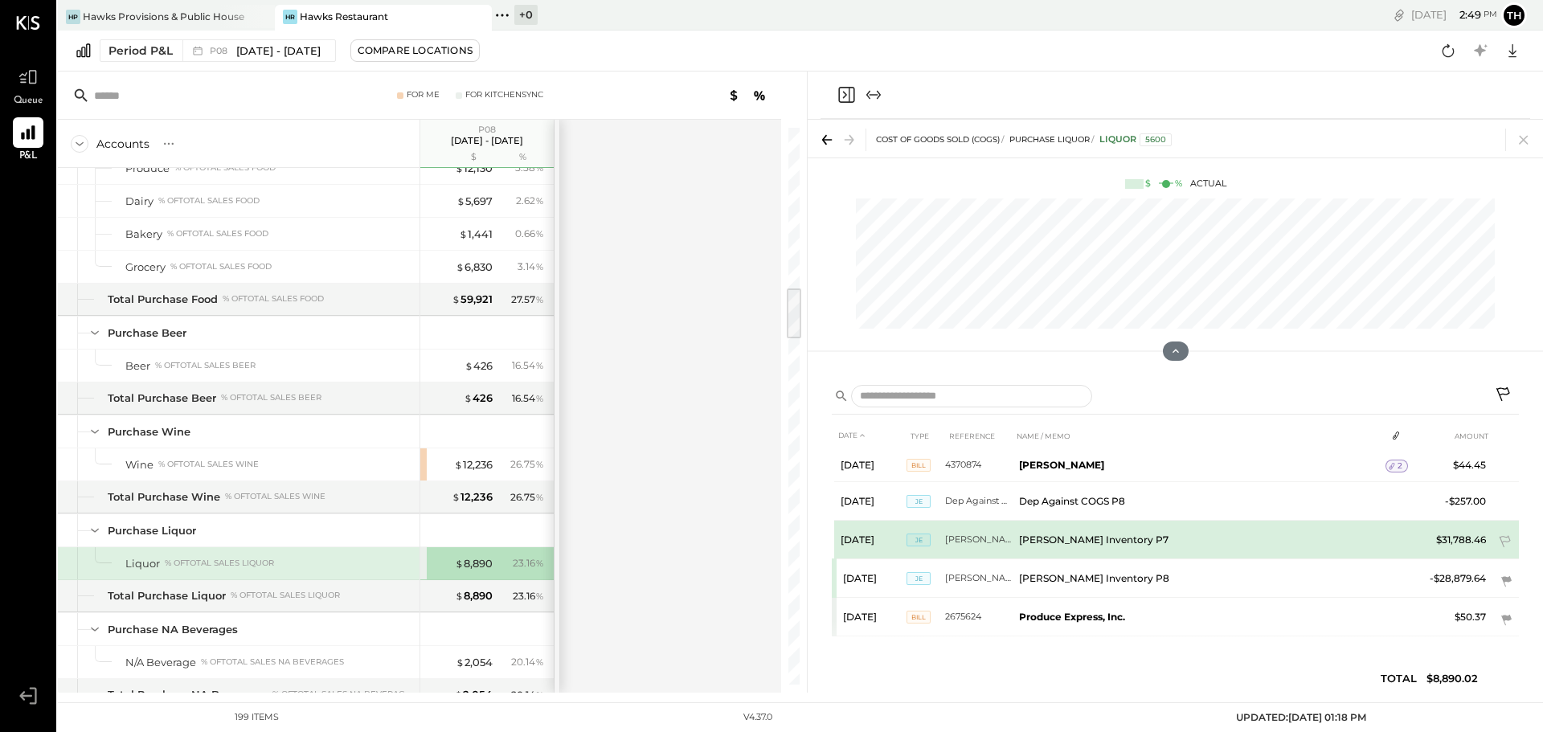
click at [1186, 526] on td "BEV Inventory P7" at bounding box center [1198, 540] width 373 height 39
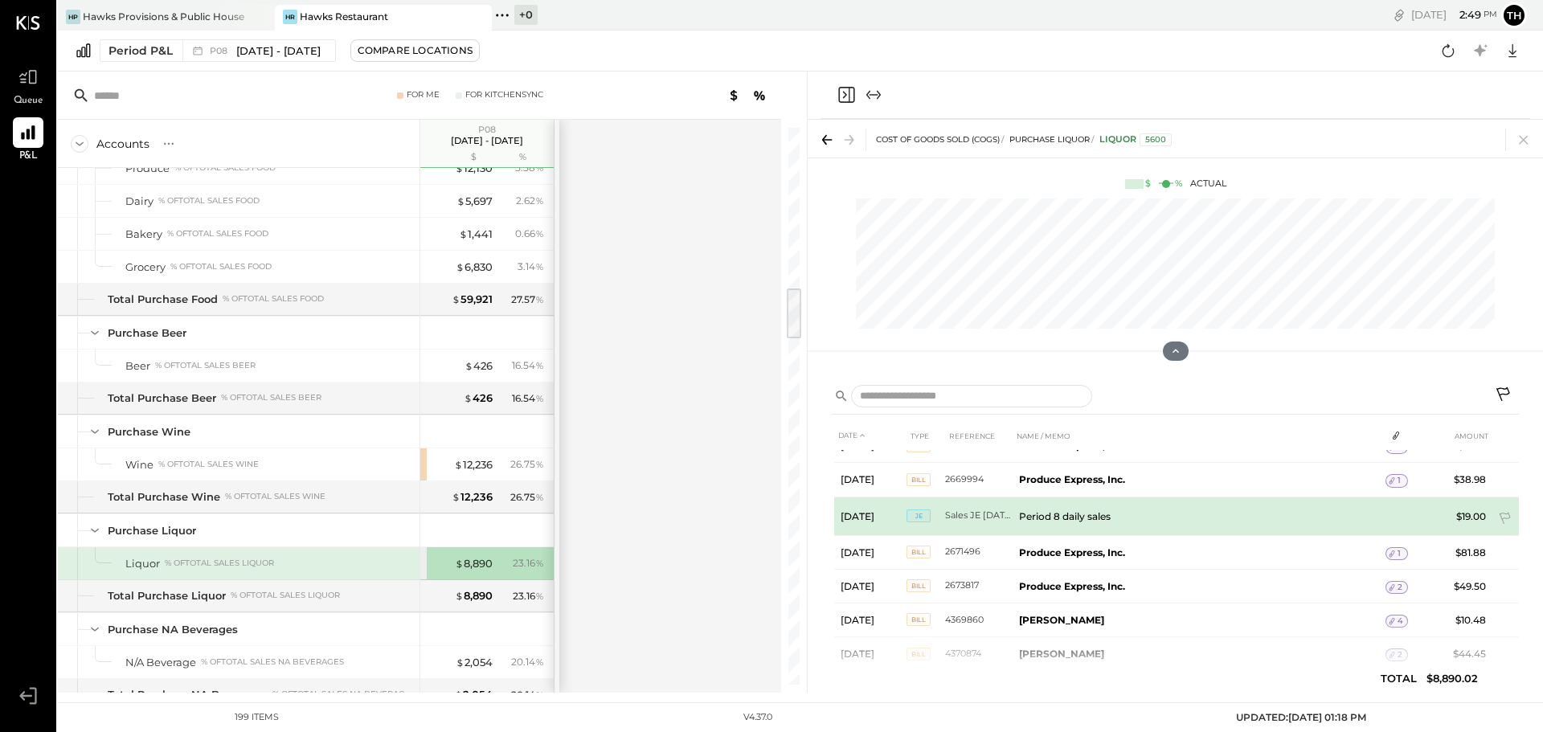
scroll to position [906, 0]
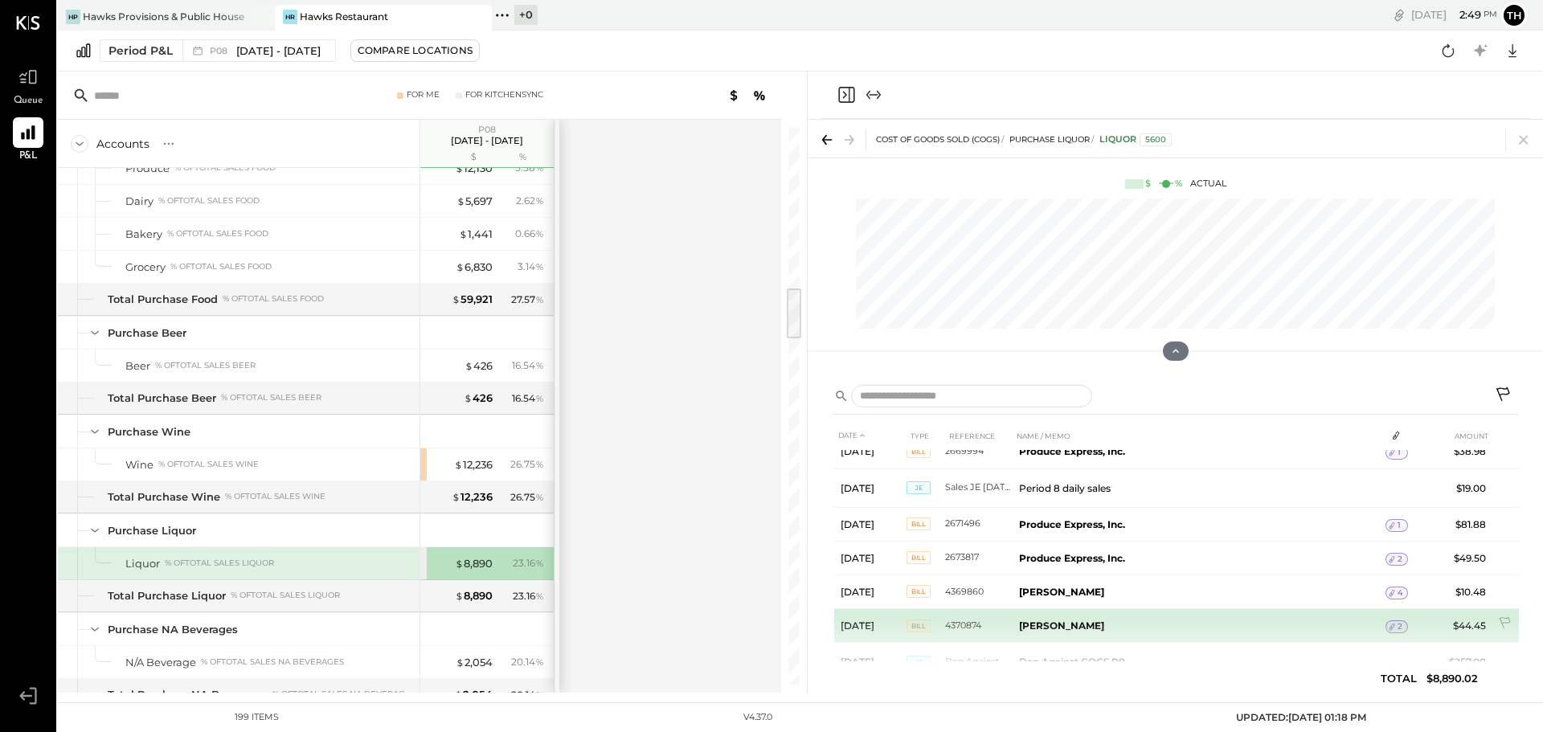
click at [1386, 624] on icon at bounding box center [1391, 626] width 11 height 11
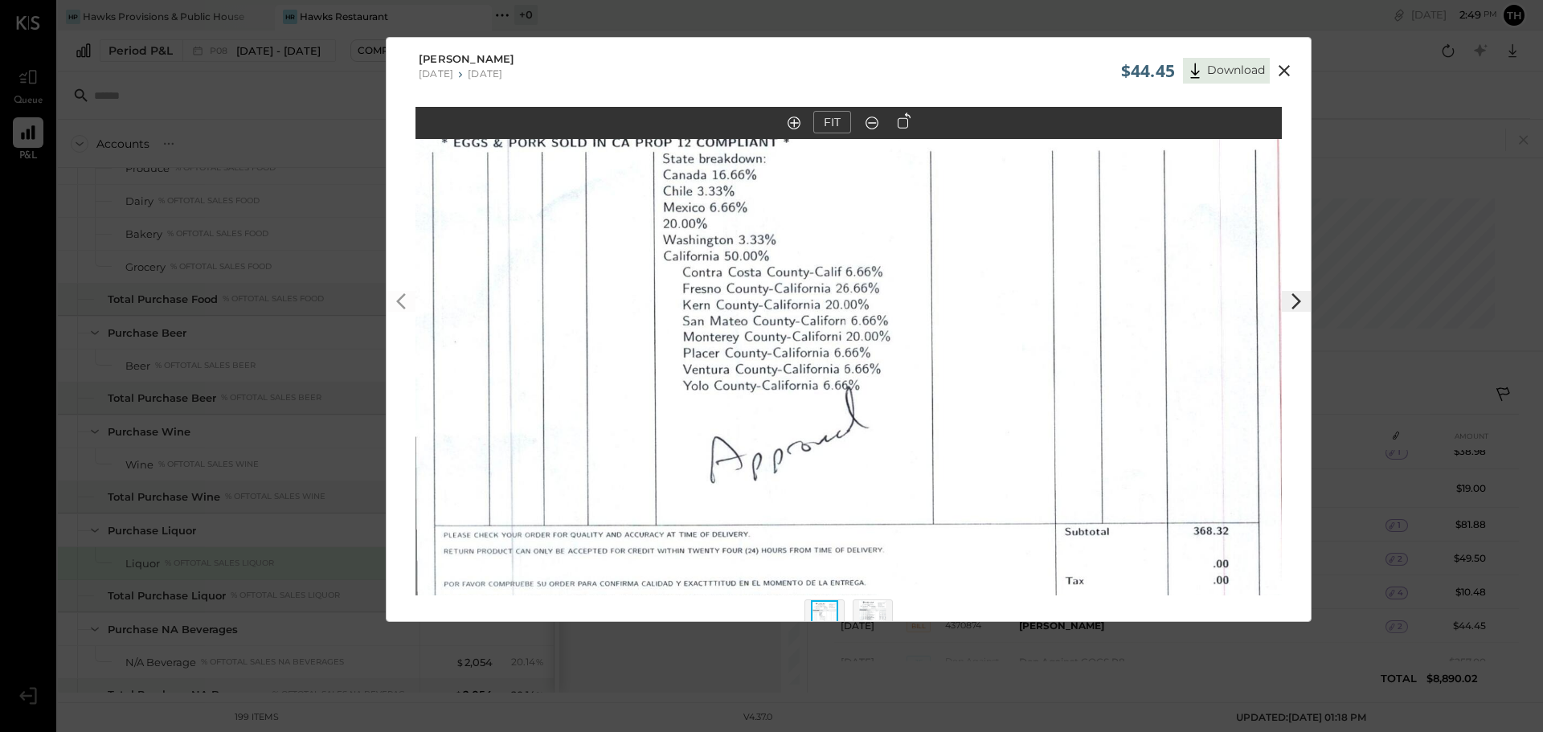
click at [868, 617] on img at bounding box center [872, 617] width 27 height 35
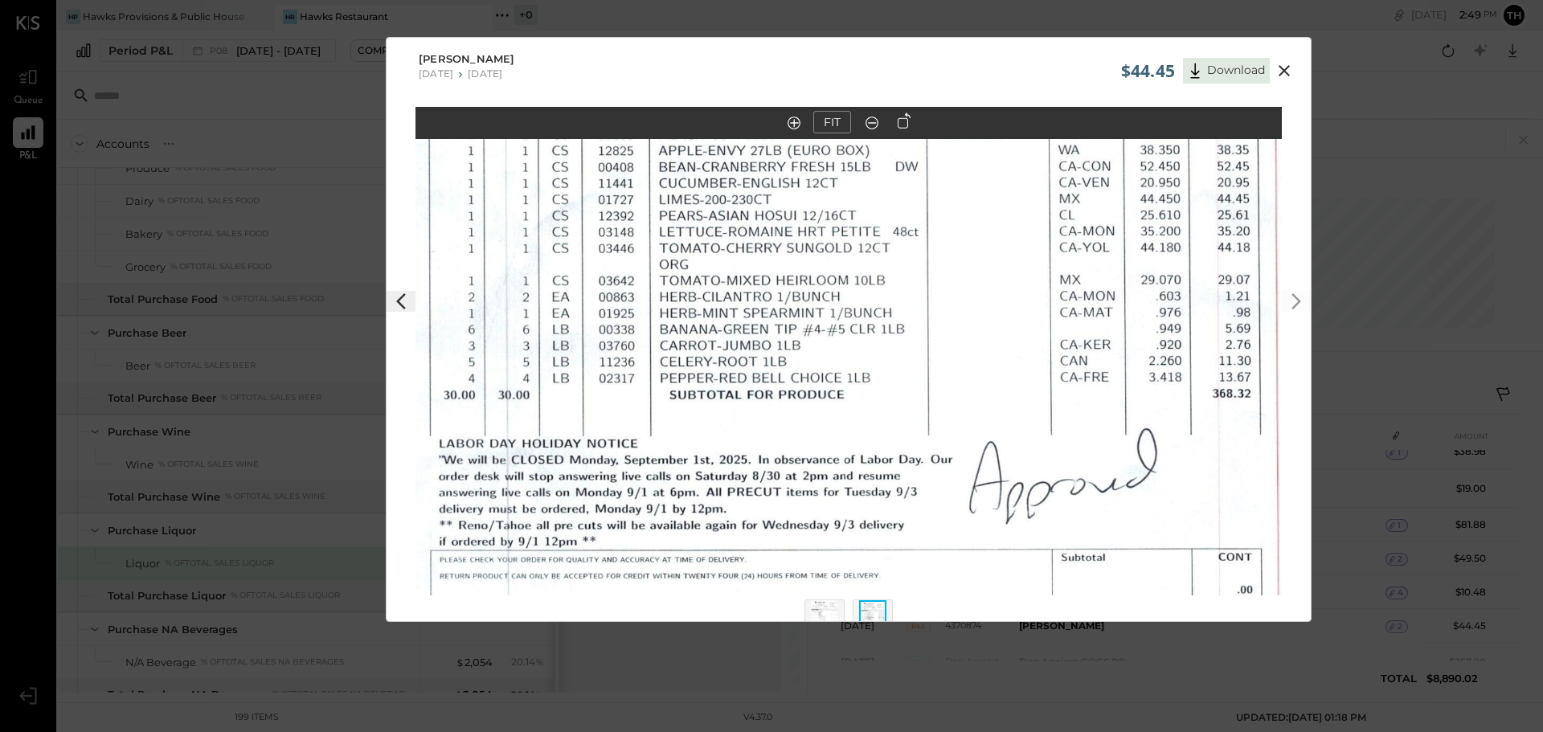
click at [872, 121] on icon at bounding box center [872, 122] width 16 height 21
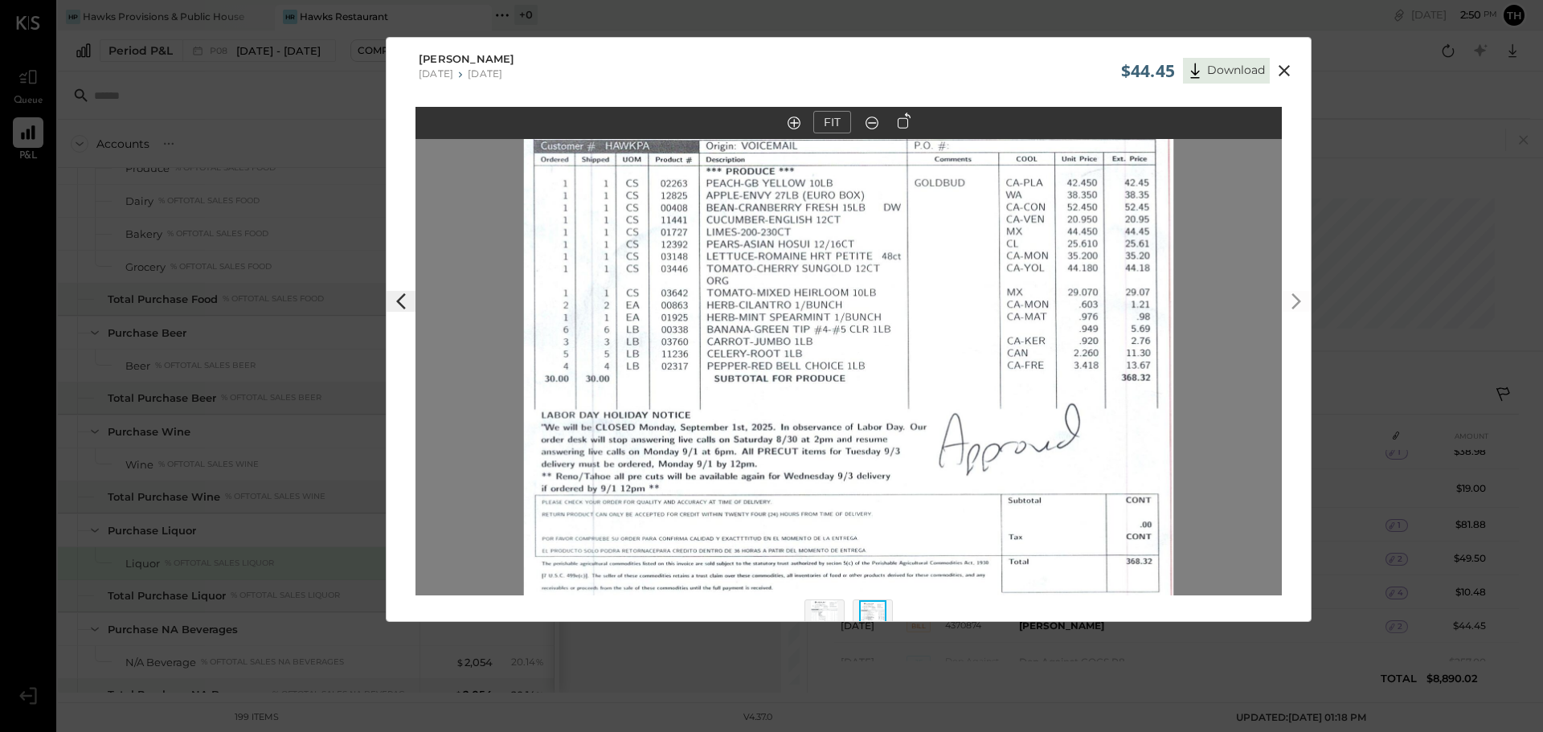
click at [1284, 71] on icon at bounding box center [1283, 70] width 19 height 19
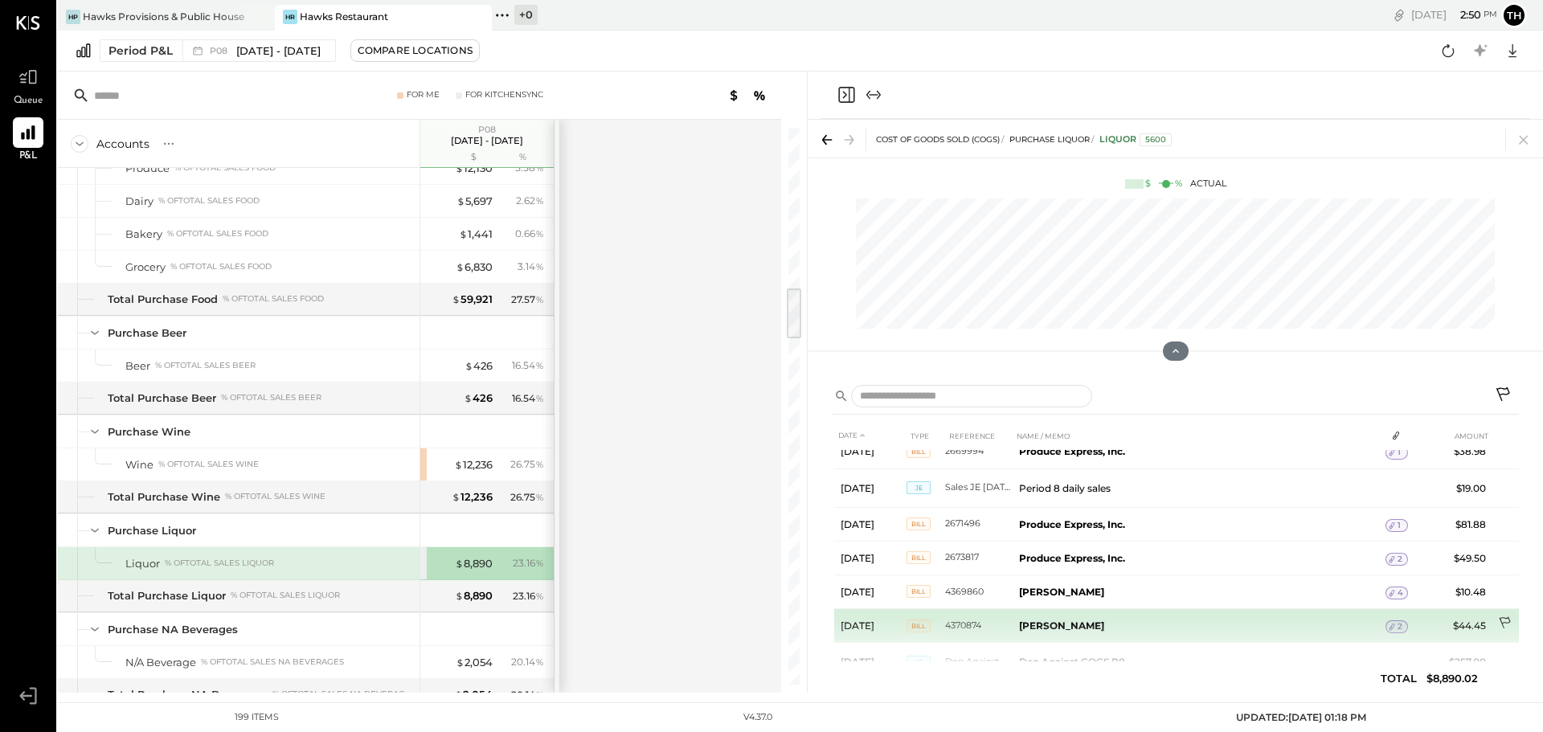
click at [1501, 619] on icon at bounding box center [1506, 624] width 16 height 16
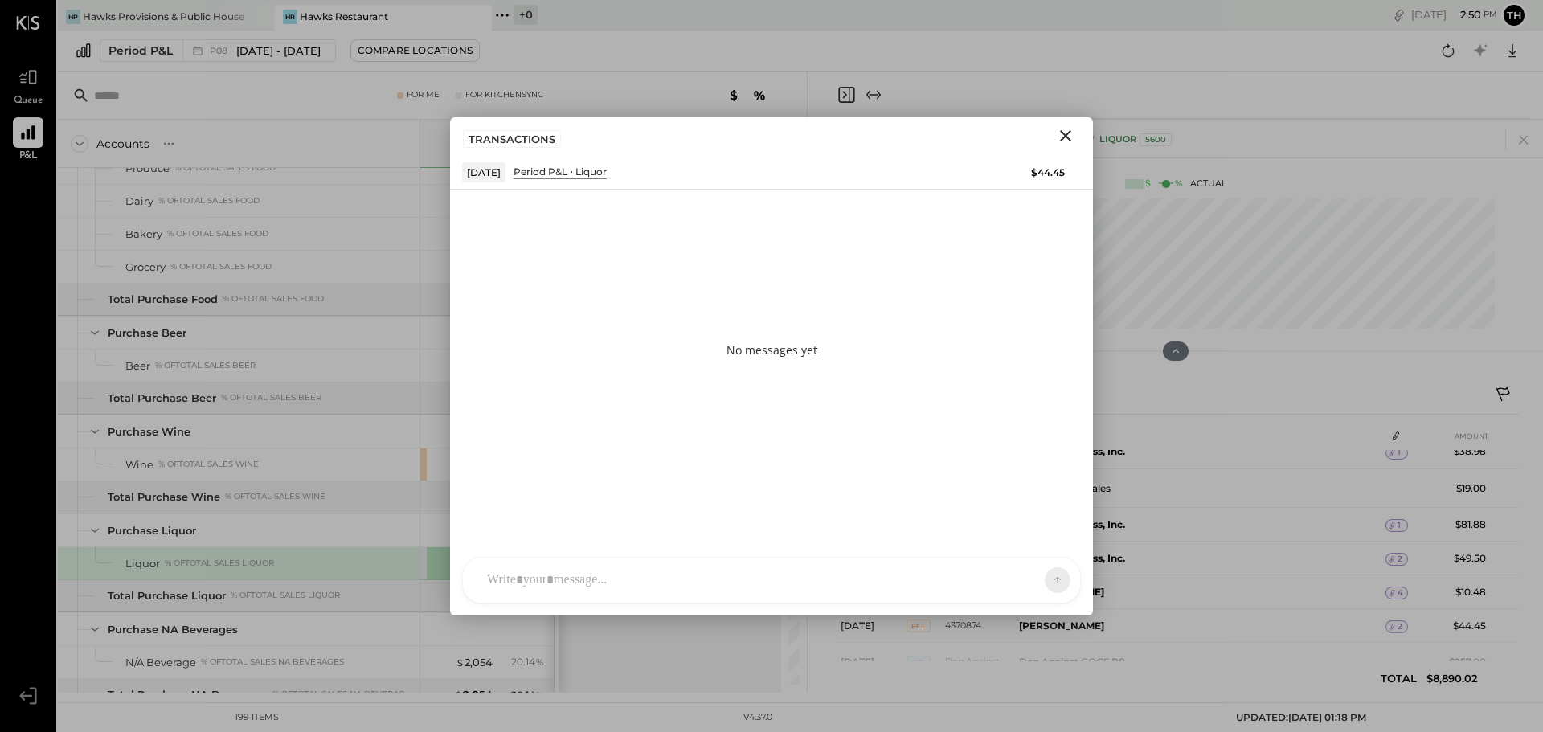
click at [622, 583] on div "HT Harsh Talajiya CR Chintan R Dave M molly M michael J jesse MB Manoj Bhagat M…" at bounding box center [771, 580] width 619 height 47
click at [1026, 583] on icon at bounding box center [1027, 579] width 16 height 16
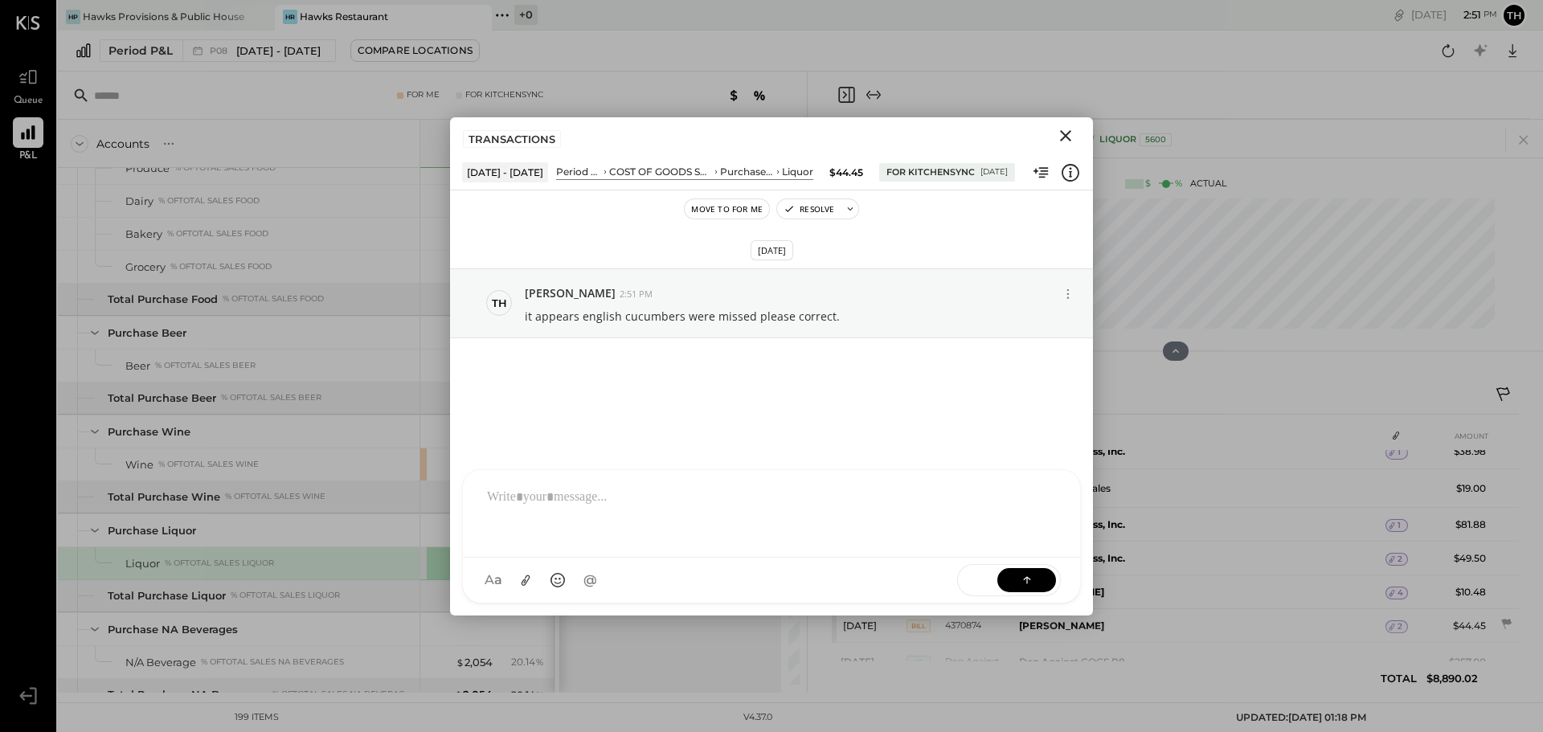
click at [1065, 139] on icon "Close" at bounding box center [1065, 135] width 19 height 19
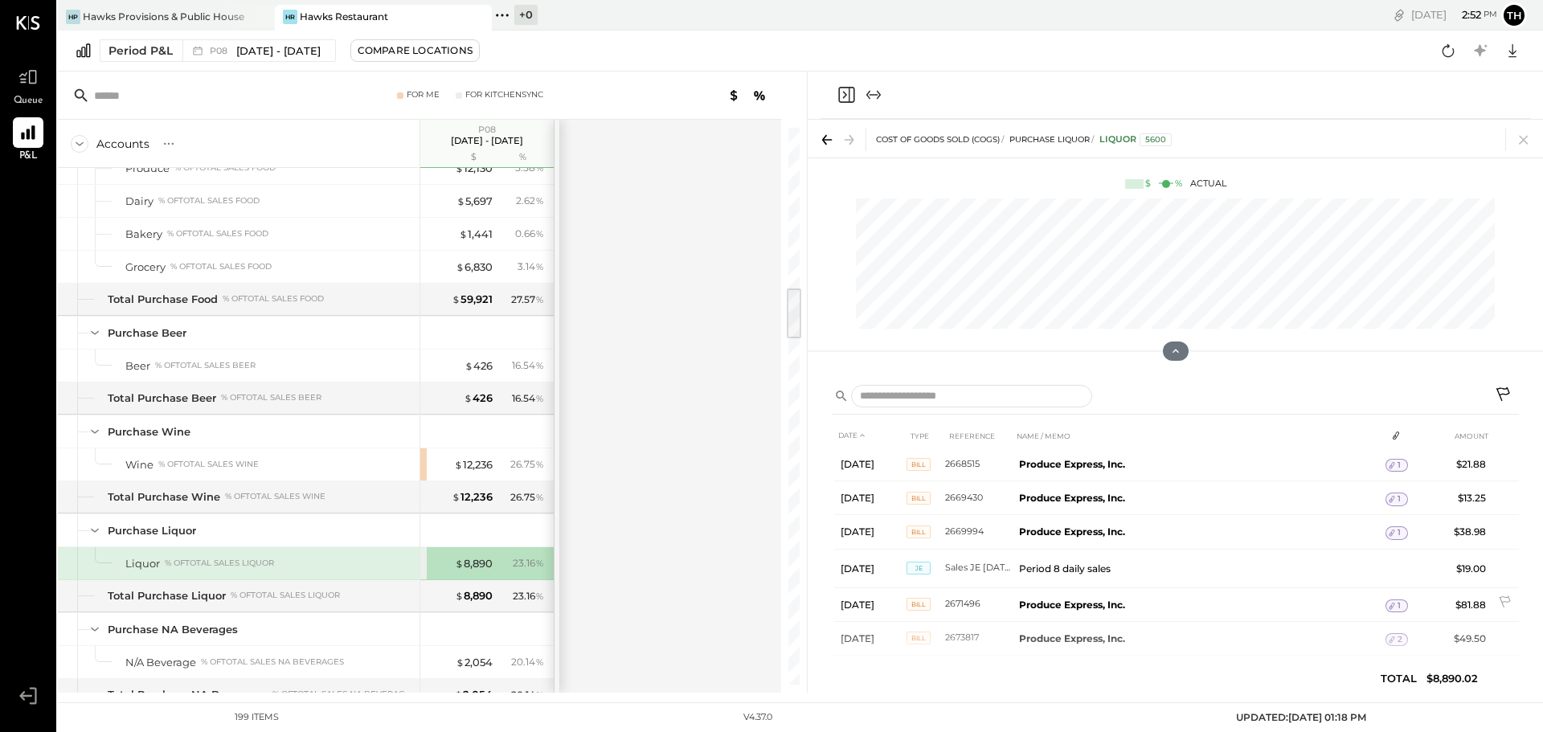
scroll to position [1066, 0]
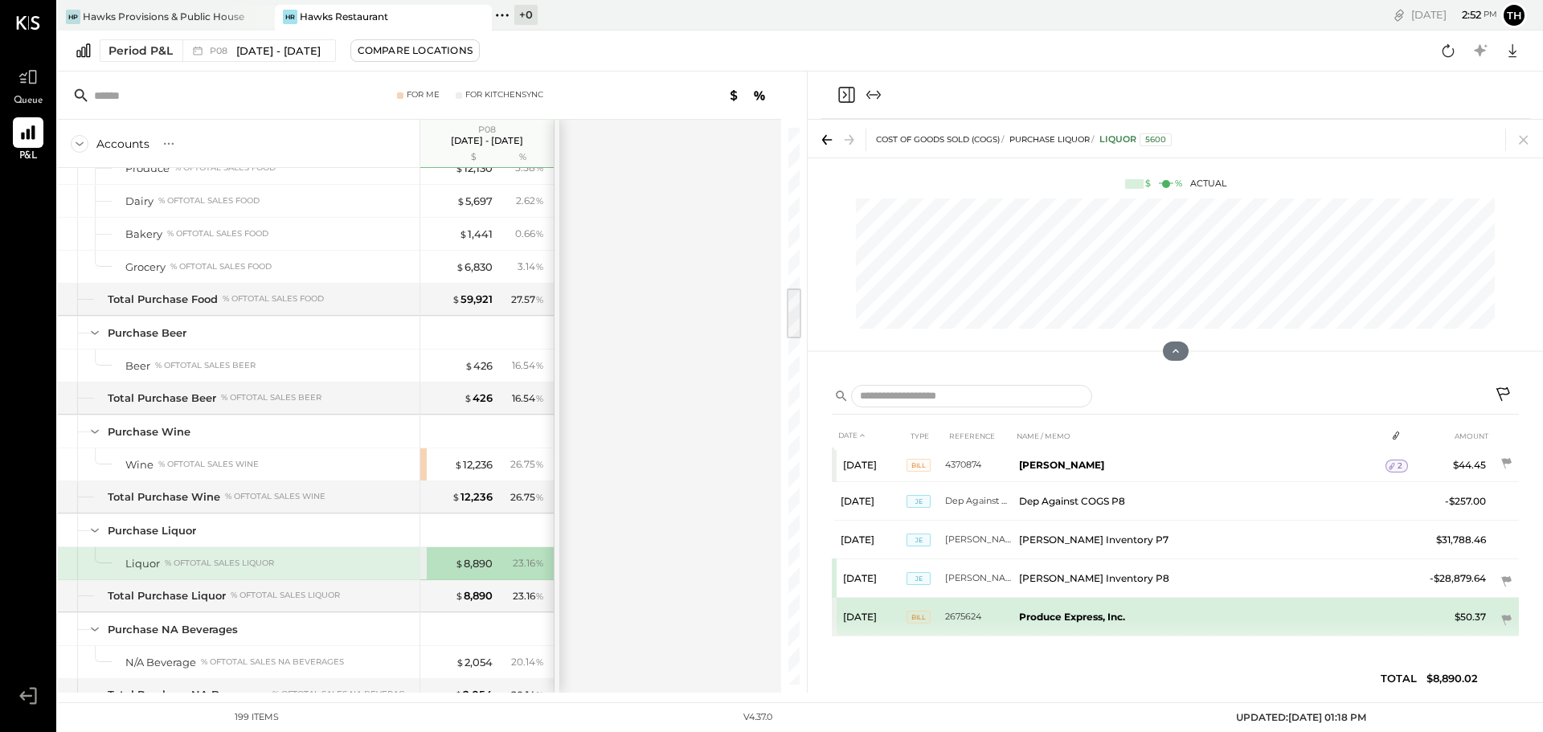
click at [1074, 620] on b "Produce Express, Inc." at bounding box center [1072, 617] width 106 height 12
click at [1503, 616] on icon at bounding box center [1506, 620] width 10 height 10
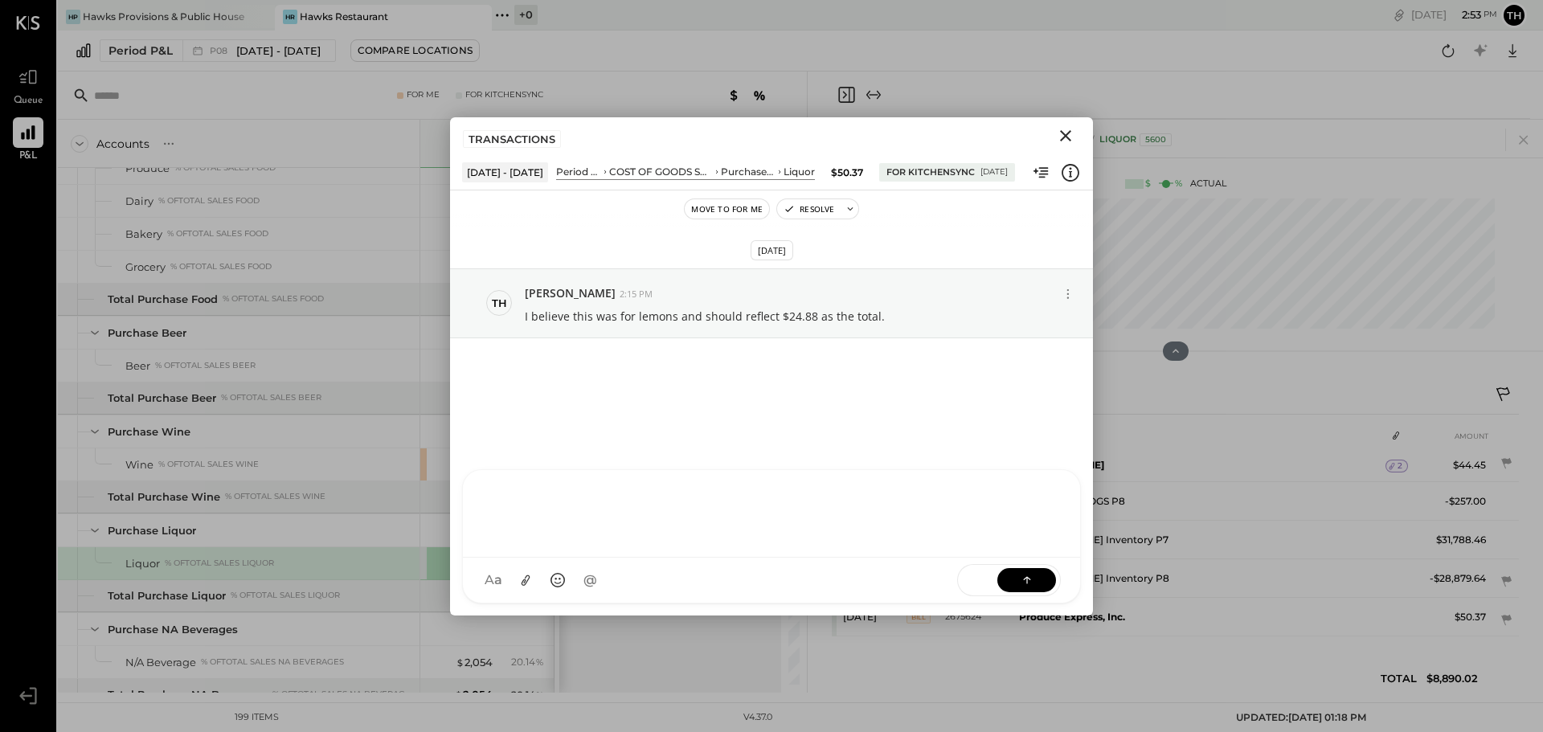
click at [606, 558] on div at bounding box center [771, 514] width 617 height 88
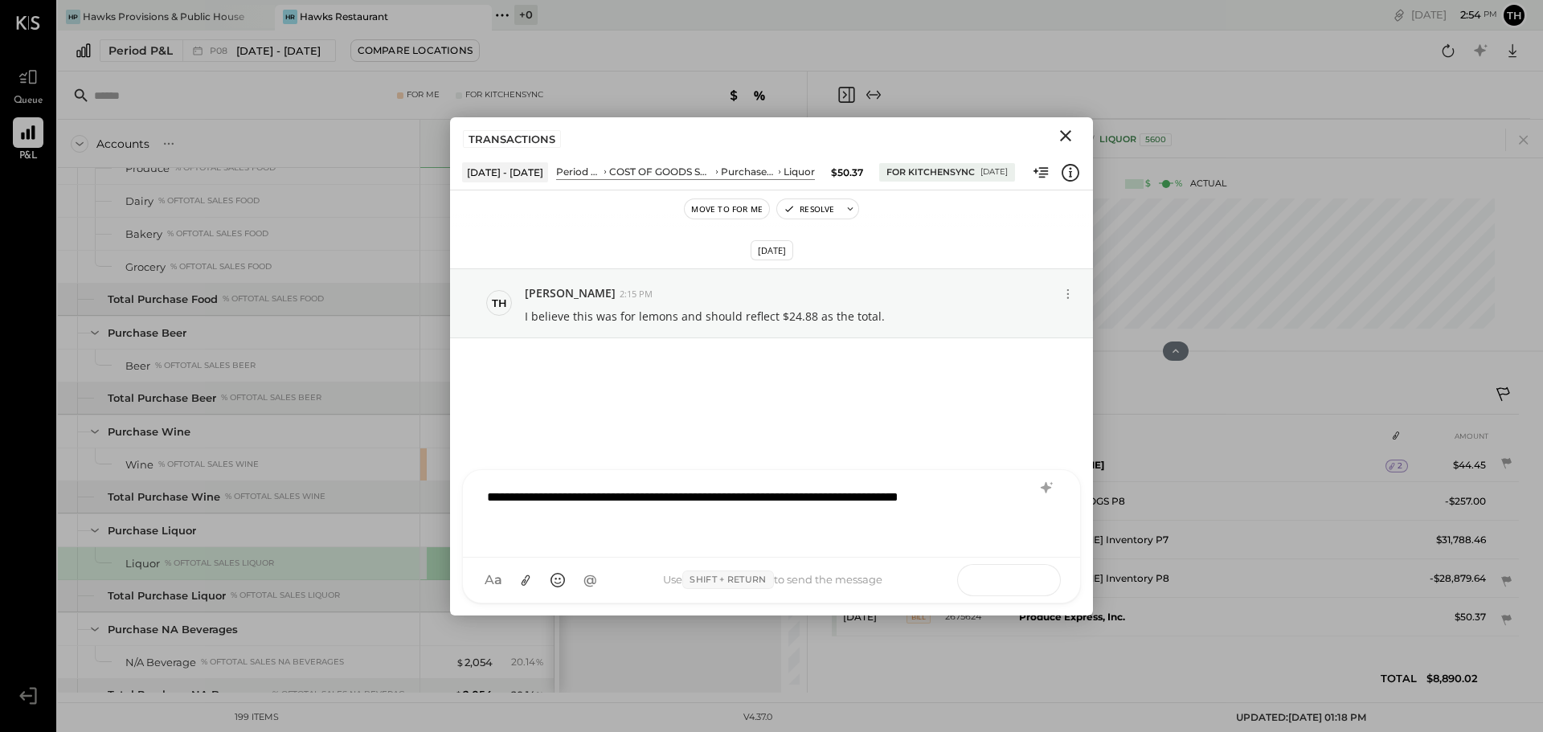
click at [1033, 579] on icon at bounding box center [1027, 579] width 16 height 16
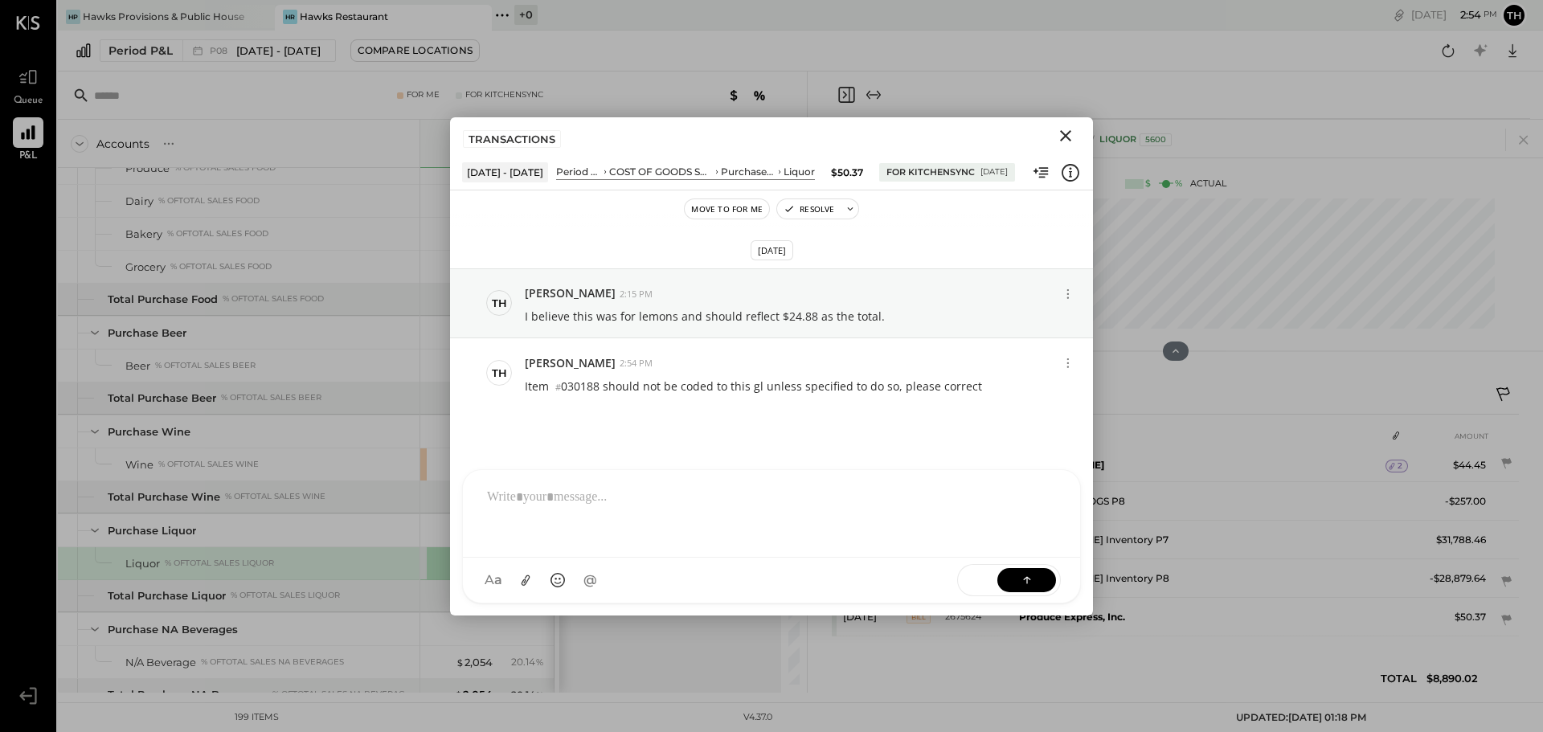
click at [1064, 133] on icon "Close" at bounding box center [1065, 135] width 11 height 11
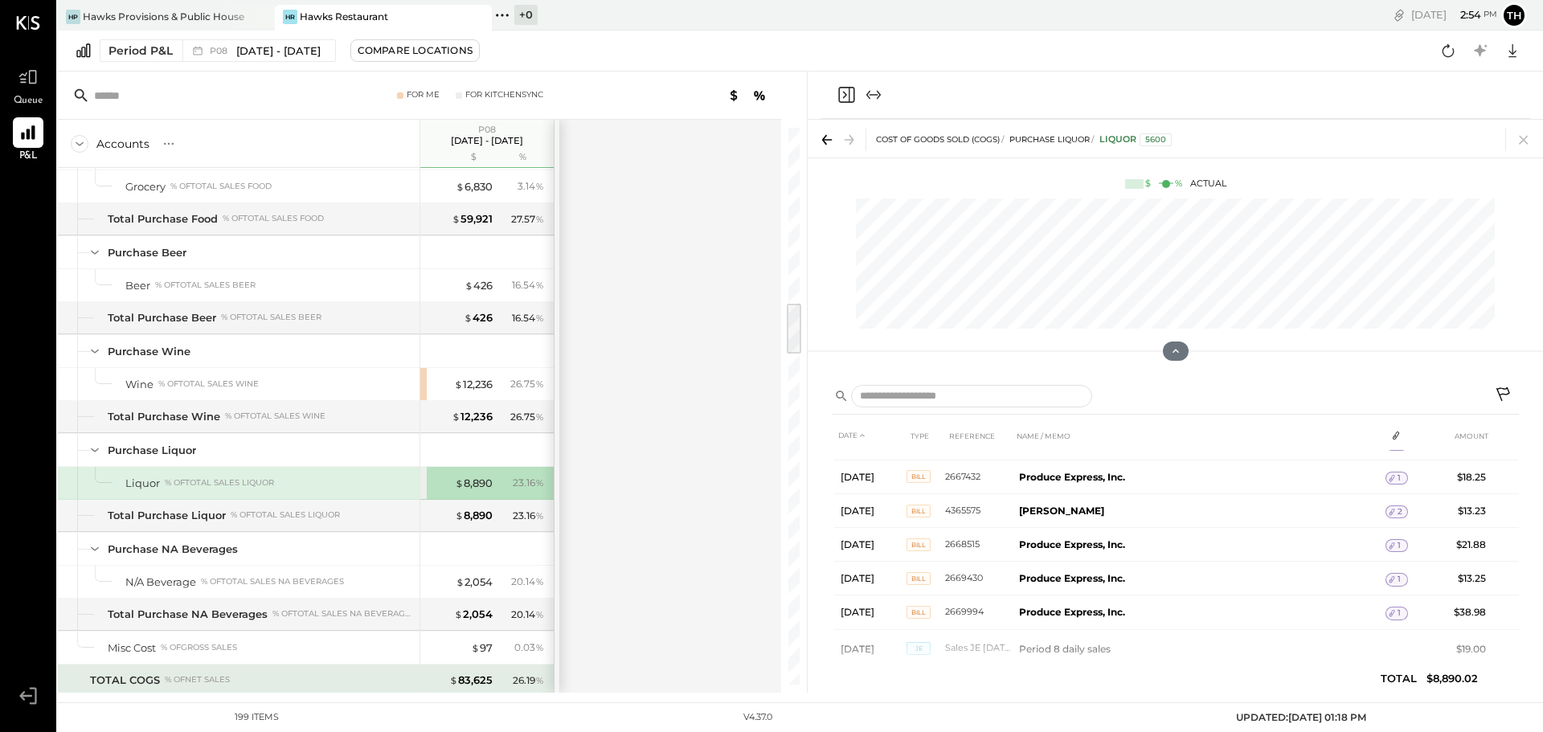
scroll to position [1855, 0]
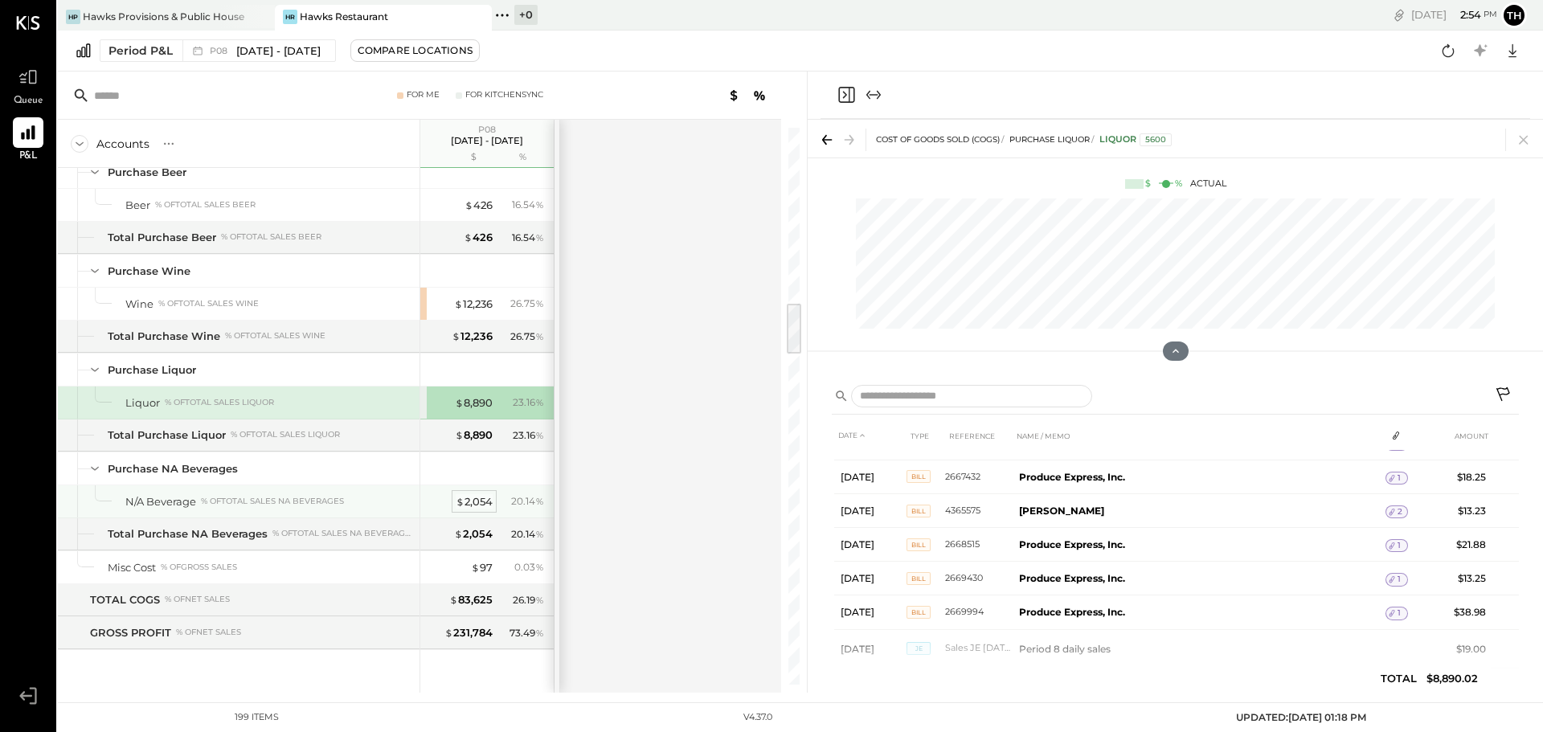
click at [477, 500] on div "$ 2,054" at bounding box center [474, 501] width 37 height 15
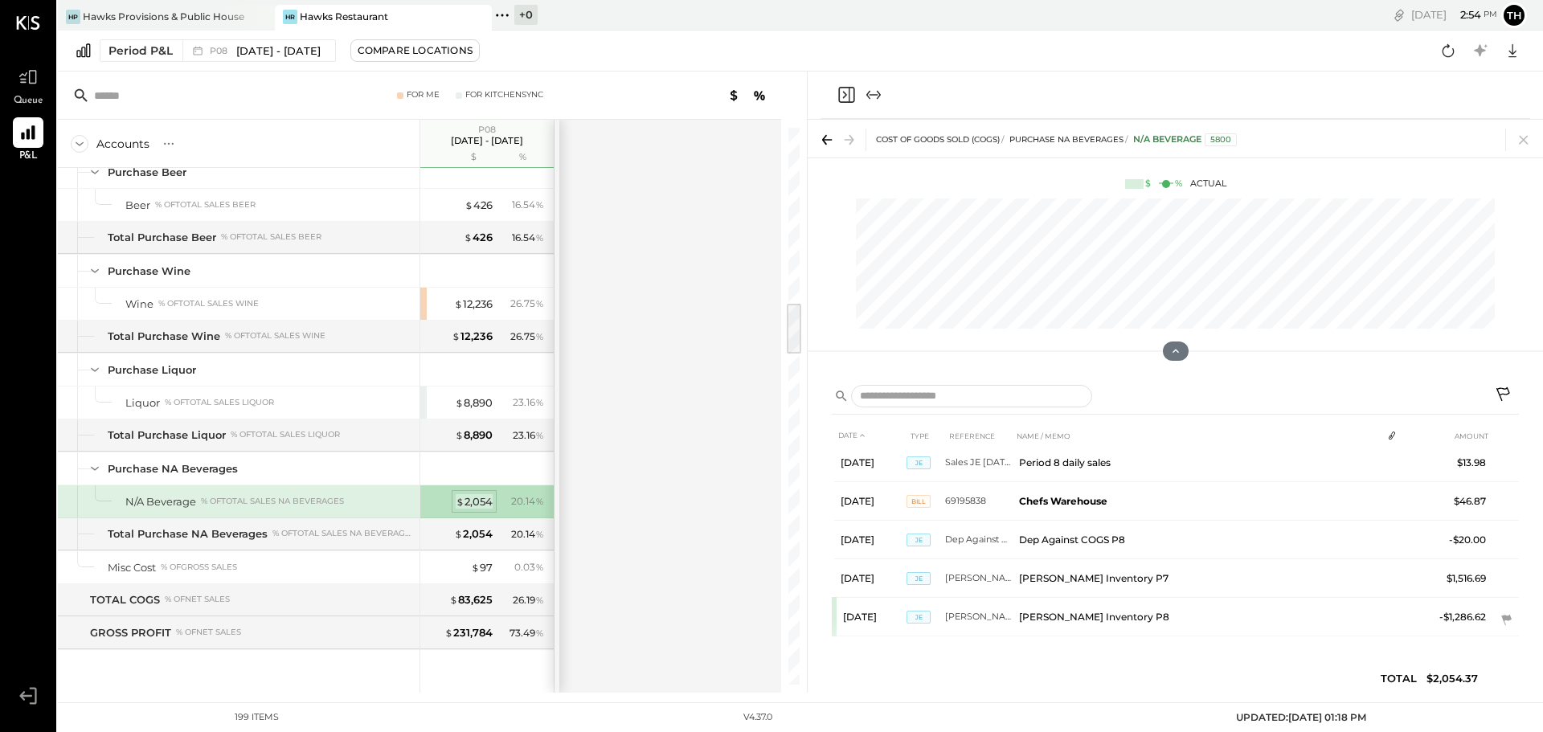
scroll to position [702, 0]
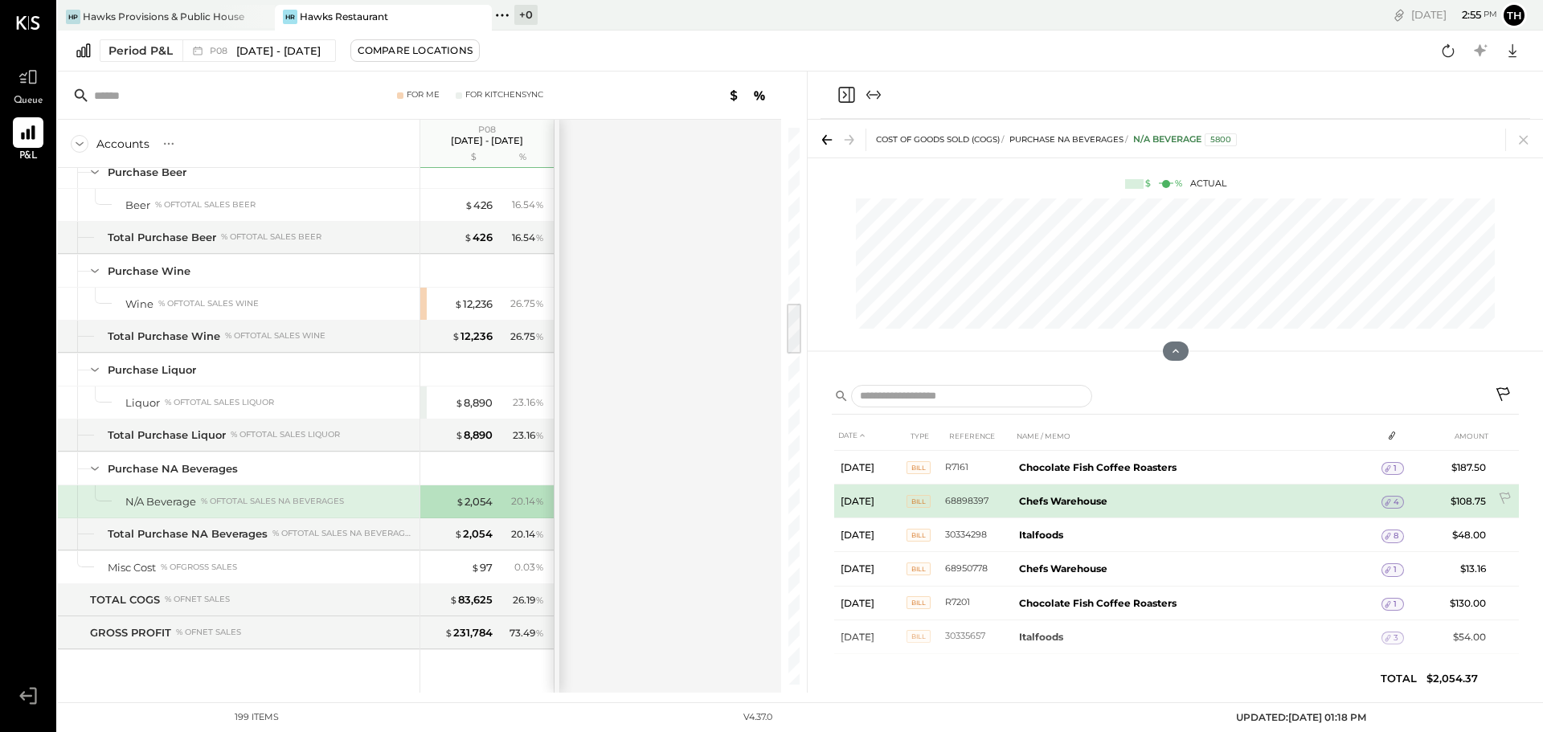
click at [1391, 501] on icon at bounding box center [1387, 502] width 11 height 11
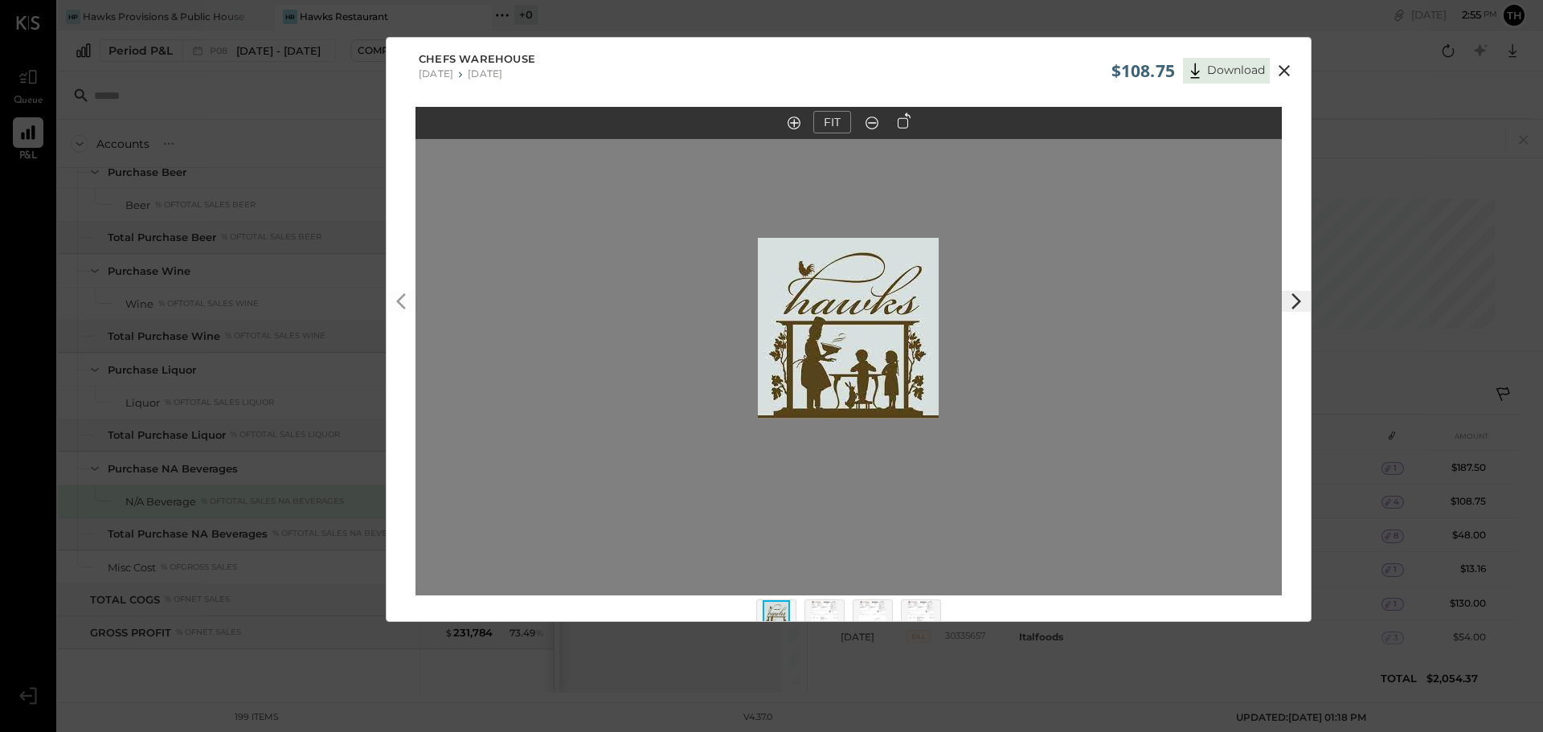
click at [815, 601] on img at bounding box center [824, 617] width 27 height 35
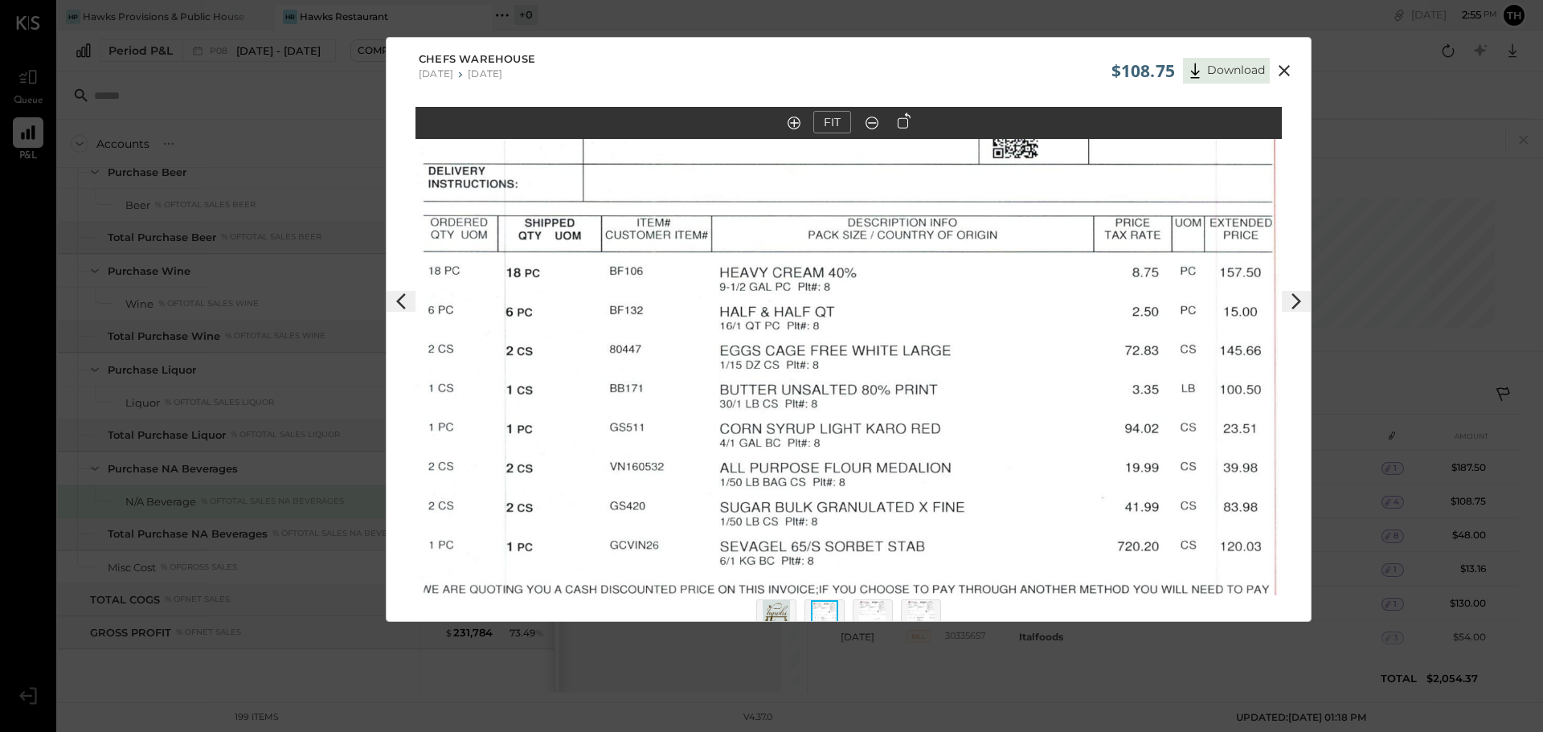
scroll to position [34, 0]
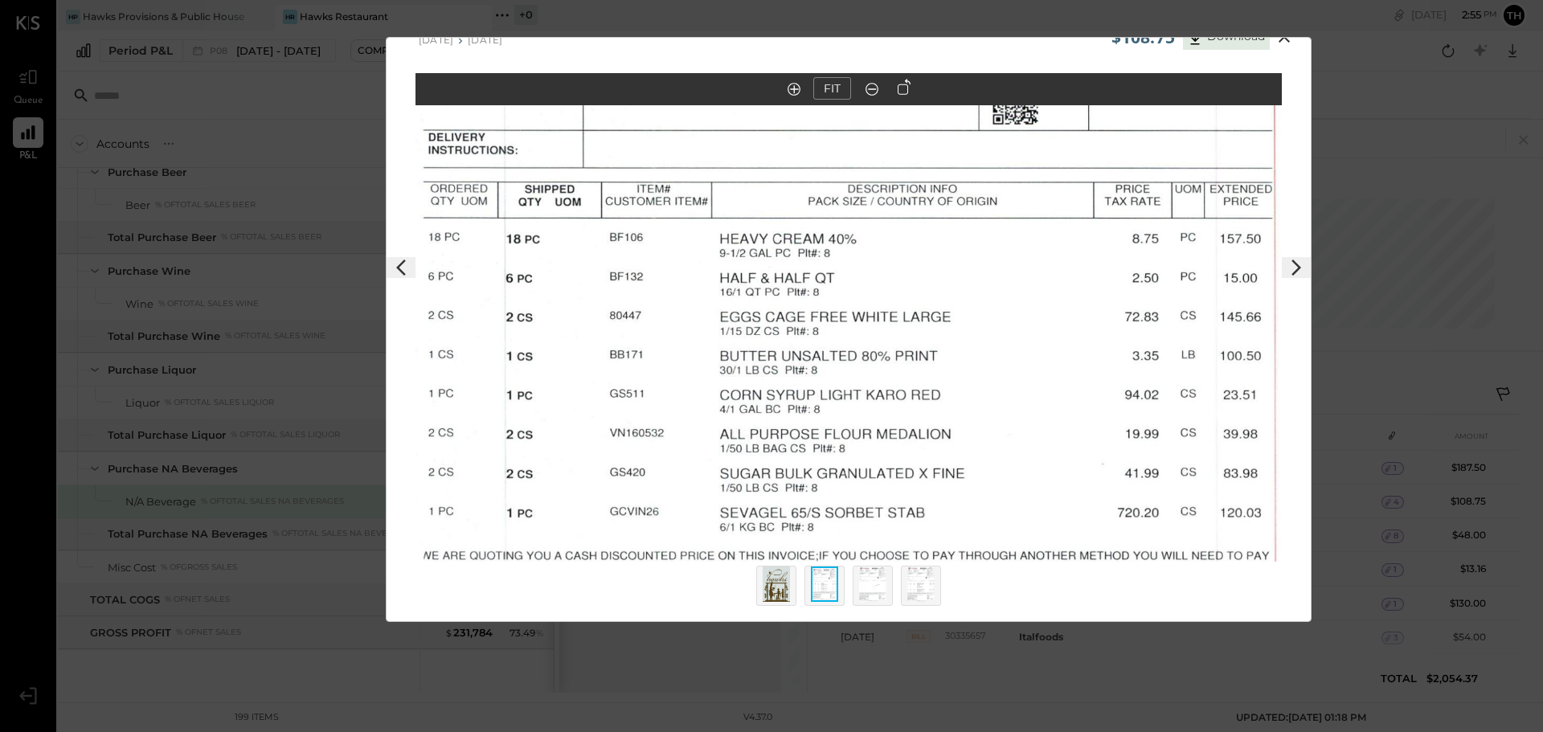
click at [871, 593] on img at bounding box center [872, 584] width 27 height 35
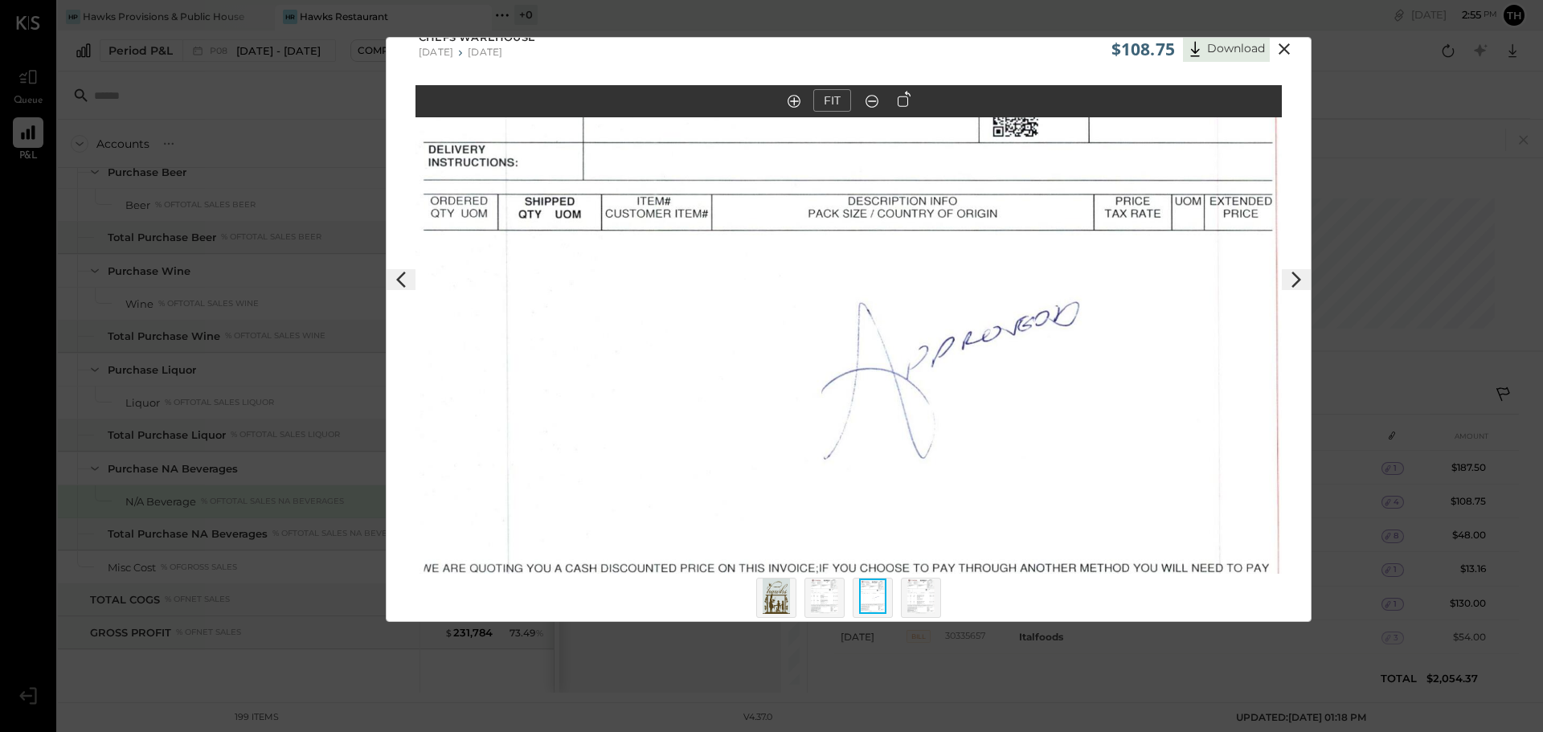
scroll to position [0, 0]
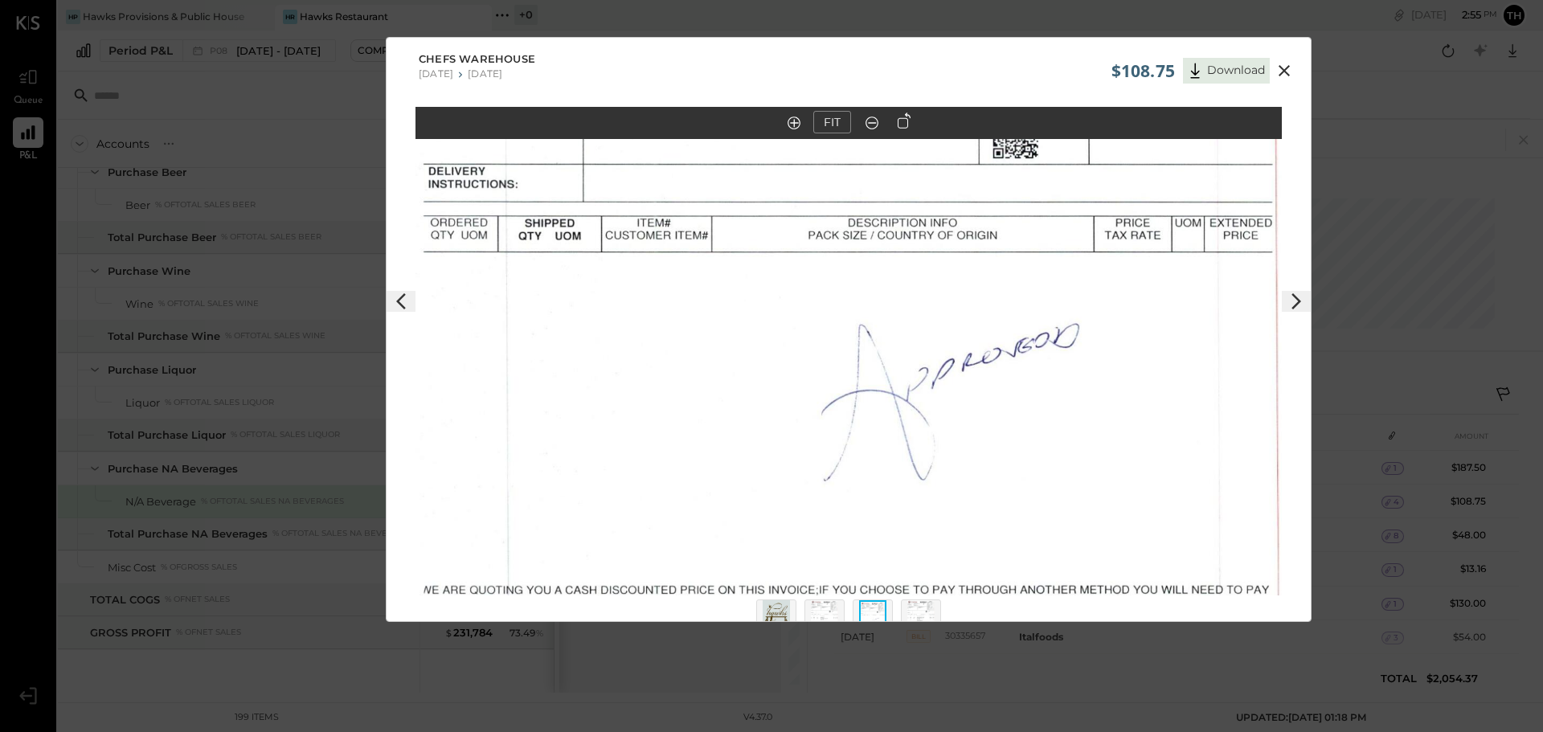
click at [869, 126] on icon at bounding box center [872, 122] width 16 height 21
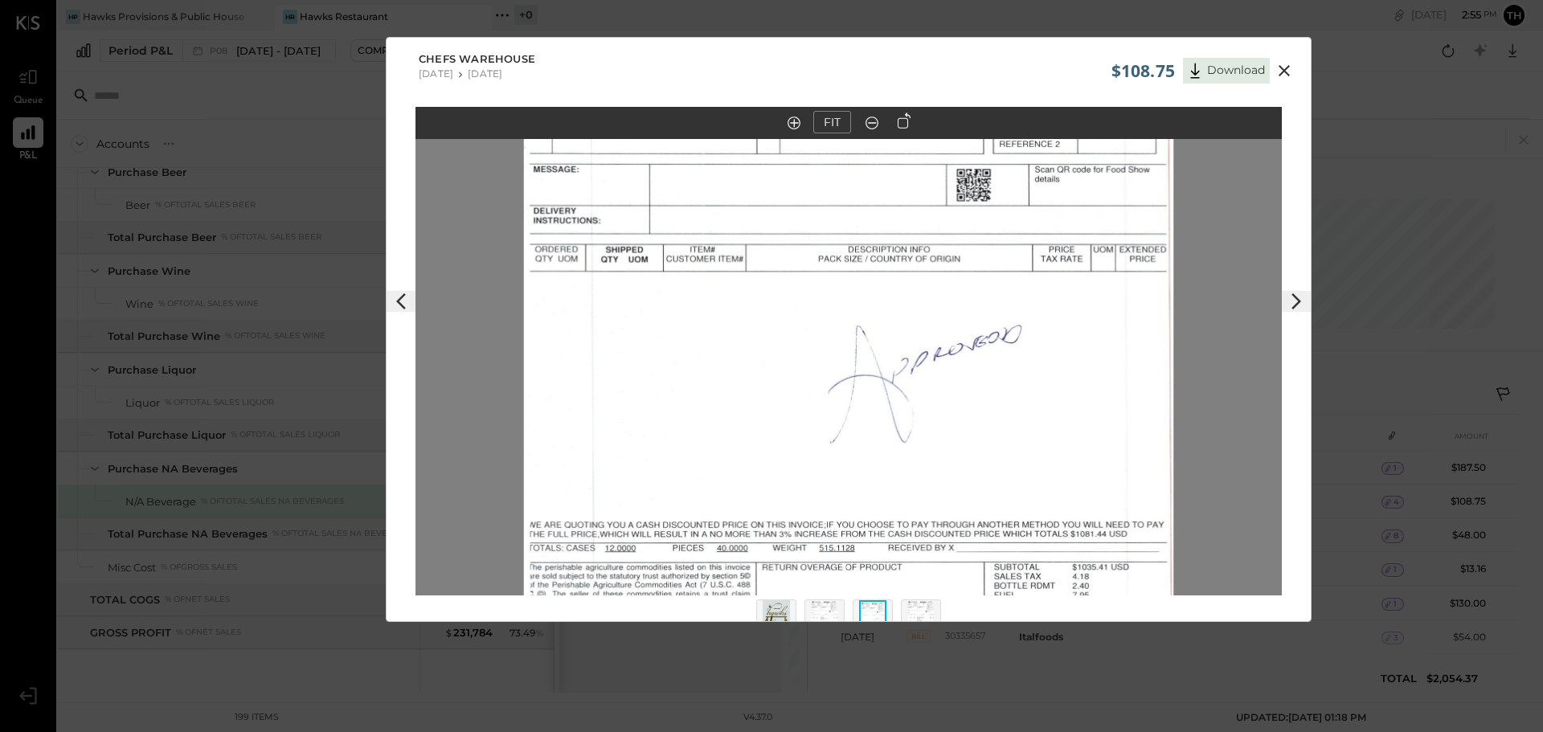
click at [869, 126] on icon at bounding box center [872, 122] width 16 height 21
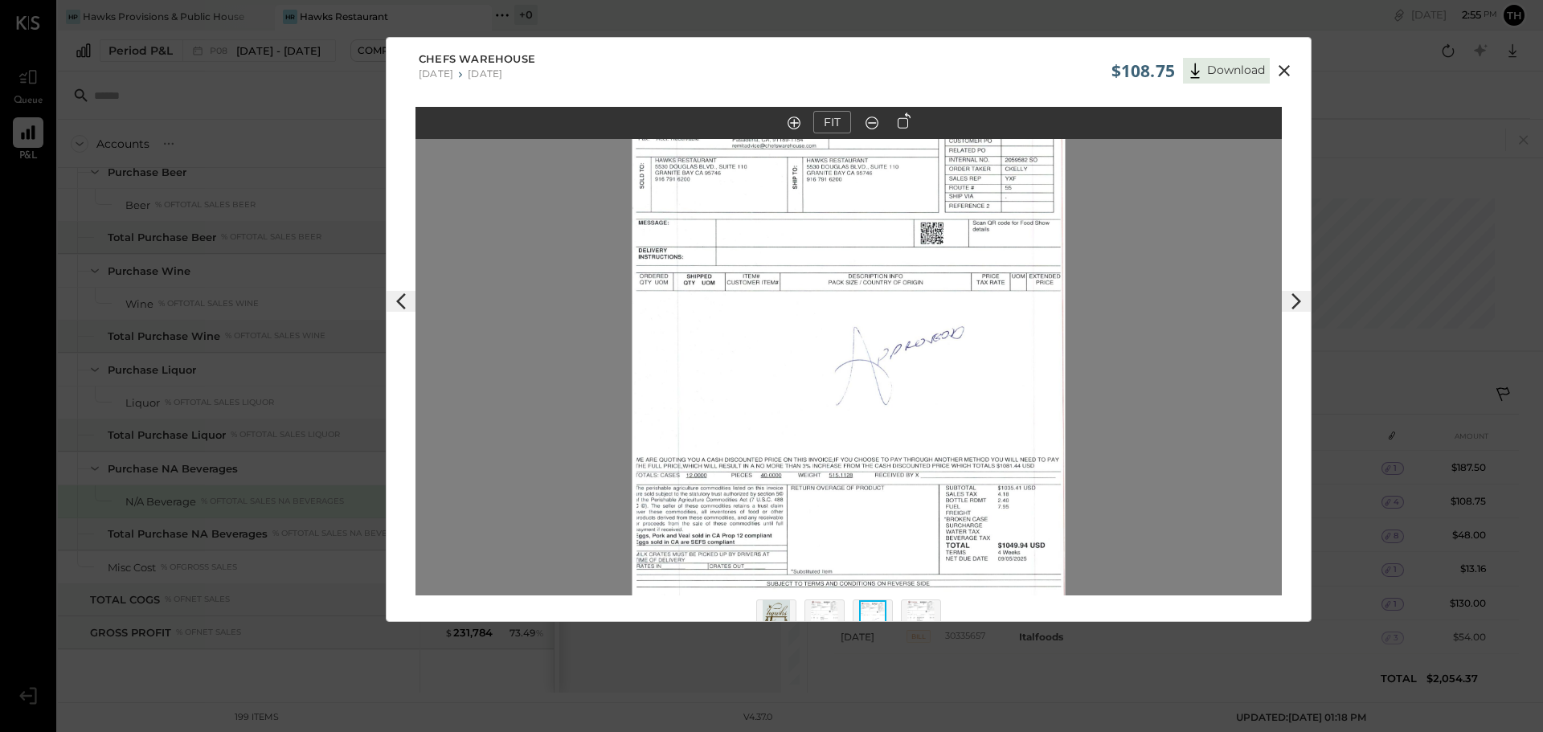
click at [913, 612] on img at bounding box center [920, 617] width 27 height 35
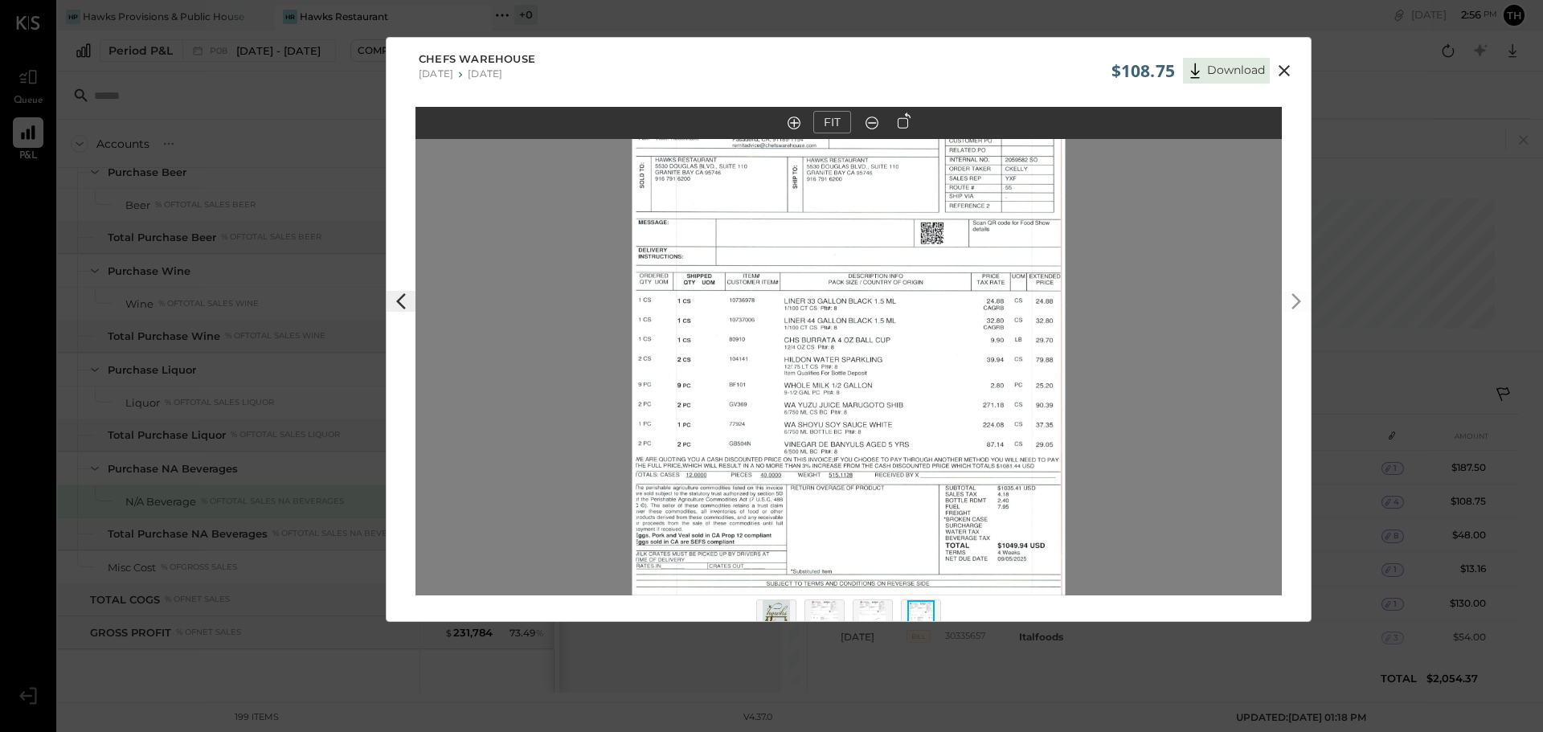
click at [1279, 76] on icon at bounding box center [1283, 70] width 19 height 19
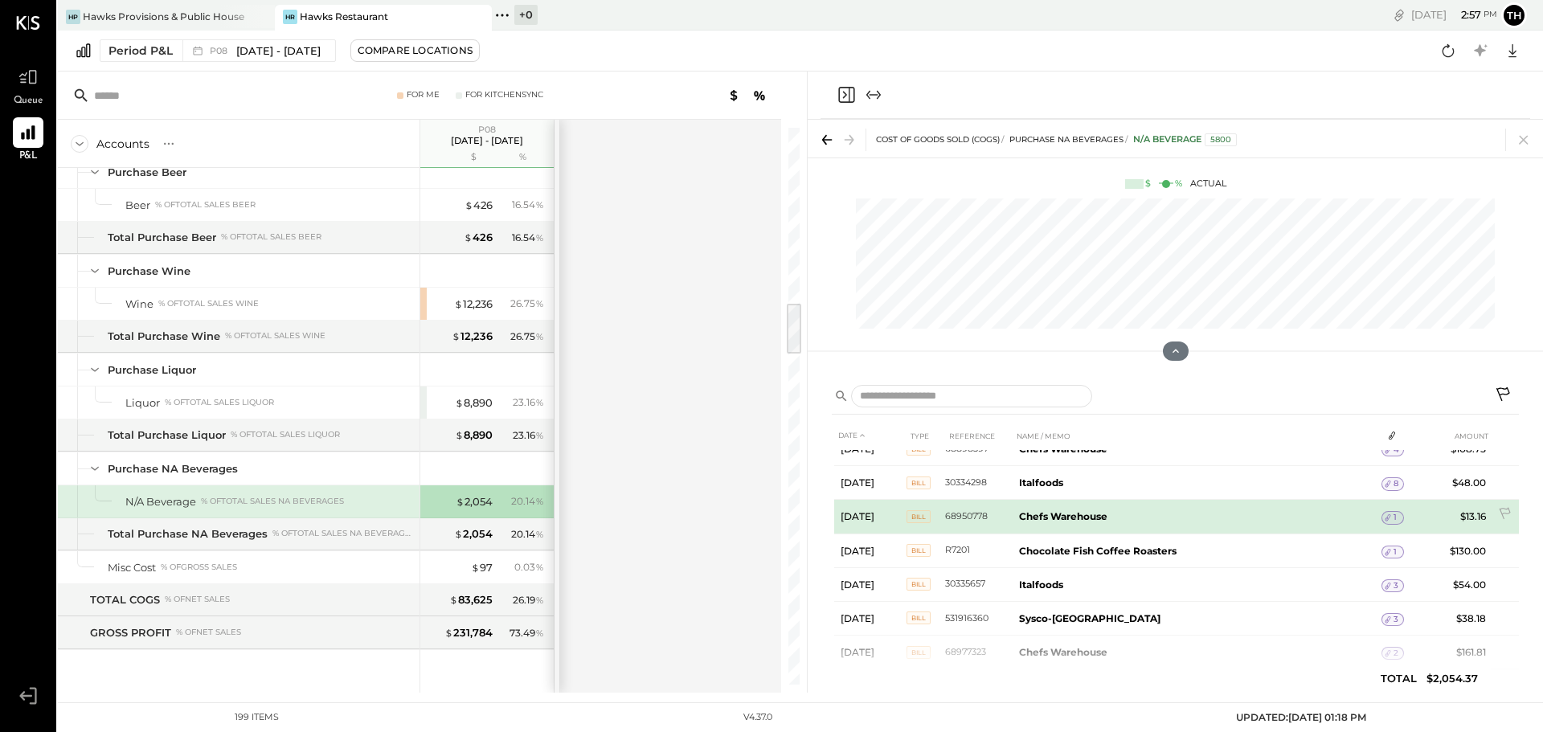
scroll to position [80, 0]
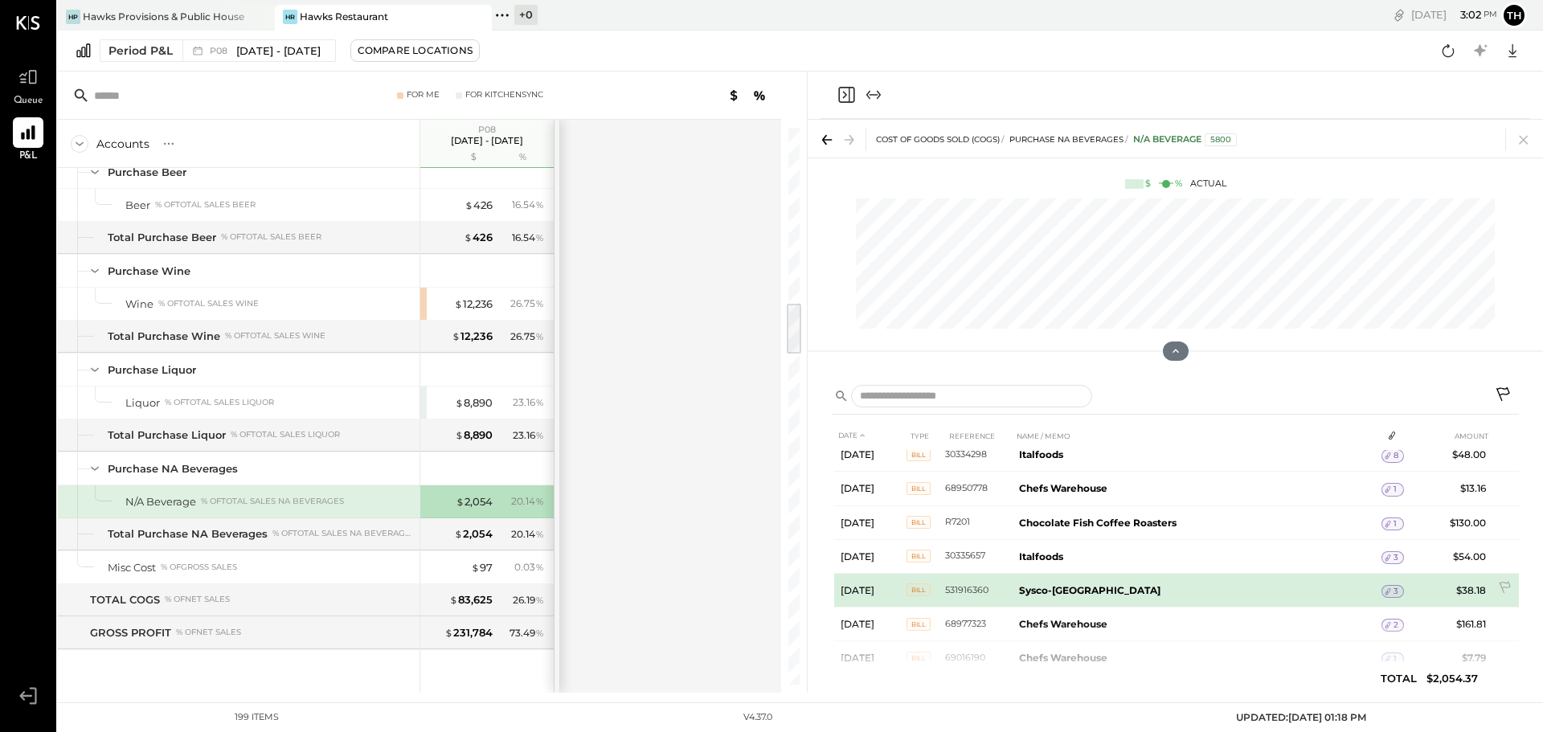
click at [1398, 592] on div "3" at bounding box center [1392, 591] width 22 height 13
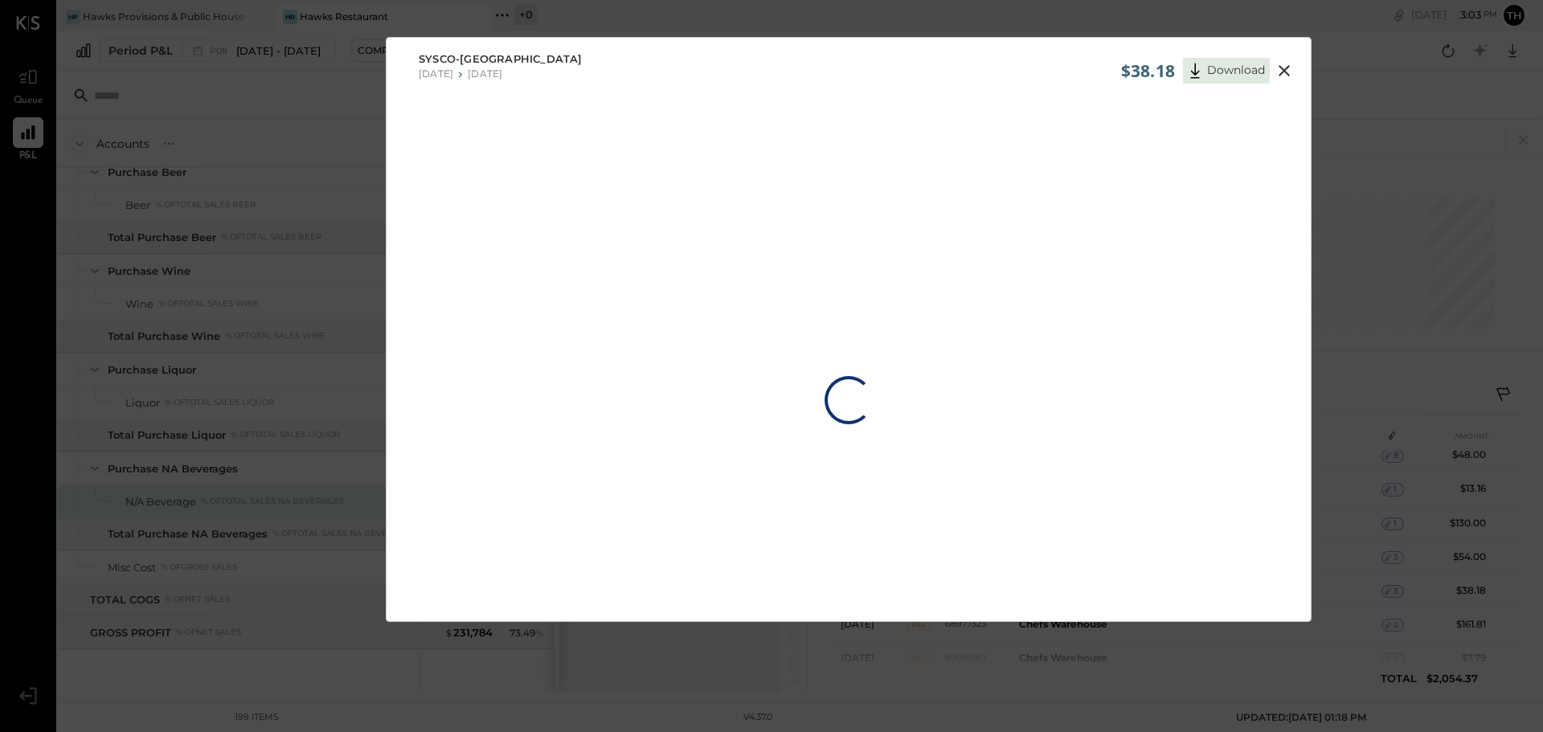
click at [1278, 63] on icon at bounding box center [1283, 70] width 19 height 19
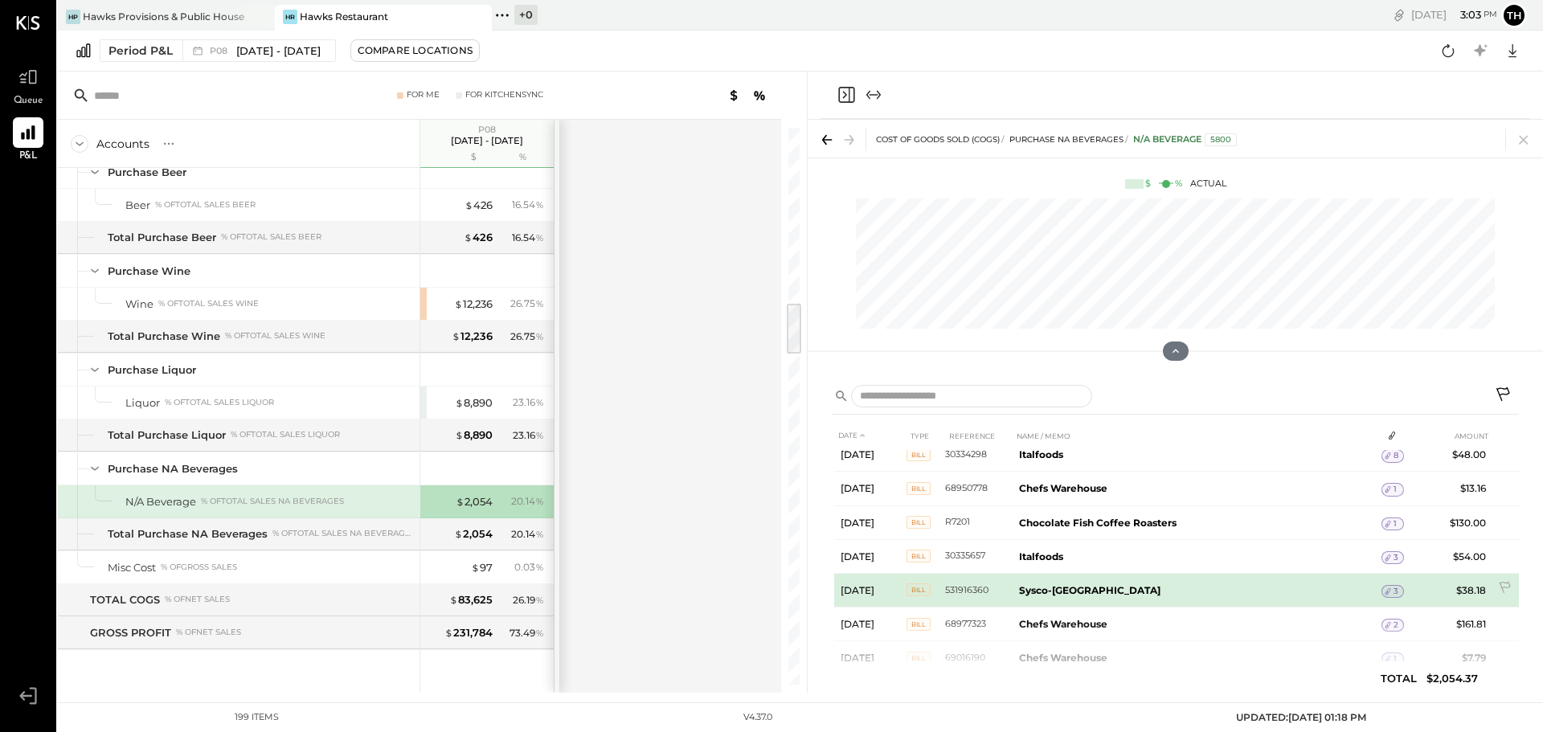
click at [1393, 587] on span "3" at bounding box center [1395, 591] width 5 height 11
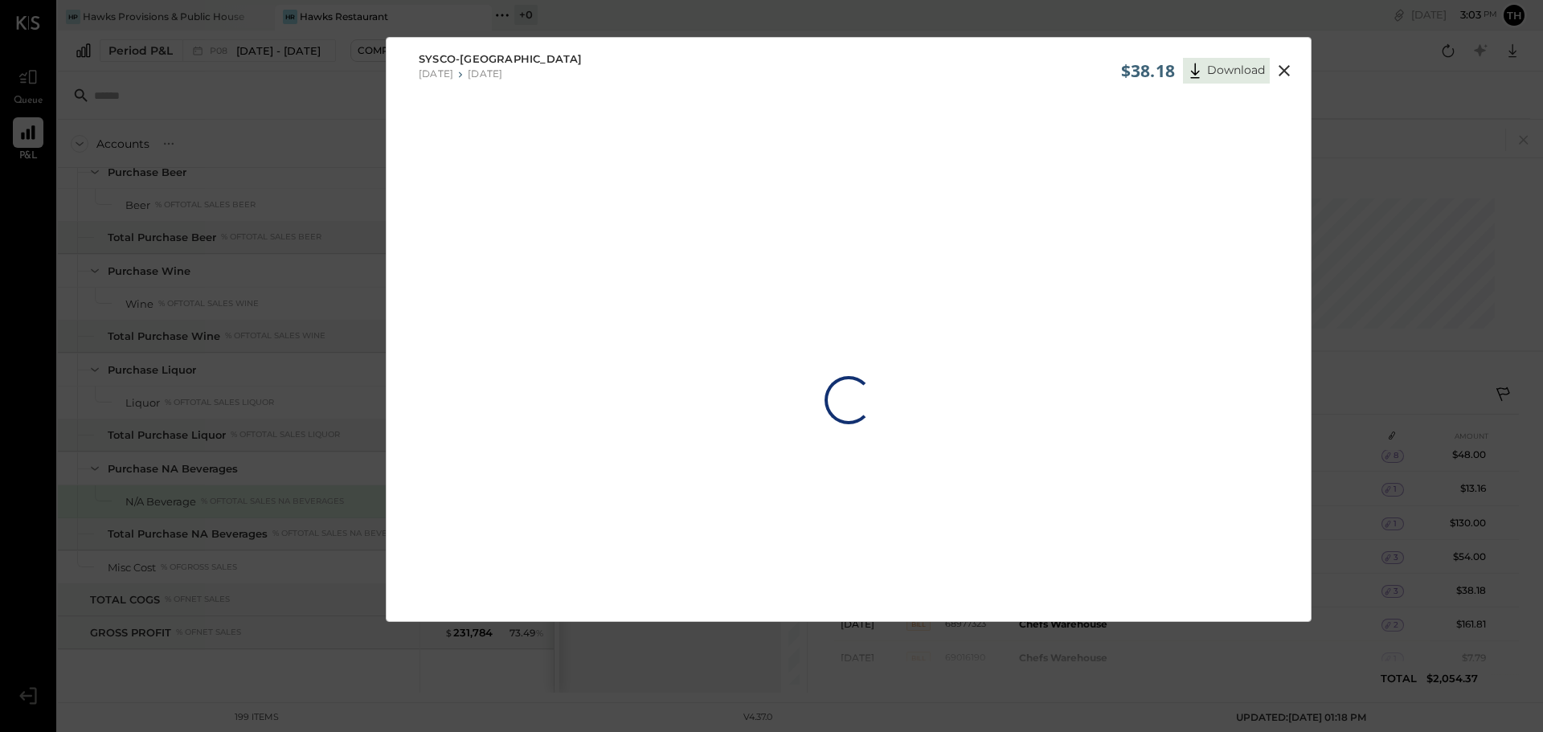
click at [1282, 67] on icon at bounding box center [1283, 70] width 19 height 19
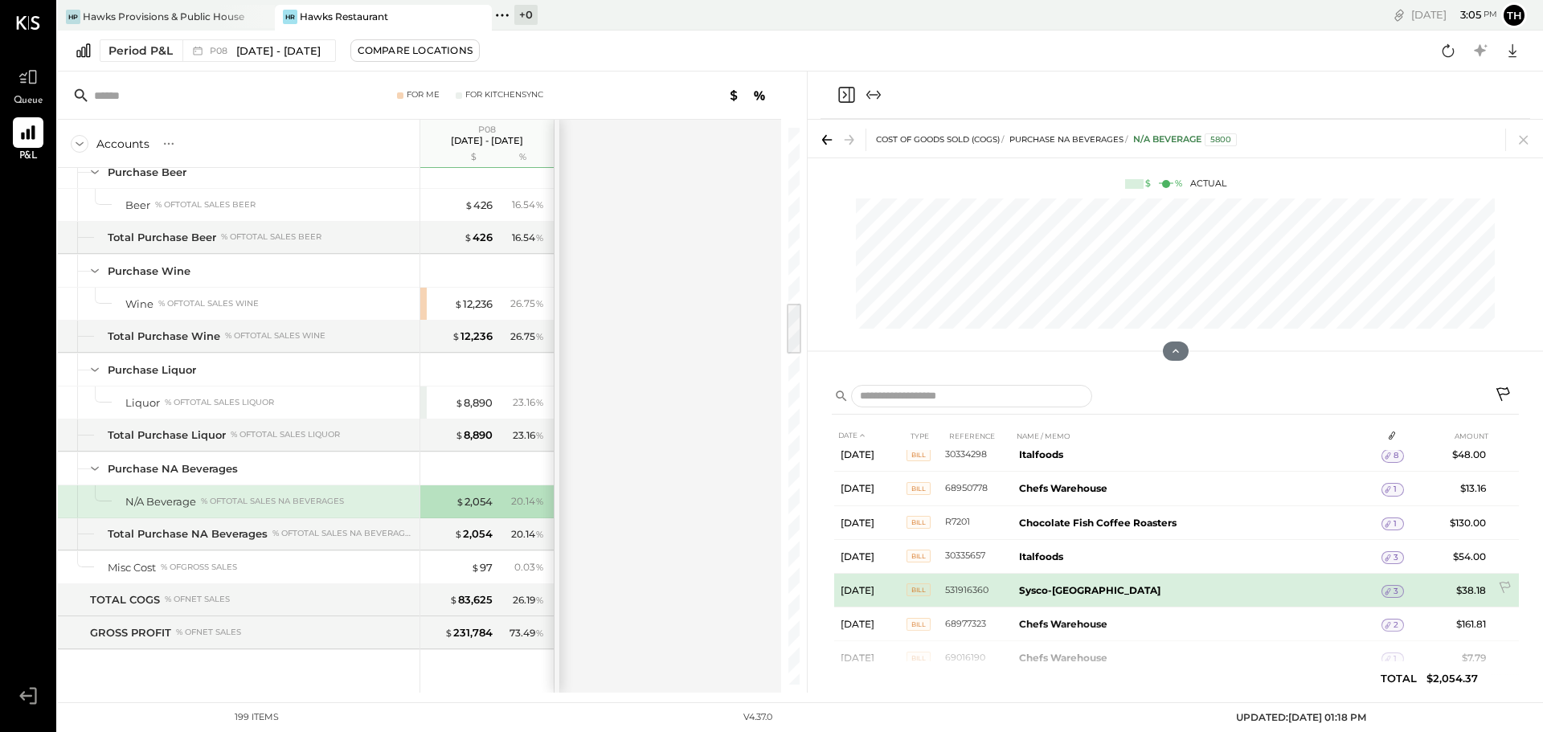
click at [1391, 590] on icon at bounding box center [1387, 591] width 11 height 11
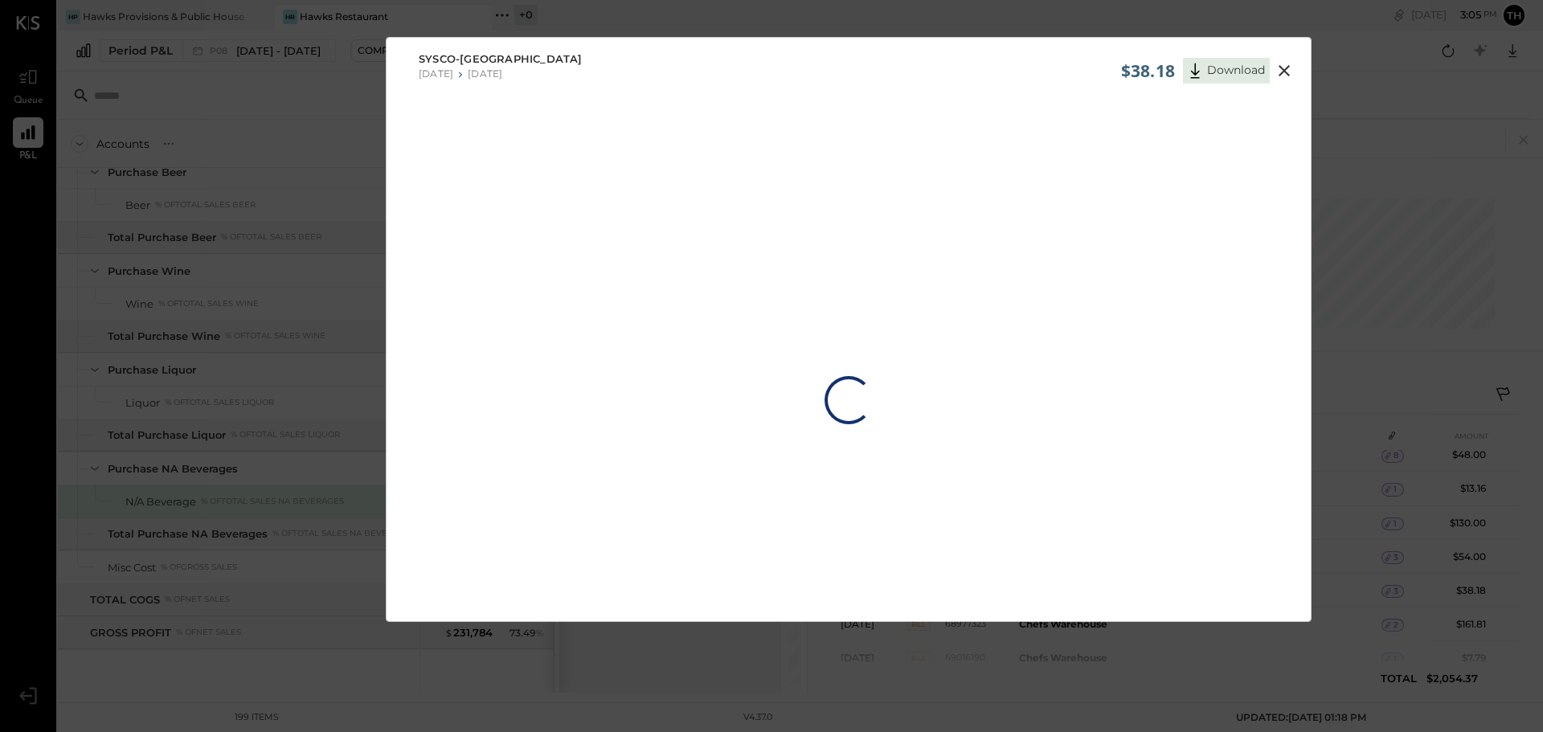
click at [1277, 69] on icon at bounding box center [1283, 70] width 19 height 19
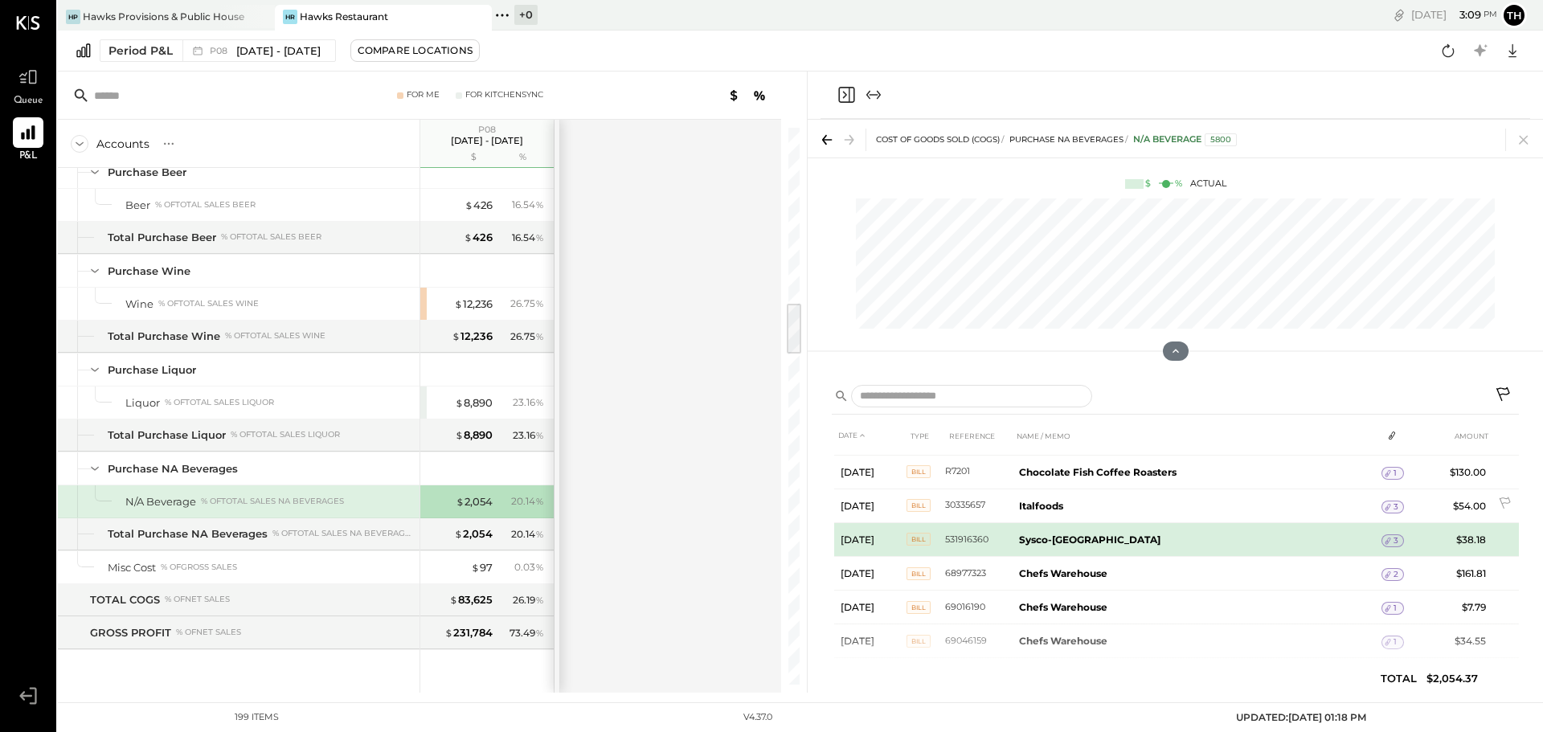
scroll to position [130, 0]
click at [1505, 536] on icon at bounding box center [1506, 539] width 16 height 16
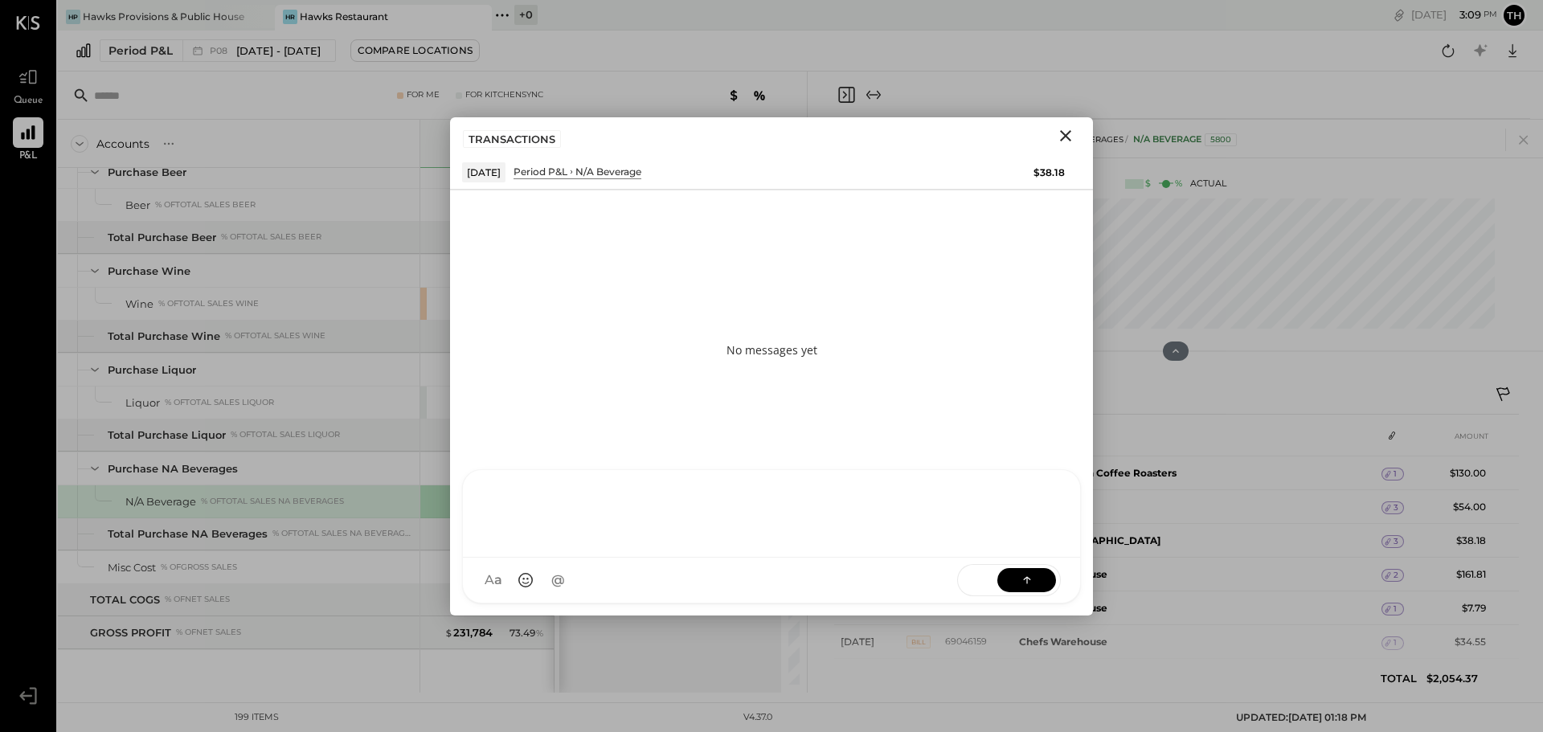
click at [574, 587] on div "HT Harsh Talajiya CR Chintan R Dave M molly M michael J jesse MB Manoj Bhagat M…" at bounding box center [771, 536] width 619 height 134
click at [1068, 129] on icon "Close" at bounding box center [1065, 135] width 19 height 19
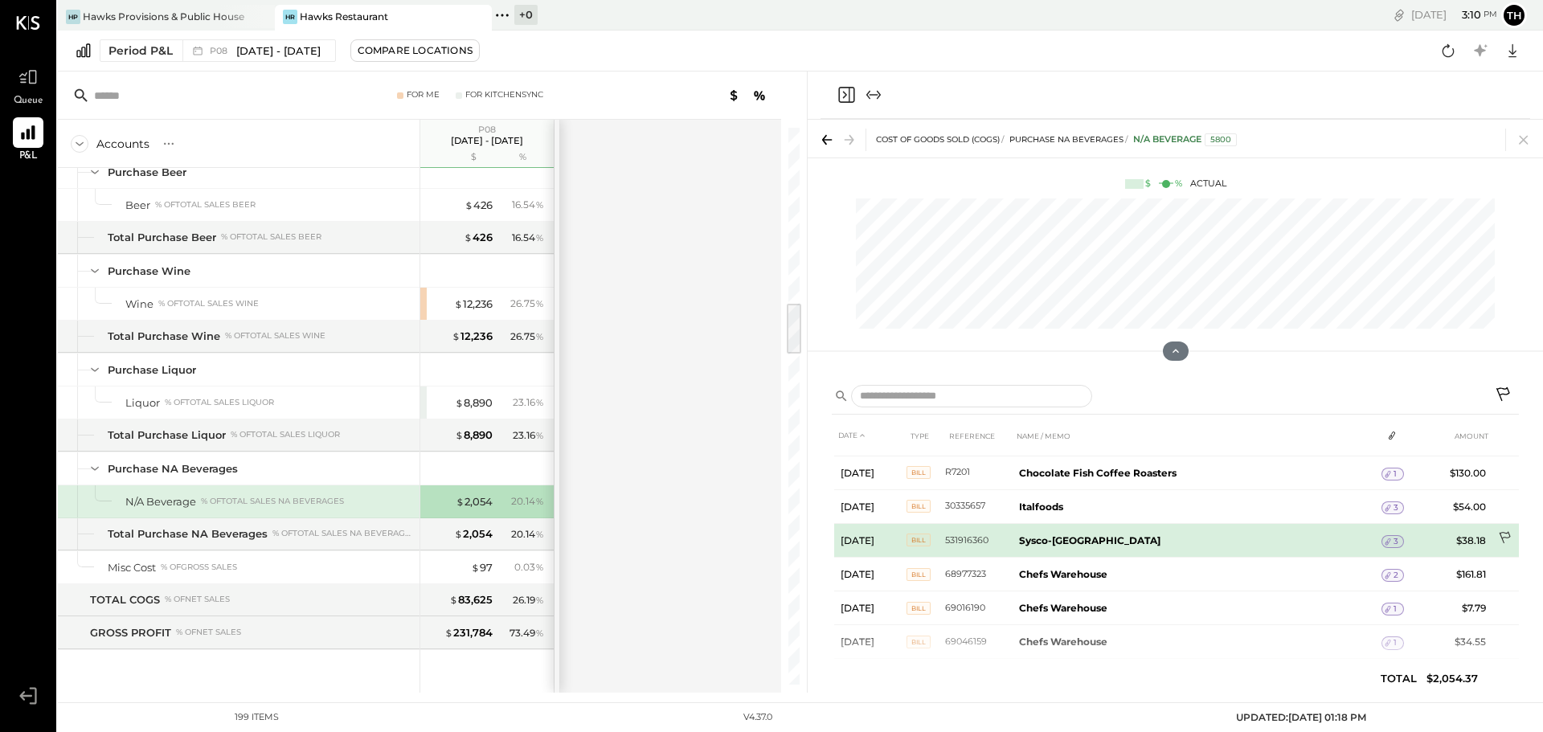
click at [1501, 534] on icon at bounding box center [1506, 539] width 16 height 16
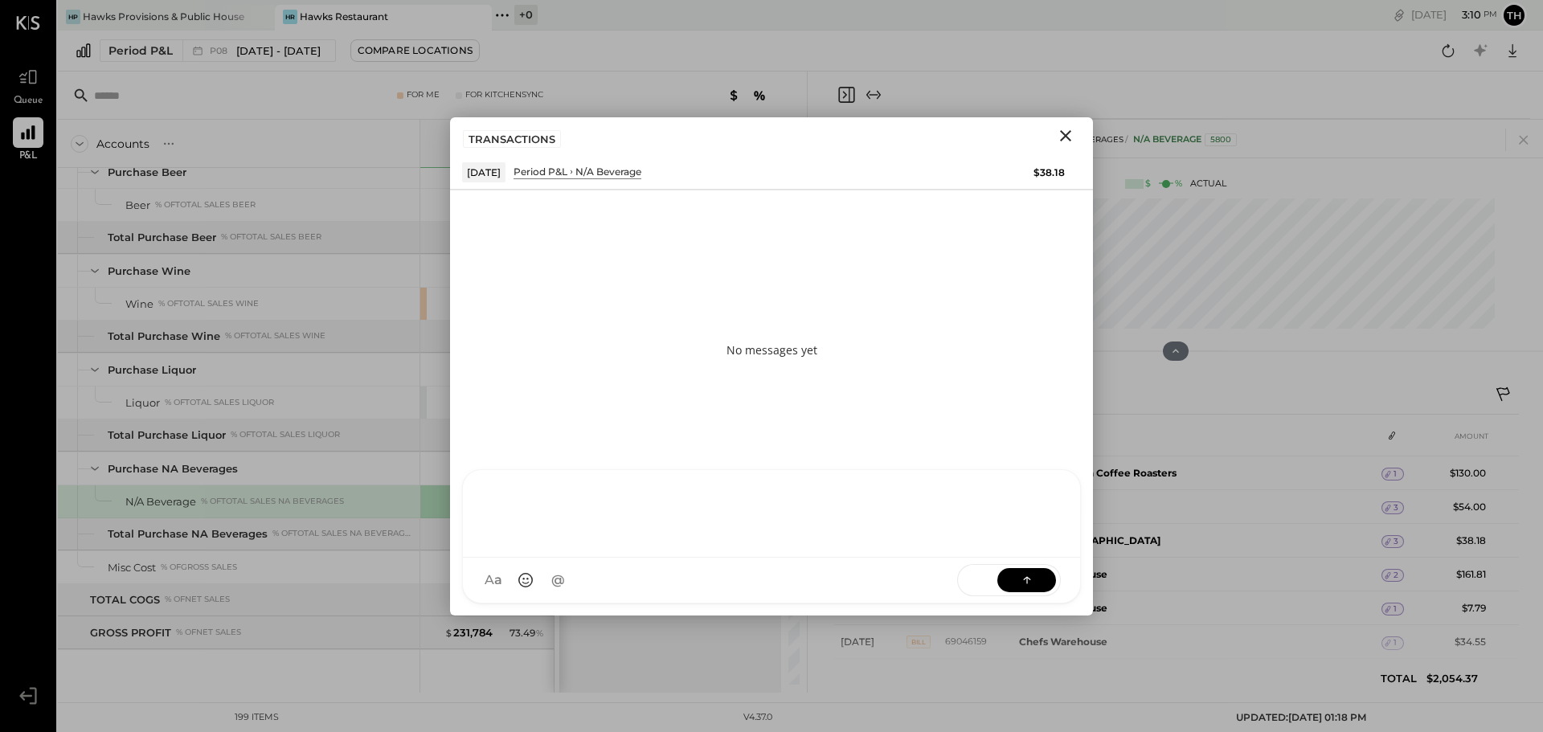
click at [699, 573] on div "HT Harsh Talajiya CR Chintan R Dave M molly M michael J jesse MB Manoj Bhagat M…" at bounding box center [771, 536] width 619 height 134
click at [1020, 572] on icon at bounding box center [1027, 579] width 16 height 16
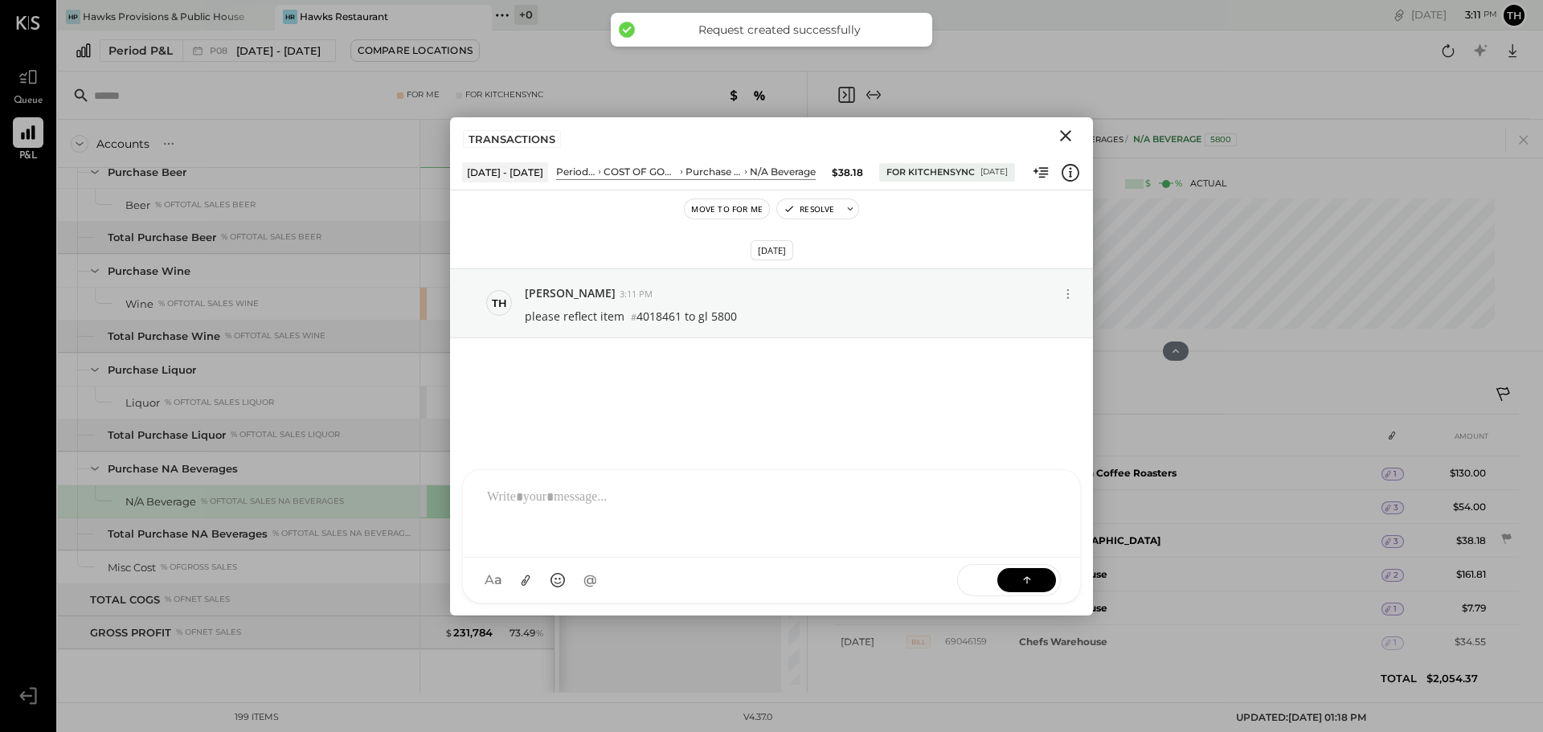
click at [1068, 137] on icon "Close" at bounding box center [1065, 135] width 19 height 19
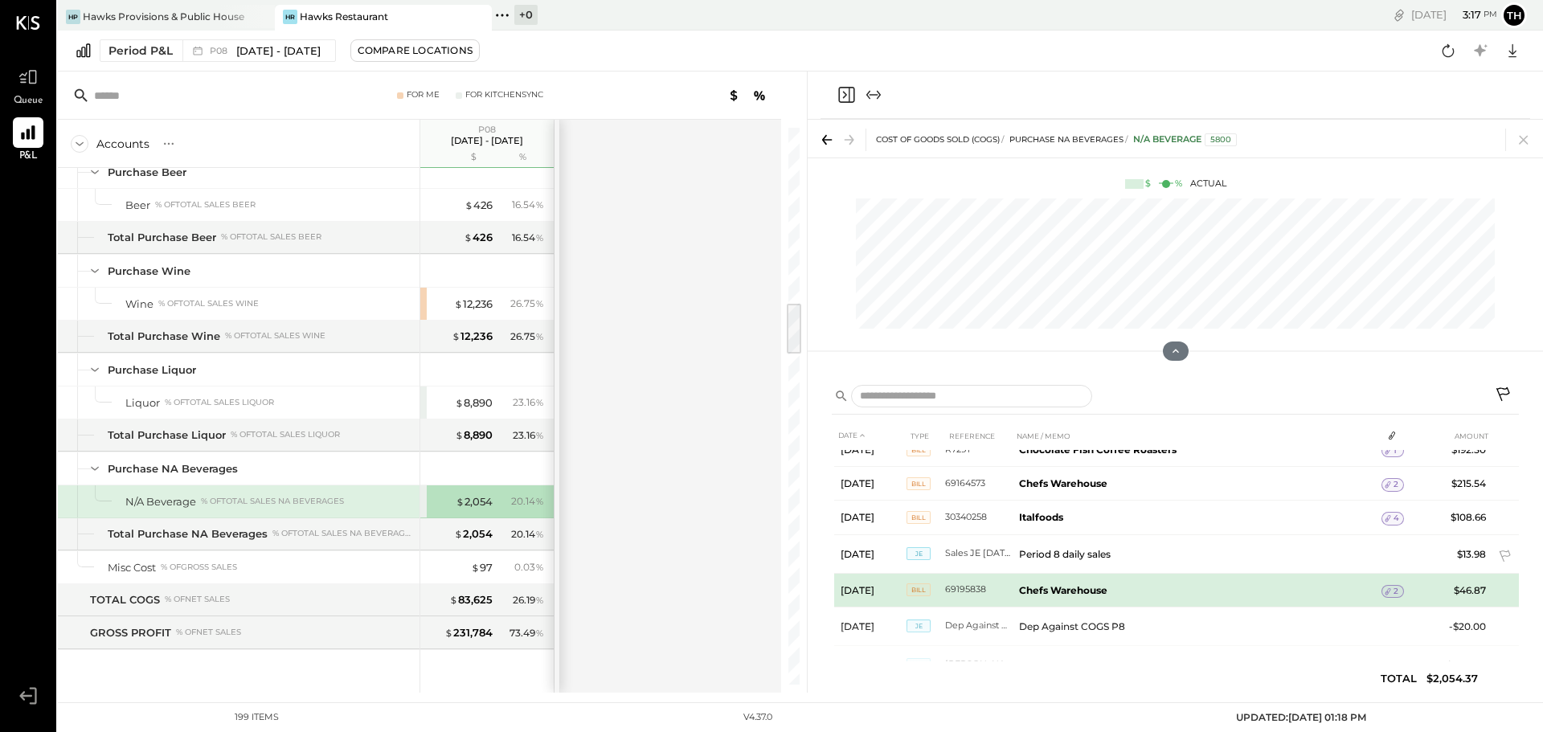
scroll to position [532, 0]
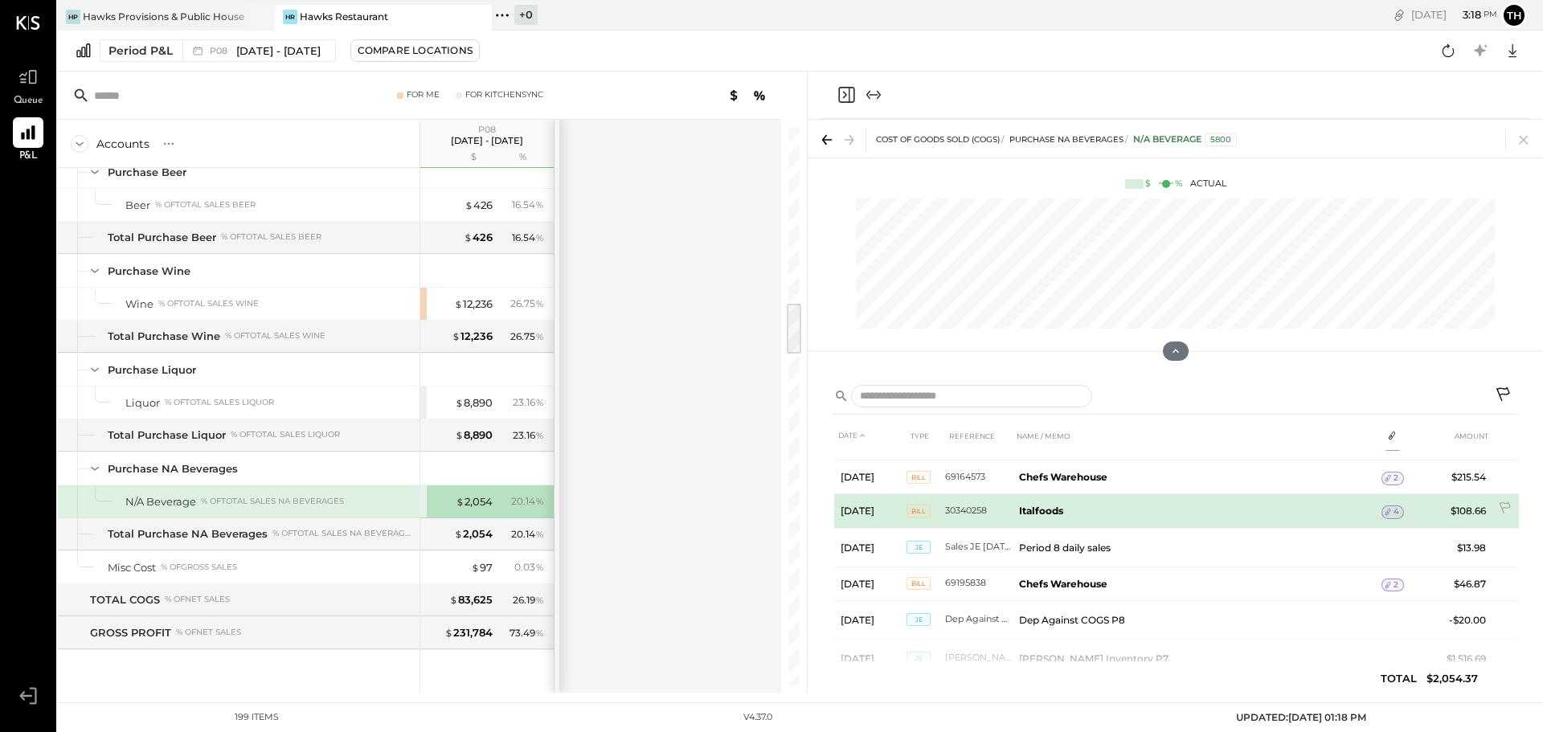
click at [1386, 509] on icon at bounding box center [1387, 511] width 11 height 11
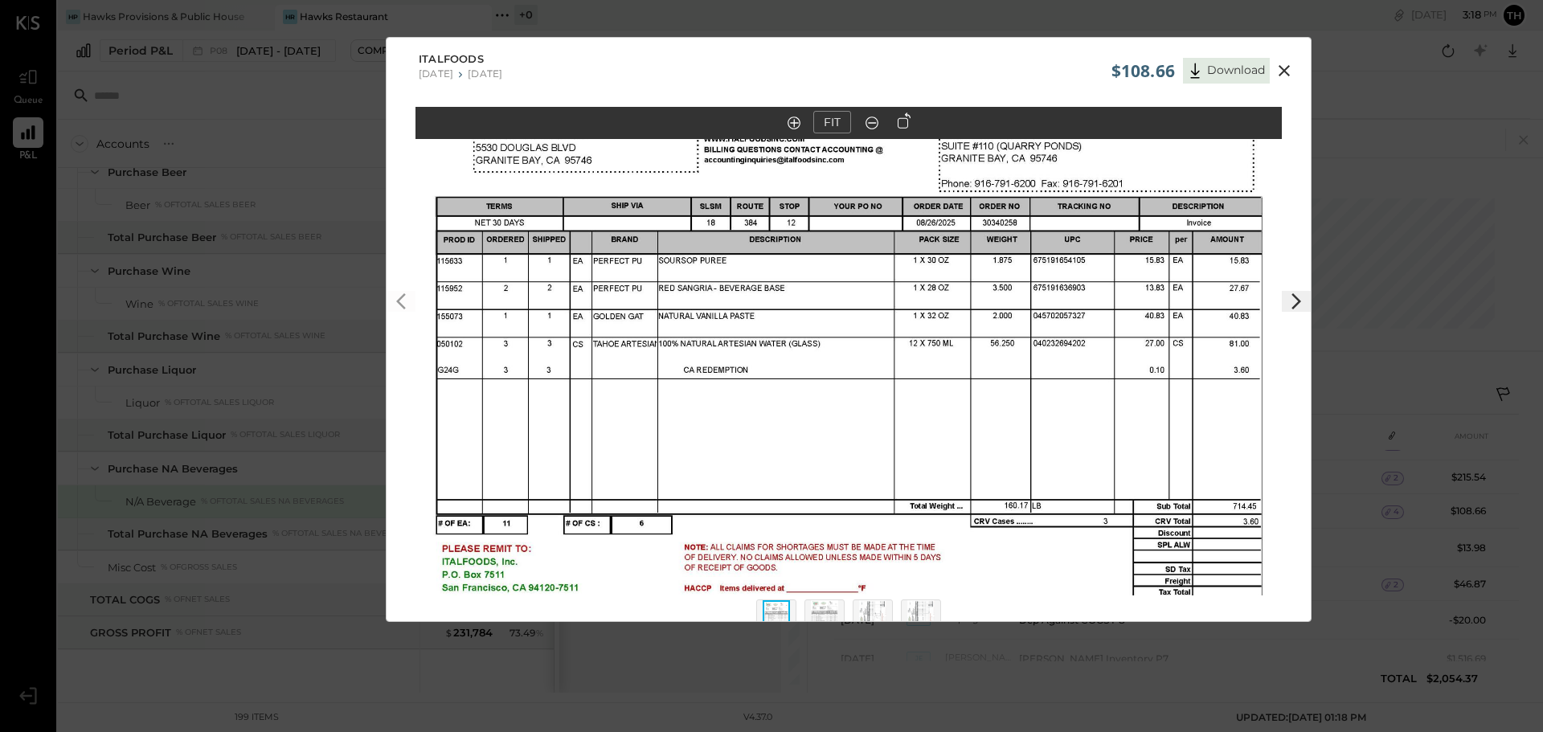
click at [1283, 73] on icon at bounding box center [1283, 70] width 19 height 19
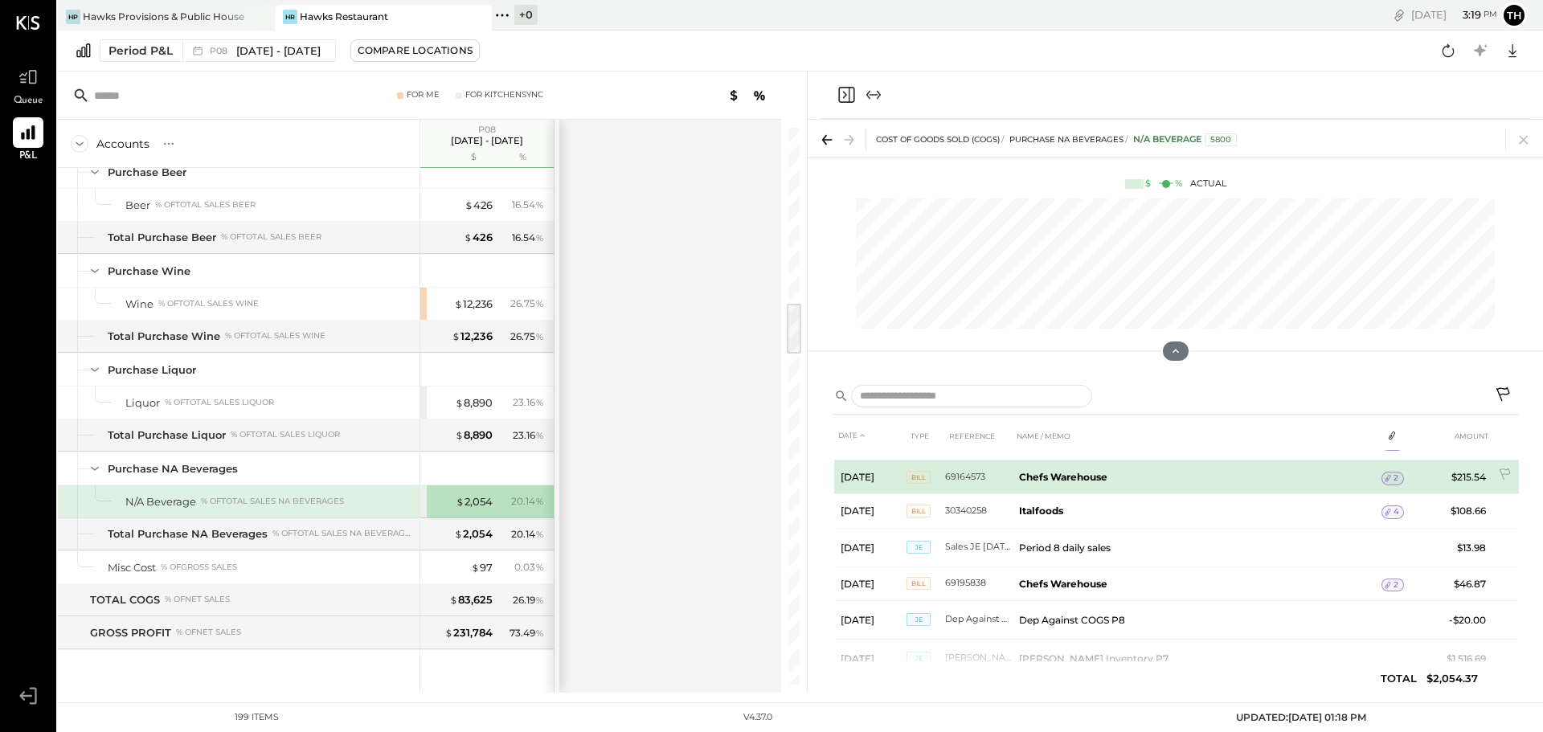
click at [1389, 477] on icon at bounding box center [1387, 477] width 11 height 11
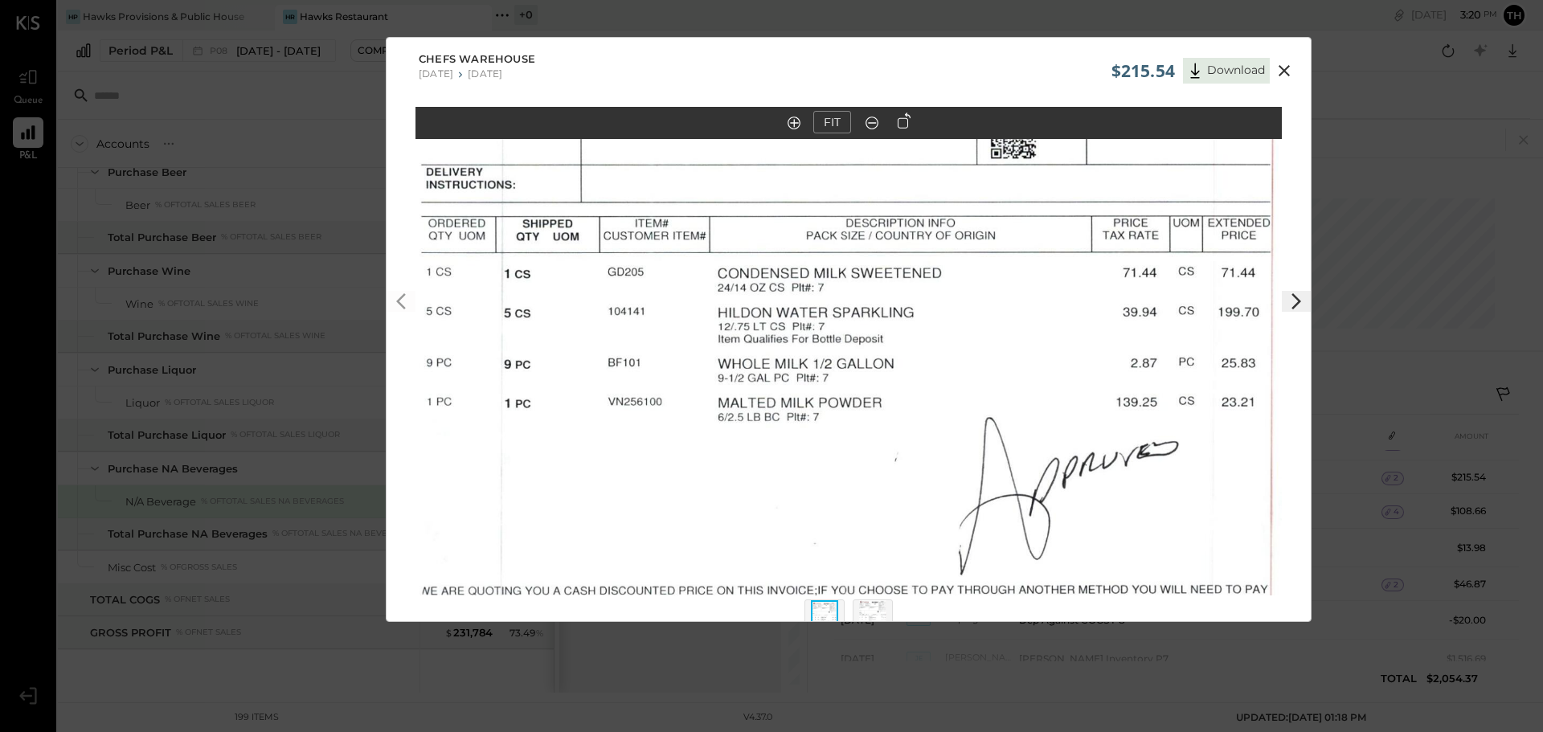
click at [1281, 68] on icon at bounding box center [1283, 70] width 19 height 19
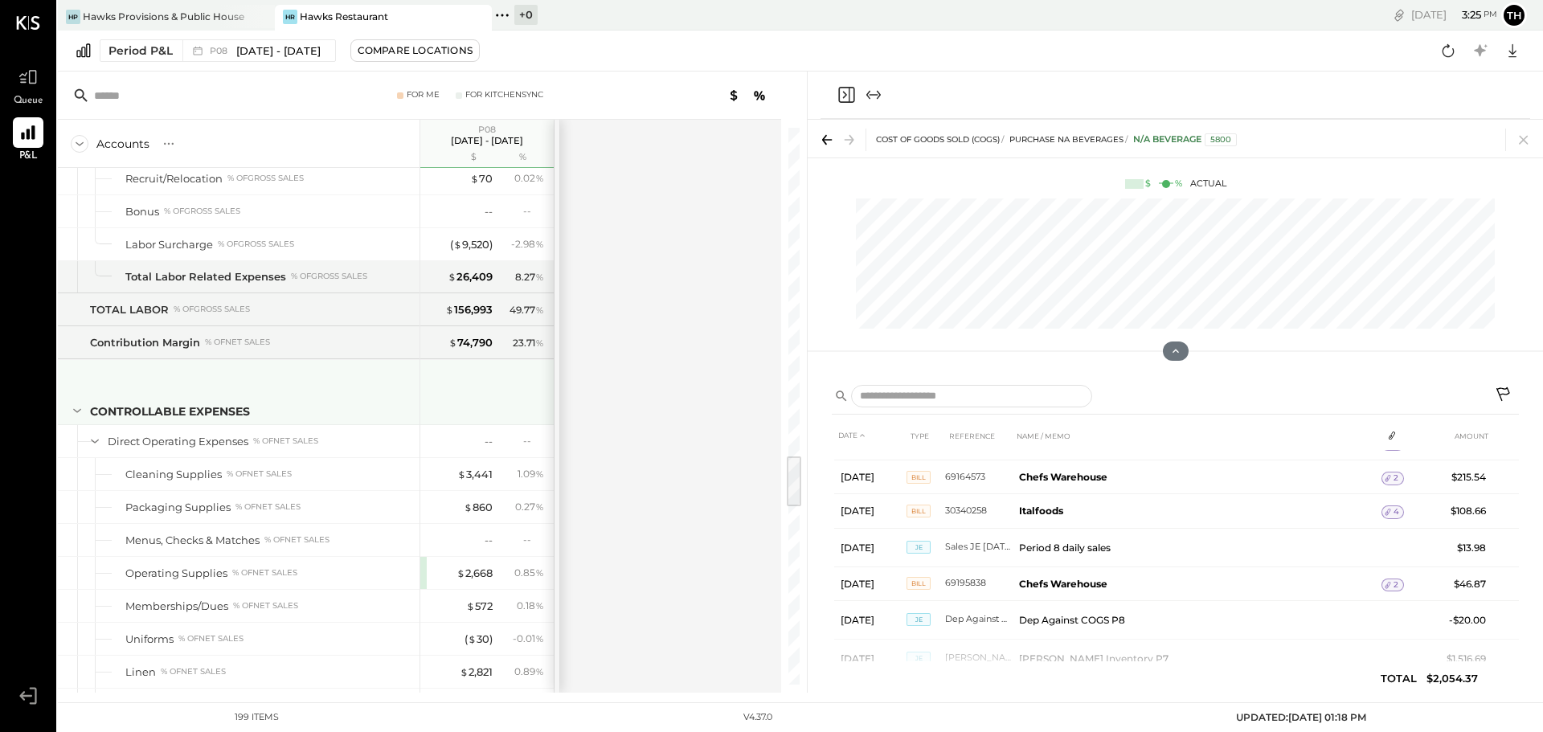
scroll to position [3542, 0]
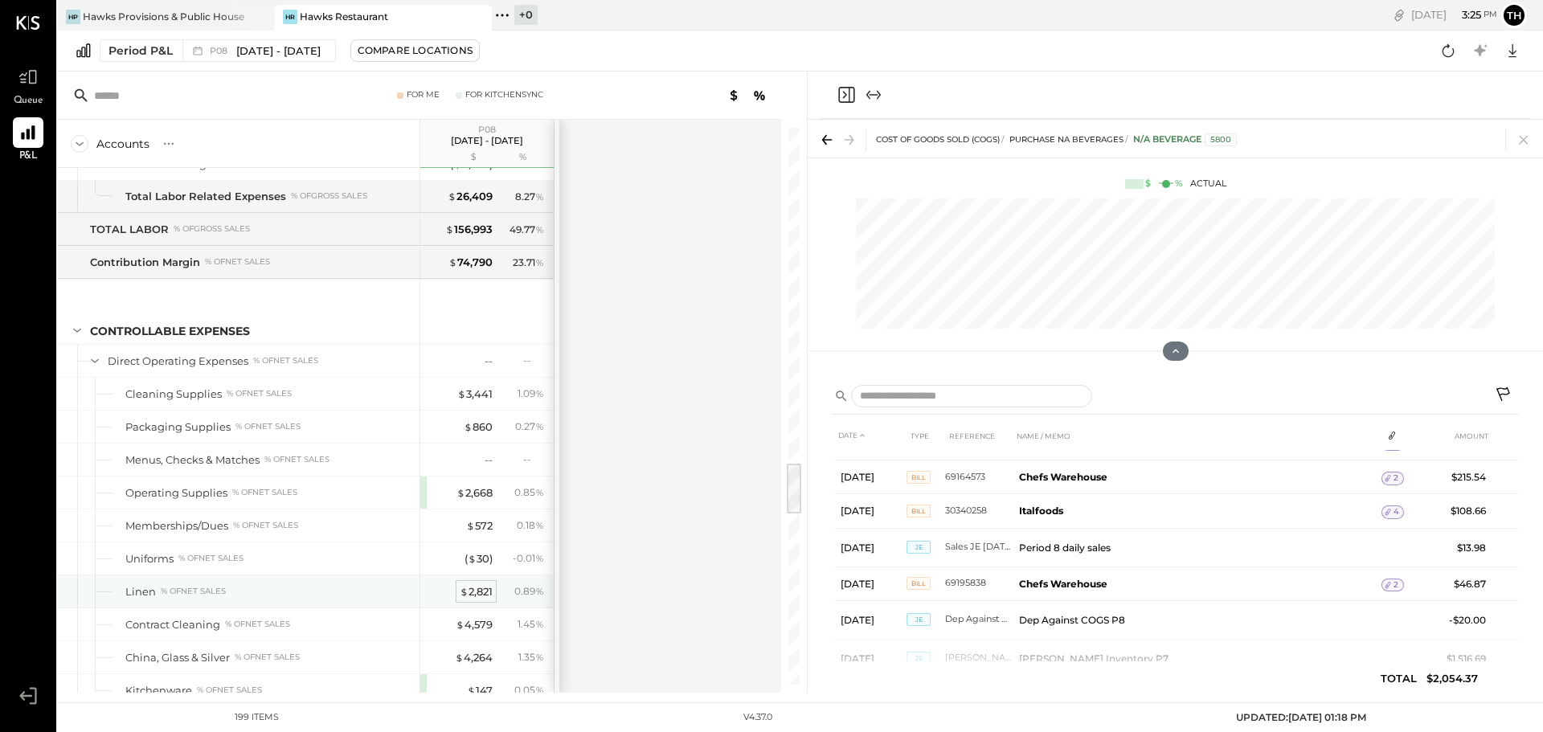
click at [467, 595] on span "$" at bounding box center [464, 591] width 9 height 13
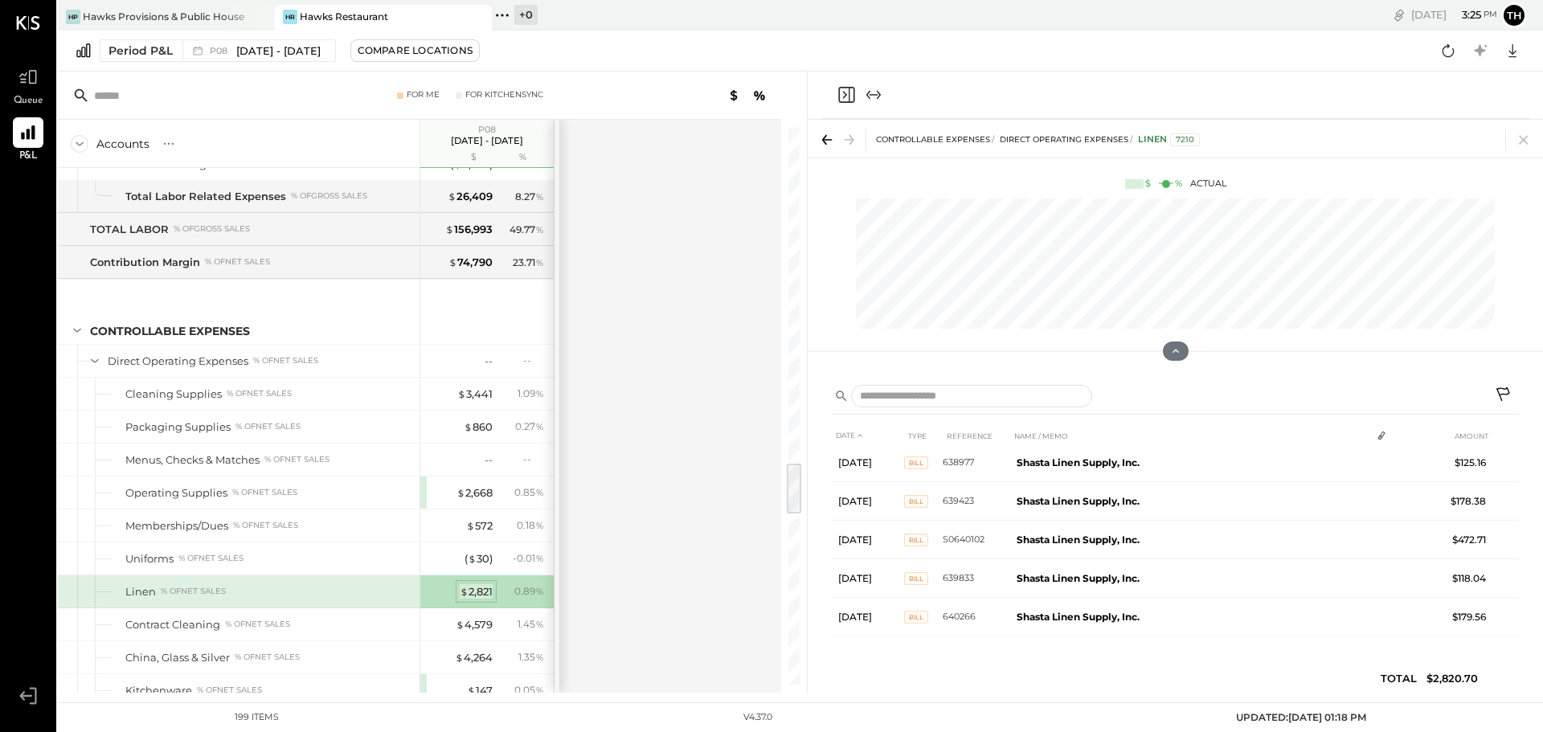
scroll to position [277, 0]
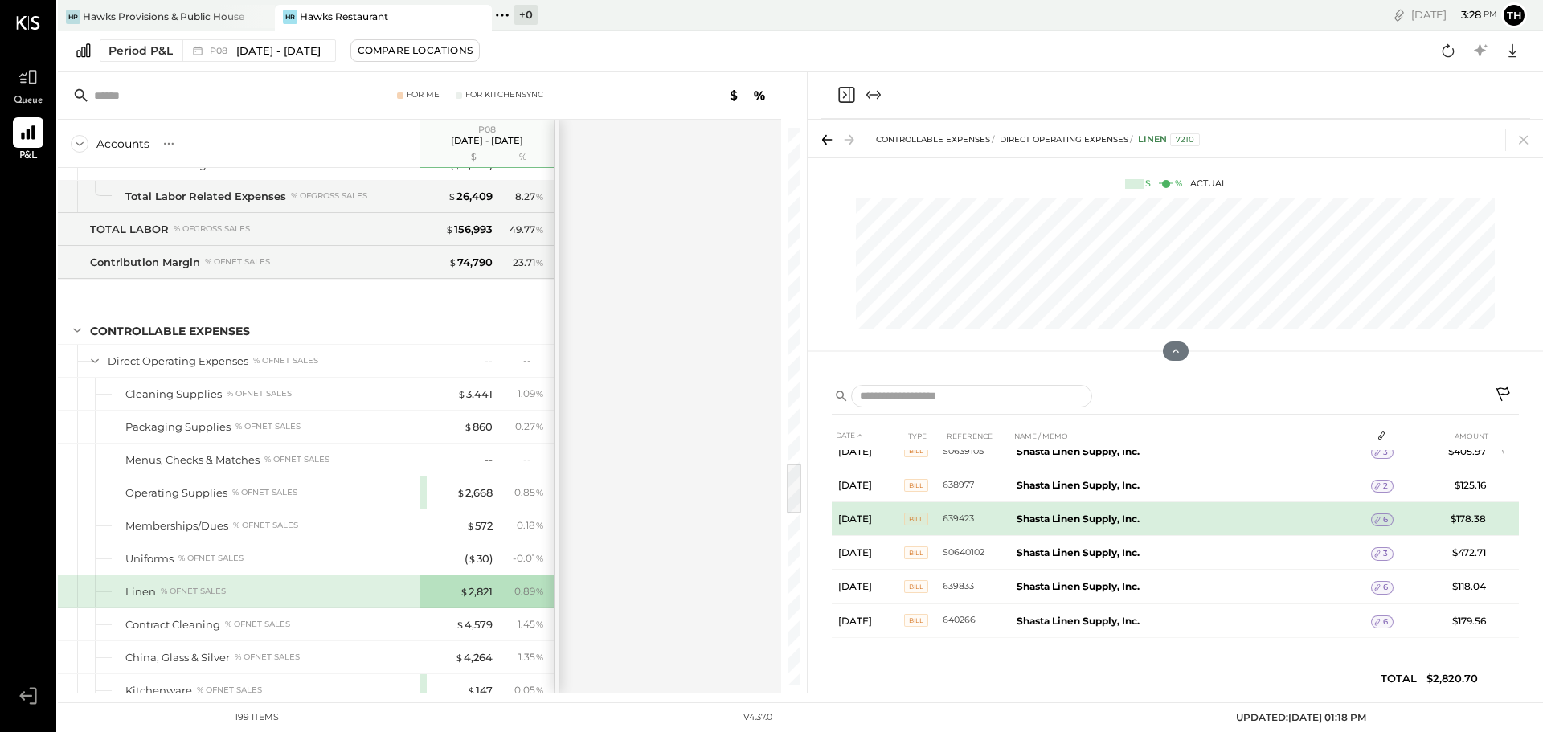
scroll to position [221, 0]
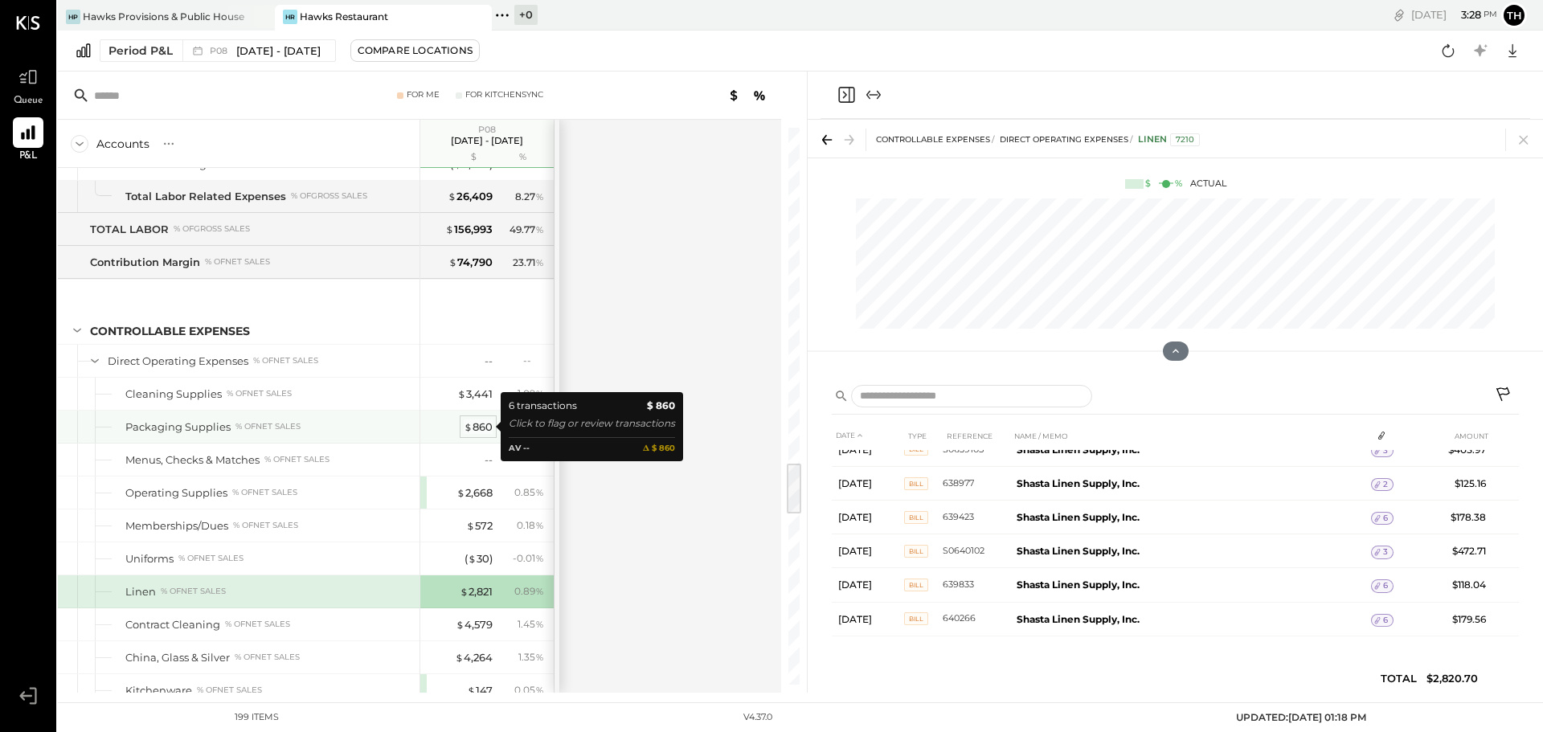
click at [484, 425] on div "$ 860" at bounding box center [478, 426] width 29 height 15
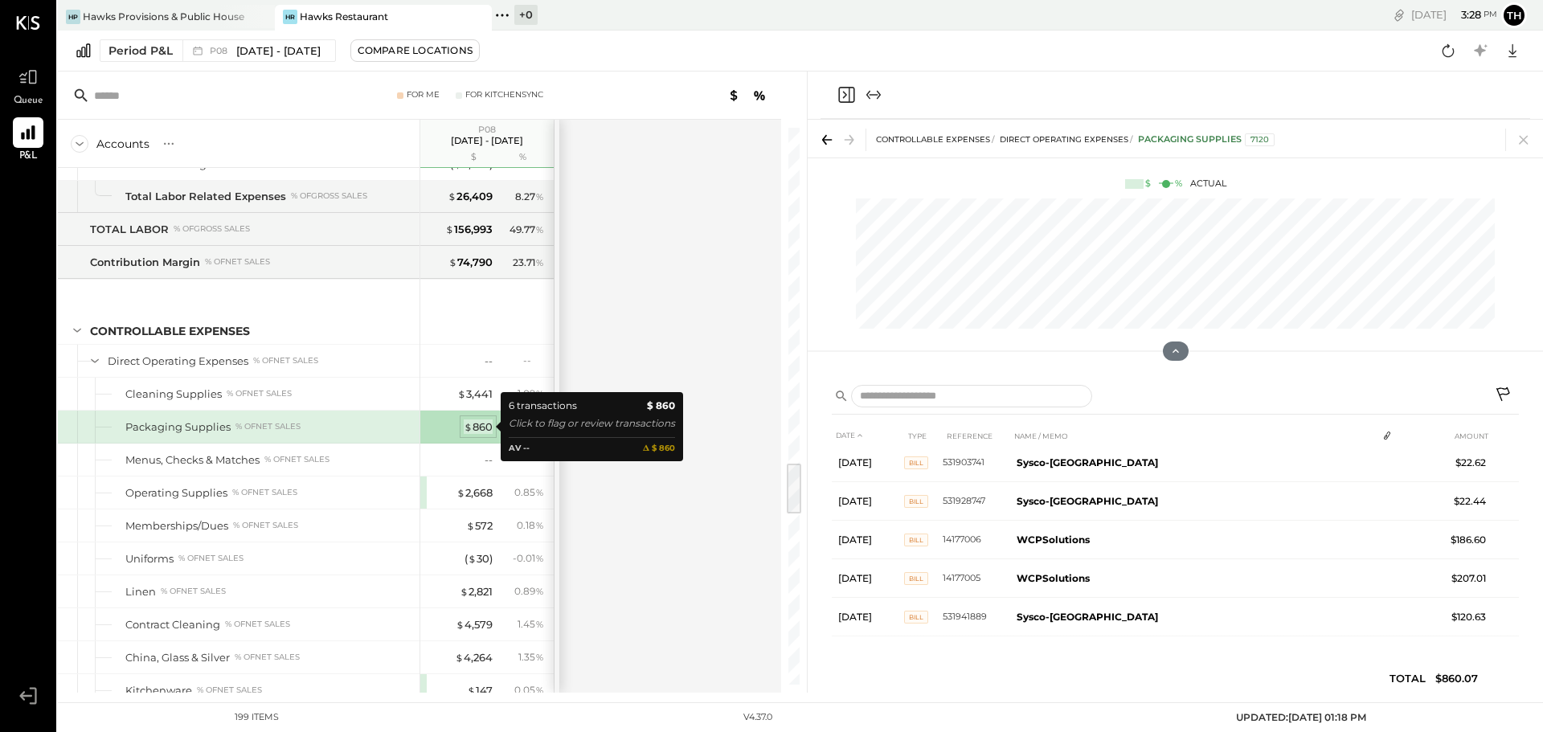
scroll to position [46, 0]
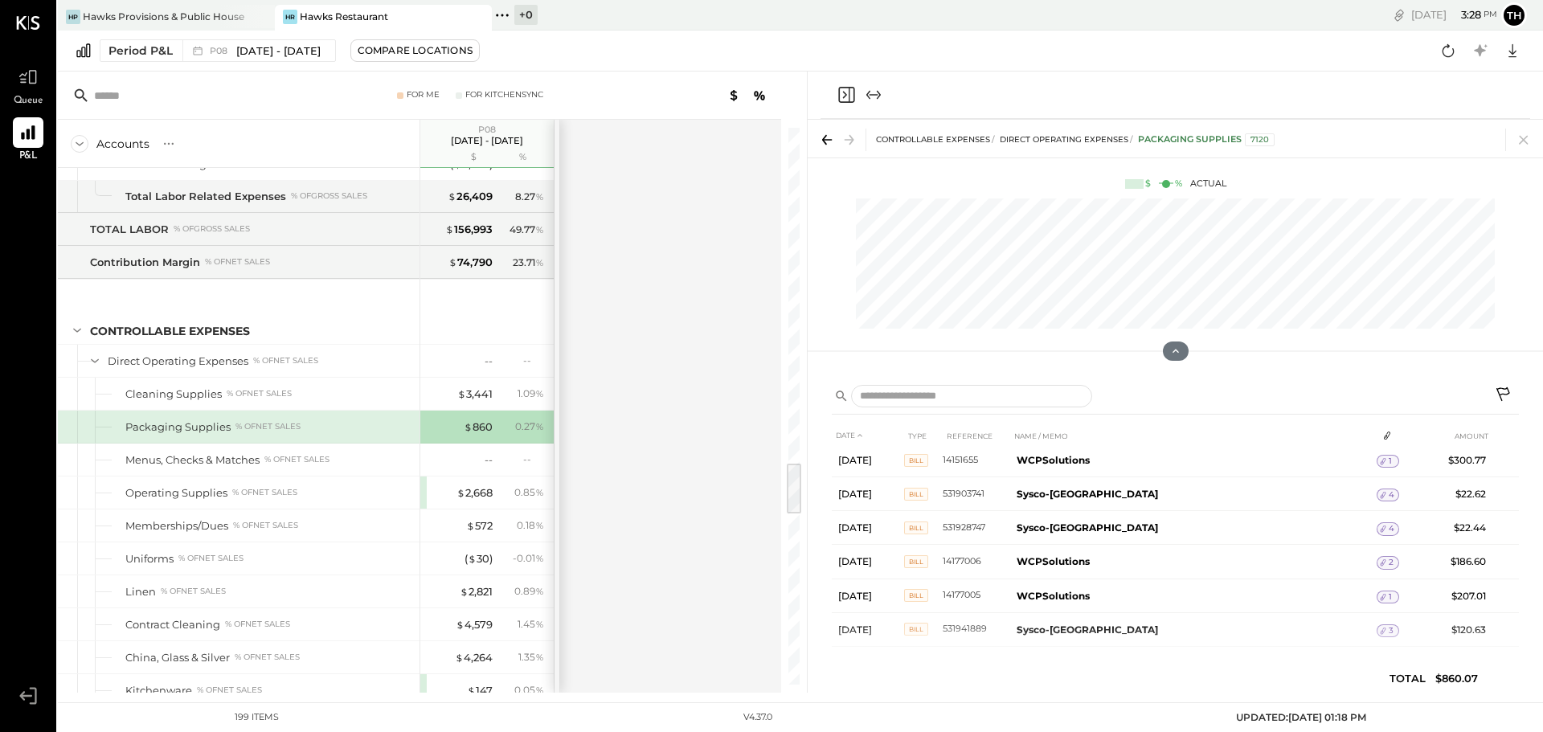
scroll to position [18, 0]
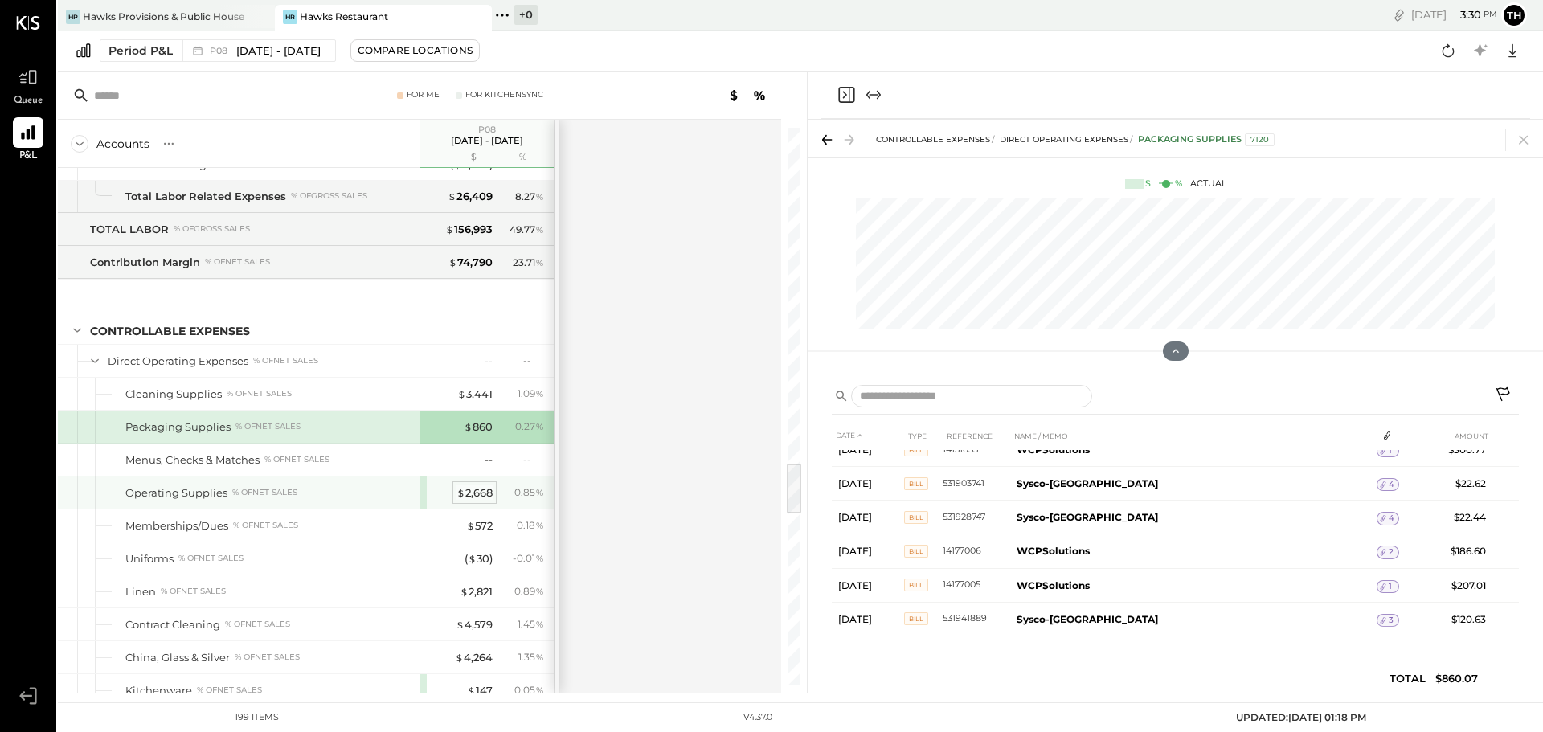
click at [472, 489] on div "$ 2,668" at bounding box center [474, 492] width 36 height 15
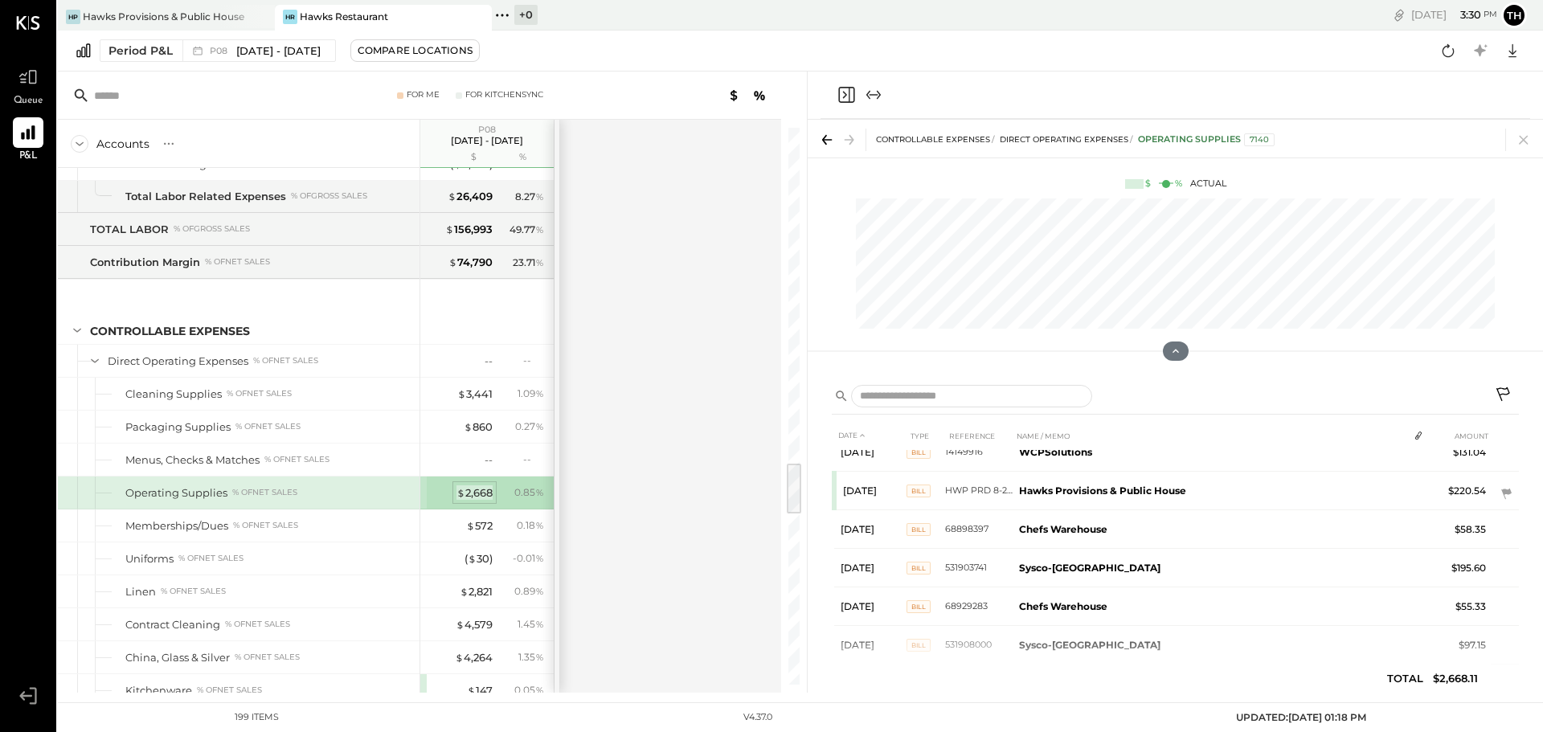
scroll to position [247, 0]
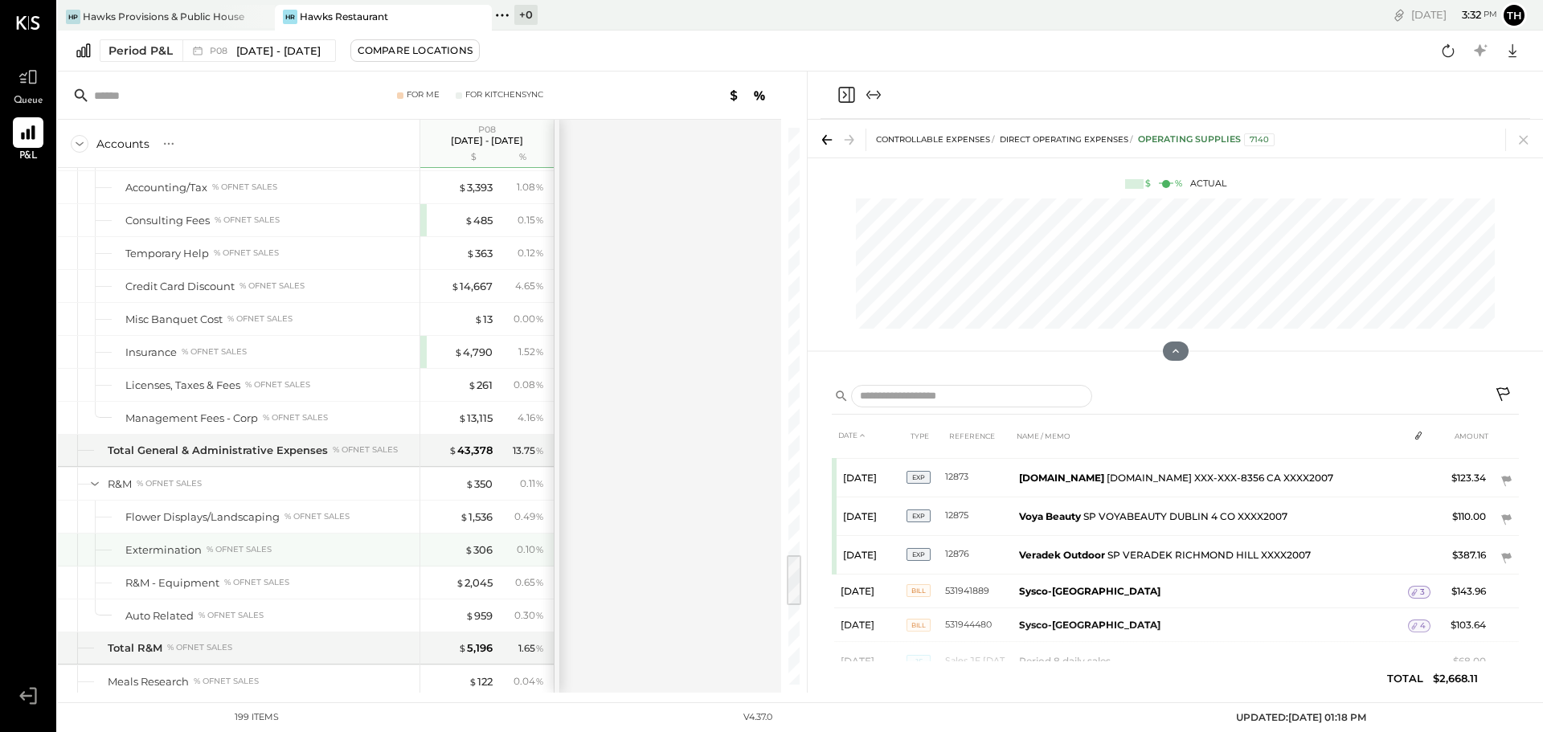
scroll to position [4828, 0]
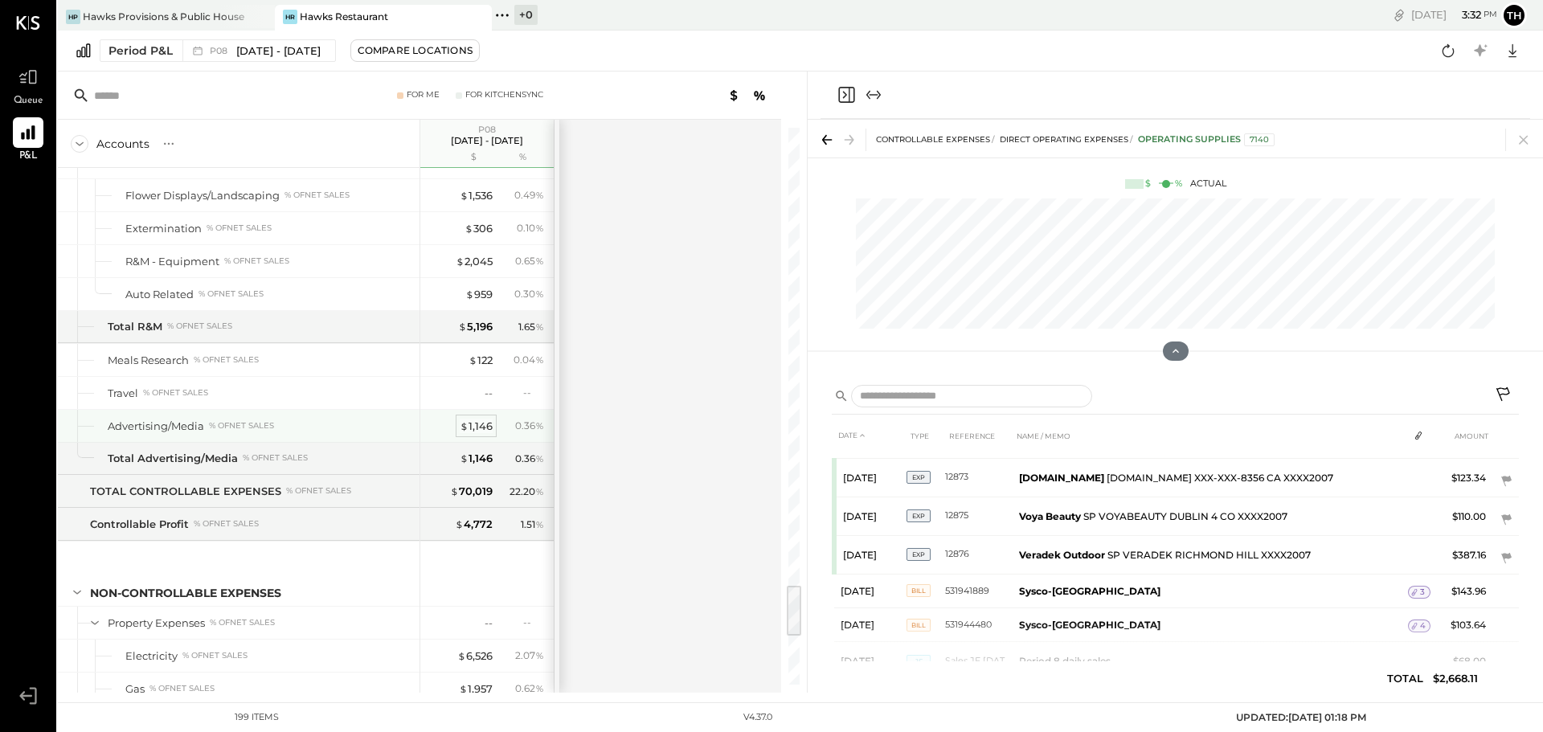
click at [485, 423] on div "$ 1,146" at bounding box center [476, 426] width 33 height 15
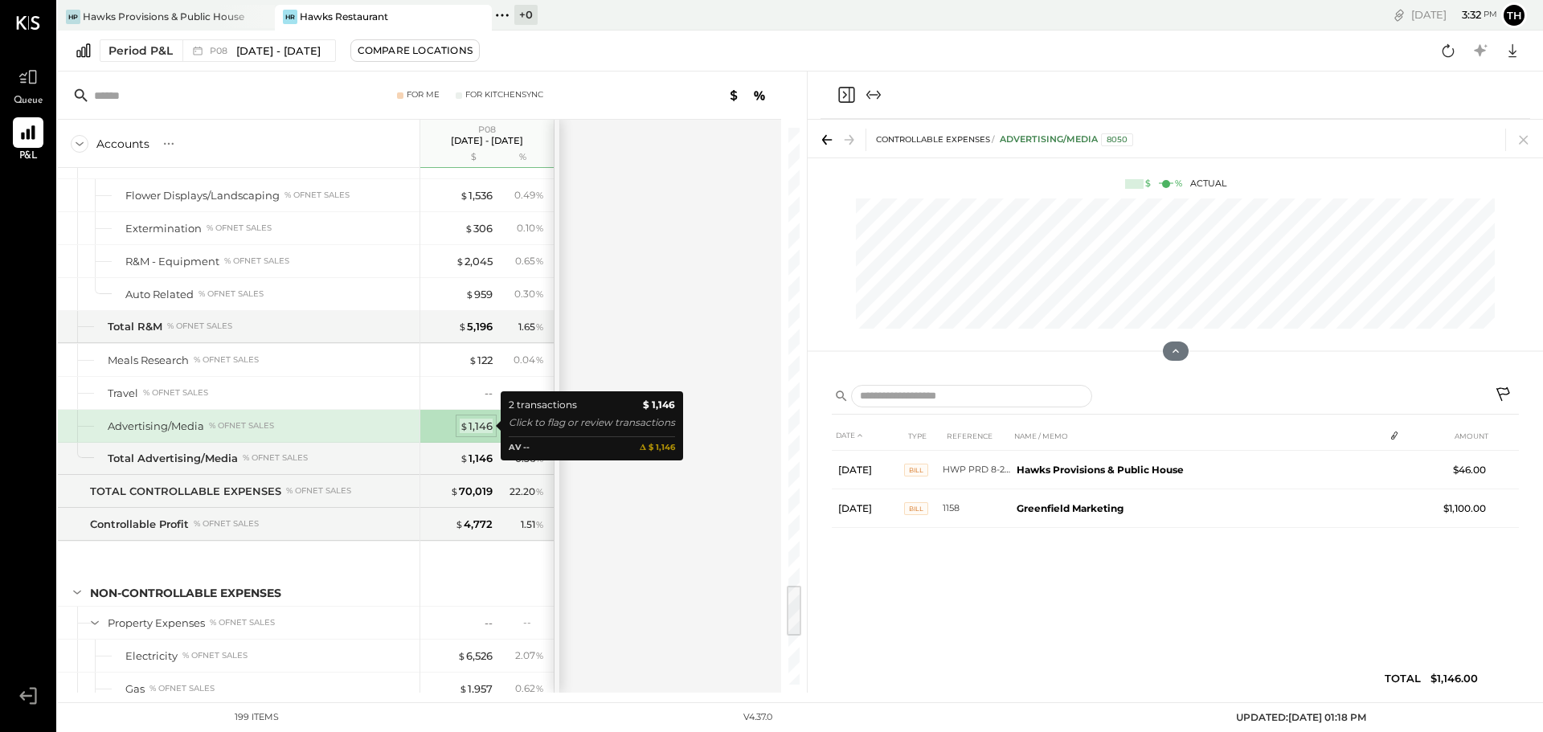
scroll to position [0, 0]
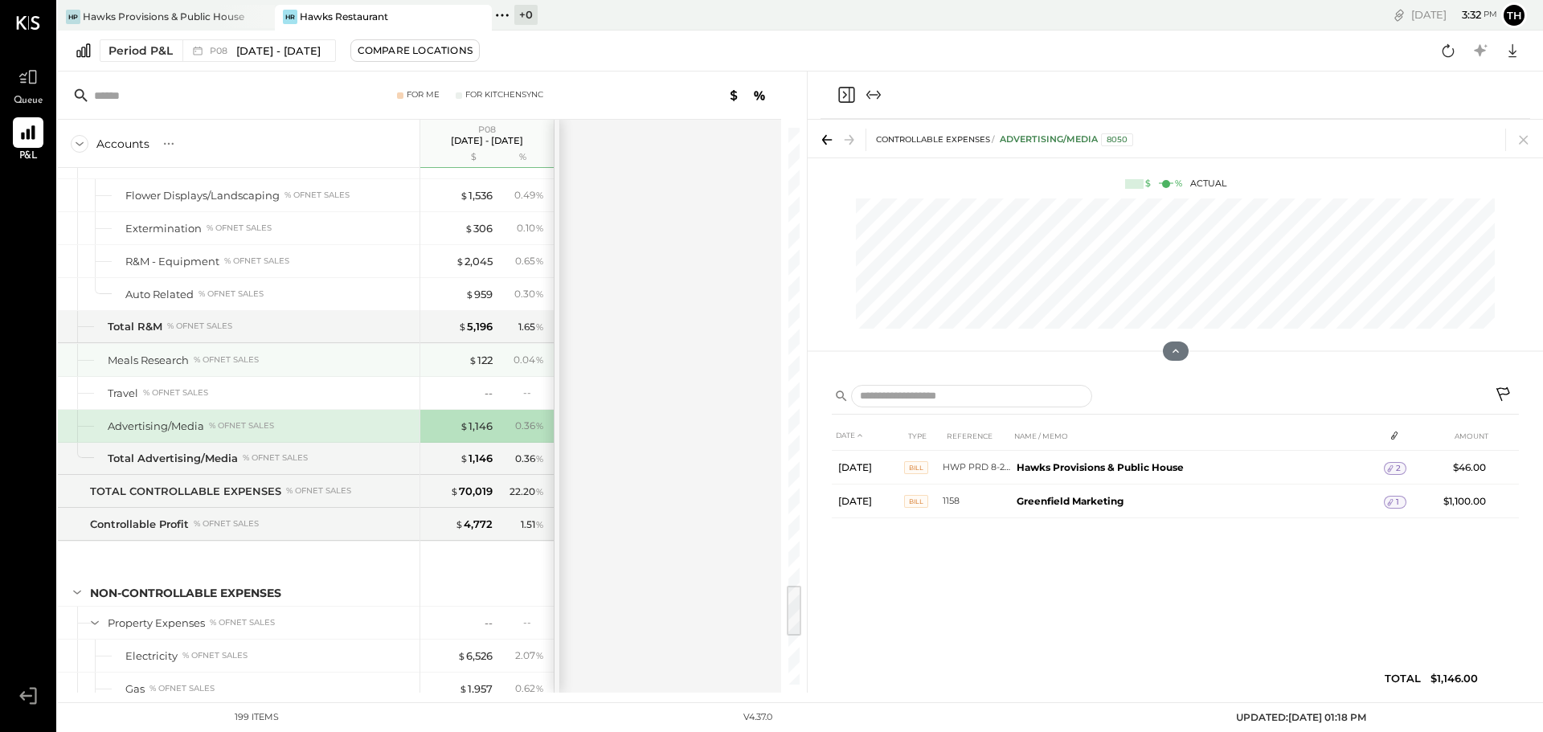
scroll to position [4587, 0]
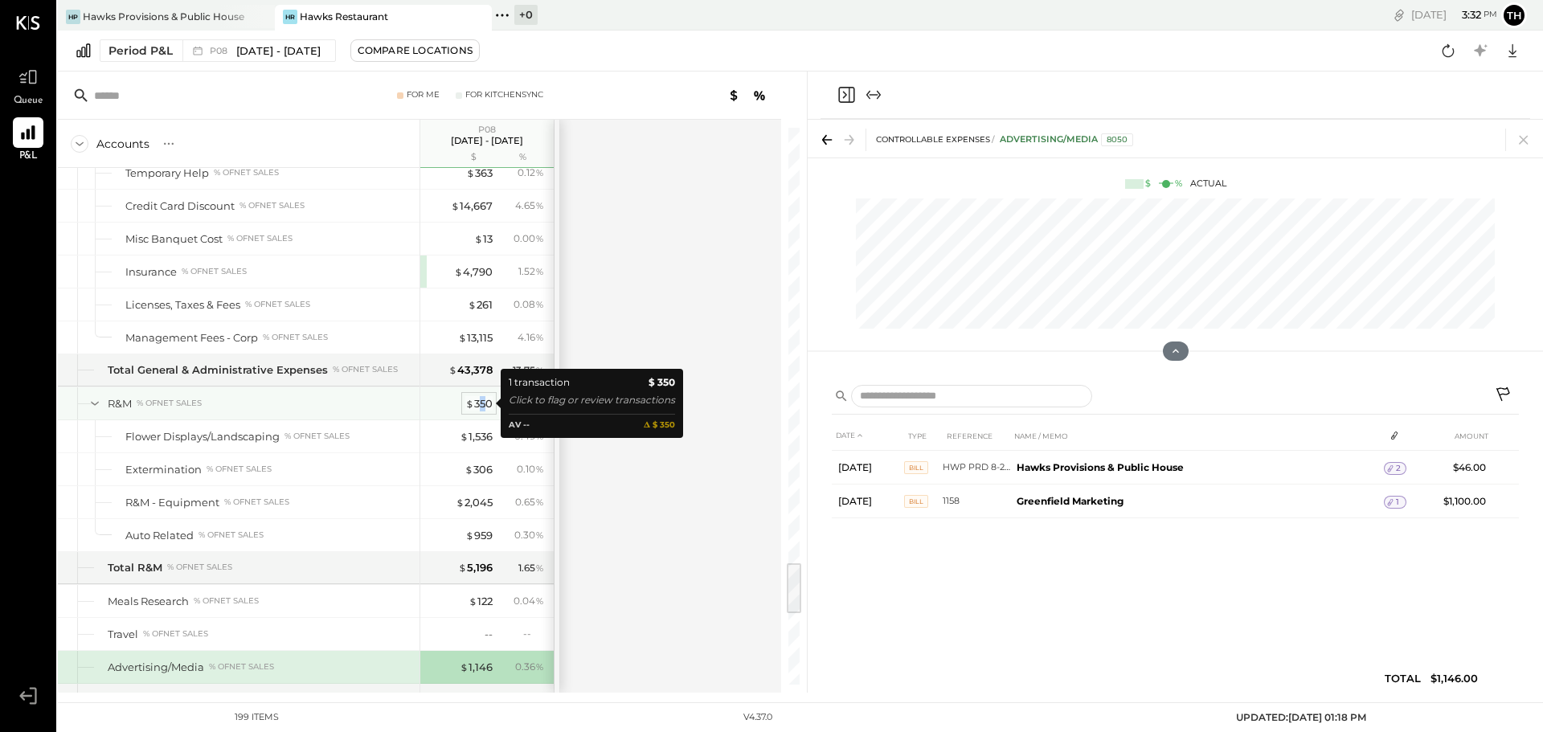
drag, startPoint x: 479, startPoint y: 398, endPoint x: 485, endPoint y: 404, distance: 8.5
click at [485, 404] on div "$ 350" at bounding box center [478, 403] width 27 height 15
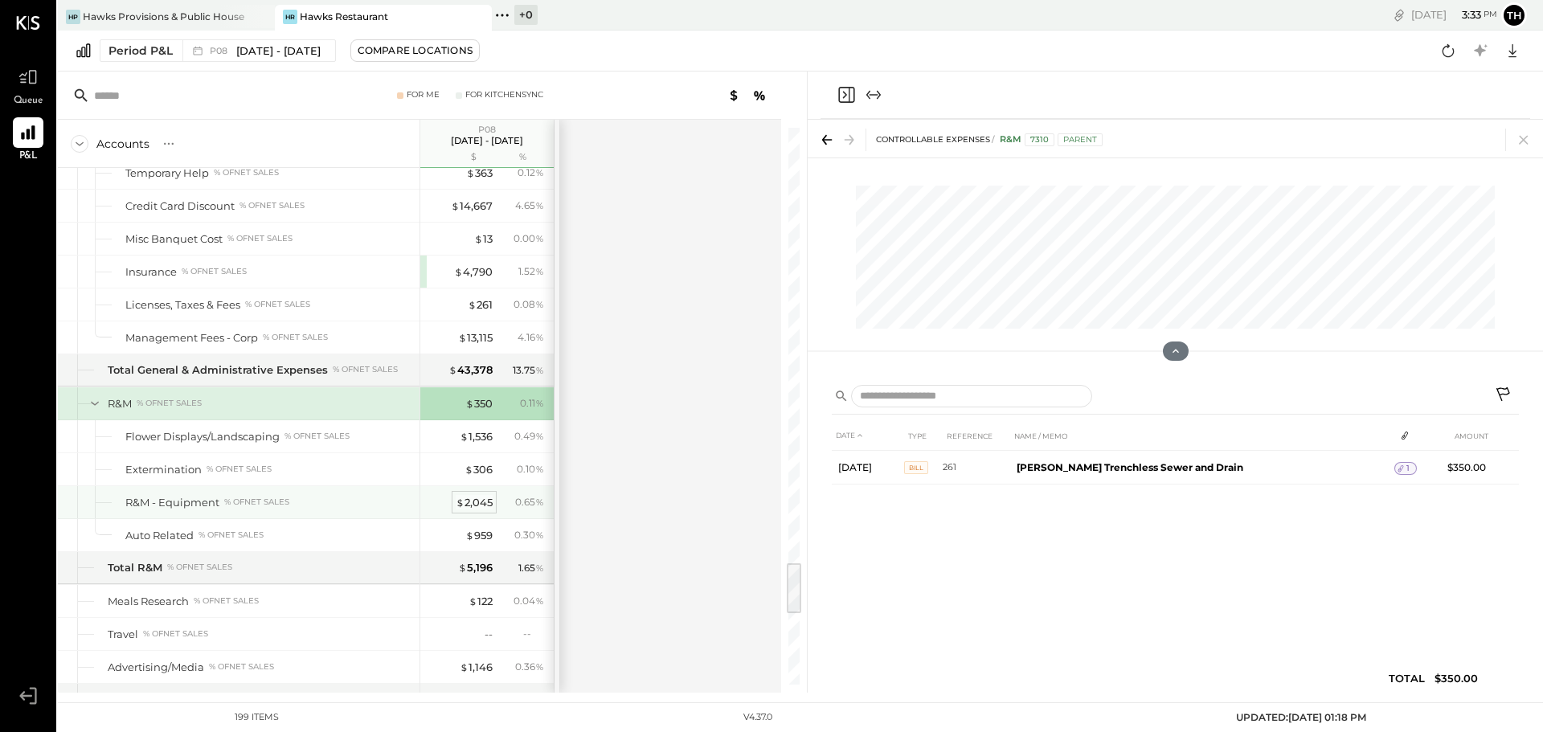
click at [473, 501] on div "$ 2,045" at bounding box center [474, 502] width 37 height 15
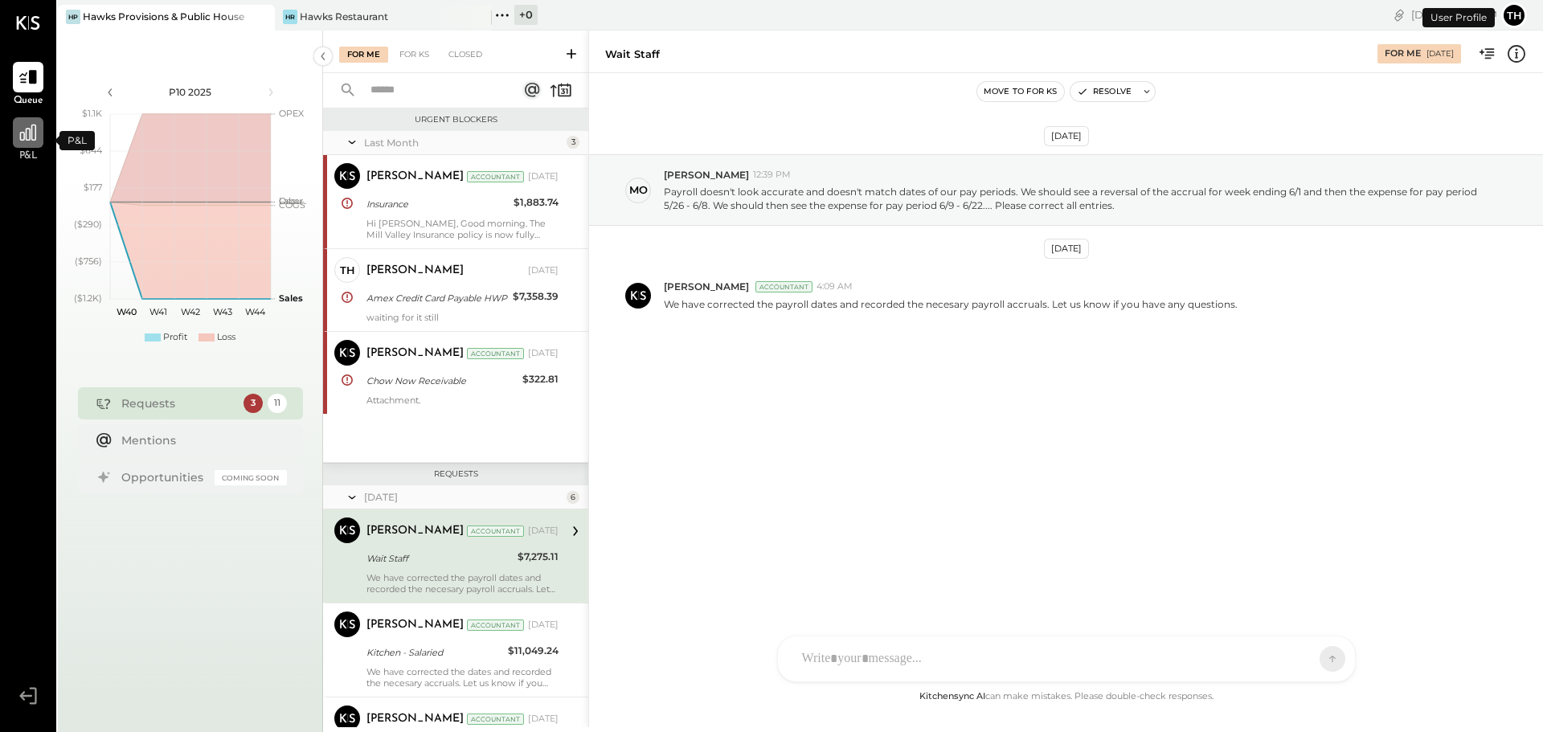
scroll to position [137, 0]
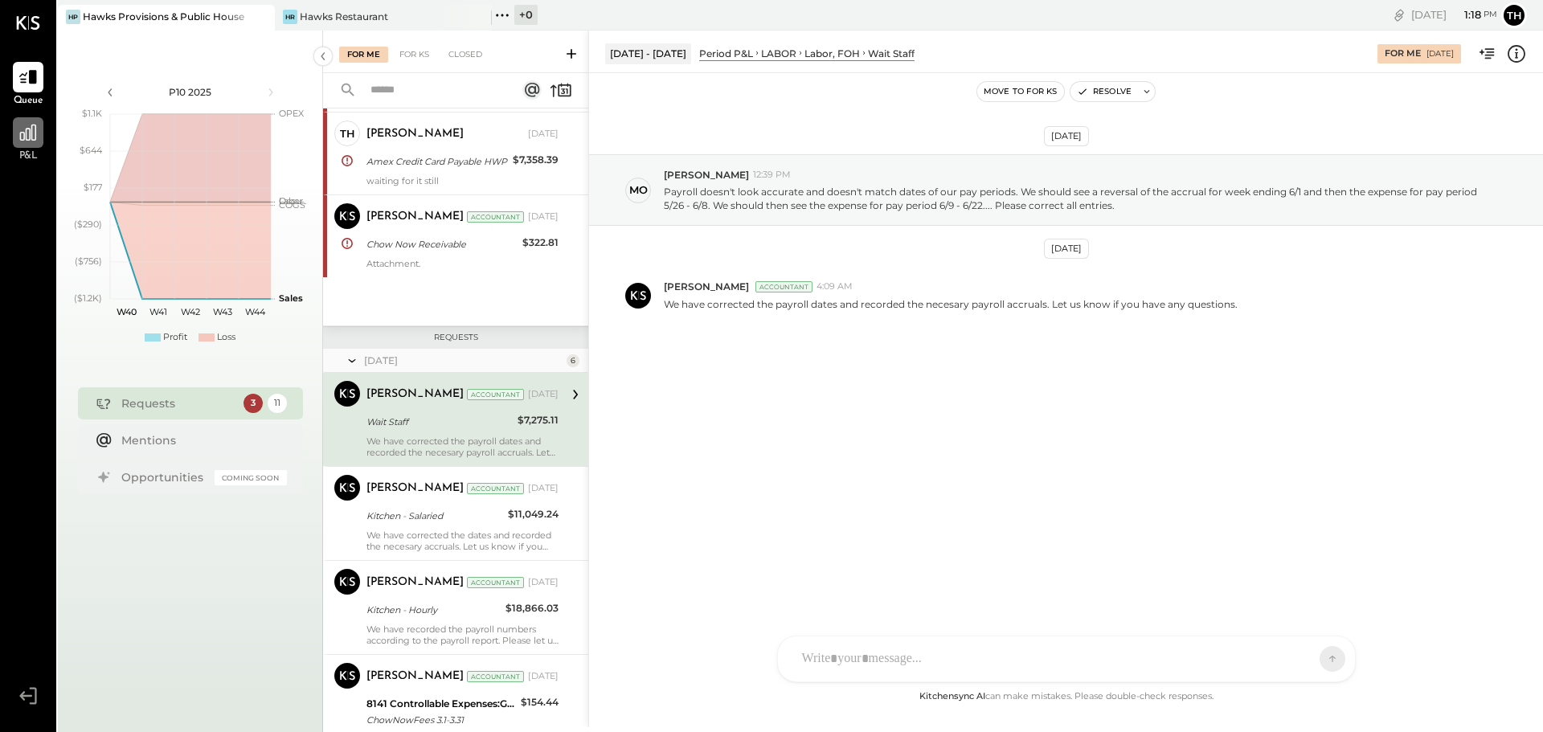
click at [25, 136] on icon at bounding box center [28, 132] width 21 height 21
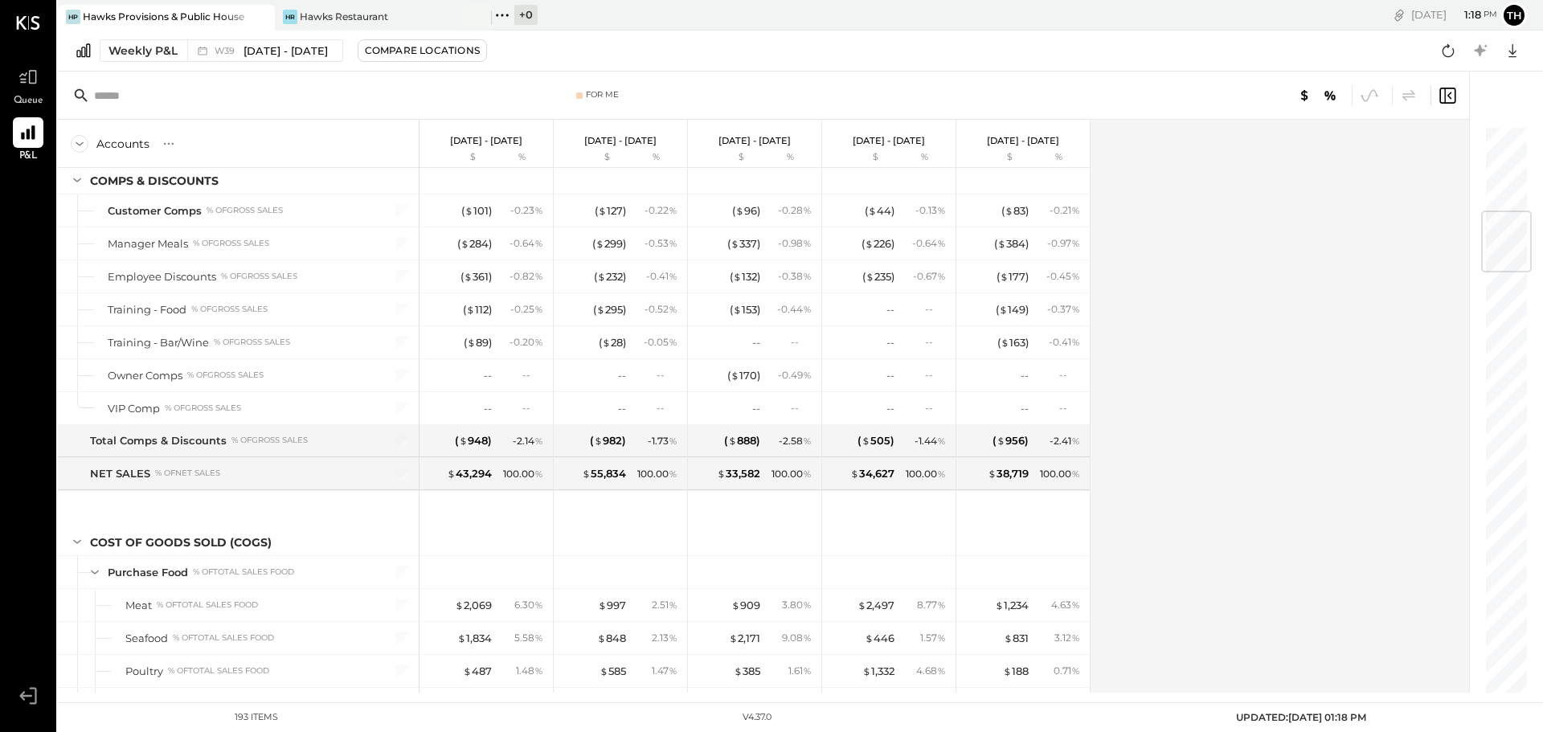
scroll to position [723, 0]
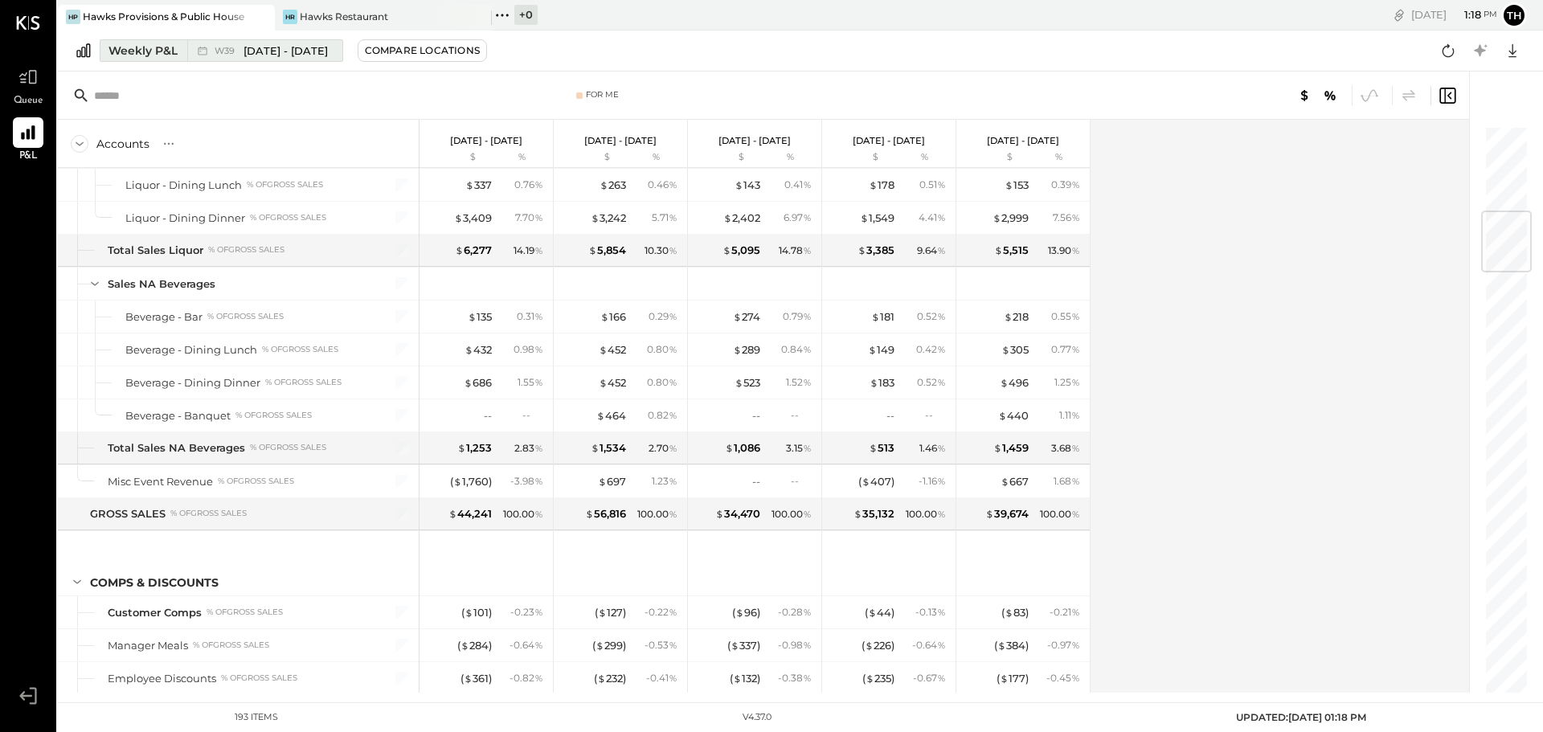
click at [166, 46] on div "Weekly P&L" at bounding box center [142, 51] width 69 height 16
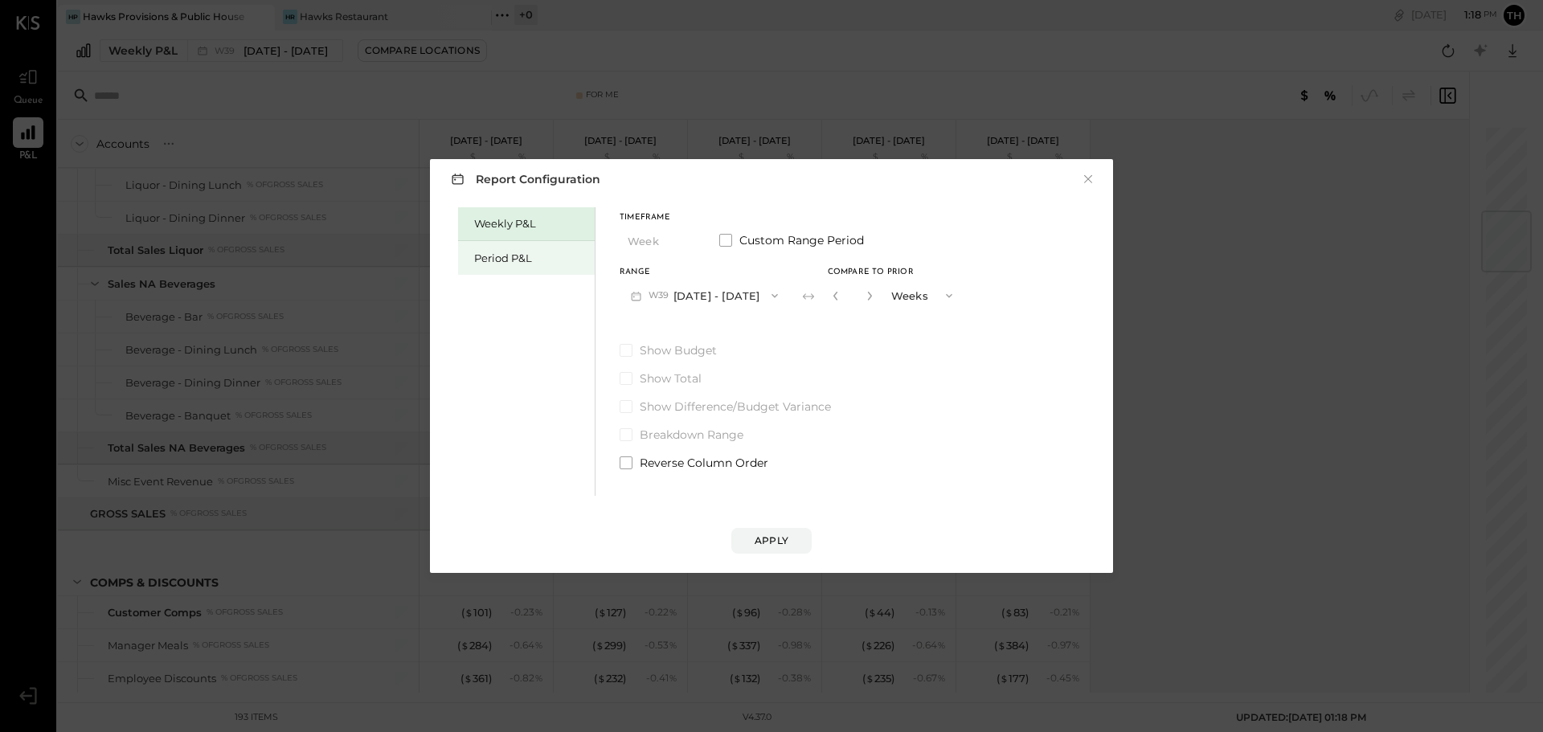
click at [513, 263] on div "Period P&L" at bounding box center [530, 258] width 112 height 15
click at [702, 292] on button "P10 [DATE] - [DATE]" at bounding box center [702, 295] width 165 height 30
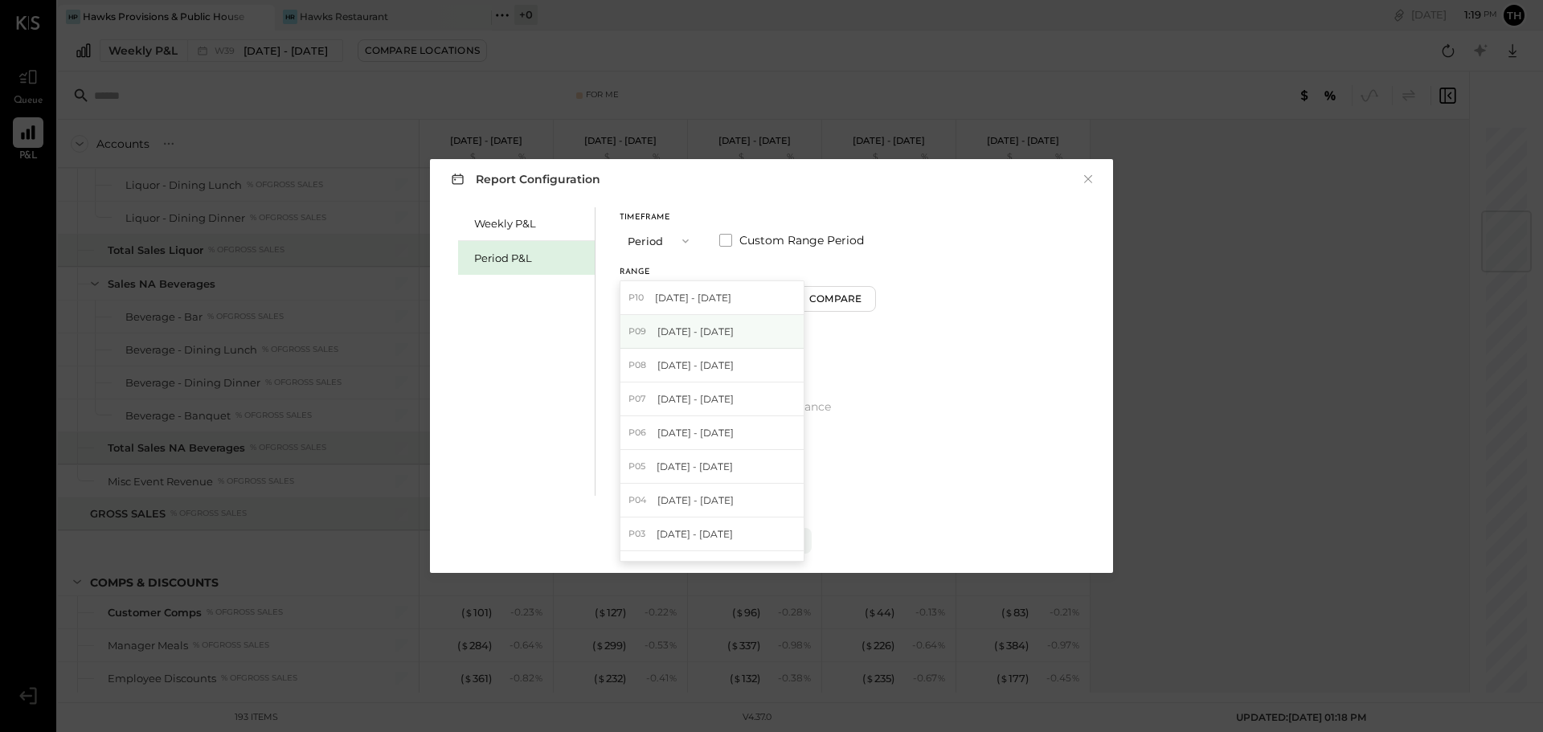
click at [669, 331] on span "[DATE] - [DATE]" at bounding box center [695, 332] width 76 height 14
click at [758, 526] on div "Apply" at bounding box center [771, 525] width 651 height 58
click at [759, 540] on div "Apply" at bounding box center [772, 541] width 34 height 14
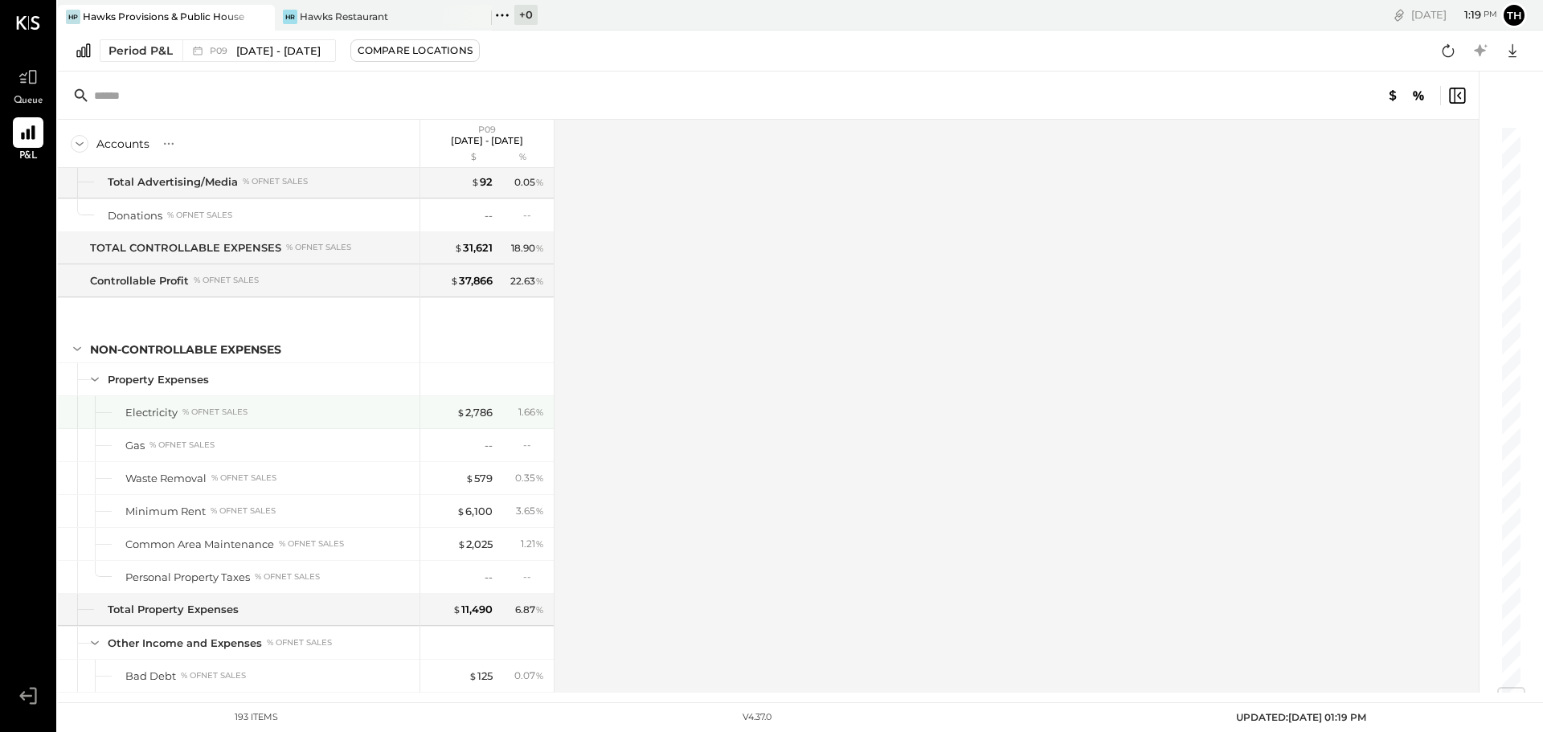
scroll to position [5208, 0]
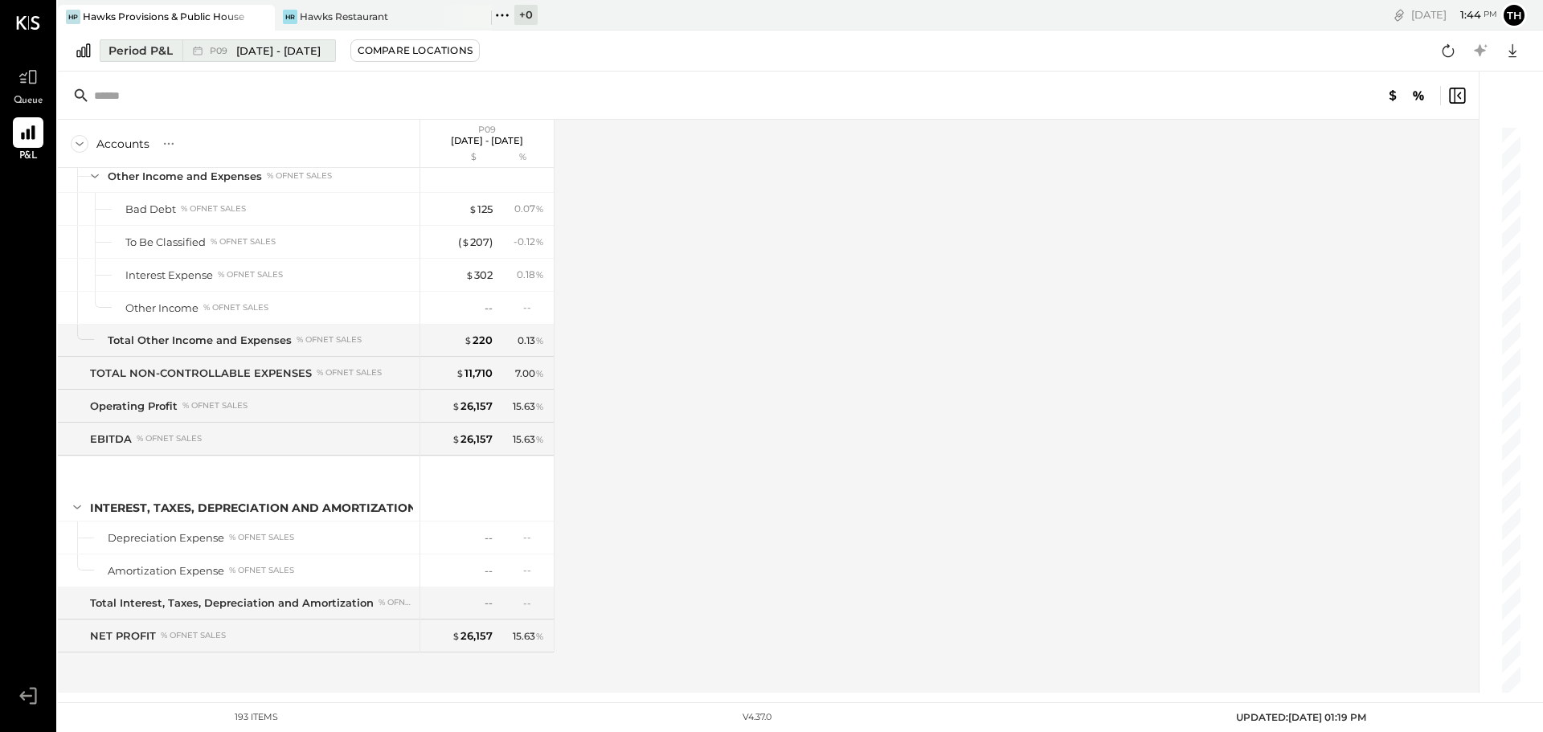
click at [239, 49] on span "[DATE] - [DATE]" at bounding box center [278, 50] width 84 height 15
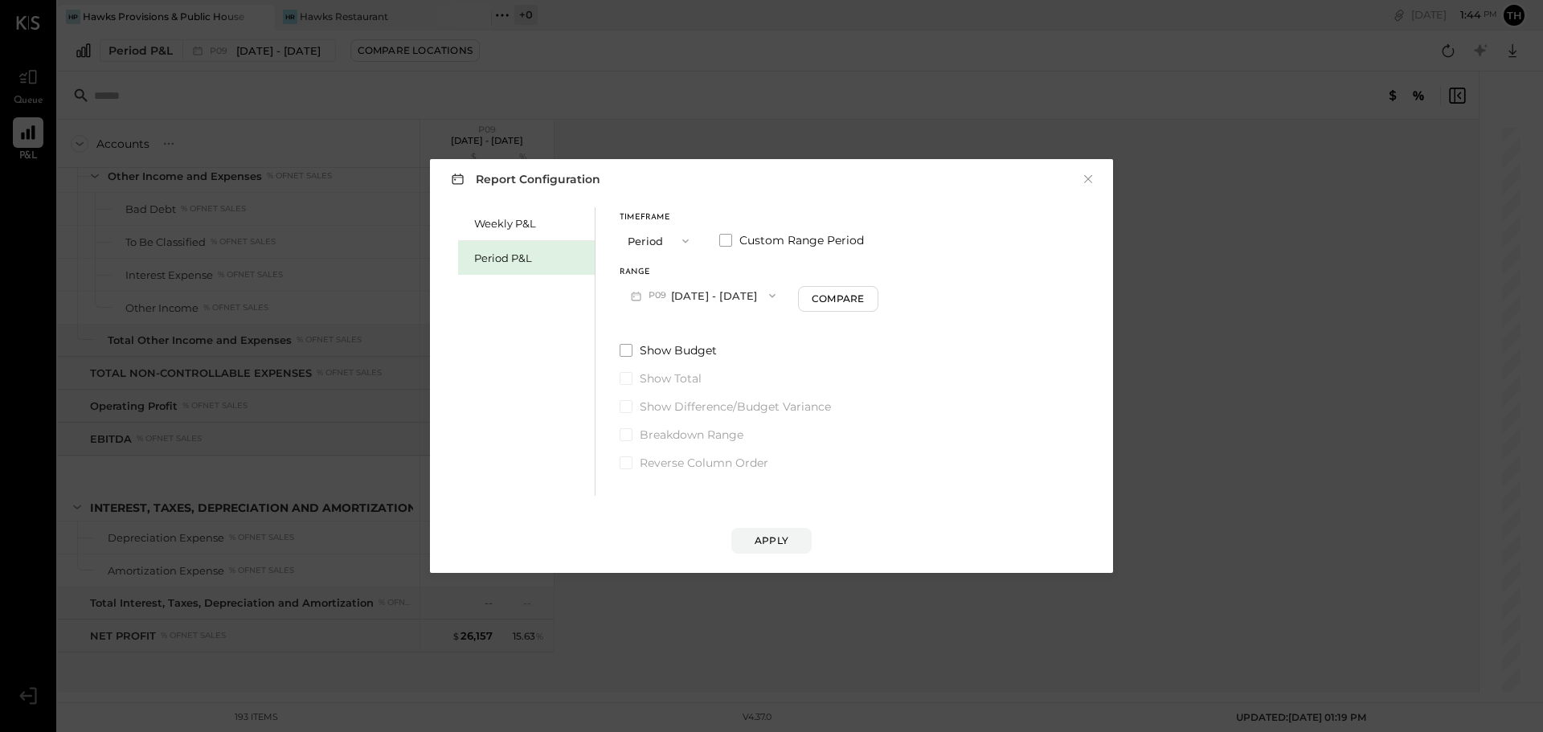
click at [683, 298] on button "P09 [DATE] - [DATE]" at bounding box center [703, 295] width 167 height 30
click at [674, 358] on span "[DATE] - [DATE]" at bounding box center [695, 365] width 76 height 14
click at [766, 542] on div "Apply" at bounding box center [772, 541] width 34 height 14
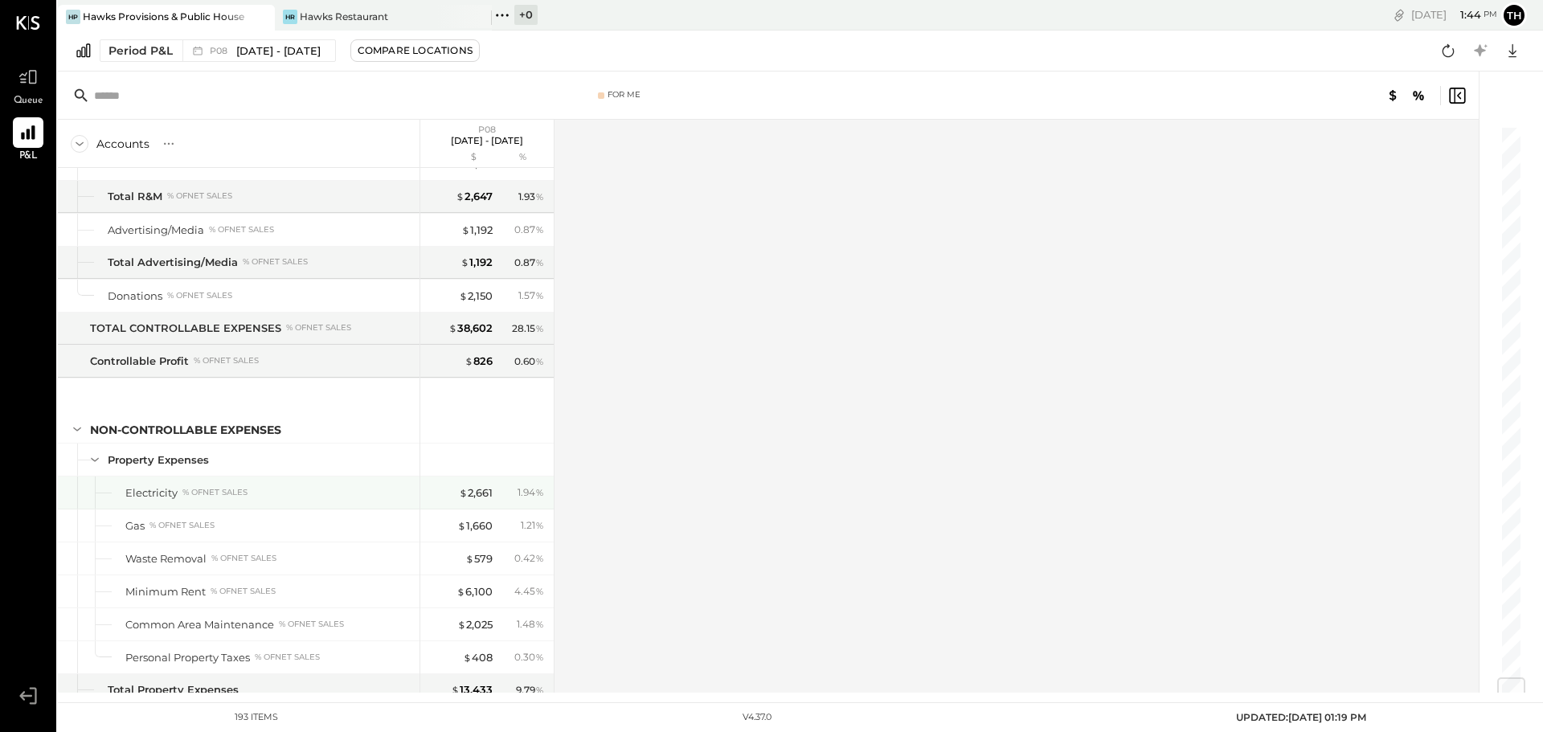
scroll to position [5208, 0]
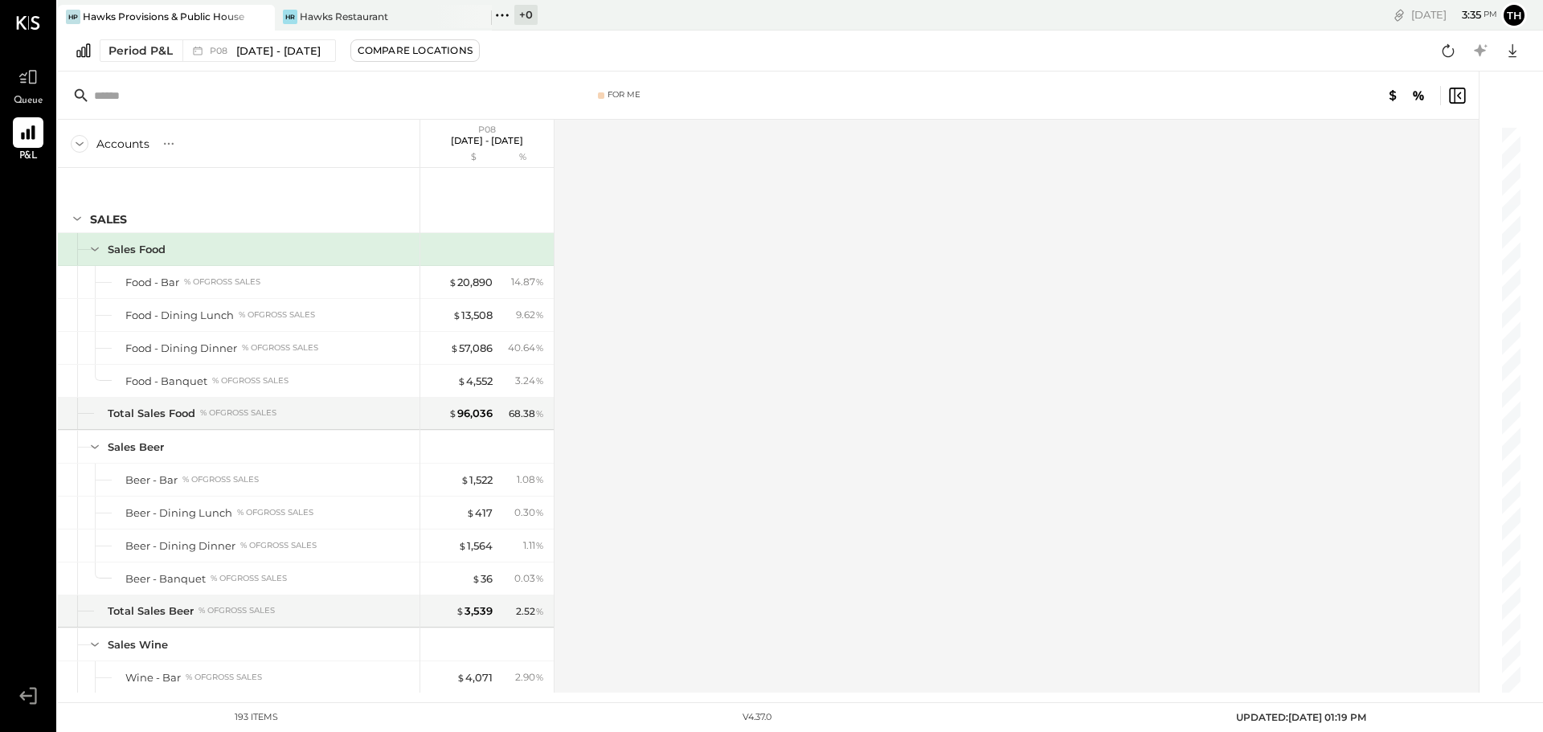
scroll to position [5208, 0]
